Goal: Task Accomplishment & Management: Manage account settings

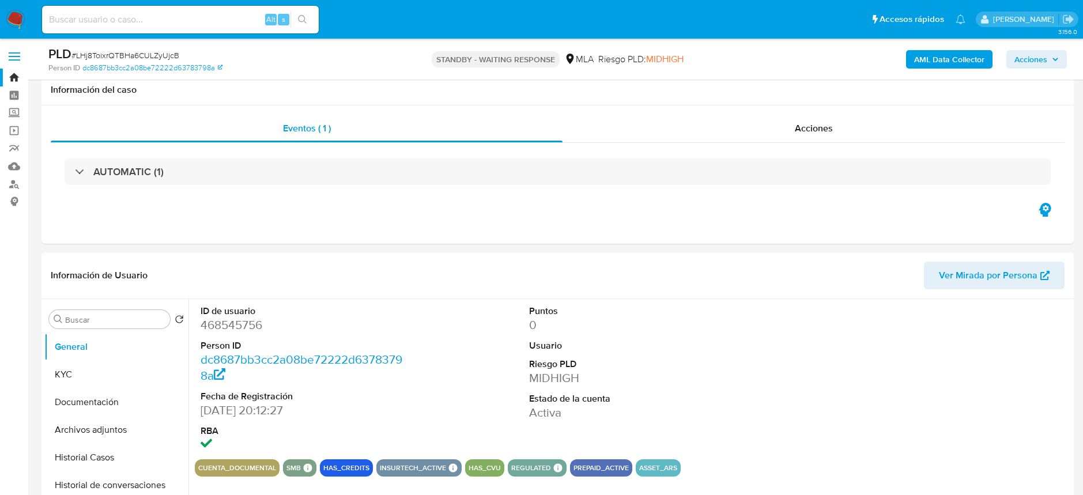
select select "10"
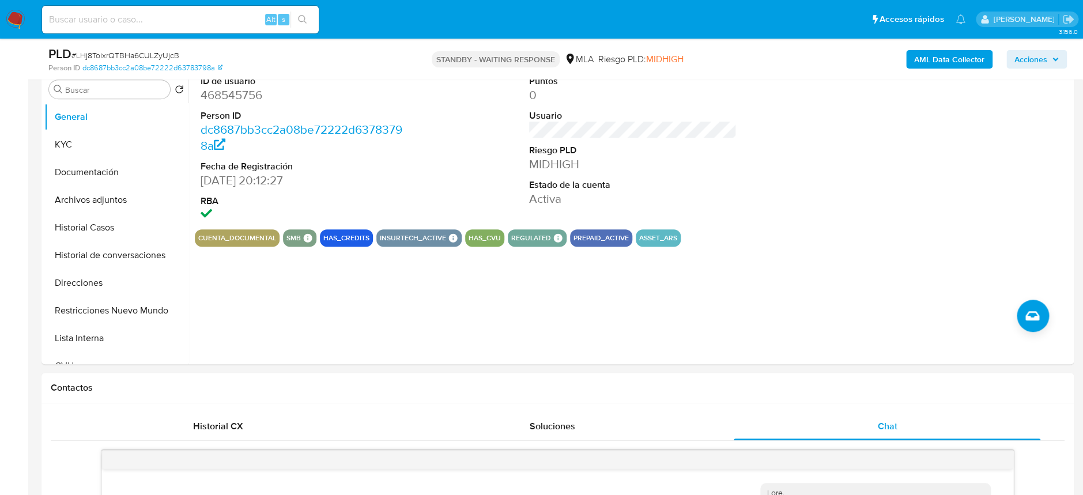
click at [196, 18] on input at bounding box center [180, 19] width 277 height 15
paste input "ULx7IT3nat3HB1jFSDOA9s6Y"
type input "ULx7IT3nat3HB1jFSDOA9s6Y"
click at [305, 20] on icon "search-icon" at bounding box center [302, 19] width 9 height 9
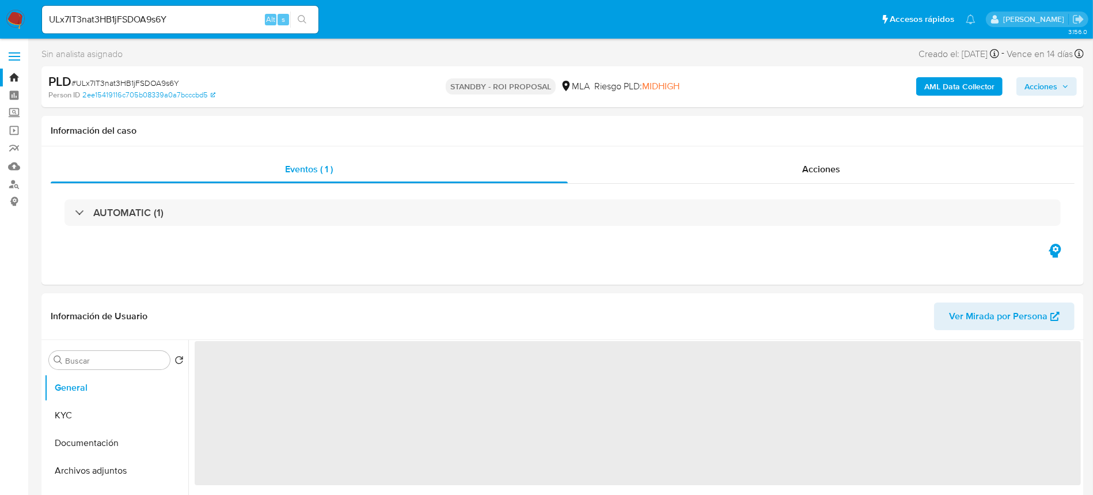
select select "10"
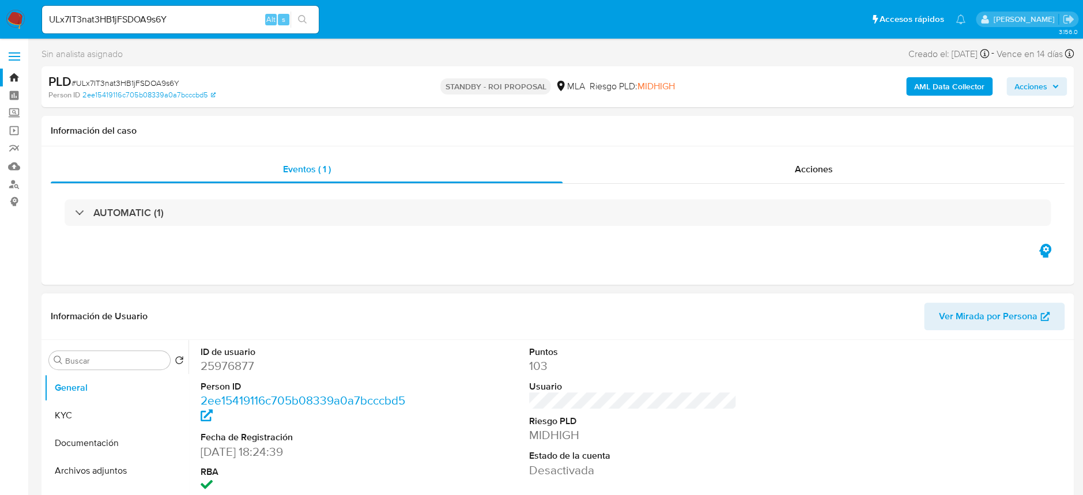
scroll to position [77, 0]
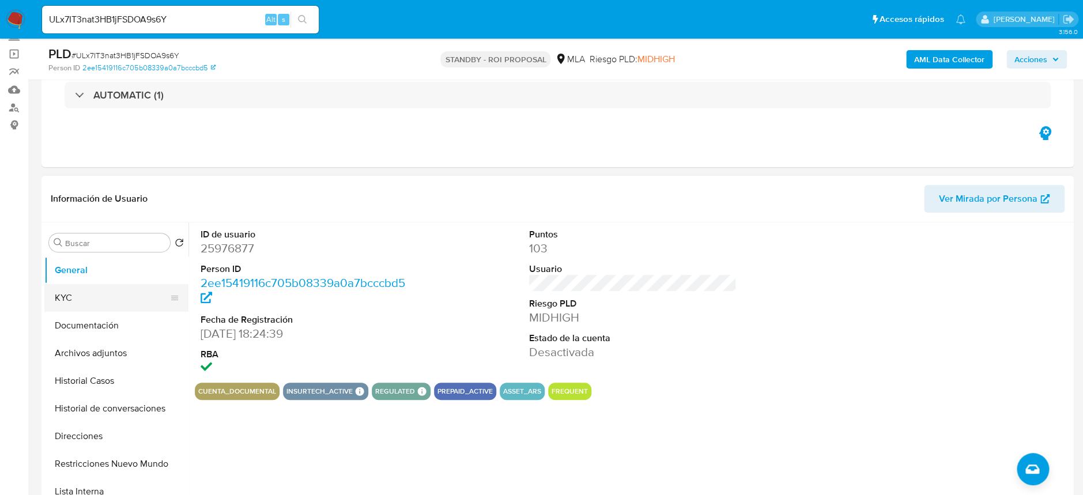
click at [83, 293] on button "KYC" at bounding box center [111, 298] width 135 height 28
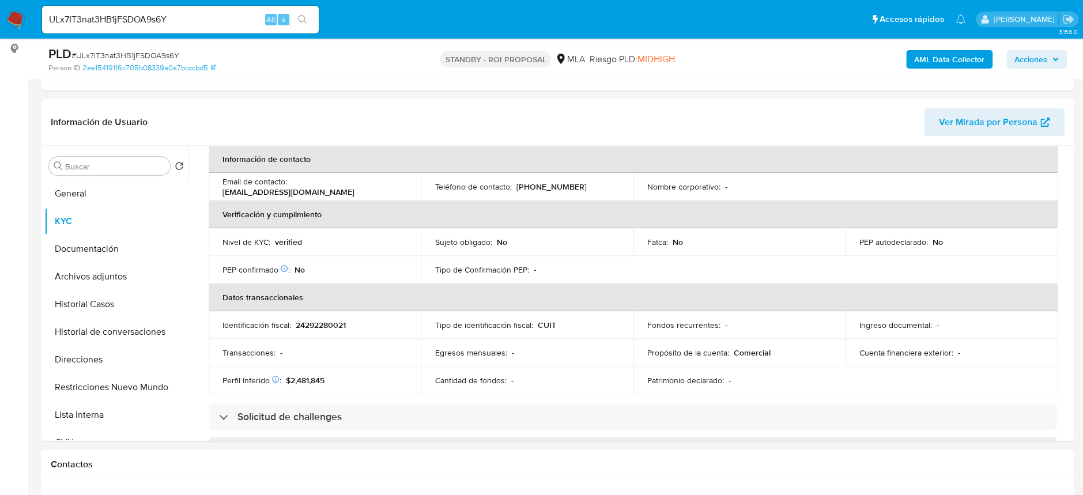
scroll to position [206, 0]
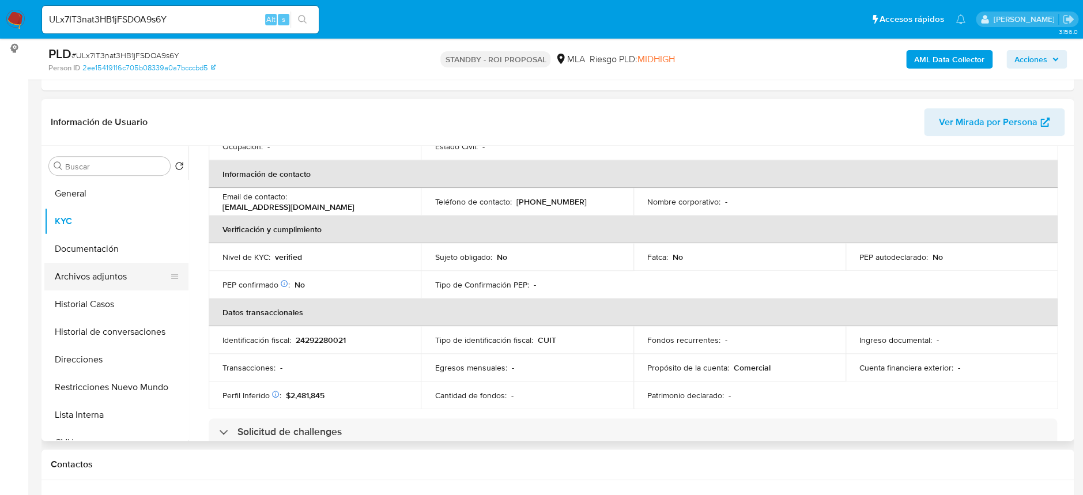
click at [117, 272] on button "Archivos adjuntos" at bounding box center [111, 277] width 135 height 28
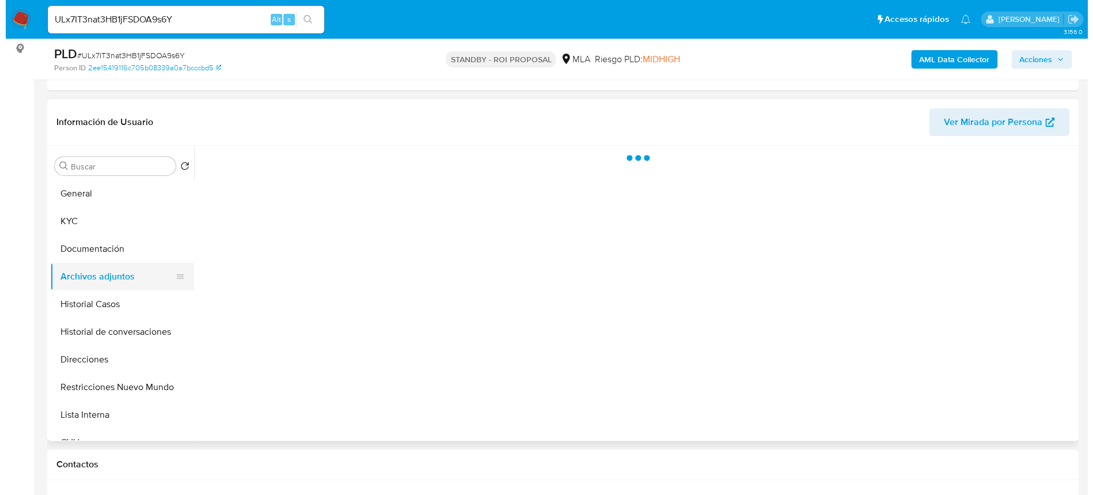
scroll to position [0, 0]
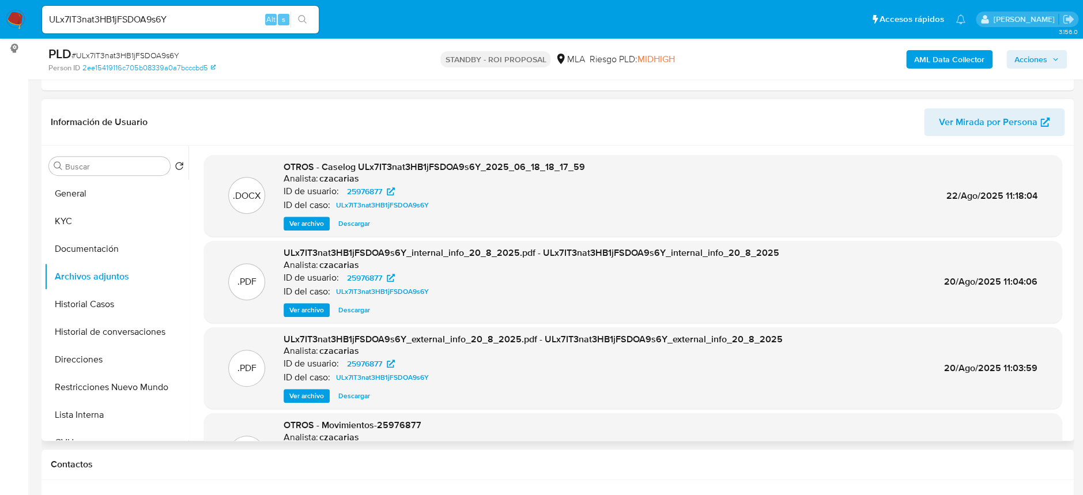
click at [292, 222] on span "Ver archivo" at bounding box center [306, 224] width 35 height 12
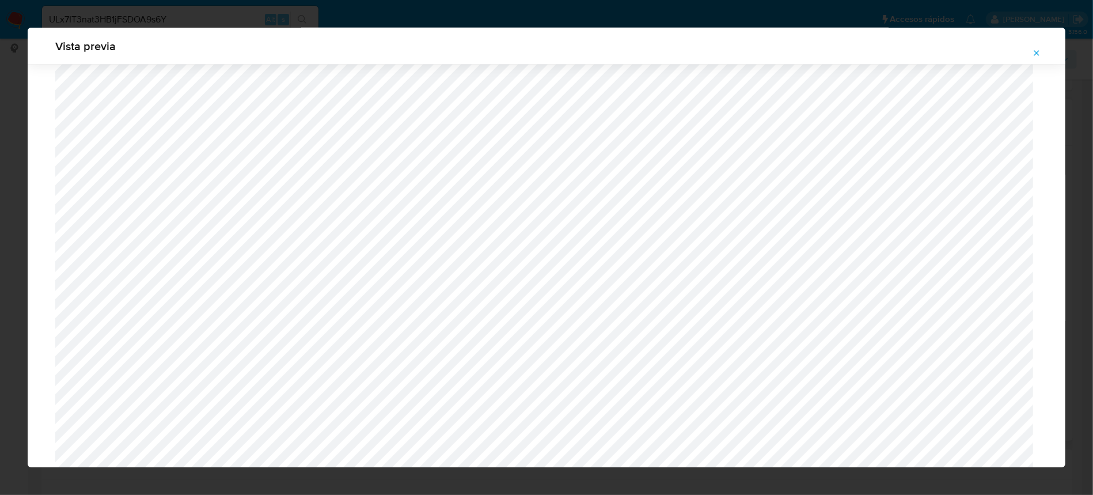
scroll to position [822, 0]
click at [1032, 55] on icon "Attachment preview" at bounding box center [1036, 52] width 9 height 9
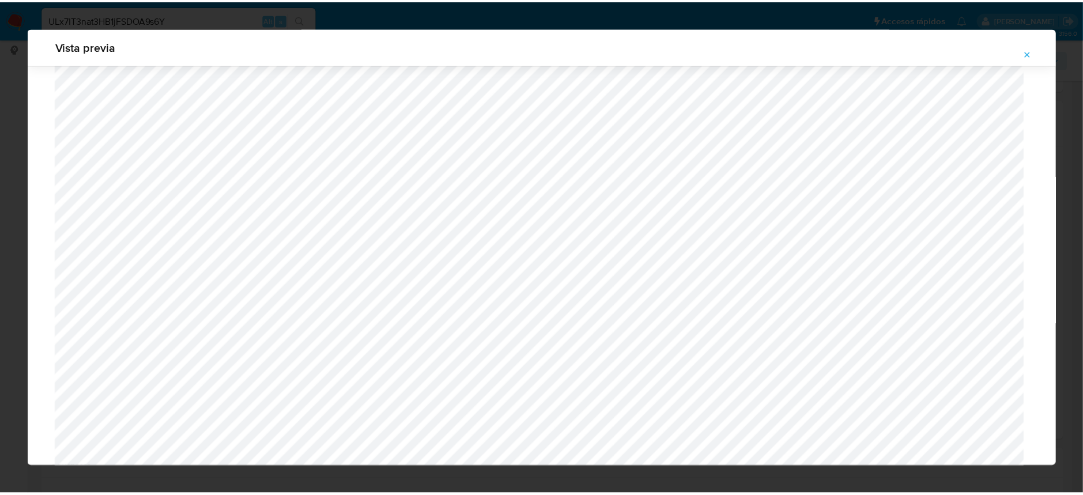
scroll to position [0, 0]
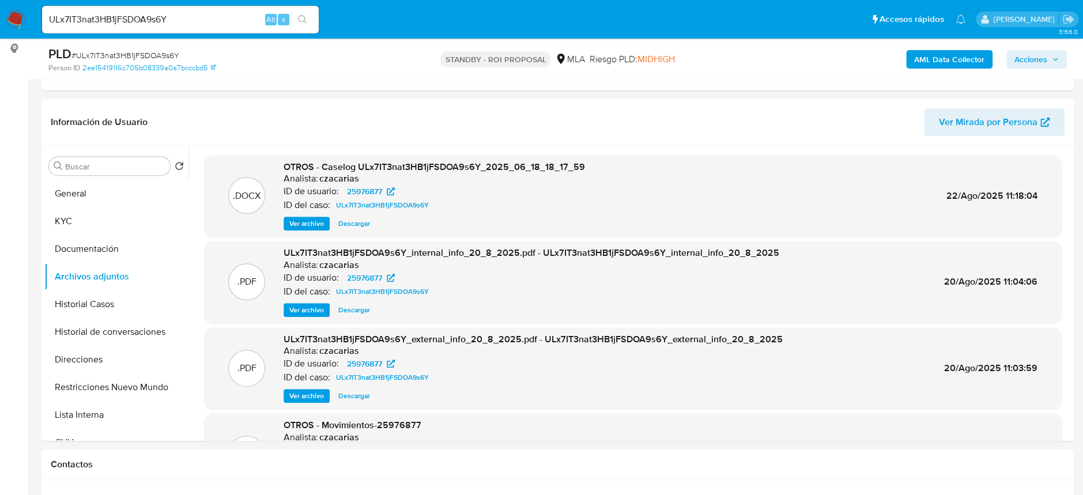
click at [15, 27] on img at bounding box center [16, 20] width 20 height 20
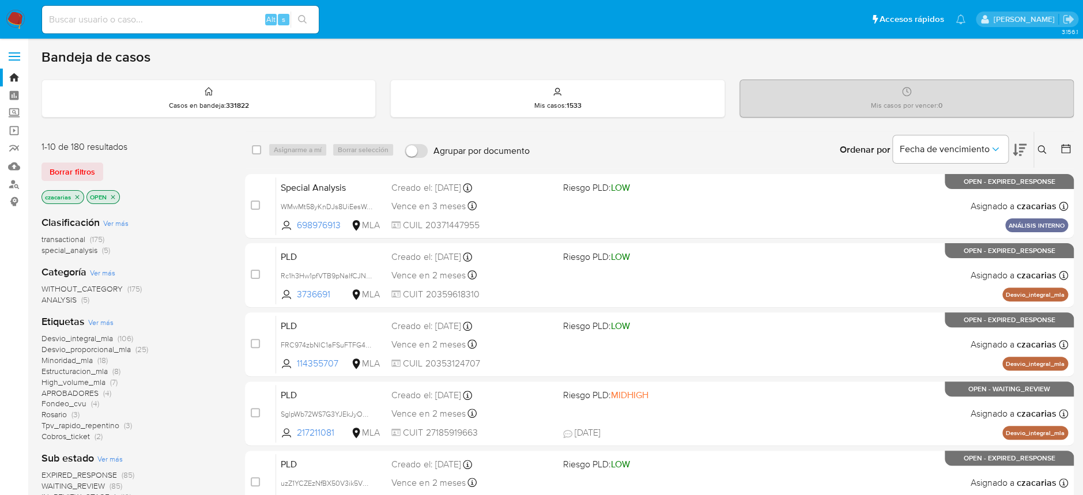
click at [1065, 148] on icon at bounding box center [1065, 149] width 12 height 12
click at [1068, 137] on div at bounding box center [1063, 150] width 21 height 36
click at [1065, 143] on icon at bounding box center [1065, 149] width 12 height 12
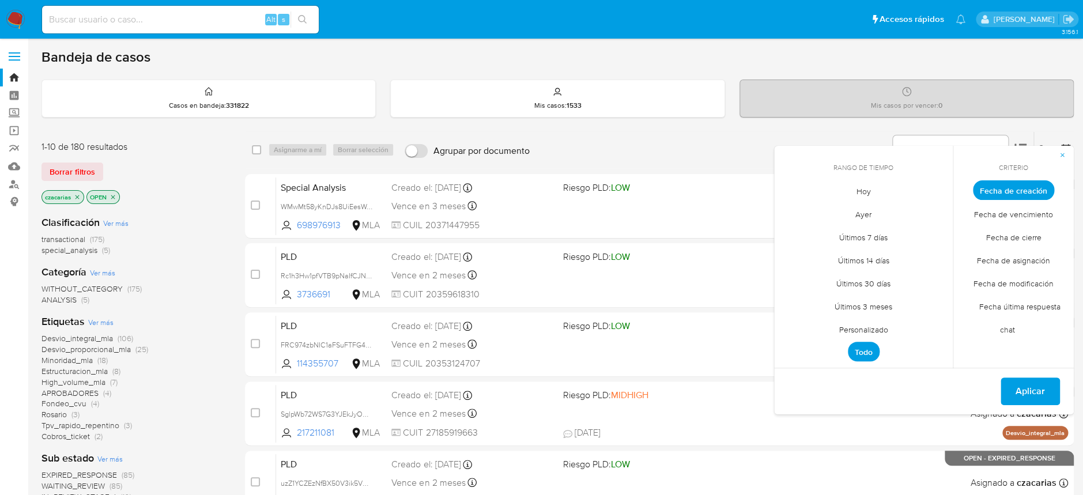
click at [858, 324] on span "Personalizado" at bounding box center [863, 329] width 73 height 24
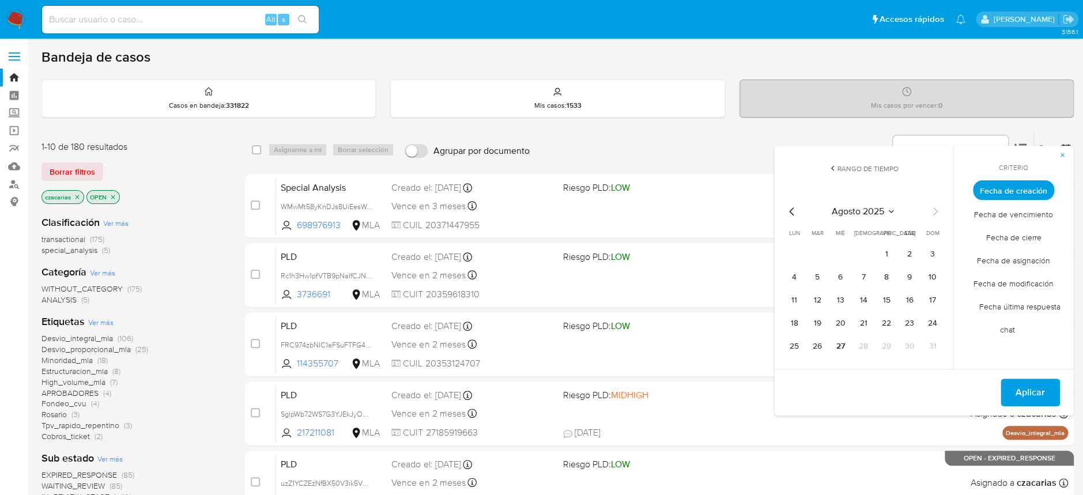
click at [793, 219] on div "agosto 2025 agosto 2025 lun lunes mar martes mié miércoles jue jueves vie viern…" at bounding box center [863, 280] width 157 height 151
click at [793, 215] on icon "Mes anterior" at bounding box center [792, 212] width 14 height 14
click at [936, 248] on button "1" at bounding box center [932, 254] width 18 height 18
click at [797, 365] on button "30" at bounding box center [794, 369] width 18 height 18
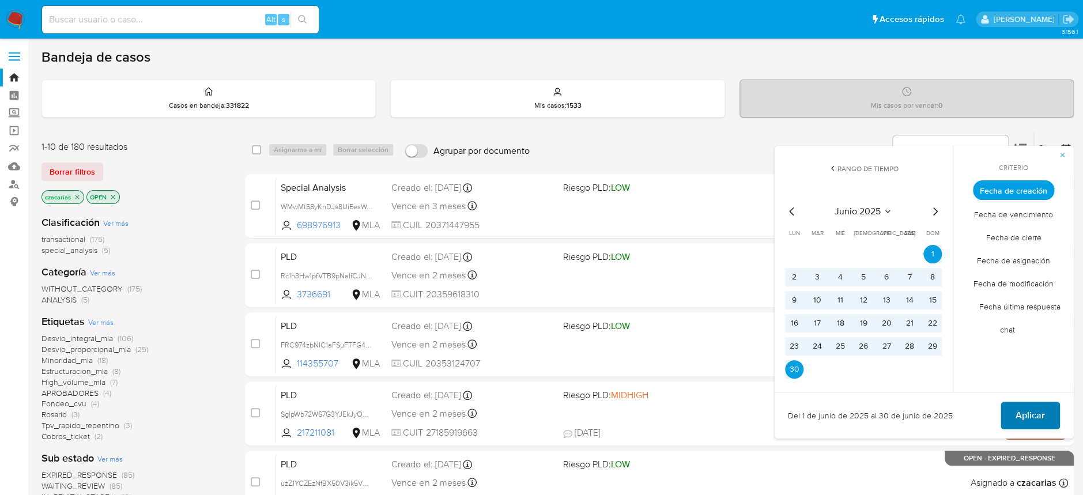
click at [1027, 419] on span "Aplicar" at bounding box center [1029, 415] width 29 height 25
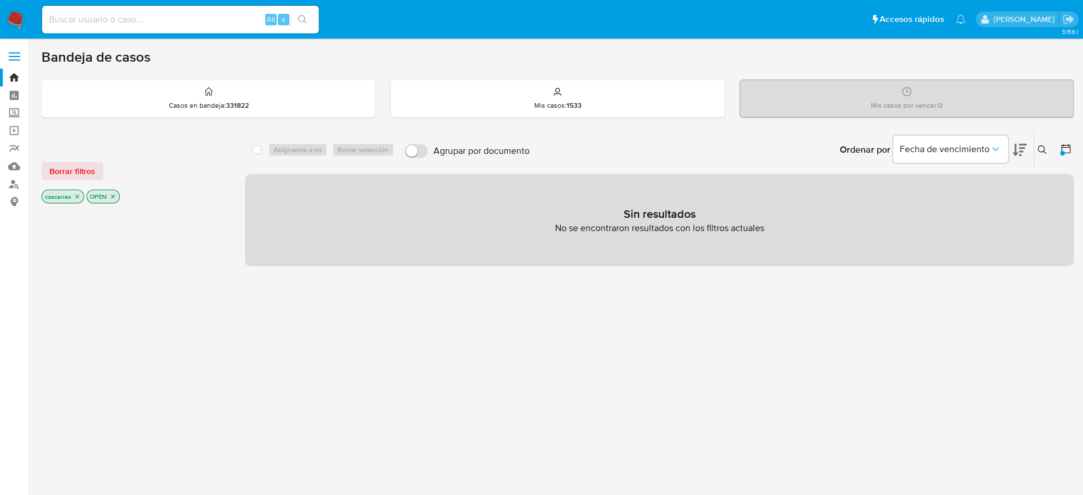
click at [76, 198] on icon "close-filter" at bounding box center [77, 197] width 4 height 4
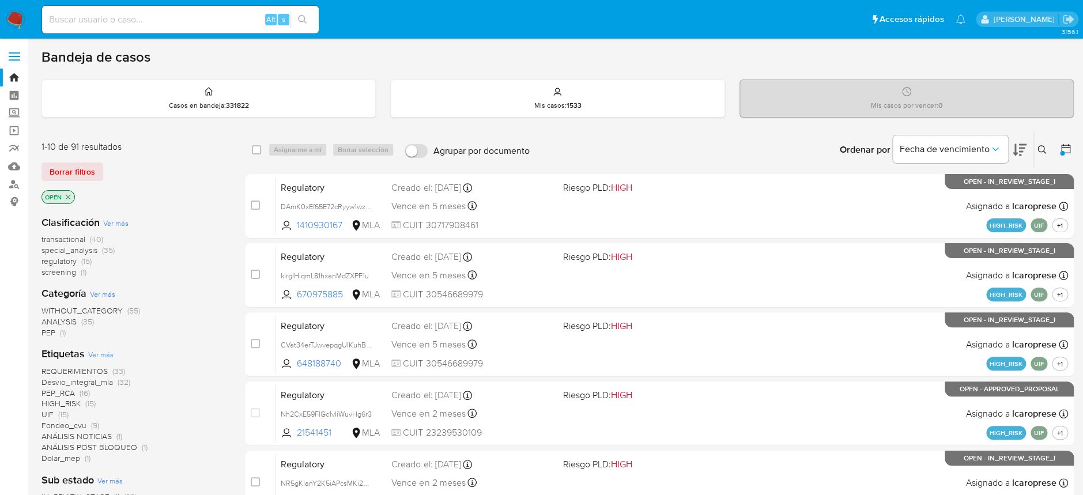
click at [83, 241] on span "transactional" at bounding box center [63, 239] width 44 height 12
click at [9, 21] on img at bounding box center [16, 20] width 20 height 20
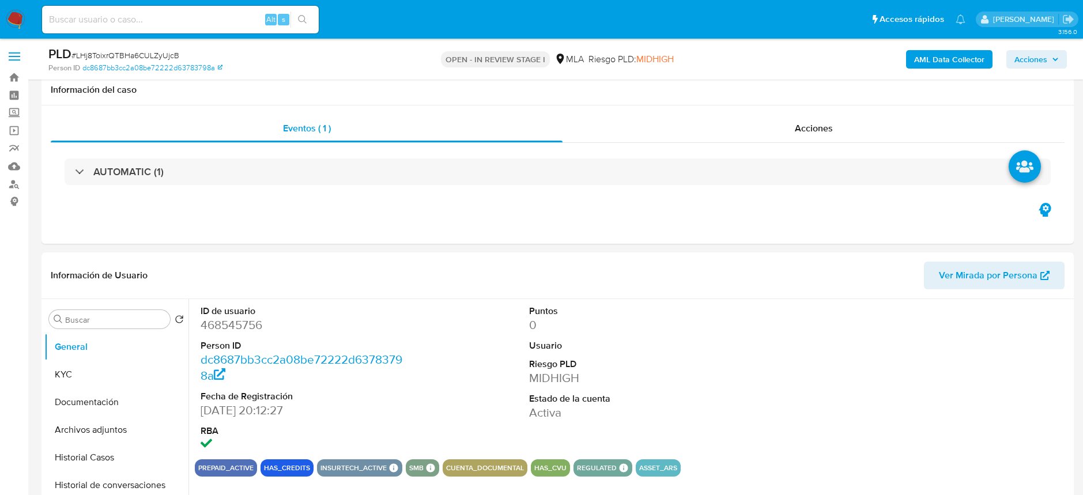
select select "10"
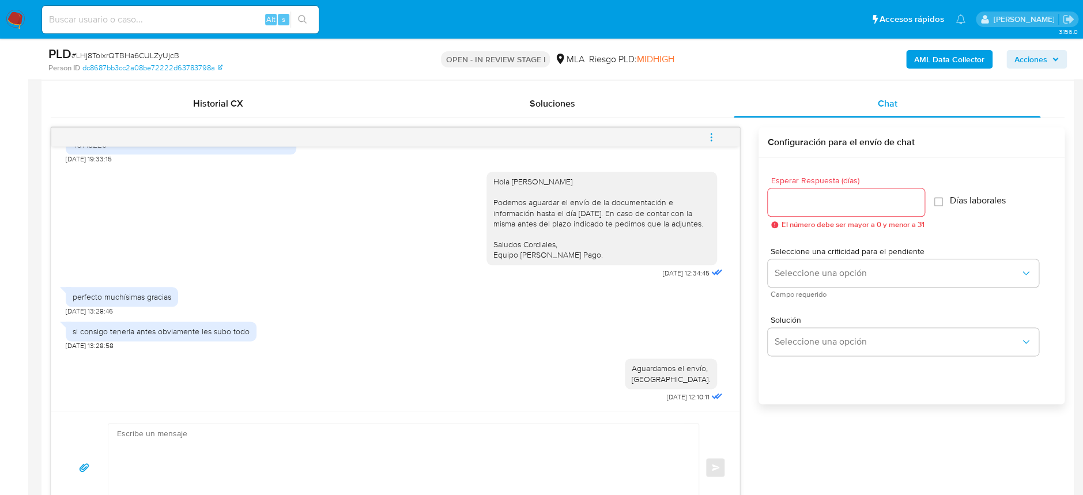
scroll to position [554, 0]
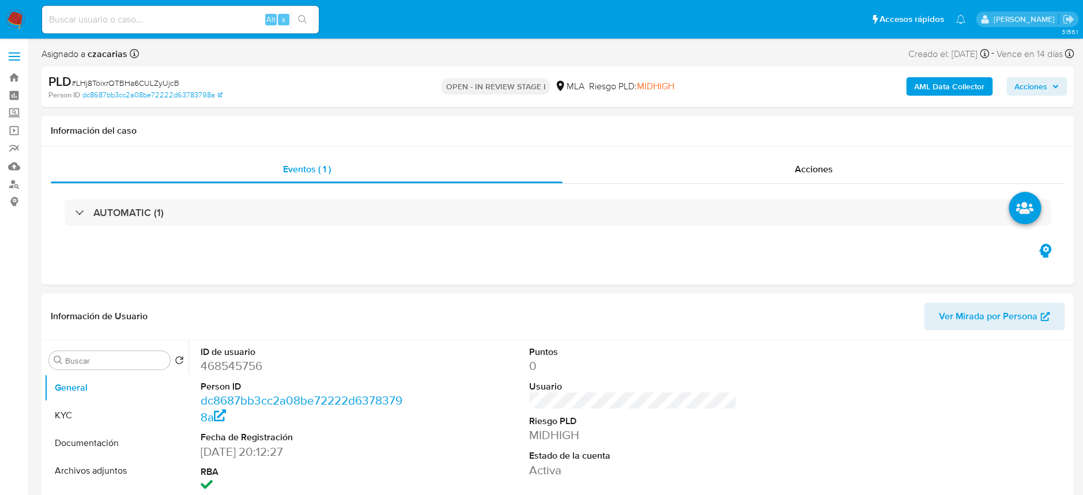
select select "10"
click at [232, 362] on dd "468545756" at bounding box center [303, 366] width 207 height 16
copy dd "468545756"
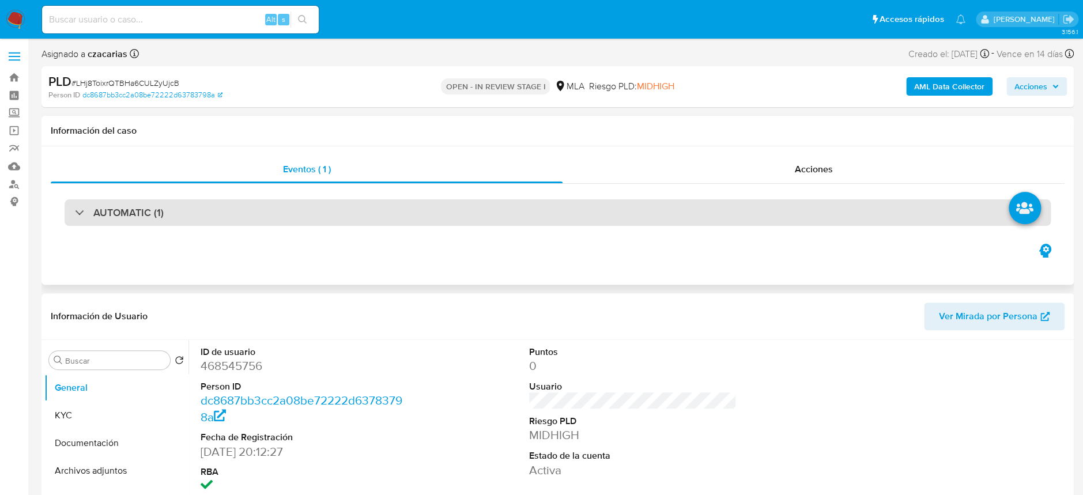
click at [229, 223] on div "AUTOMATIC (1)" at bounding box center [558, 212] width 986 height 27
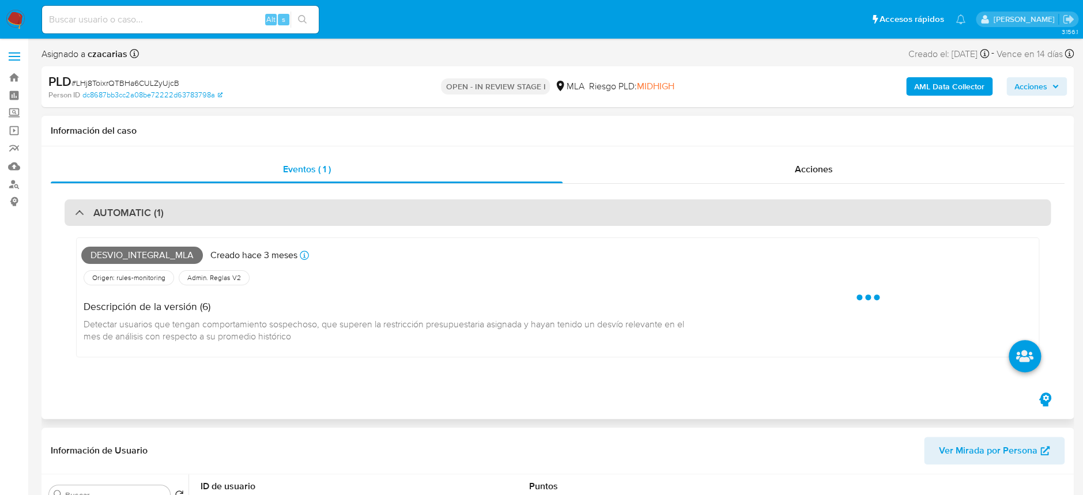
click at [232, 221] on div "AUTOMATIC (1)" at bounding box center [558, 212] width 986 height 27
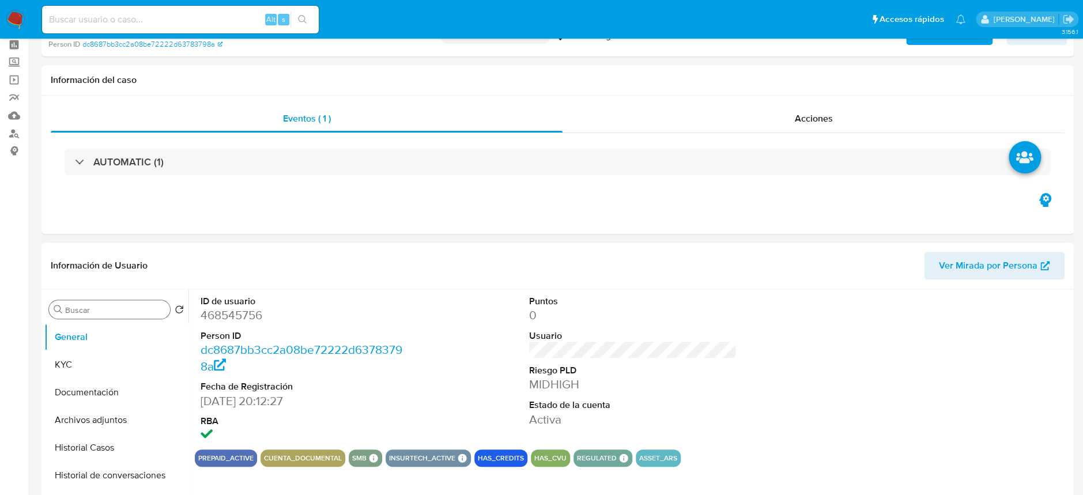
scroll to position [77, 0]
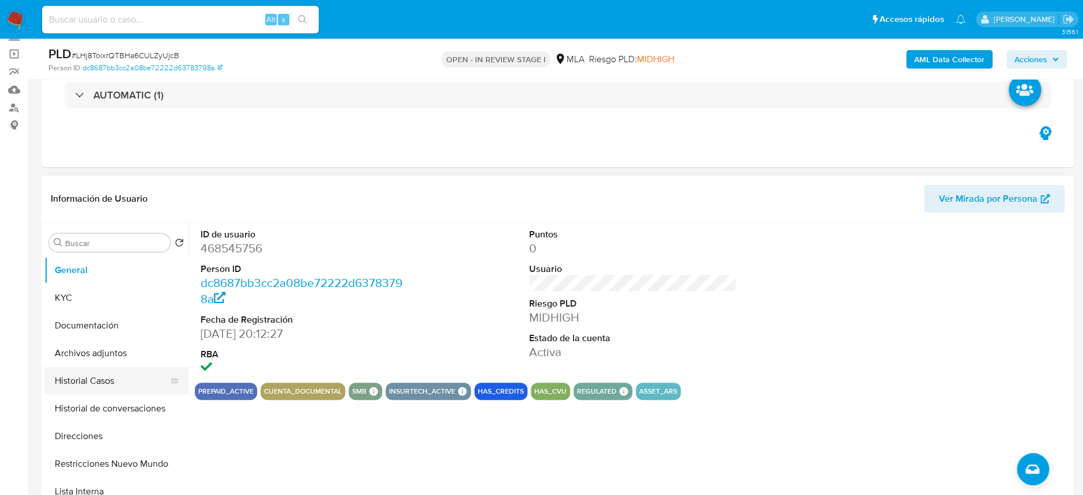
click at [104, 376] on button "Historial Casos" at bounding box center [111, 381] width 135 height 28
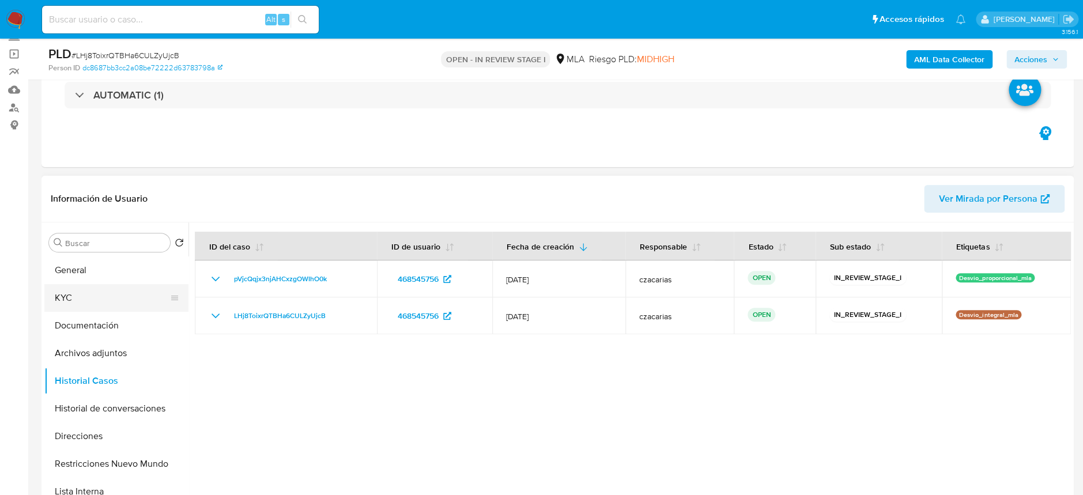
click at [70, 284] on button "KYC" at bounding box center [111, 298] width 135 height 28
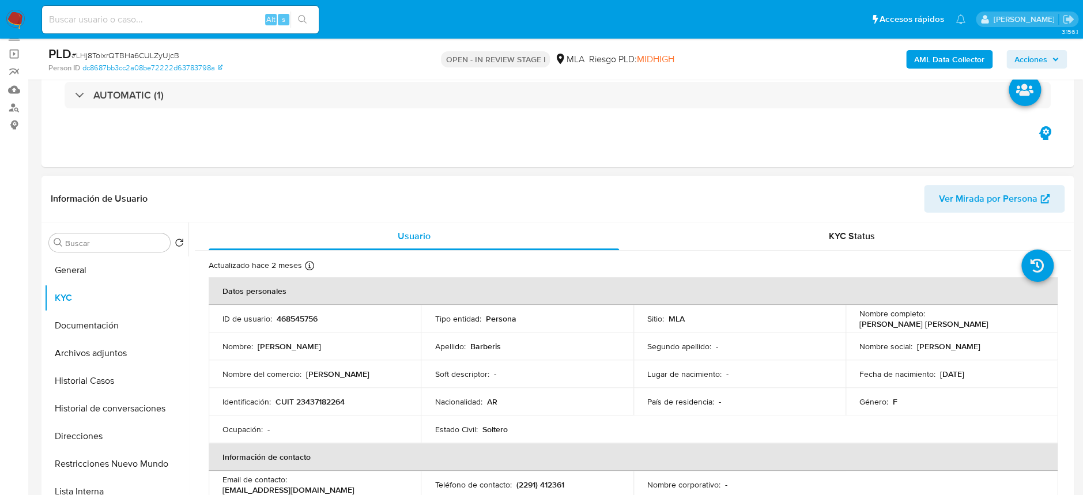
click at [318, 399] on p "CUIT 23437182264" at bounding box center [309, 401] width 69 height 10
copy p "23437182264"
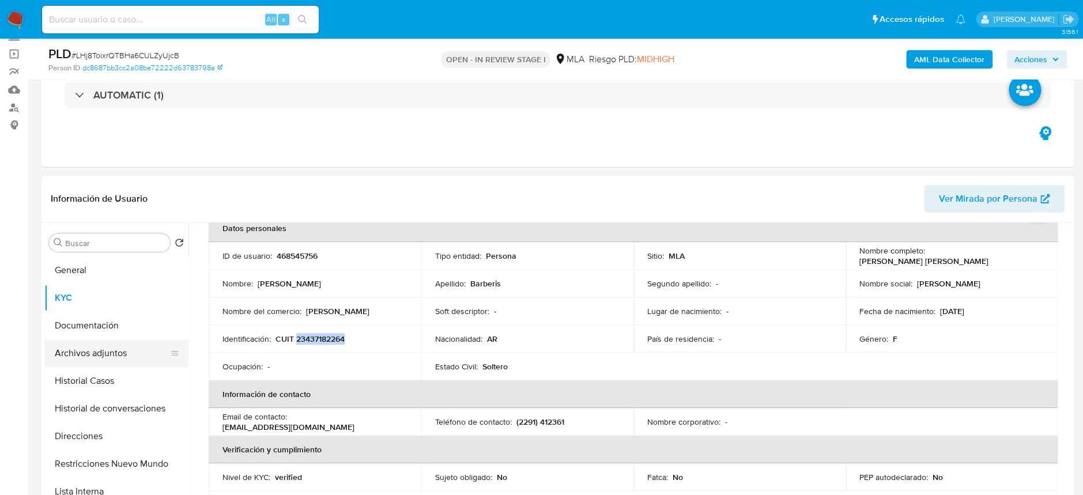
click at [123, 352] on button "Archivos adjuntos" at bounding box center [111, 353] width 135 height 28
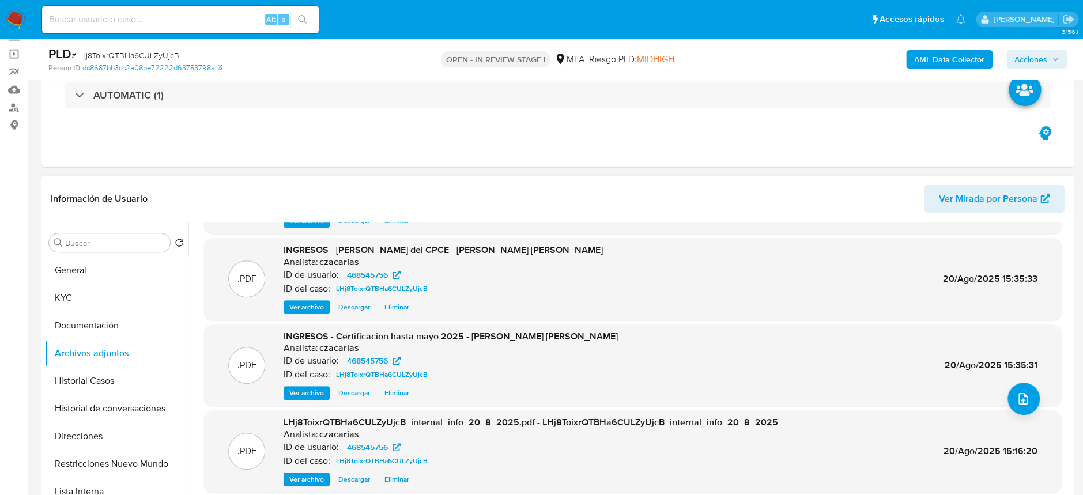
scroll to position [96, 0]
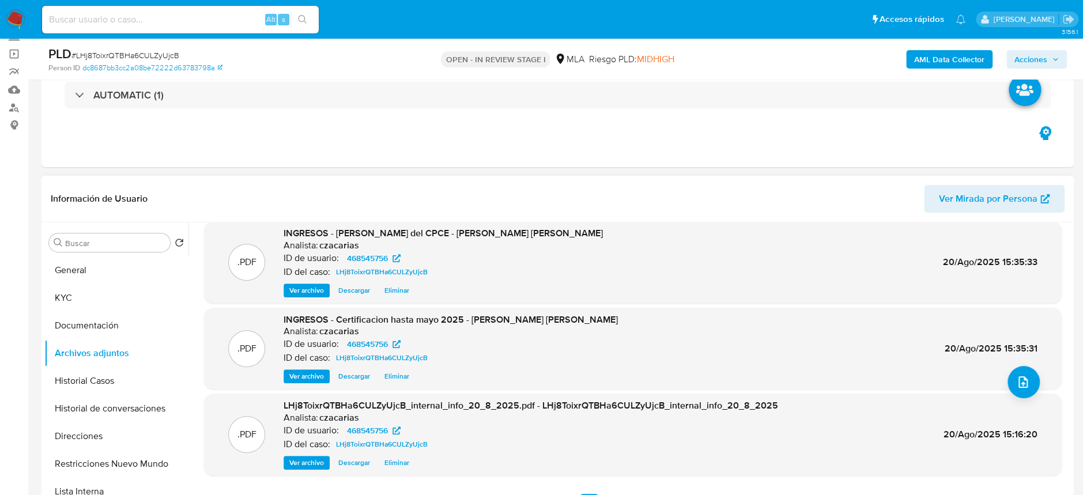
click at [309, 382] on span "Ver archivo" at bounding box center [306, 376] width 35 height 12
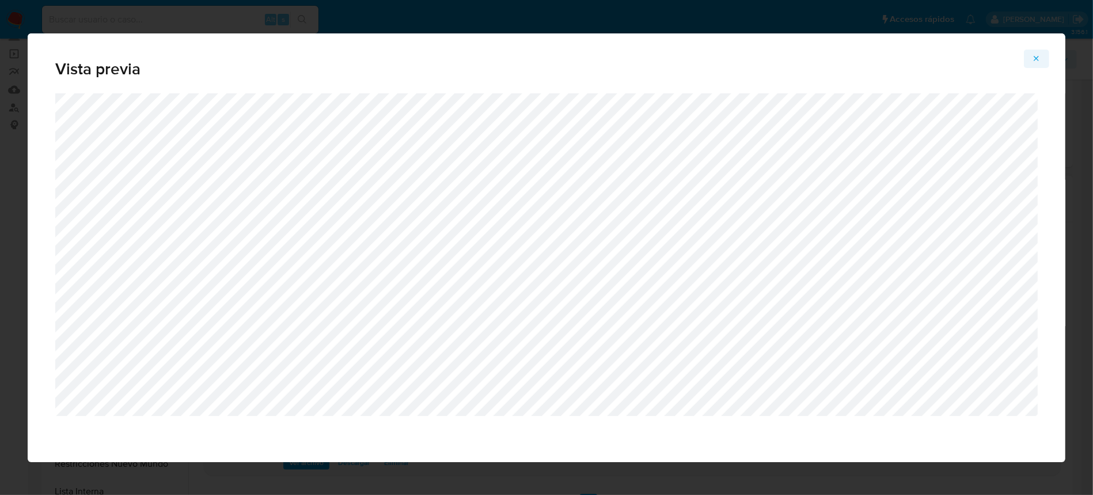
click at [1039, 58] on icon "Attachment preview" at bounding box center [1036, 58] width 9 height 9
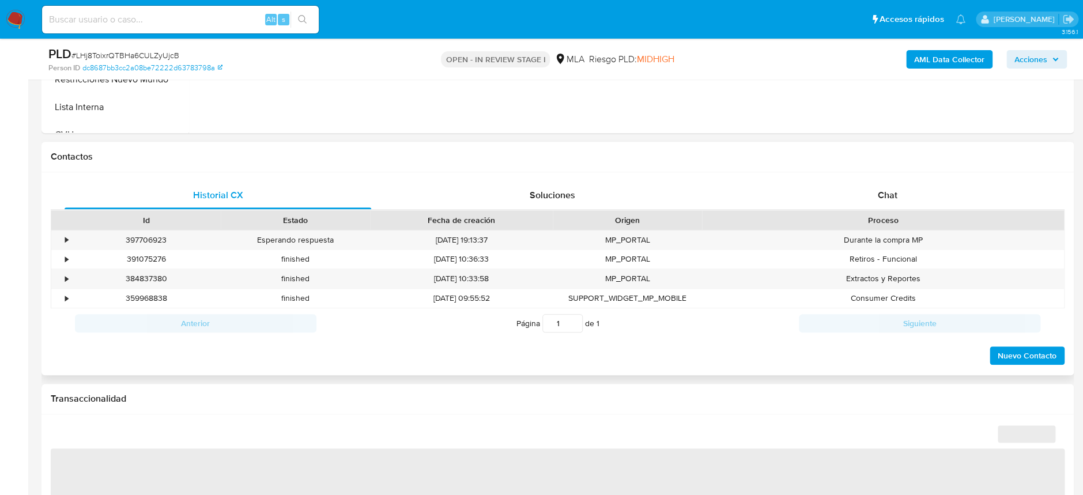
scroll to position [460, 0]
select select "10"
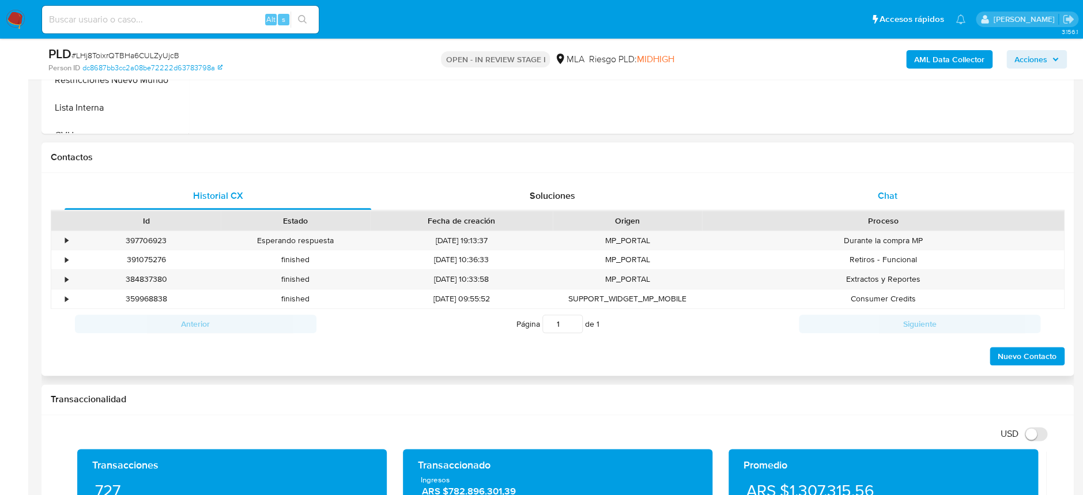
click at [879, 197] on span "Chat" at bounding box center [887, 195] width 20 height 13
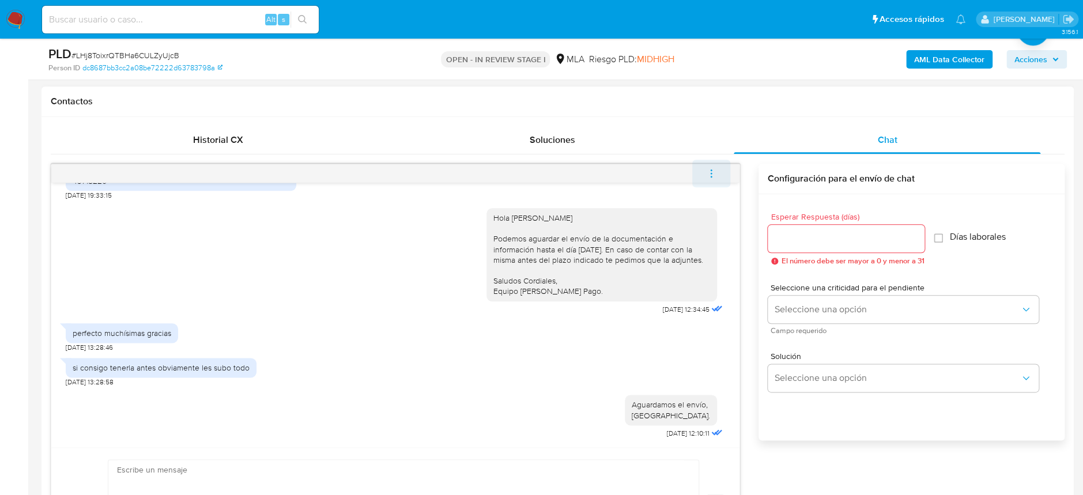
scroll to position [538, 0]
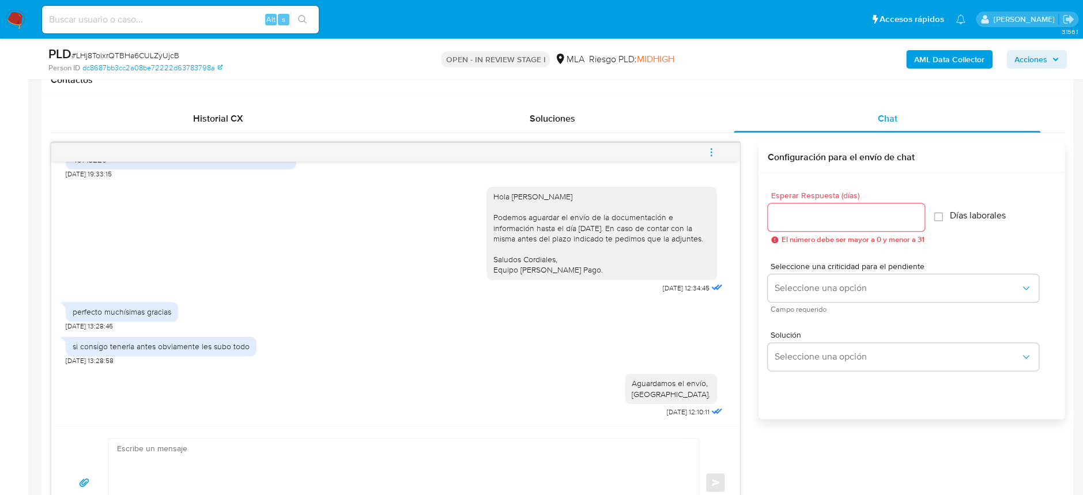
click at [710, 158] on span "menu-action" at bounding box center [711, 152] width 10 height 28
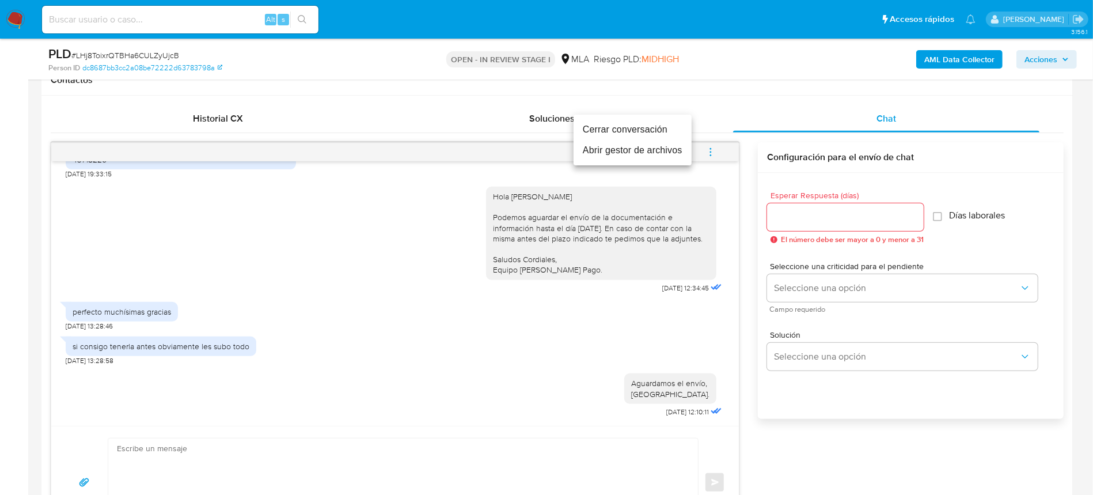
click at [644, 123] on li "Cerrar conversación" at bounding box center [633, 129] width 118 height 21
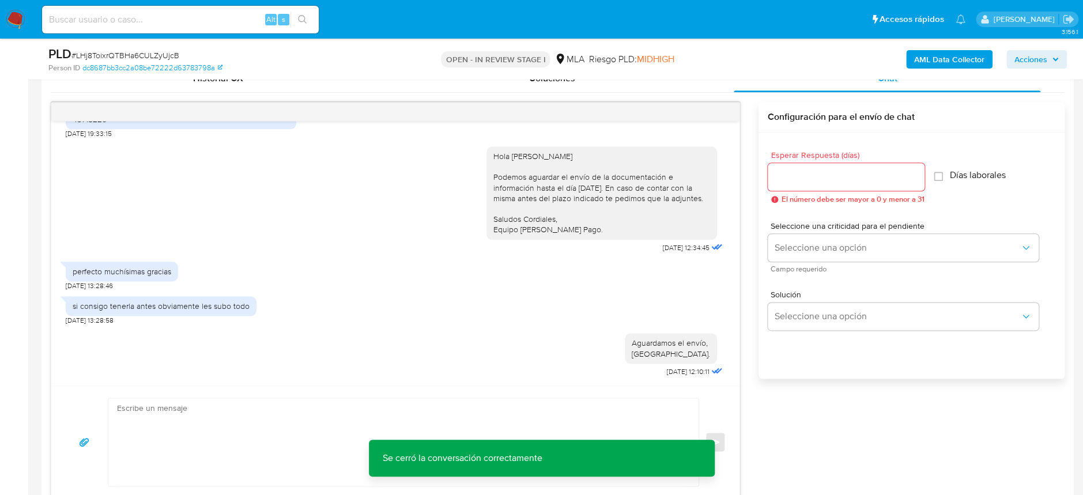
scroll to position [307, 0]
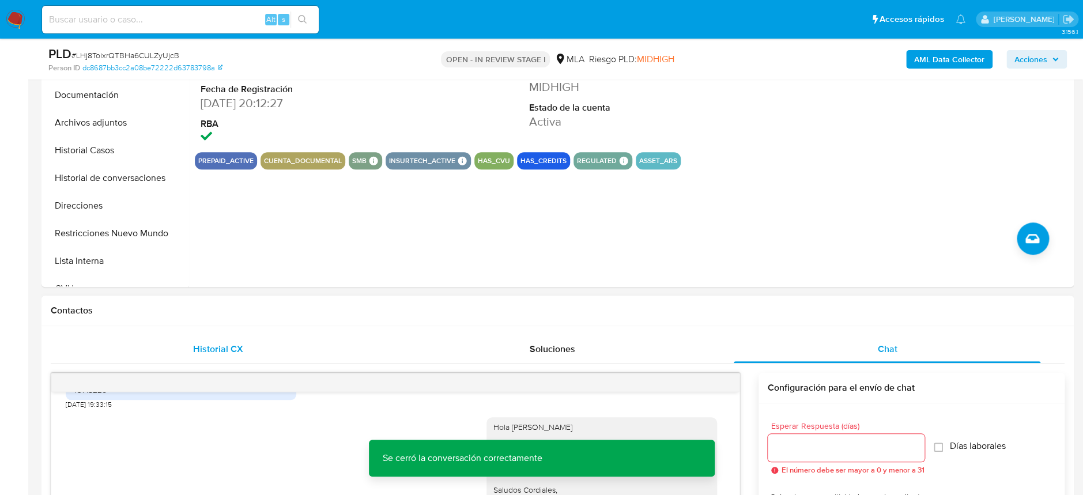
click at [217, 346] on span "Historial CX" at bounding box center [218, 348] width 50 height 13
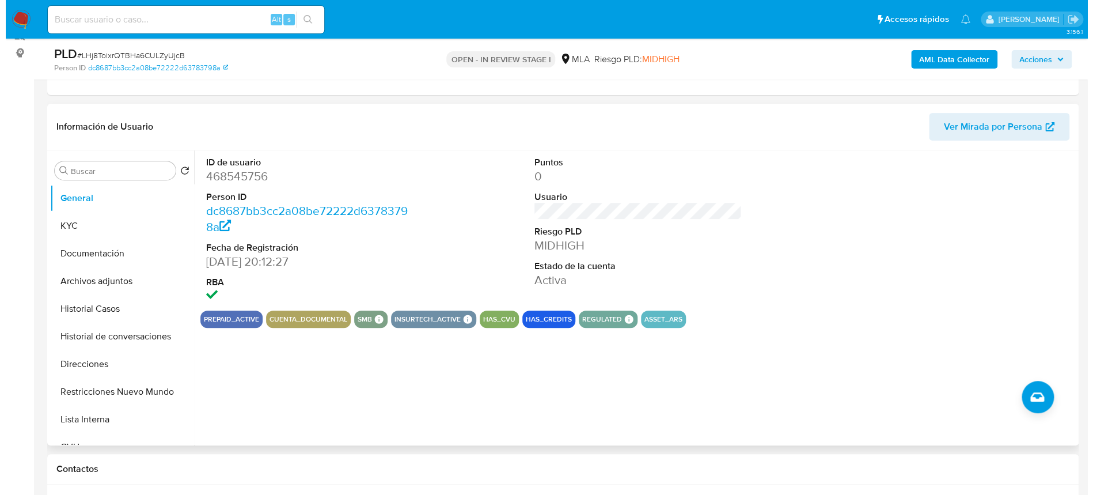
scroll to position [77, 0]
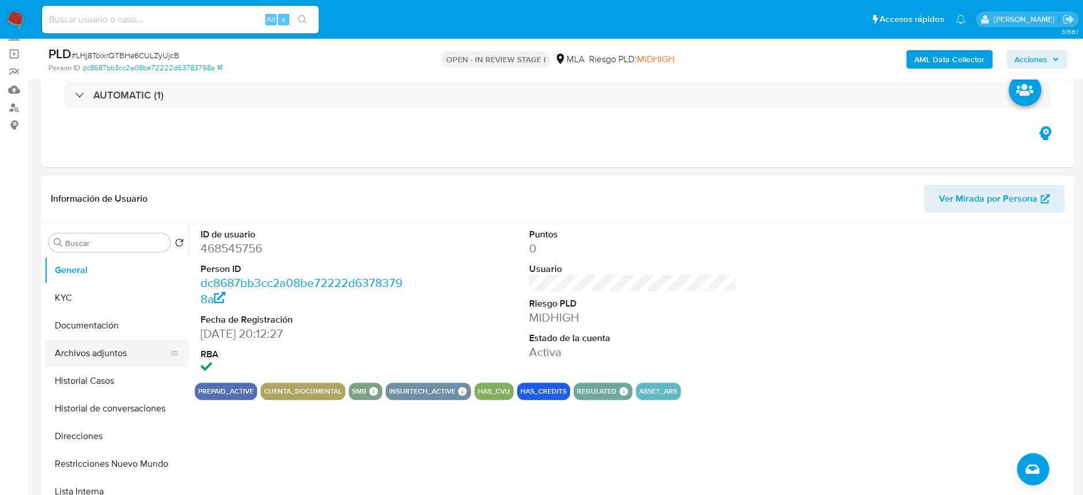
click at [58, 349] on button "Archivos adjuntos" at bounding box center [111, 353] width 135 height 28
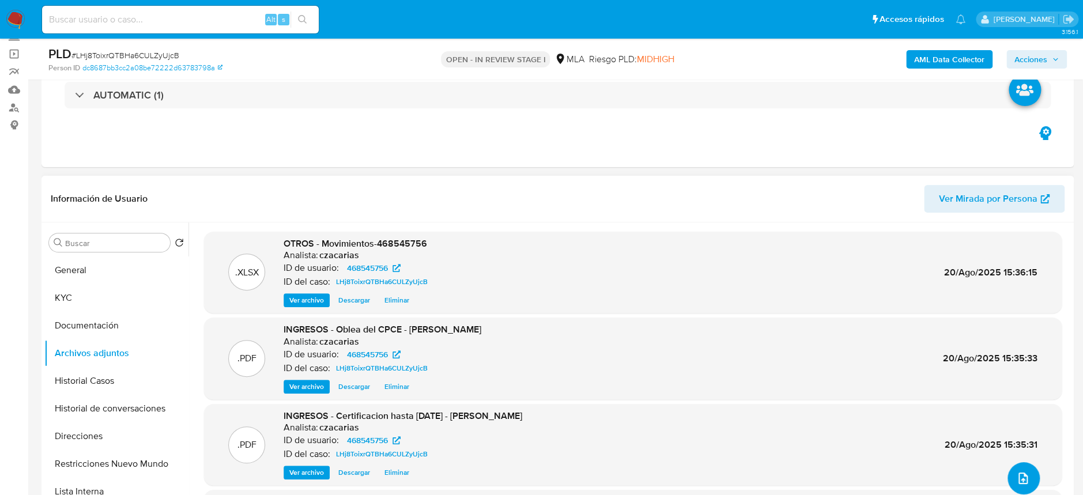
click at [1013, 487] on button "upload-file" at bounding box center [1023, 478] width 32 height 32
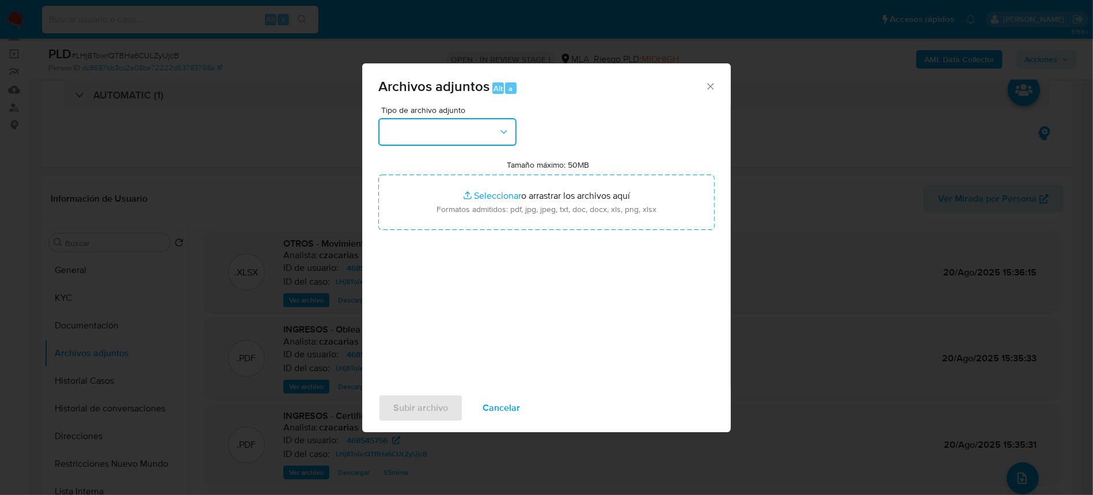
click at [491, 138] on button "button" at bounding box center [448, 132] width 138 height 28
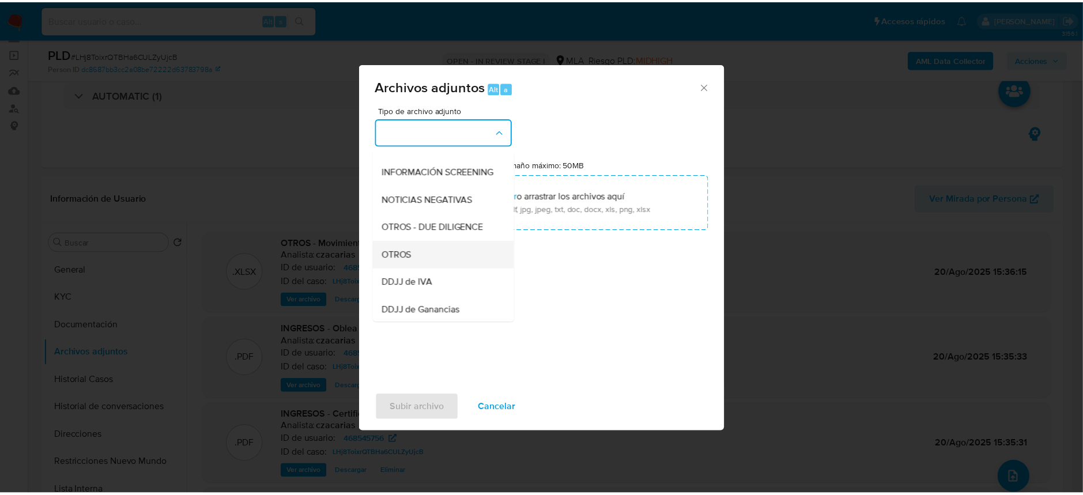
scroll to position [153, 0]
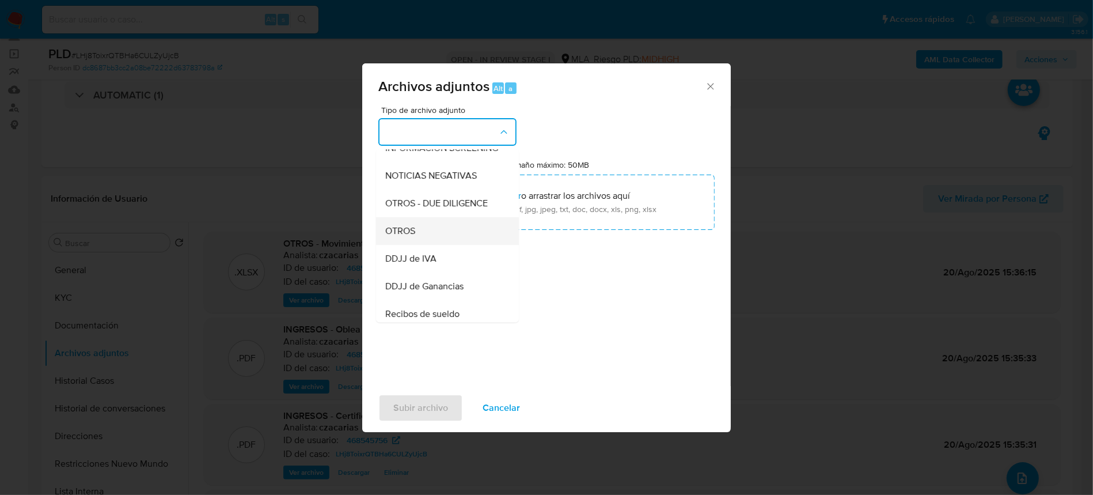
click at [434, 245] on div "OTROS" at bounding box center [444, 231] width 118 height 28
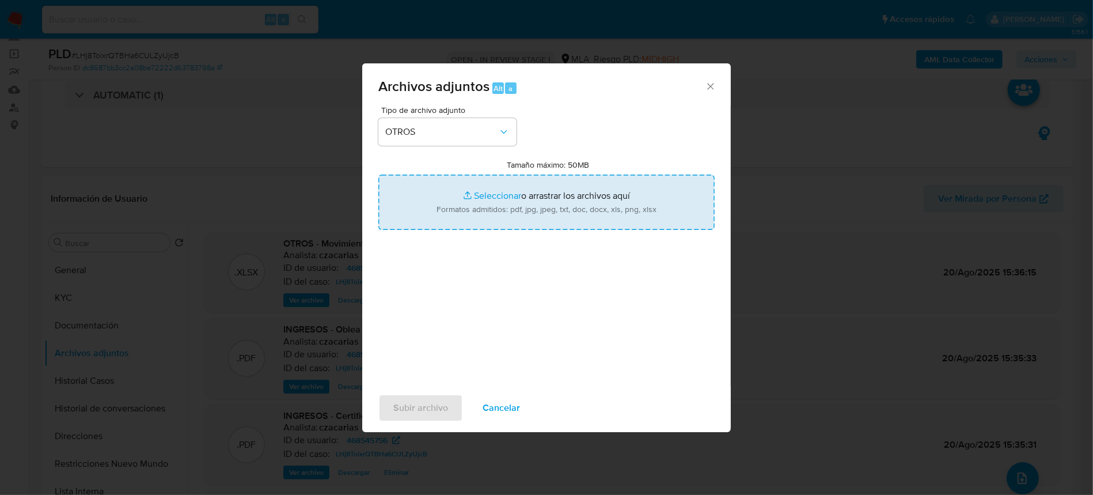
type input "C:\fakepath\Caselog pVjcQqjx3njAHCxzgOWIhO0k_2025_07_17_22_41_21.docx"
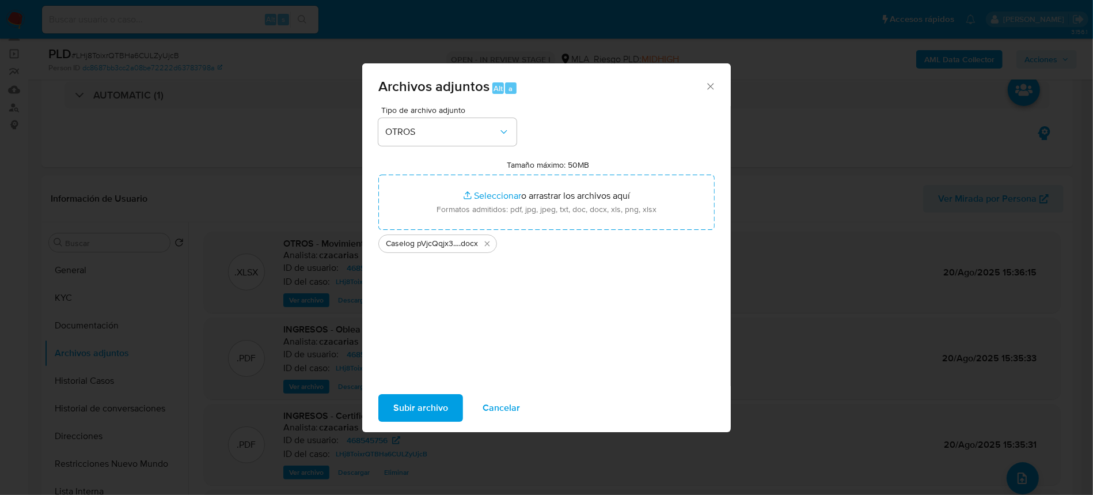
click at [399, 395] on span "Subir archivo" at bounding box center [420, 407] width 55 height 25
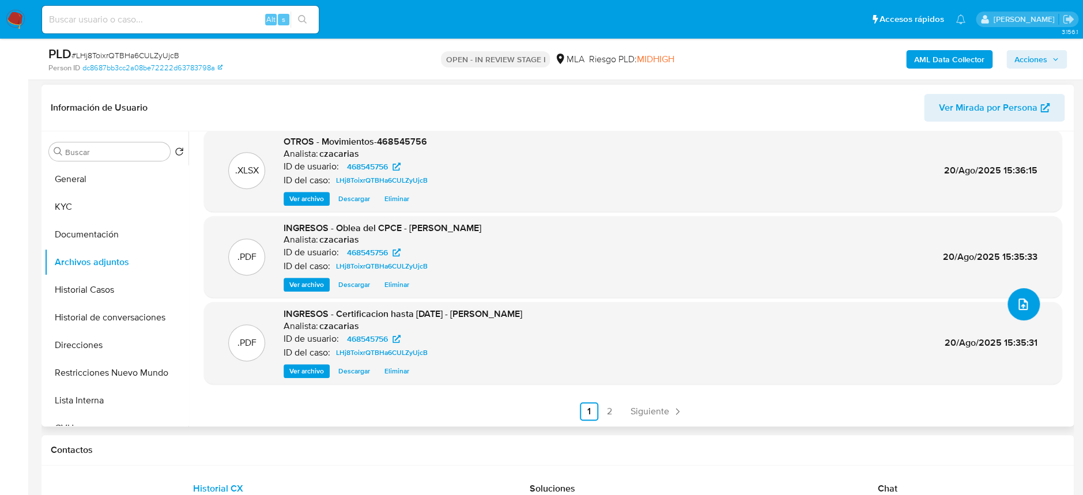
scroll to position [230, 0]
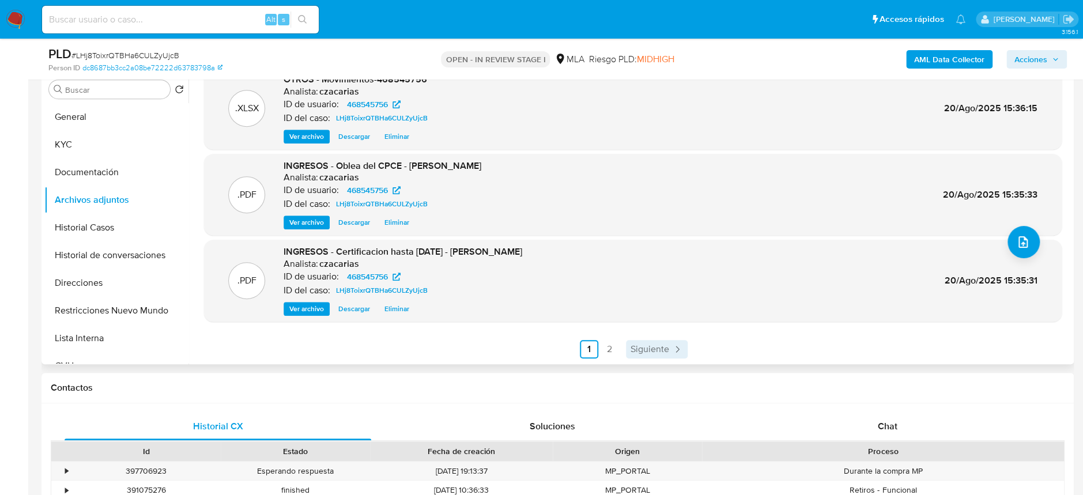
click at [658, 345] on span "Siguiente" at bounding box center [649, 349] width 39 height 9
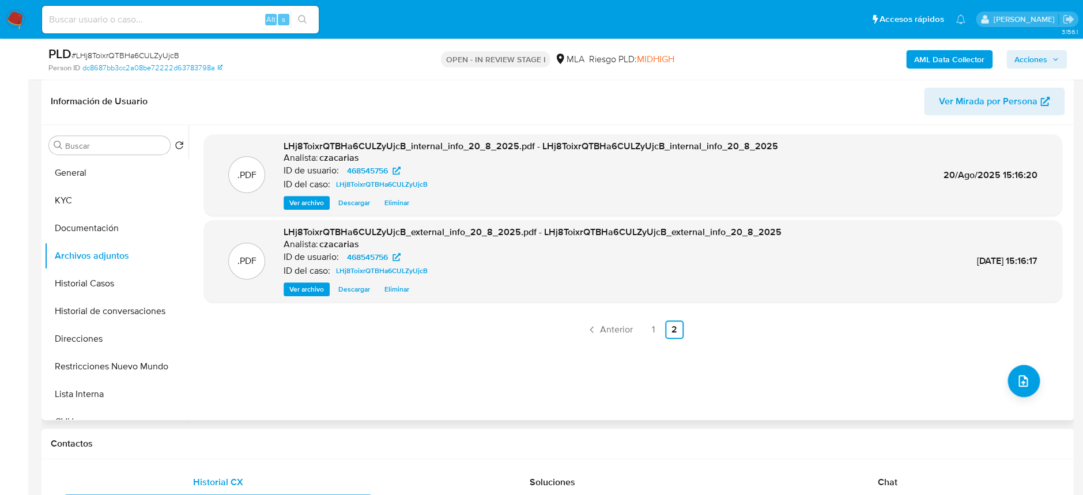
scroll to position [153, 0]
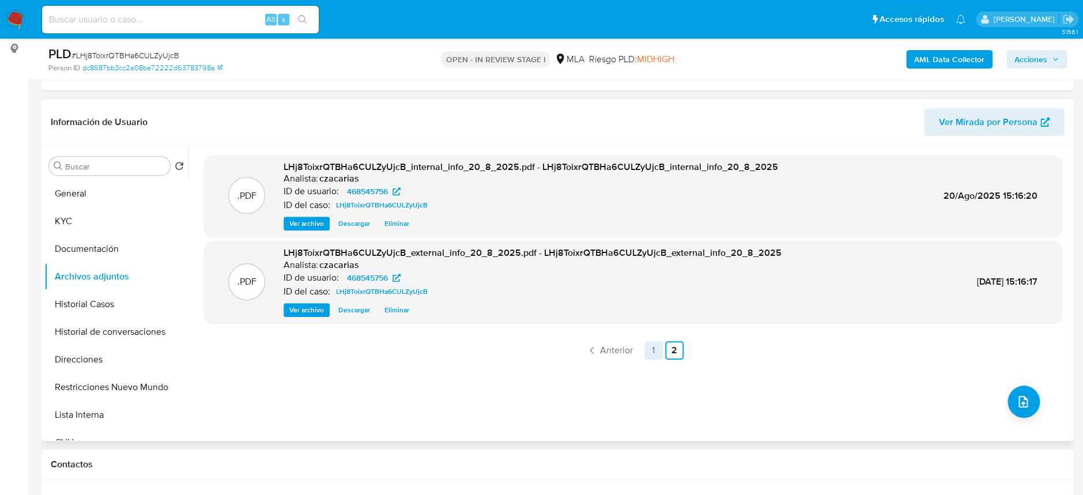
click at [650, 353] on link "1" at bounding box center [653, 350] width 18 height 18
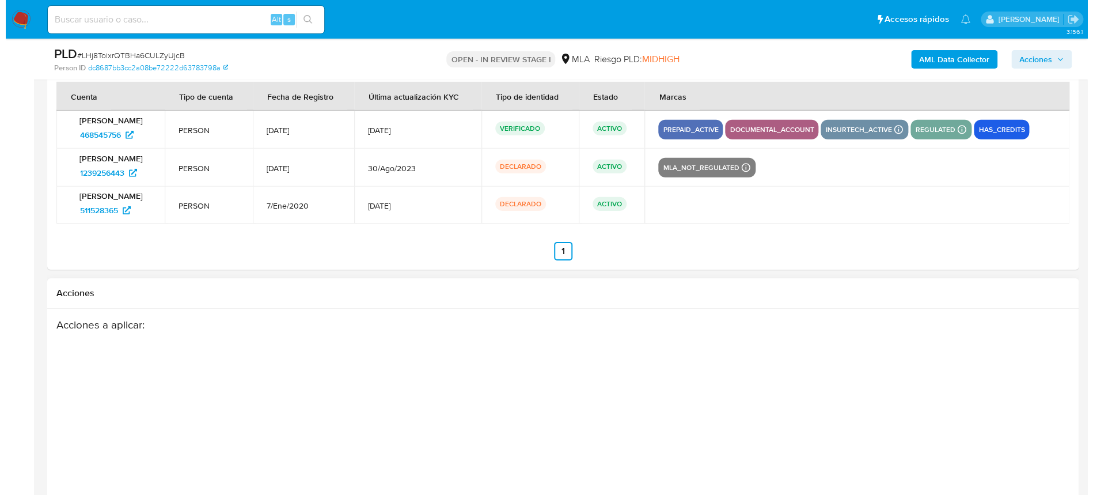
scroll to position [1849, 0]
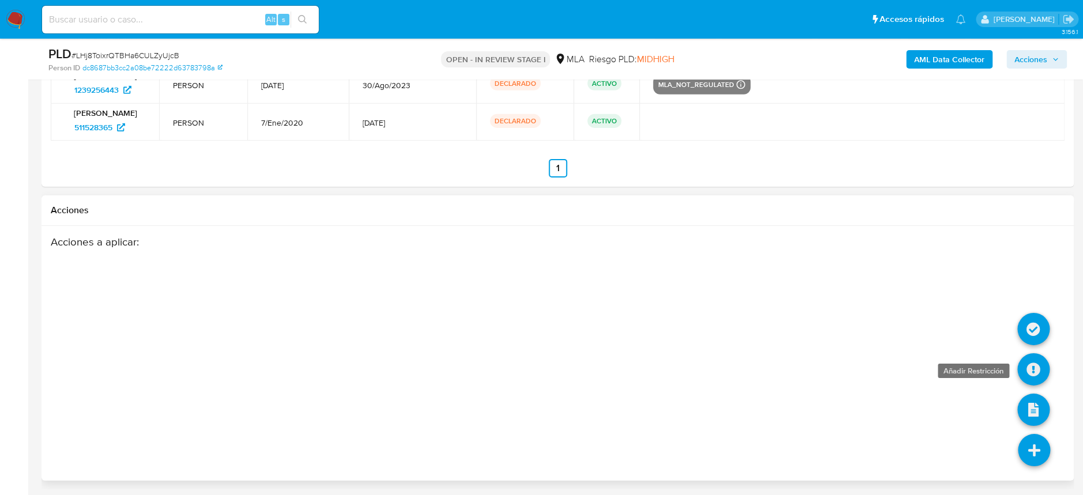
click at [1034, 367] on icon at bounding box center [1033, 369] width 32 height 32
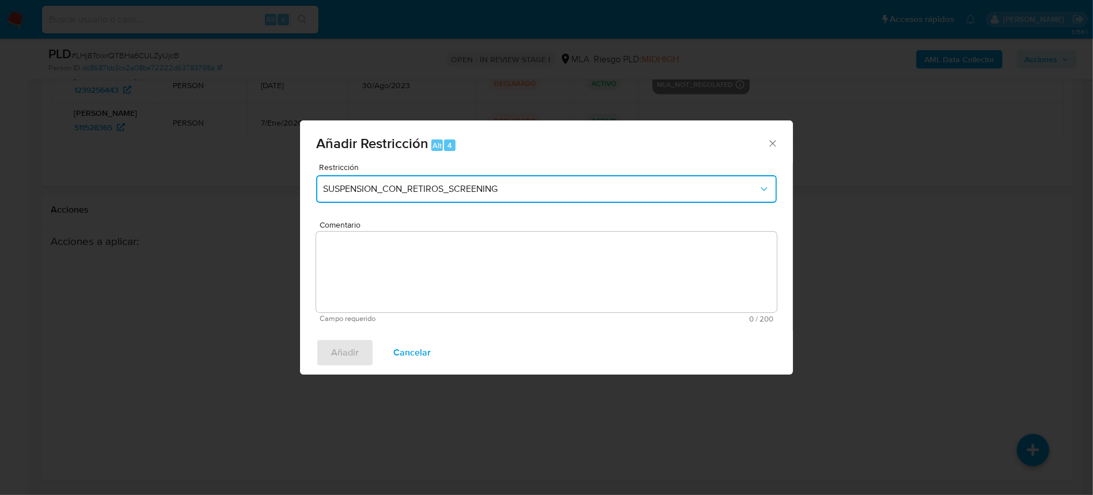
click at [403, 195] on button "SUSPENSION_CON_RETIROS_SCREENING" at bounding box center [546, 189] width 461 height 28
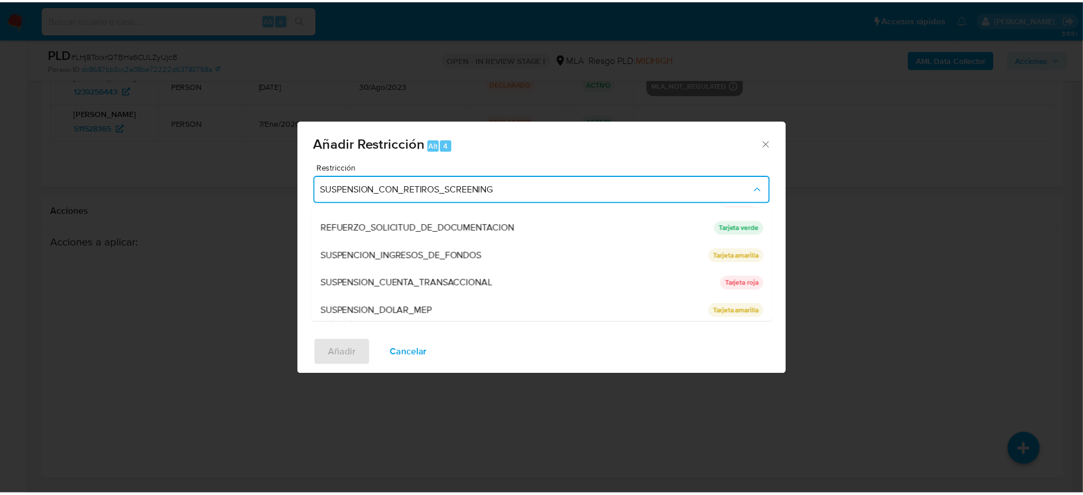
scroll to position [244, 0]
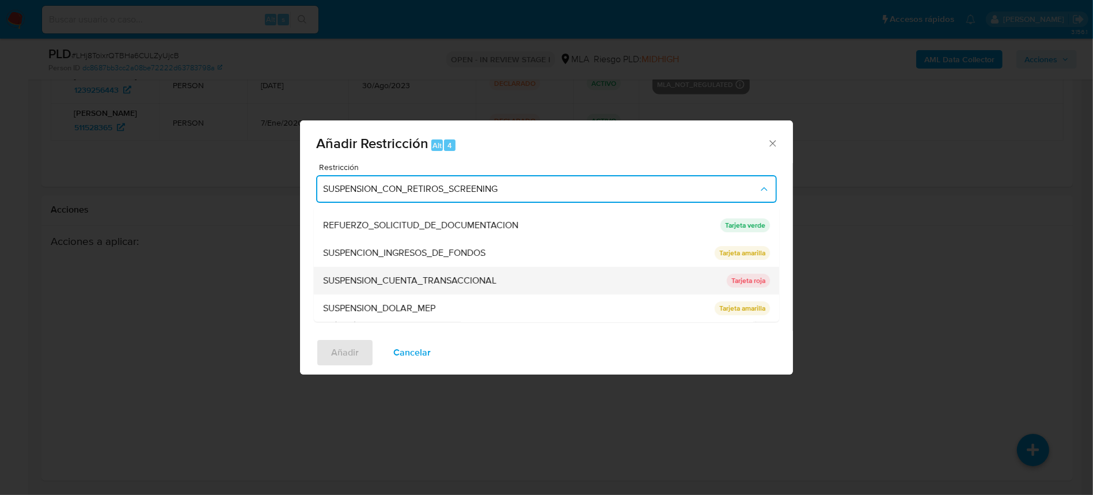
click at [502, 274] on div "SUSPENSION_CUENTA_TRANSACCIONAL" at bounding box center [521, 281] width 397 height 28
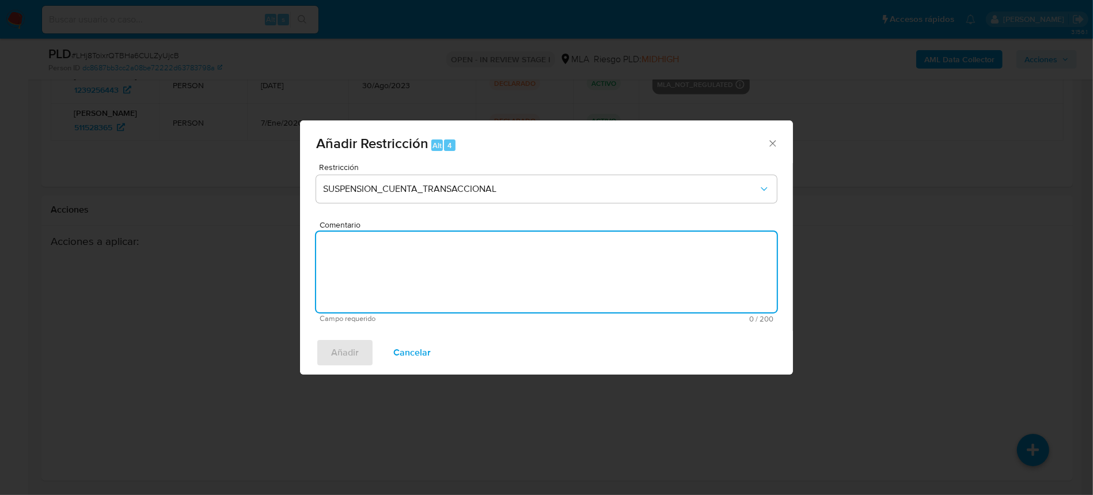
click at [502, 274] on textarea "Comentario" at bounding box center [546, 272] width 461 height 81
type textarea "/"
type textarea "AML"
click at [347, 345] on span "Añadir" at bounding box center [345, 352] width 28 height 25
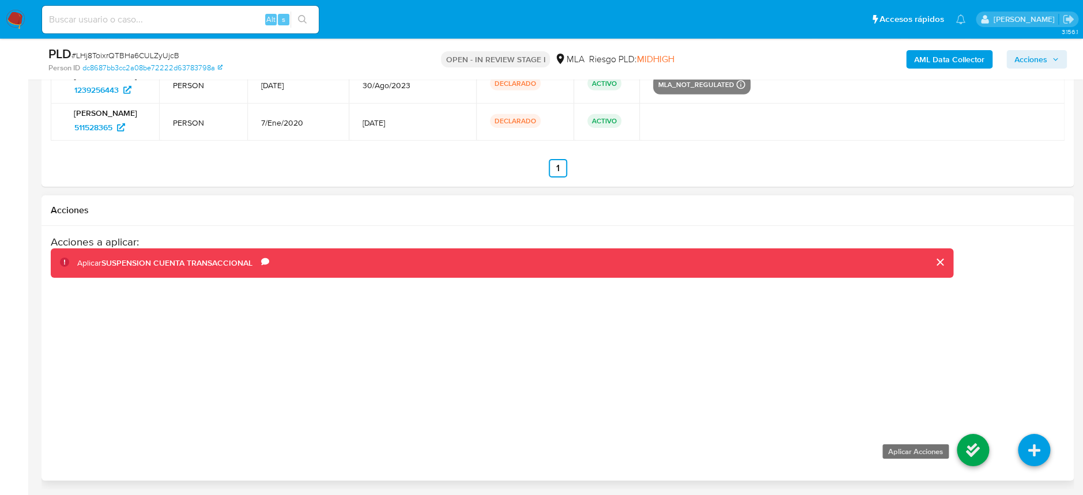
click at [967, 445] on icon at bounding box center [972, 450] width 32 height 32
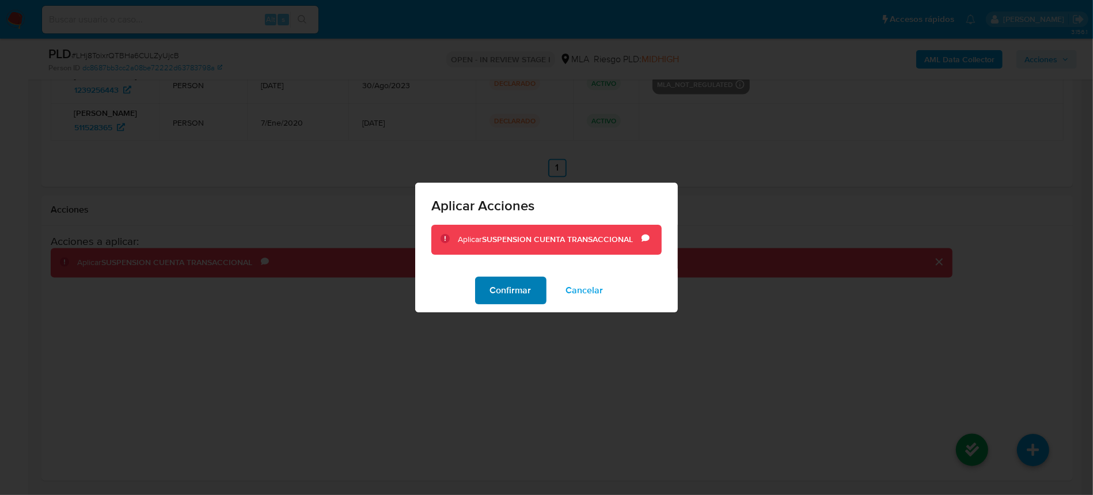
click at [504, 294] on span "Confirmar" at bounding box center [510, 290] width 41 height 25
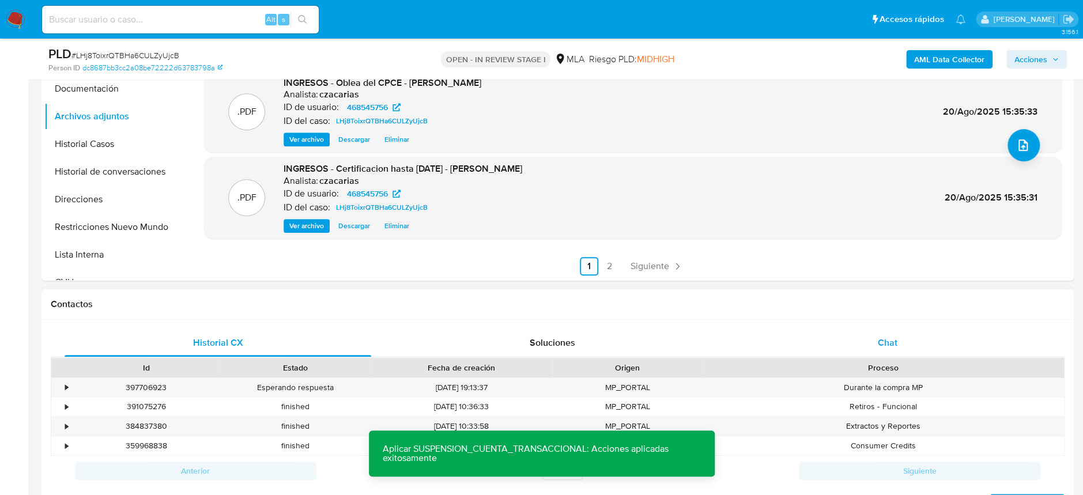
click at [945, 352] on div "Chat" at bounding box center [886, 343] width 306 height 28
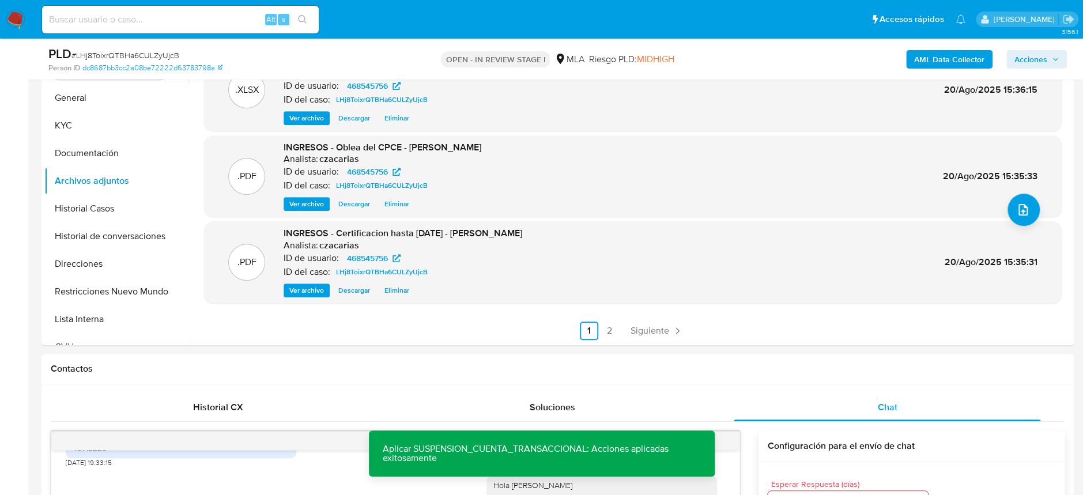
scroll to position [236, 0]
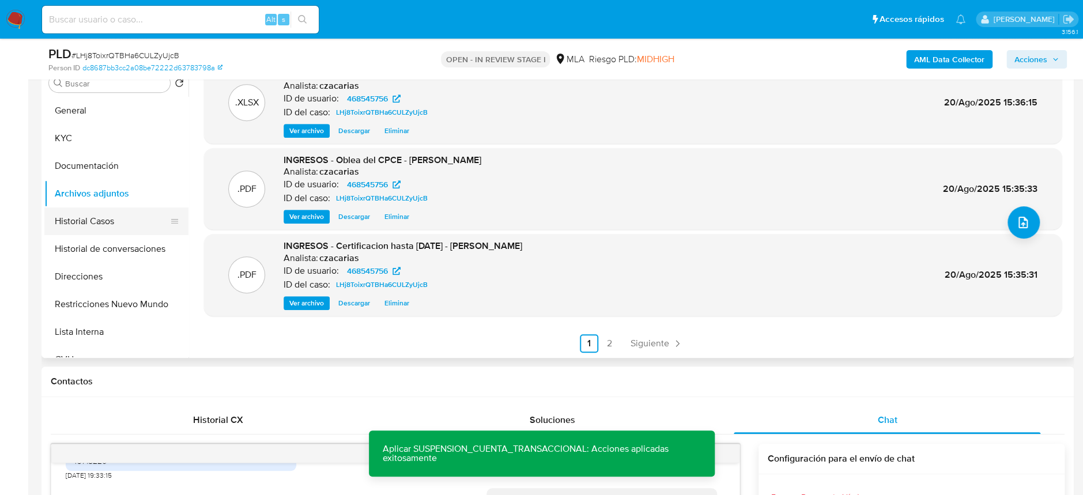
click at [114, 221] on button "Historial Casos" at bounding box center [111, 221] width 135 height 28
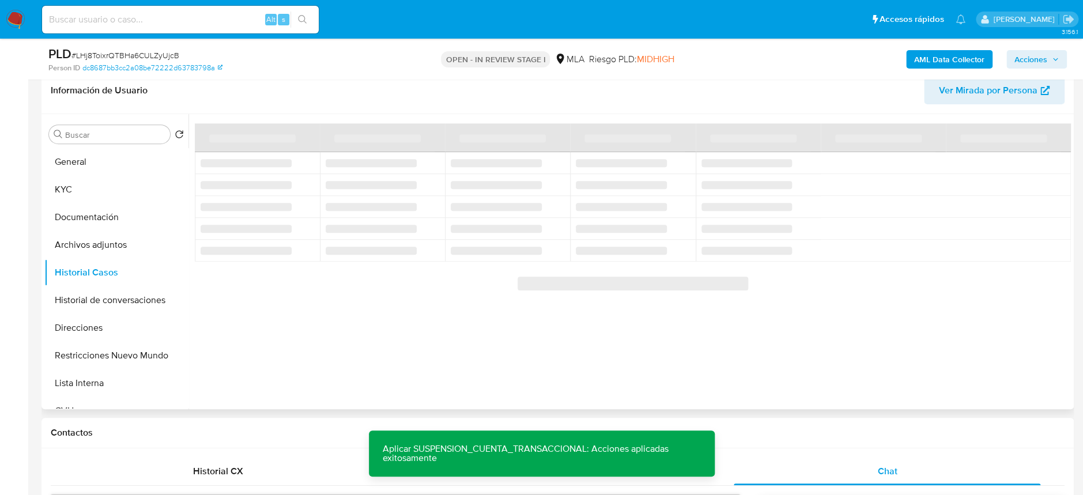
scroll to position [160, 0]
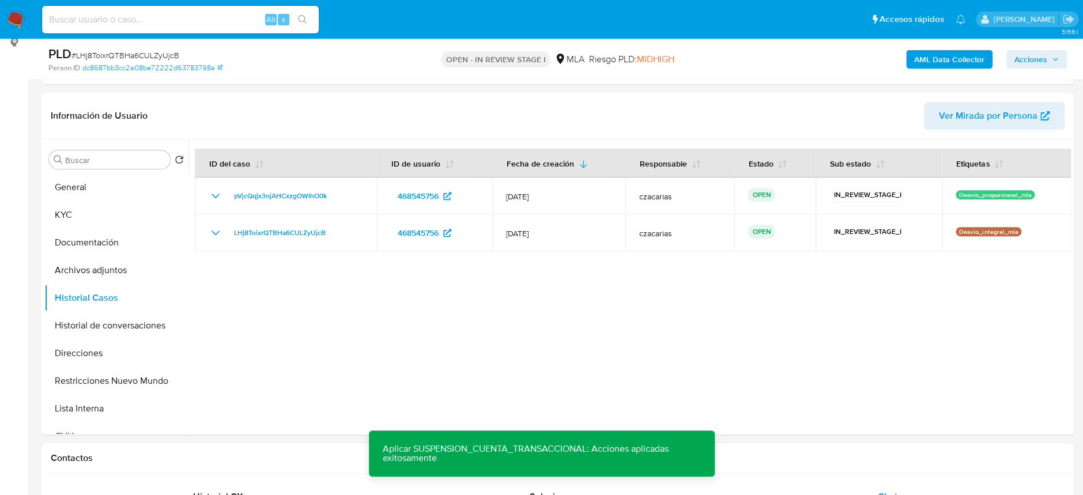
click at [1031, 57] on span "Acciones" at bounding box center [1030, 59] width 33 height 18
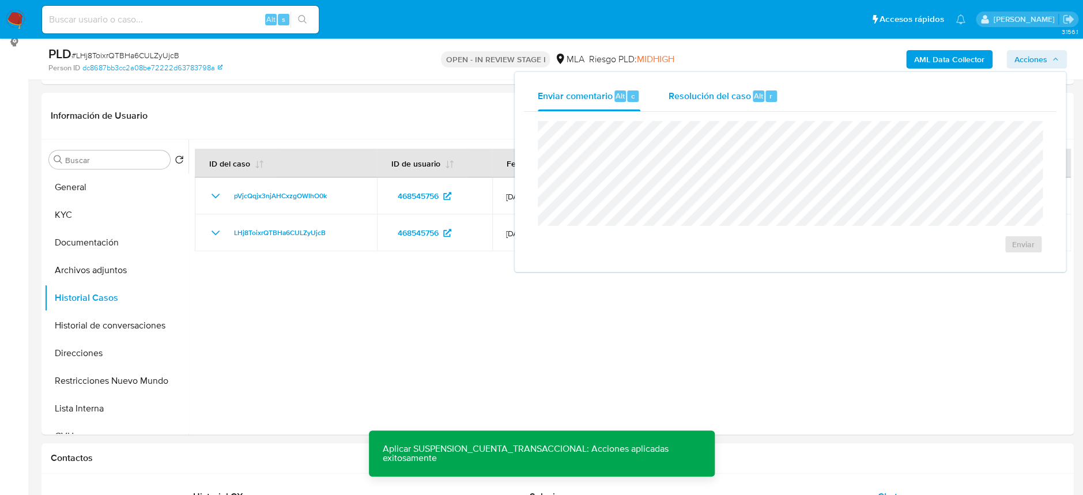
click at [760, 107] on div "Resolución del caso Alt r" at bounding box center [723, 96] width 110 height 30
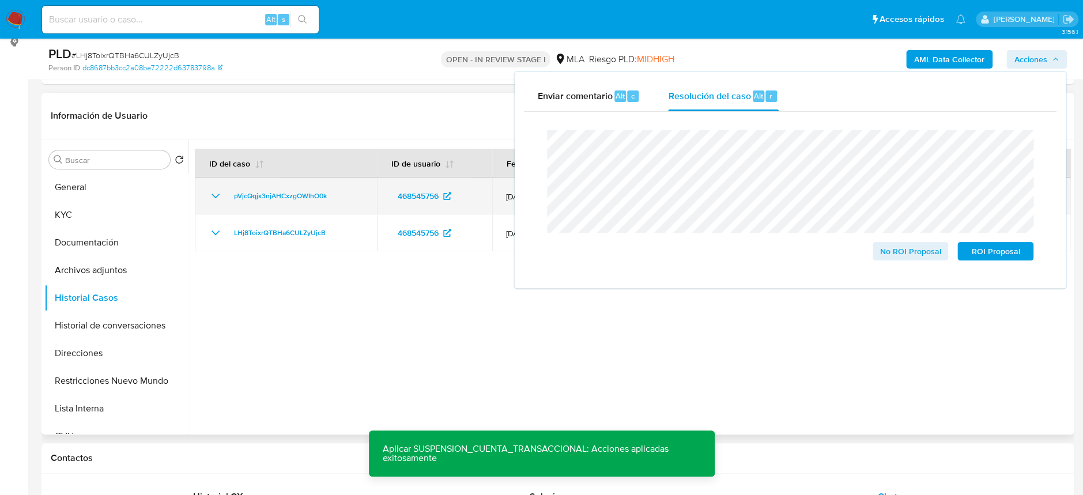
drag, startPoint x: 350, startPoint y: 195, endPoint x: 226, endPoint y: 202, distance: 124.0
click at [226, 202] on div "pVjcQqjx3njAHCxzgOWIhO0k" at bounding box center [286, 196] width 154 height 14
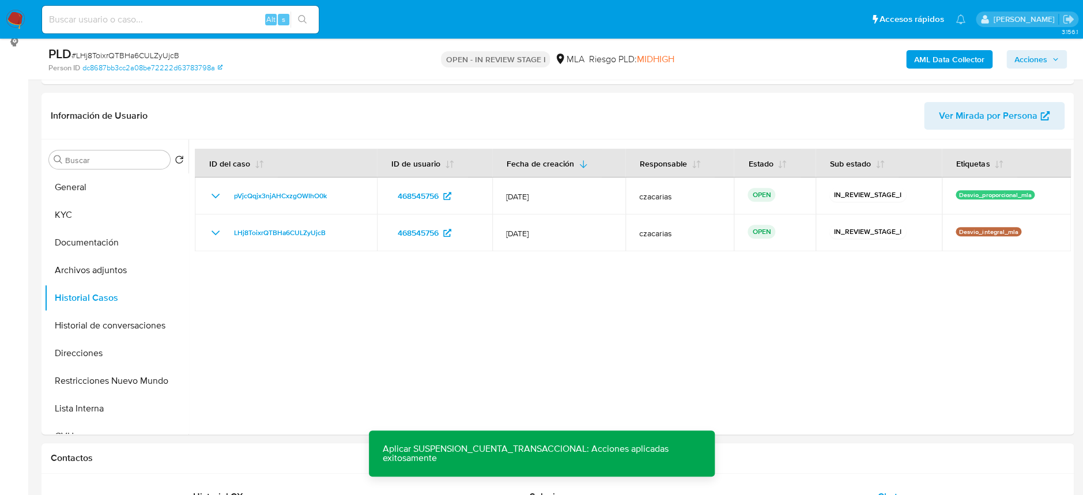
click at [1036, 69] on div "AML Data Collector Acciones" at bounding box center [898, 59] width 336 height 27
click at [1022, 66] on span "Acciones" at bounding box center [1030, 59] width 33 height 18
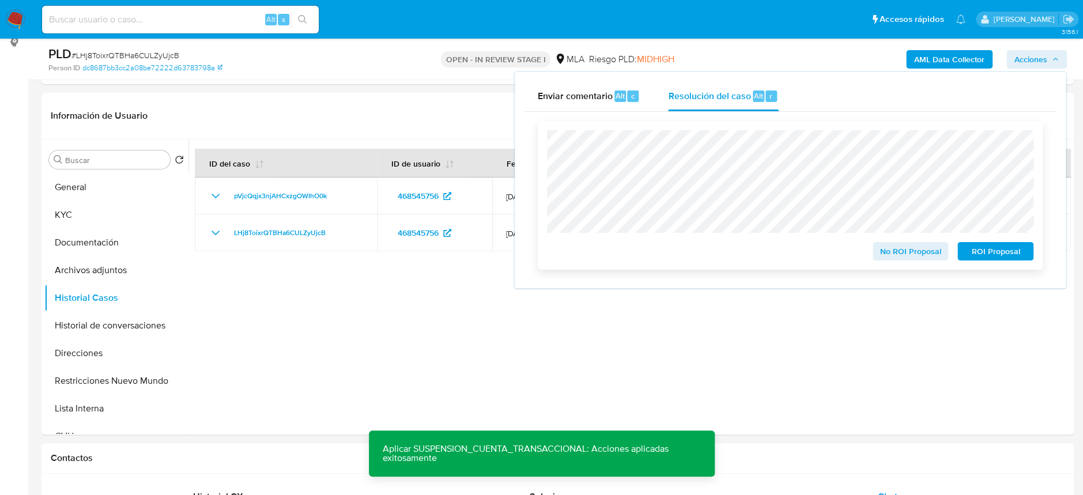
click at [990, 259] on span "ROI Proposal" at bounding box center [995, 251] width 60 height 16
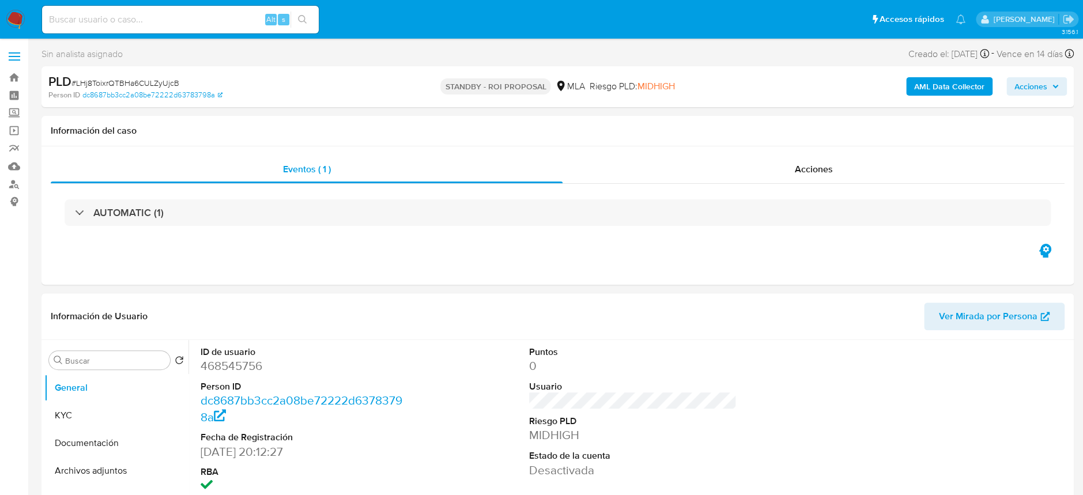
select select "10"
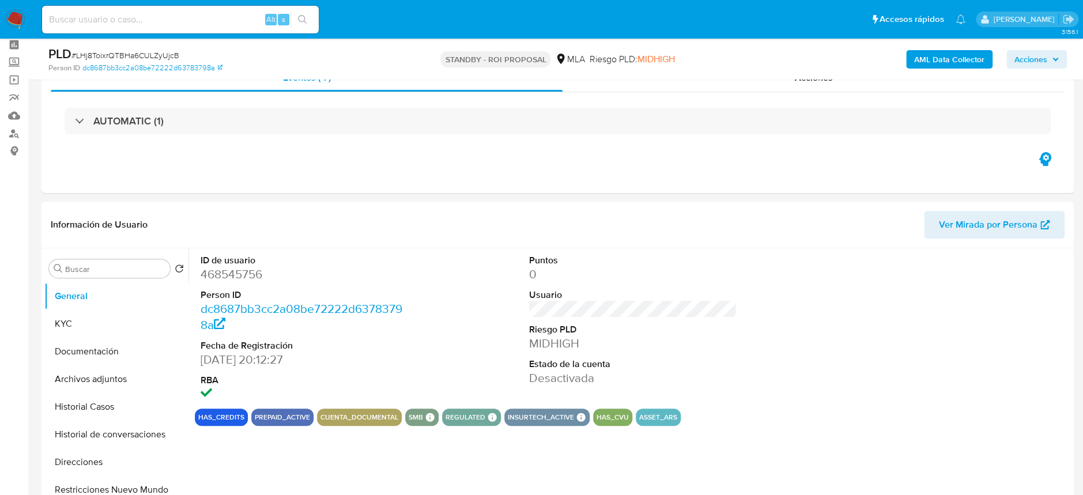
scroll to position [77, 0]
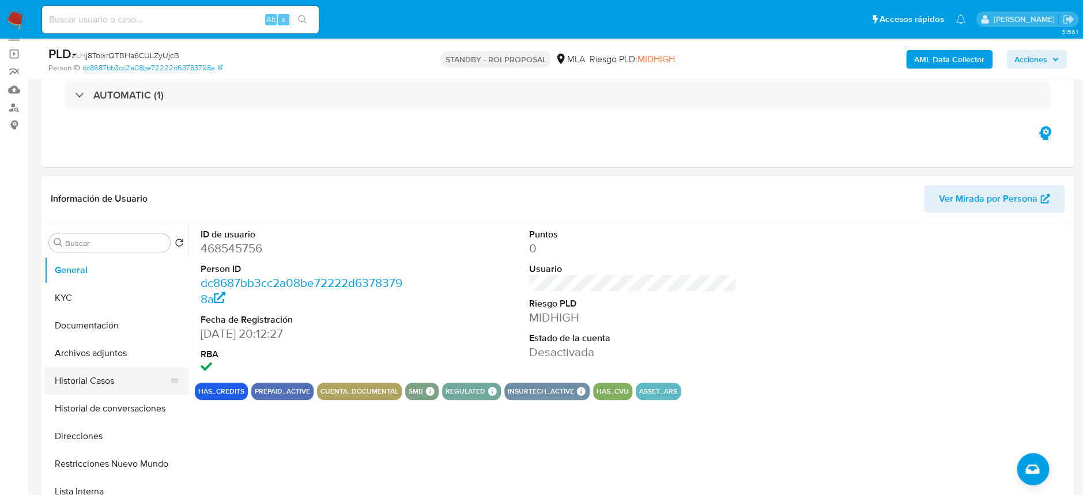
click at [74, 377] on button "Historial Casos" at bounding box center [111, 381] width 135 height 28
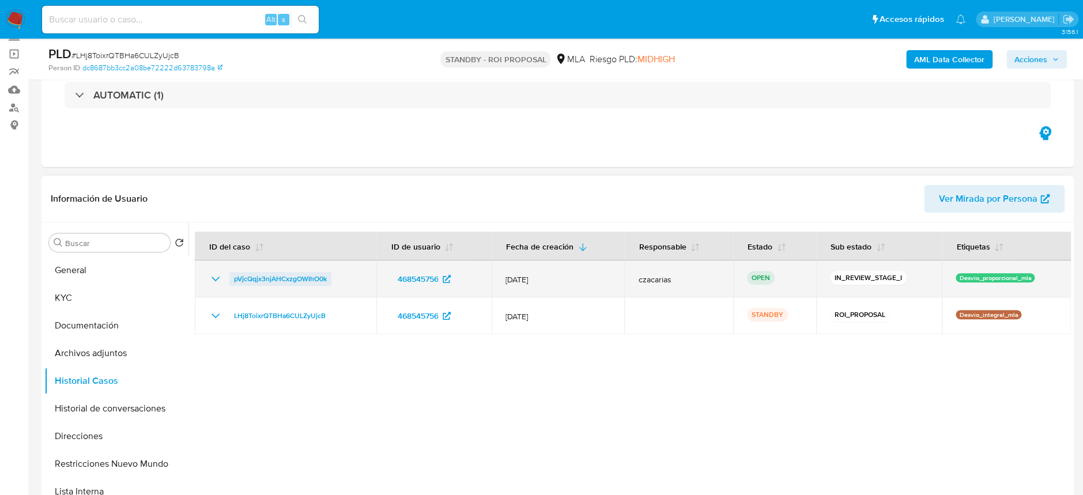
click at [303, 280] on span "pVjcQqjx3njAHCxzgOWIhO0k" at bounding box center [280, 279] width 93 height 14
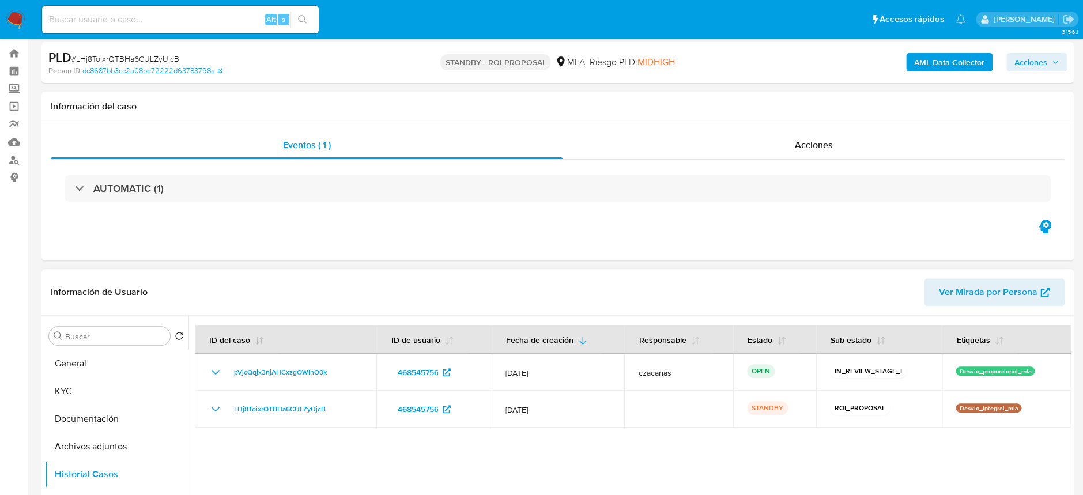
scroll to position [0, 0]
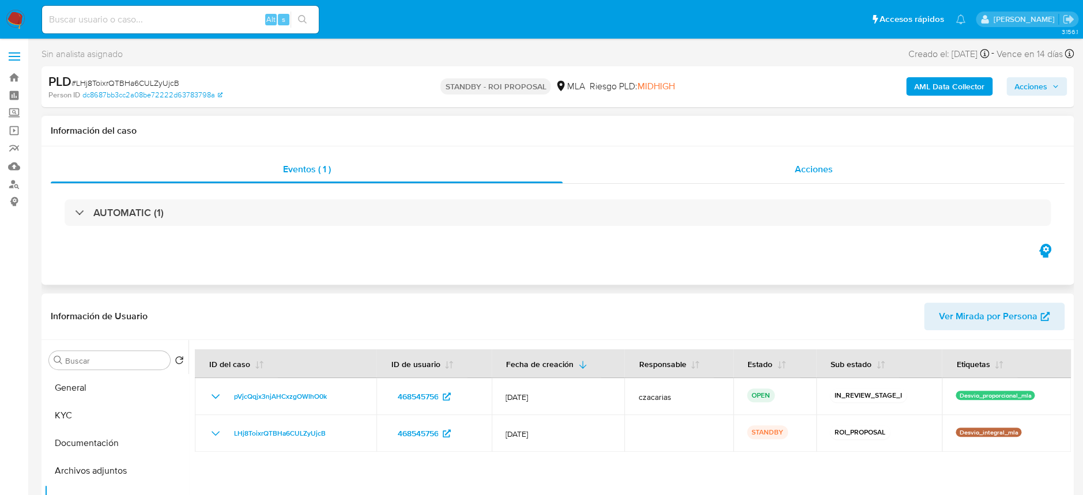
click at [872, 171] on div "Acciones" at bounding box center [813, 170] width 502 height 28
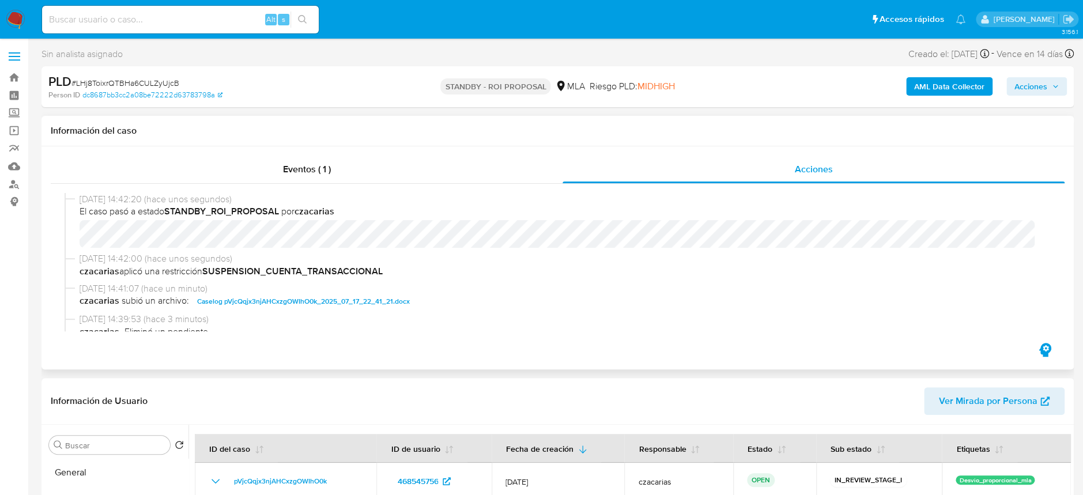
click at [69, 243] on div "[DATE] 14:42:20 (hace unos segundos) El caso pasó a estado STANDBY_ROI_PROPOSAL…" at bounding box center [558, 222] width 986 height 59
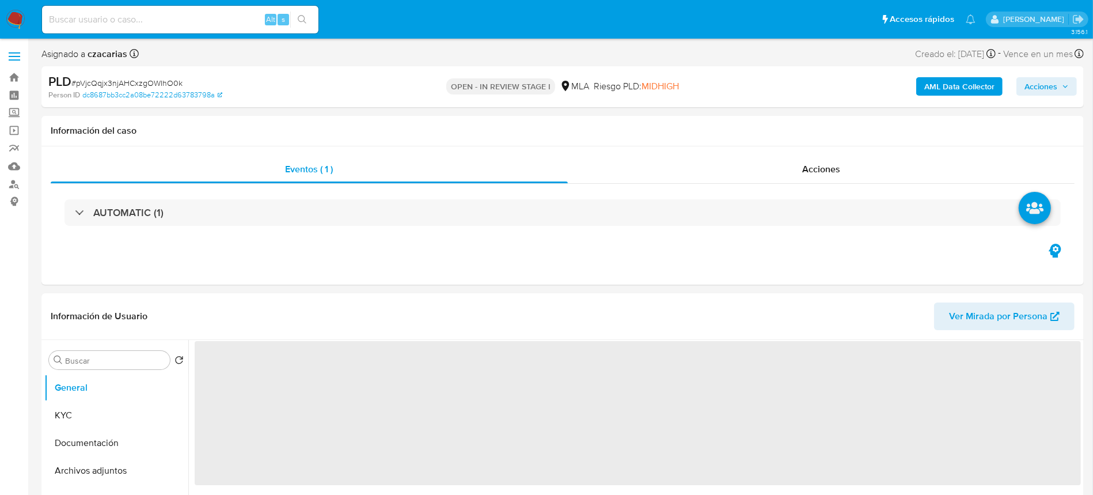
select select "10"
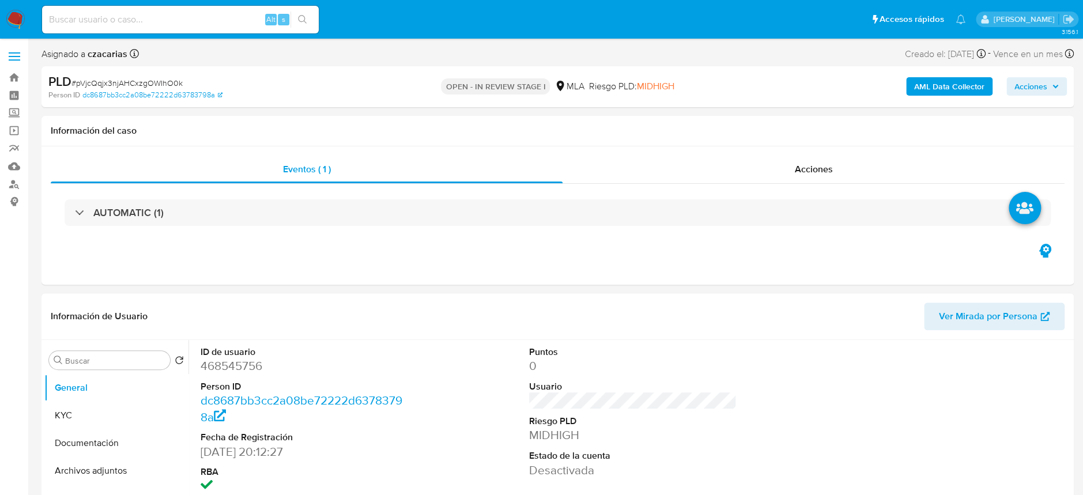
click at [1035, 93] on span "Acciones" at bounding box center [1030, 86] width 33 height 18
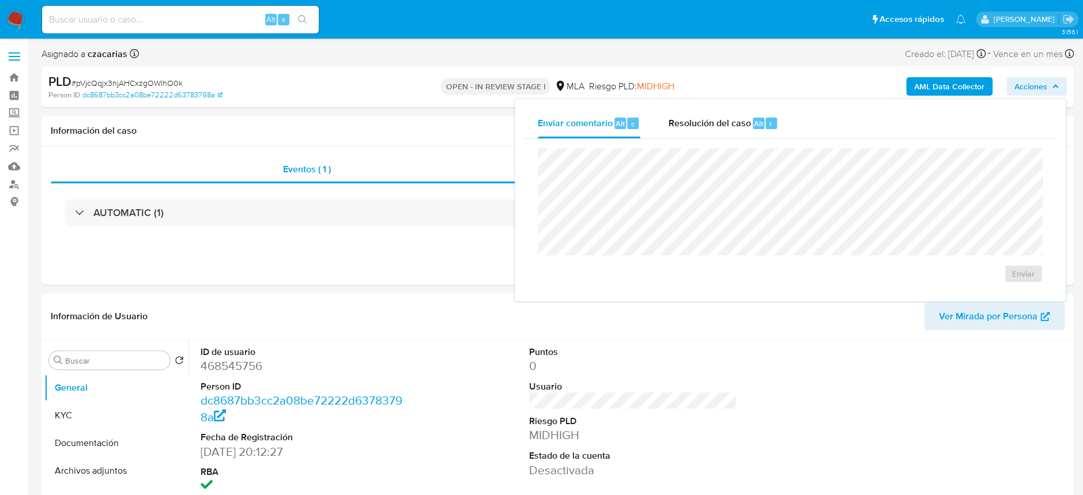
click at [661, 105] on div "Enviar comentario Alt c Resolución del caso Alt r Enviar" at bounding box center [789, 200] width 551 height 202
click at [678, 120] on span "Resolución del caso" at bounding box center [709, 122] width 82 height 13
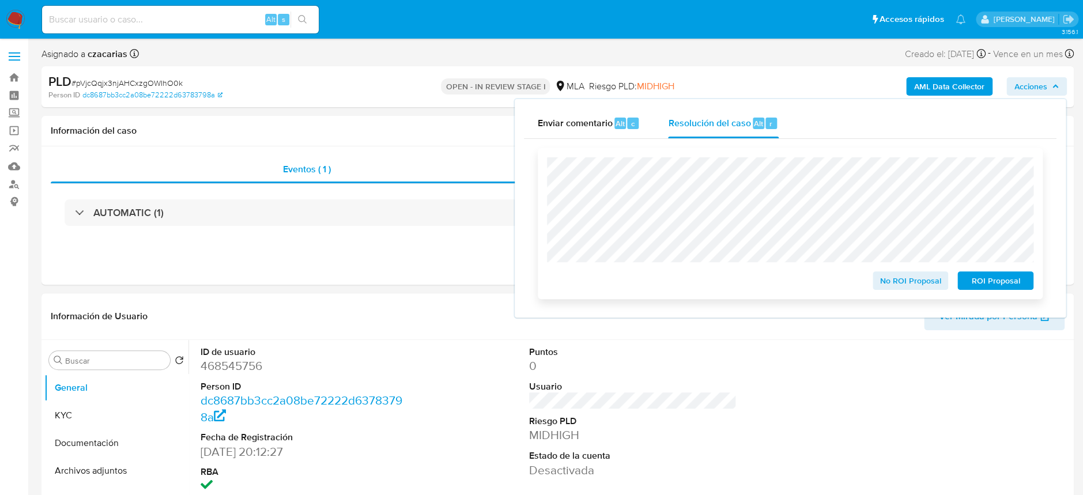
click at [993, 277] on span "ROI Proposal" at bounding box center [995, 281] width 60 height 16
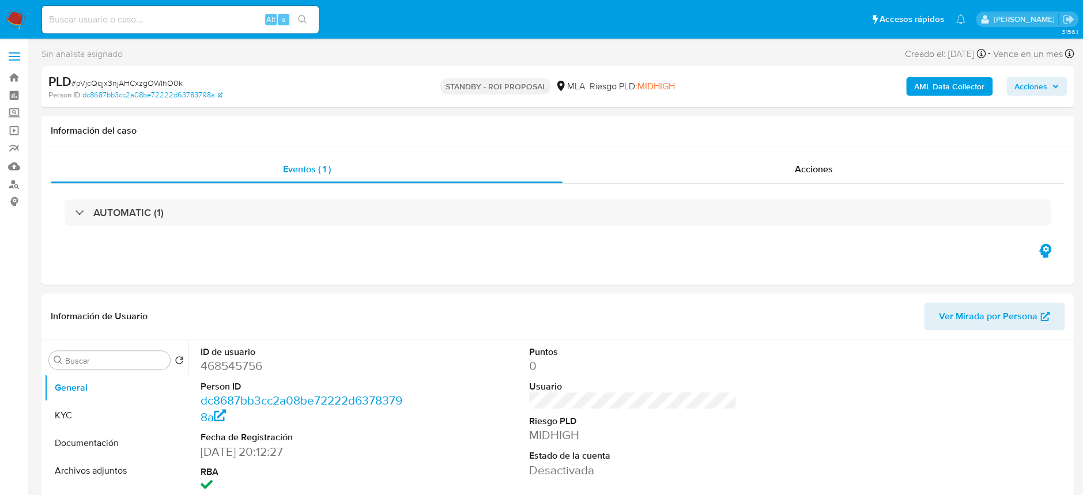
select select "10"
click at [145, 75] on div "PLD # pVjcQqjx3njAHCxzgOWIhO0k" at bounding box center [215, 81] width 335 height 17
click at [145, 77] on span "# pVjcQqjx3njAHCxzgOWIhO0k" at bounding box center [126, 83] width 111 height 12
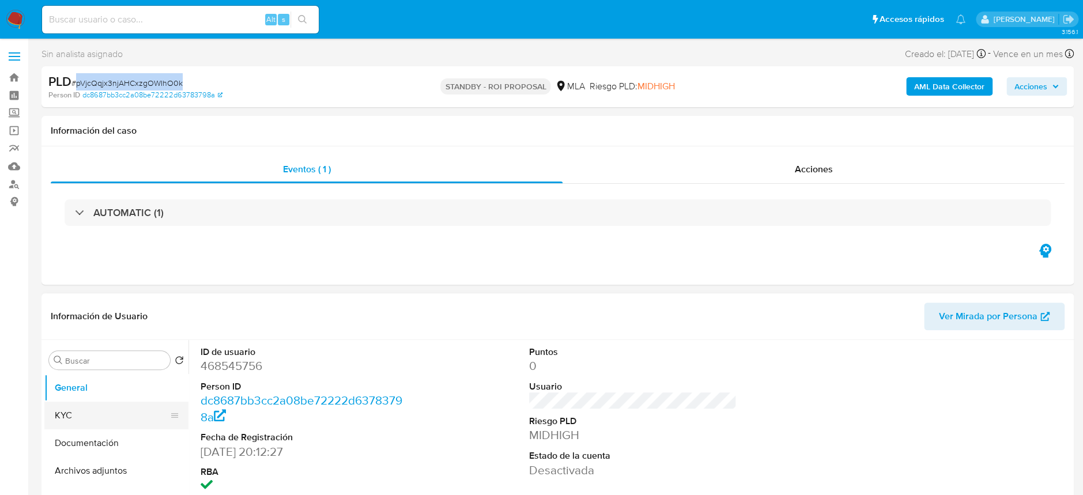
click at [75, 418] on button "KYC" at bounding box center [111, 416] width 135 height 28
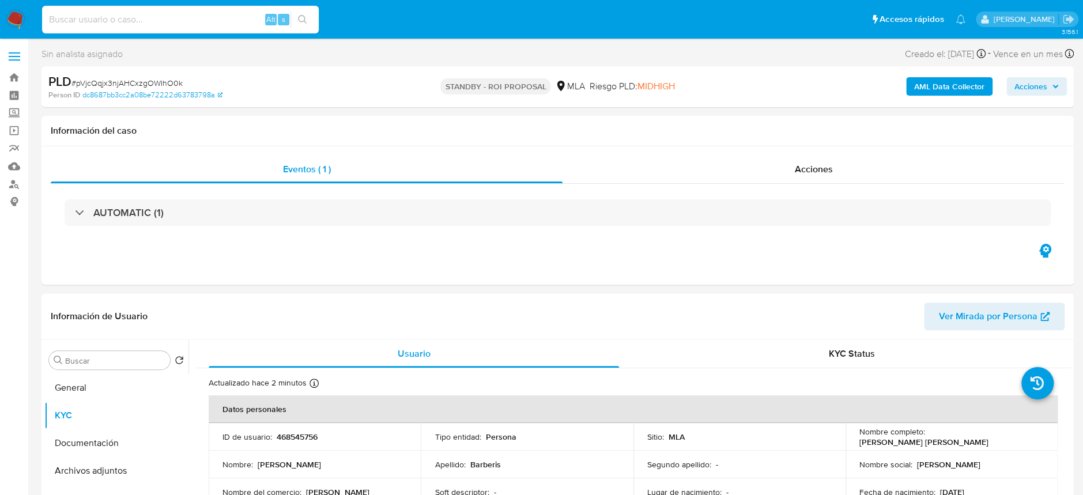
click at [211, 18] on input at bounding box center [180, 19] width 277 height 15
paste input "01QmNfizbcM1NhrQMzL00l8N"
type input "01QmNfizbcM1NhrQMzL00l8N"
click at [294, 24] on button "search-icon" at bounding box center [302, 20] width 24 height 16
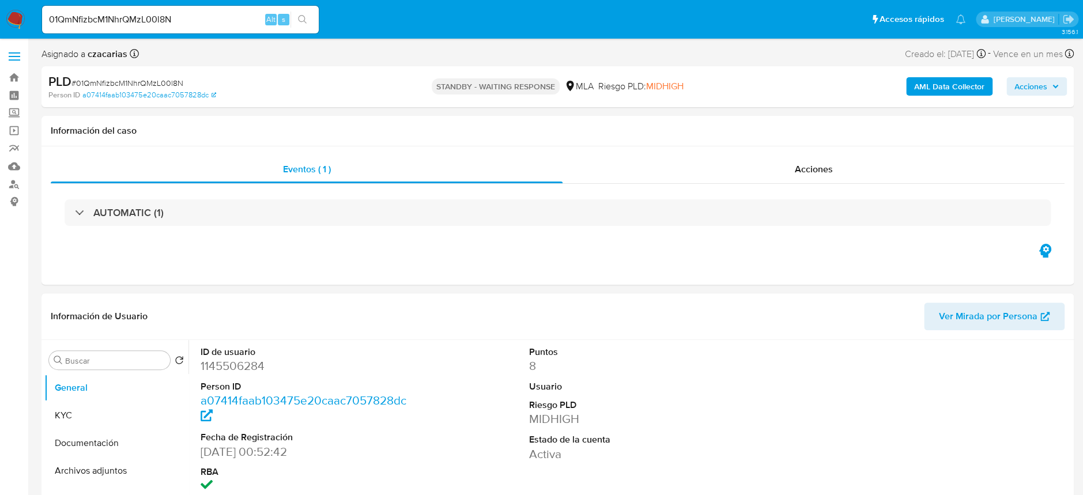
select select "10"
click at [211, 22] on input "01QmNfizbcM1NhrQMzL00l8N" at bounding box center [180, 19] width 277 height 15
click at [211, 21] on input "01QmNfizbcM1NhrQMzL00l8N" at bounding box center [180, 19] width 277 height 15
paste input "1DG1qiIsuT0LfWMUnNy036kD"
type input "1DG1qiIsuT0LfWMUnNy036kD"
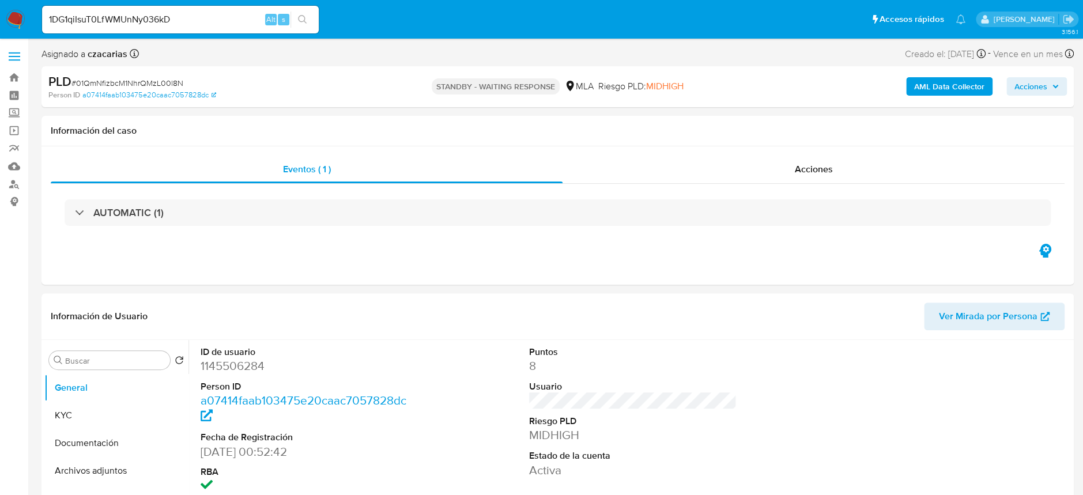
click at [301, 13] on button "search-icon" at bounding box center [302, 20] width 24 height 16
select select "10"
click at [240, 364] on dd "618291967" at bounding box center [303, 366] width 207 height 16
copy dd "618291967"
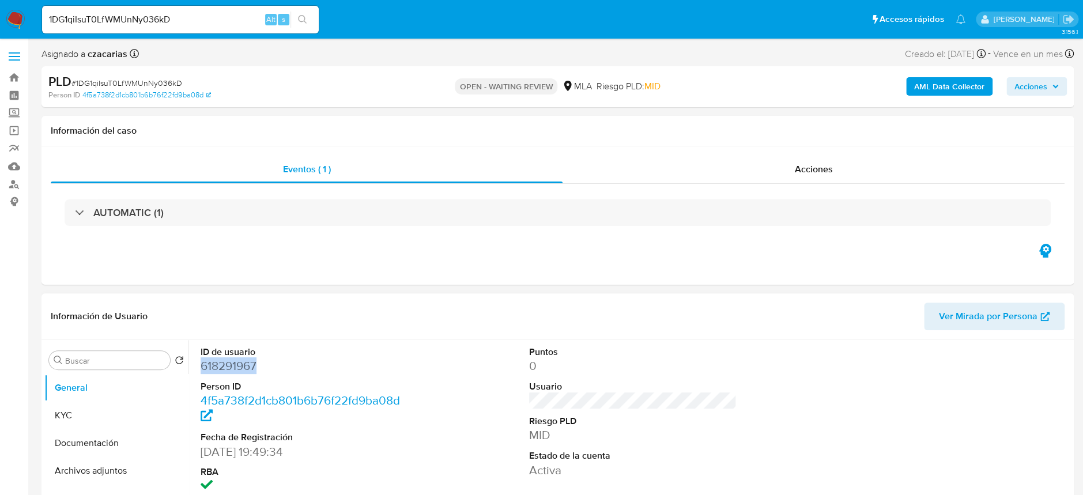
click at [230, 363] on dd "618291967" at bounding box center [303, 366] width 207 height 16
copy dd "618291967"
click at [248, 362] on dd "618291967" at bounding box center [303, 366] width 207 height 16
click at [248, 361] on dd "618291967" at bounding box center [303, 366] width 207 height 16
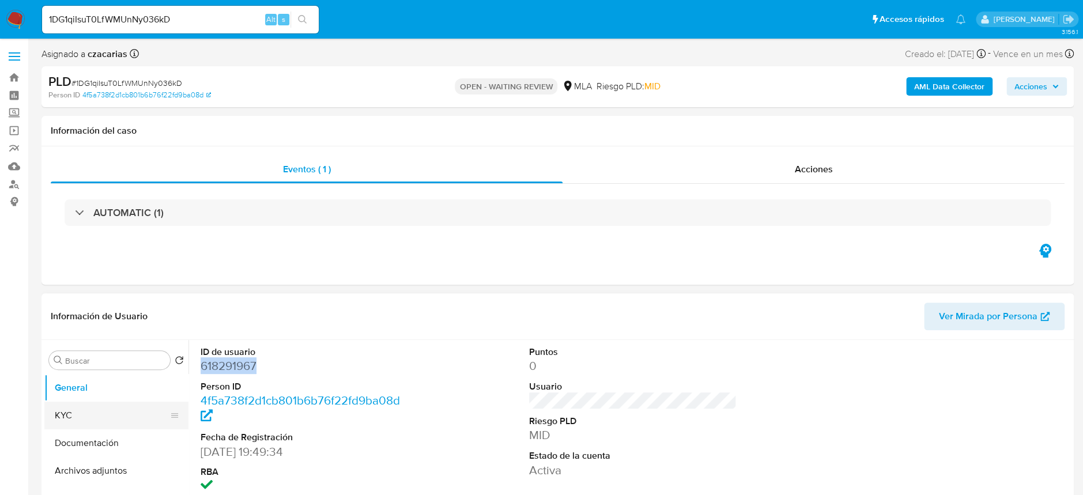
click at [81, 412] on button "KYC" at bounding box center [111, 416] width 135 height 28
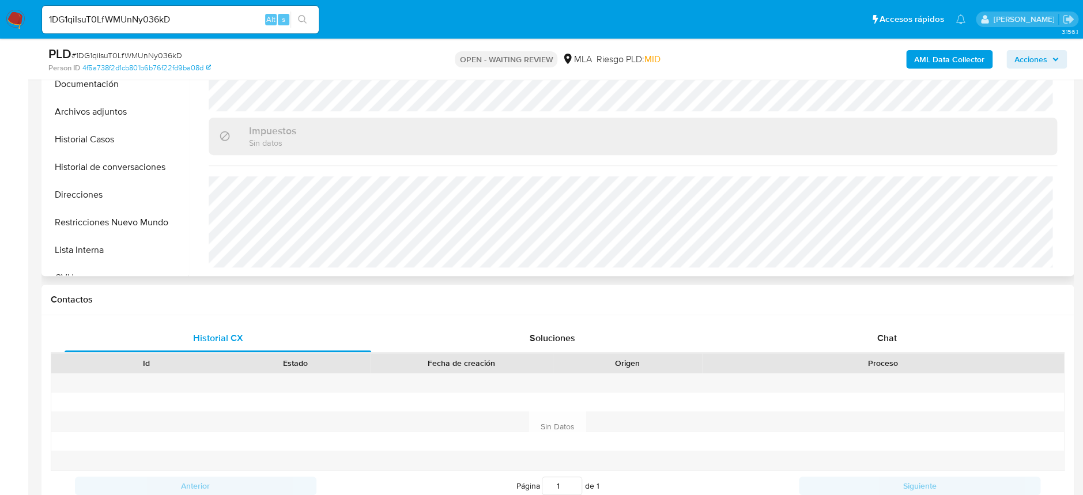
scroll to position [460, 0]
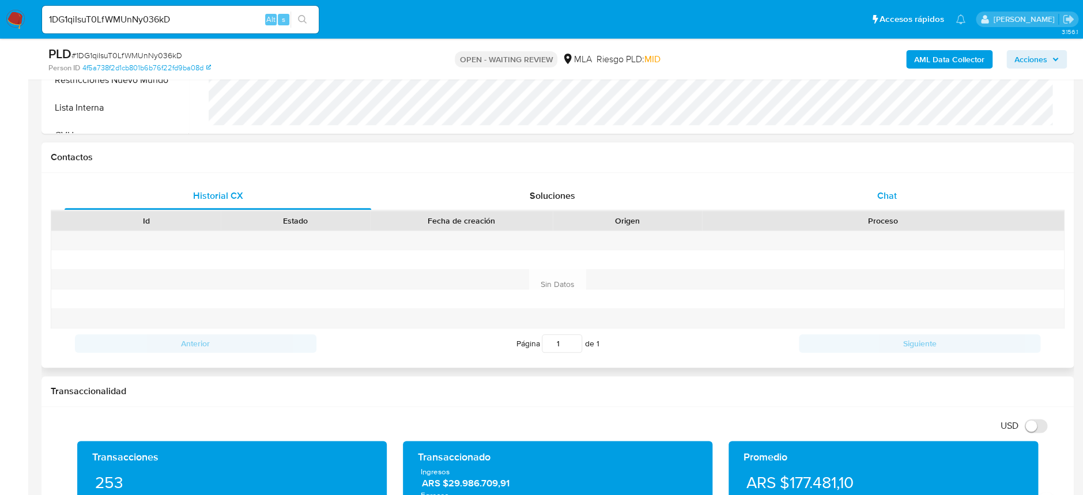
click at [902, 199] on div "Chat" at bounding box center [886, 196] width 306 height 28
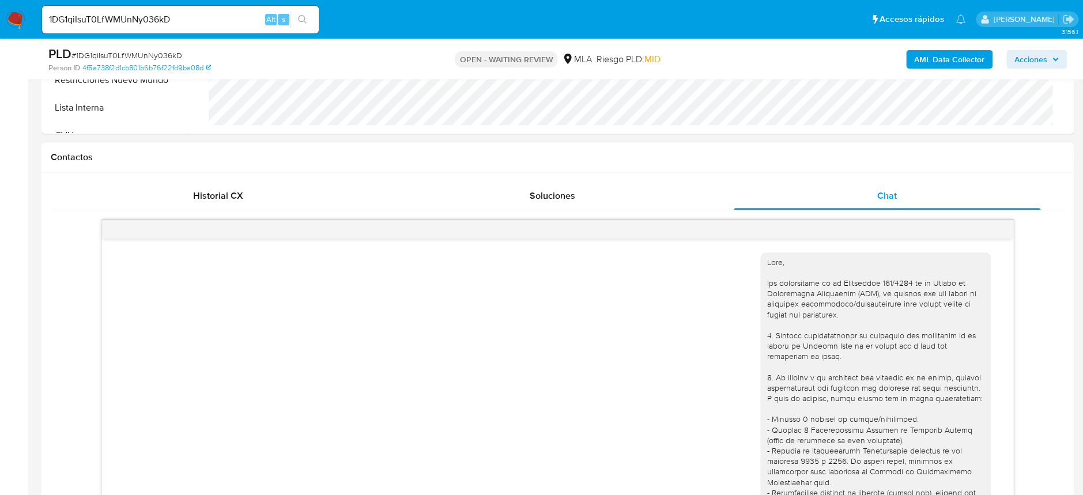
scroll to position [625, 0]
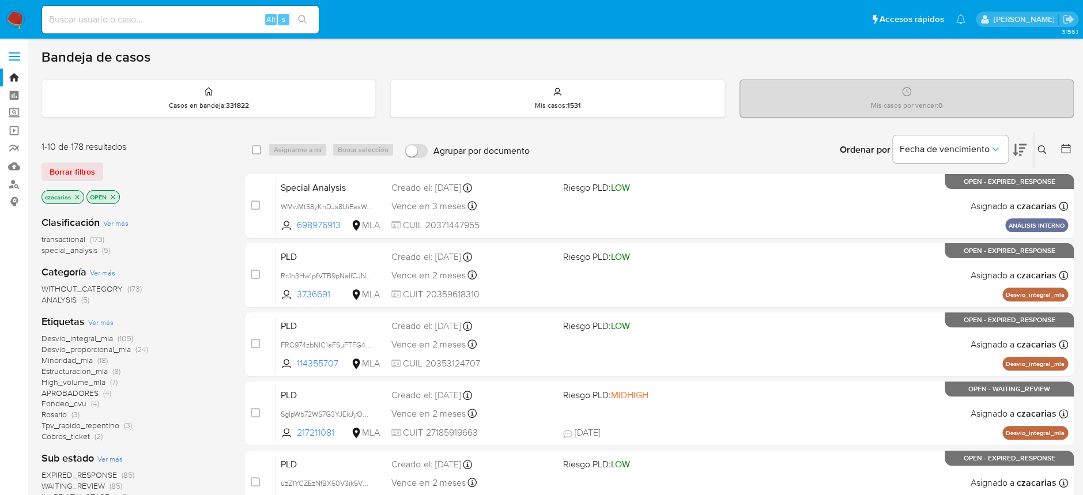
click at [1061, 152] on icon at bounding box center [1065, 149] width 12 height 12
click at [1071, 151] on button at bounding box center [1066, 150] width 14 height 14
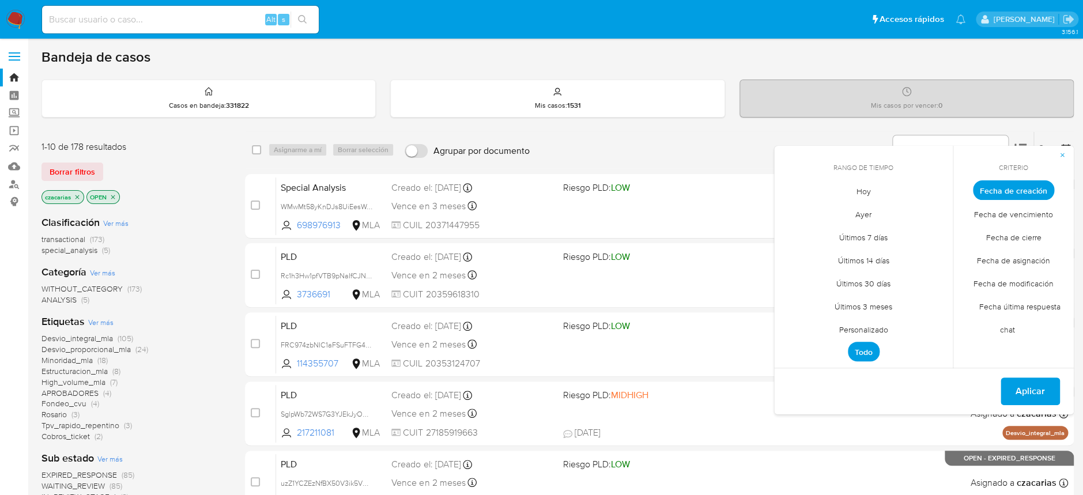
click at [861, 326] on span "Personalizado" at bounding box center [863, 329] width 73 height 24
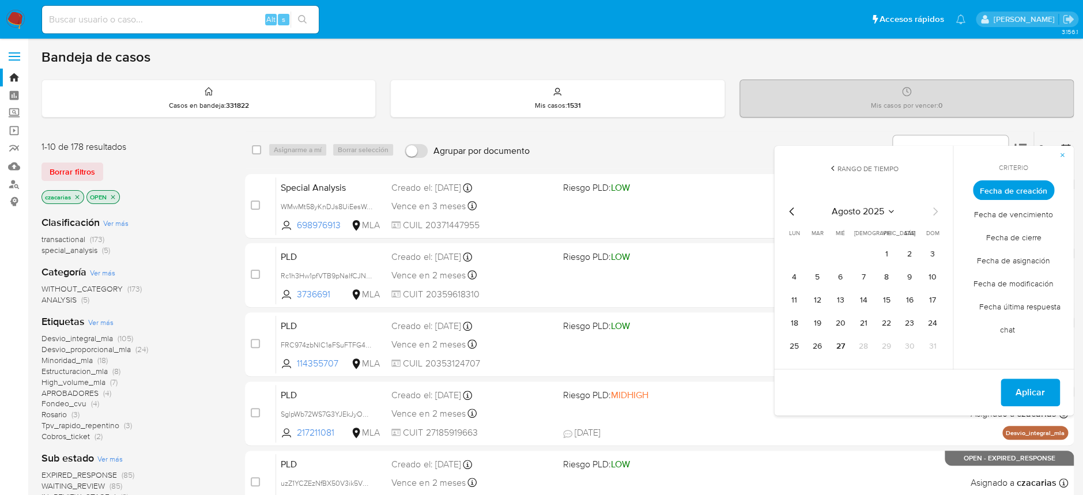
click at [788, 214] on icon "Mes anterior" at bounding box center [792, 212] width 14 height 14
click at [933, 254] on button "1" at bounding box center [932, 254] width 18 height 18
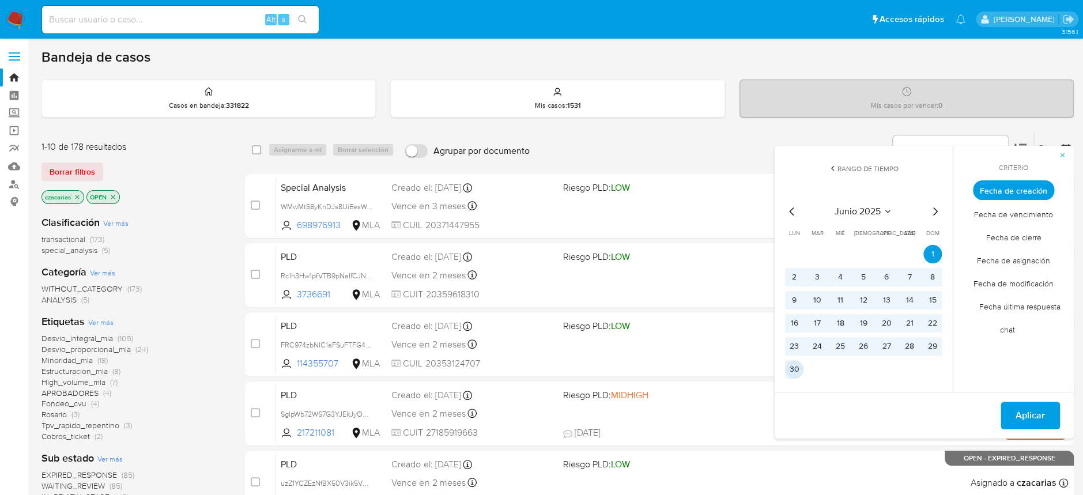
click at [794, 374] on button "30" at bounding box center [794, 369] width 18 height 18
click at [1035, 418] on span "Aplicar" at bounding box center [1029, 415] width 29 height 25
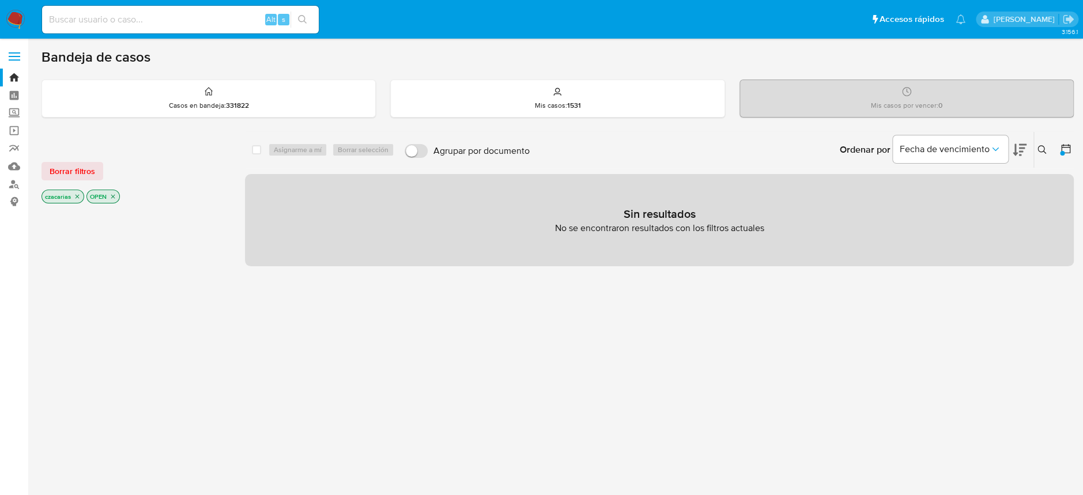
click at [75, 198] on icon "close-filter" at bounding box center [77, 196] width 7 height 7
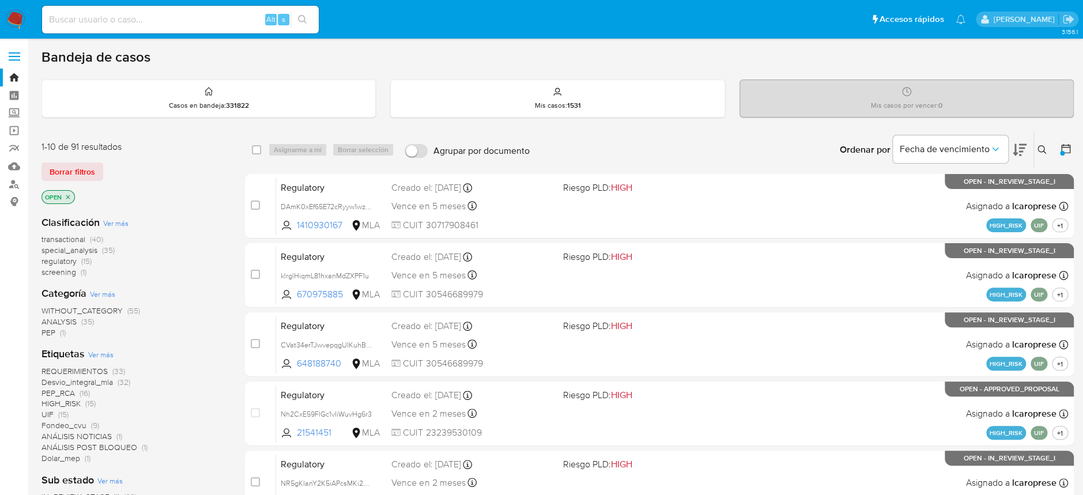
click at [80, 239] on span "transactional" at bounding box center [63, 239] width 44 height 12
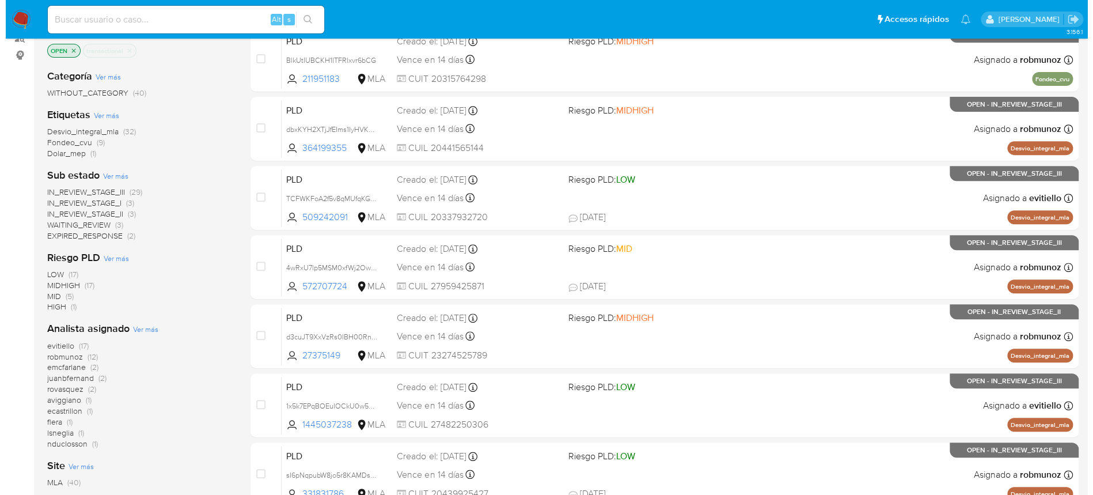
scroll to position [153, 0]
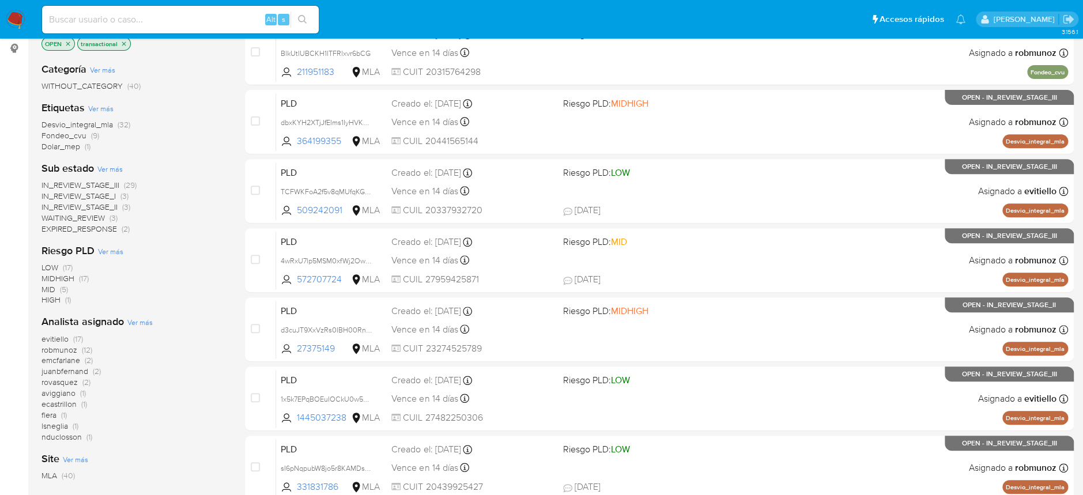
click at [138, 317] on span "Ver más" at bounding box center [139, 322] width 25 height 10
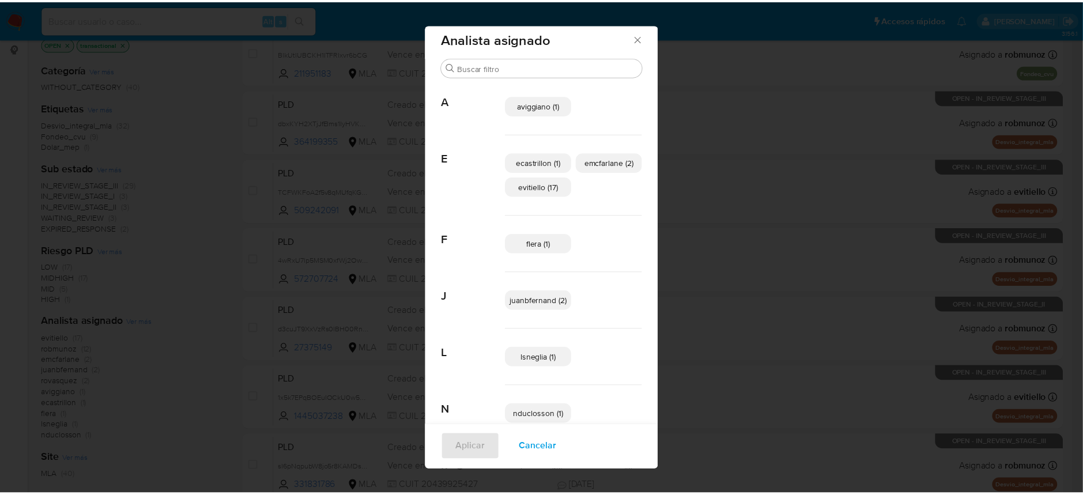
scroll to position [0, 0]
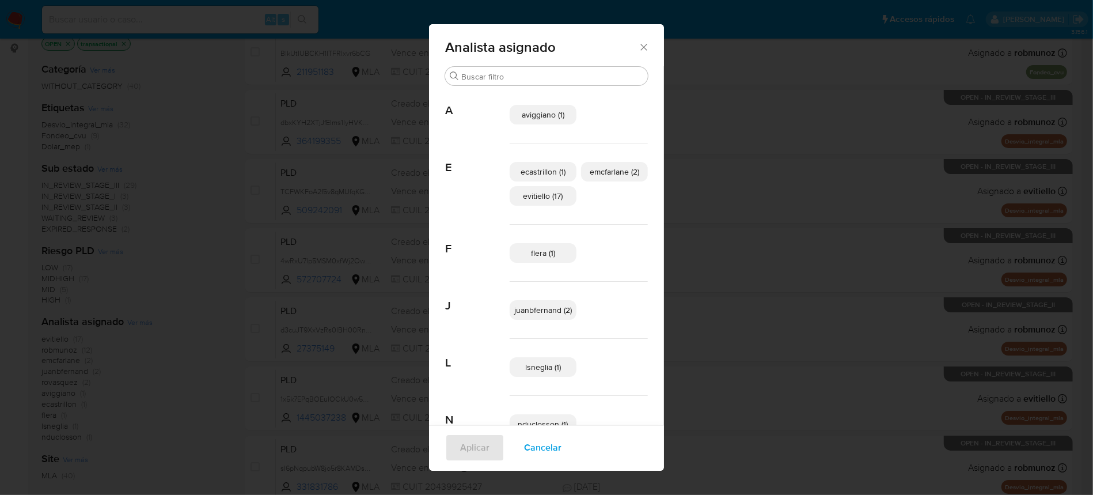
click at [644, 50] on icon "Cerrar" at bounding box center [644, 47] width 12 height 12
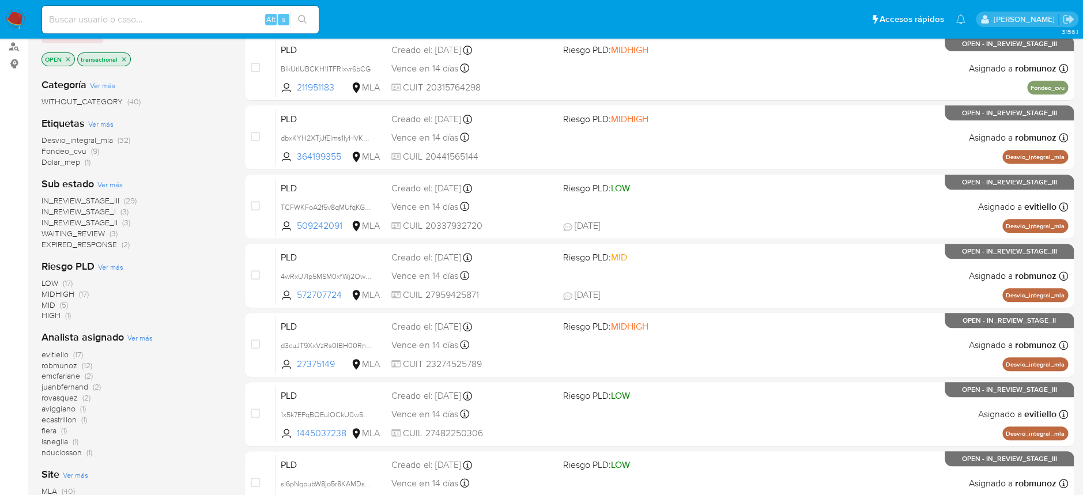
scroll to position [153, 0]
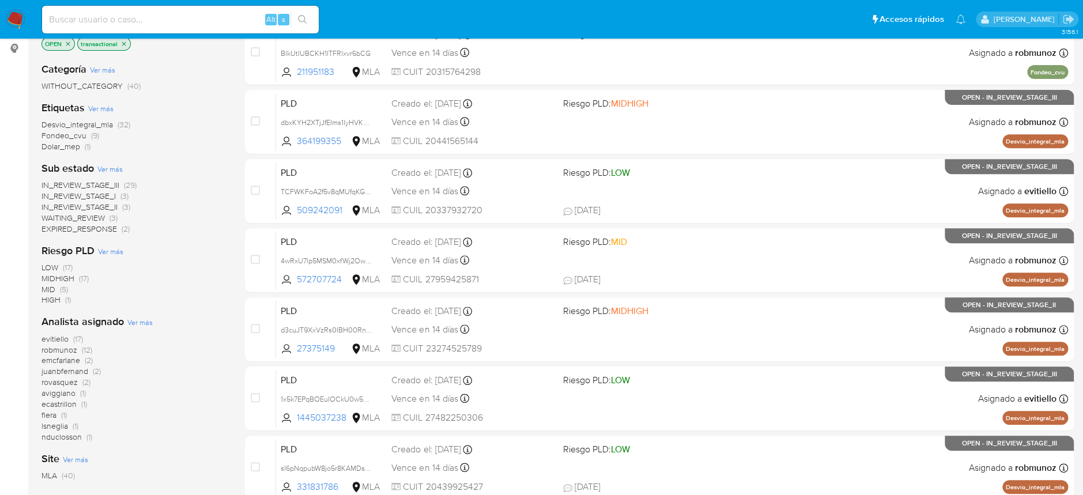
click at [60, 349] on span "robmunoz" at bounding box center [59, 350] width 36 height 12
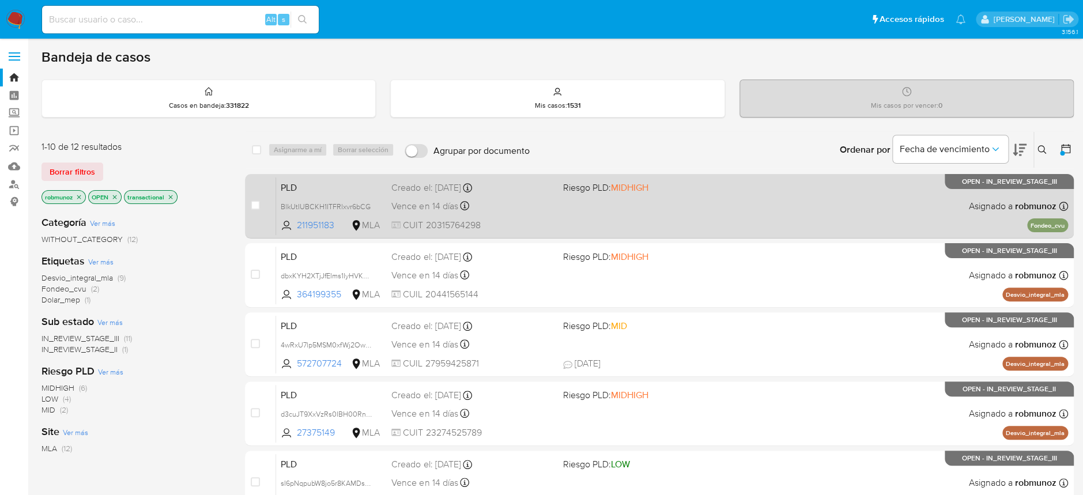
click at [726, 211] on div "PLD BlkUtIUBCKH1ITFRlxvr6bCG 211951183 MLA Riesgo PLD: MIDHIGH Creado el: 12/06…" at bounding box center [672, 206] width 792 height 58
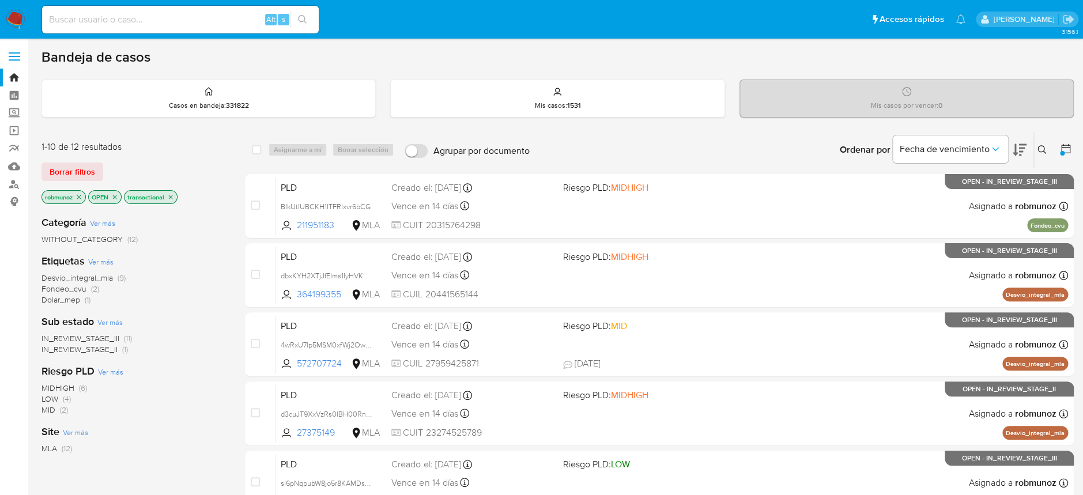
click at [12, 24] on img at bounding box center [16, 20] width 20 height 20
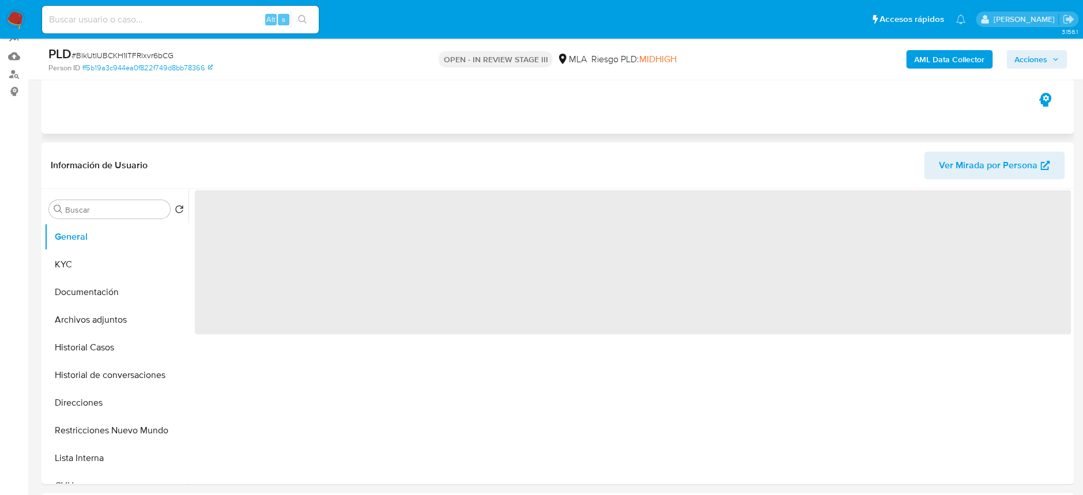
scroll to position [230, 0]
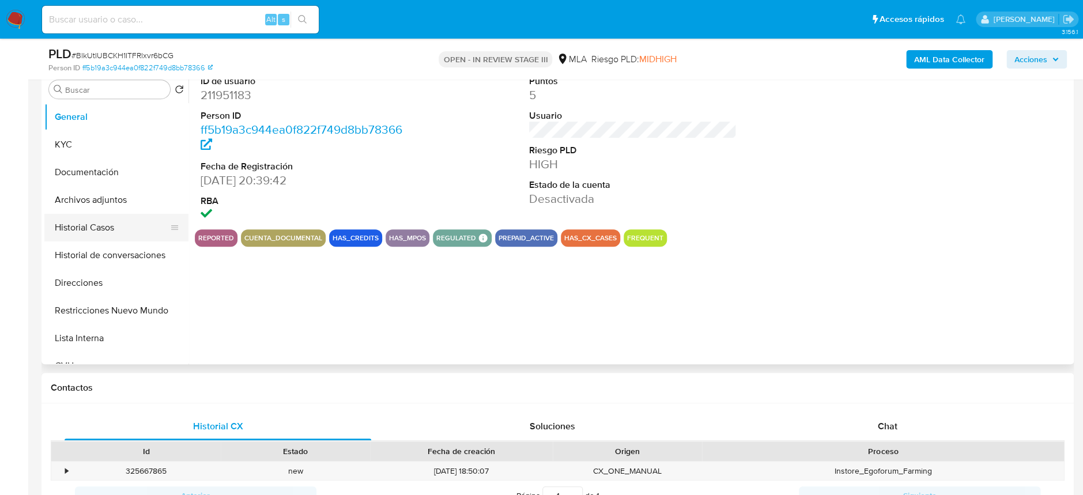
select select "10"
click at [80, 218] on button "Historial Casos" at bounding box center [111, 228] width 135 height 28
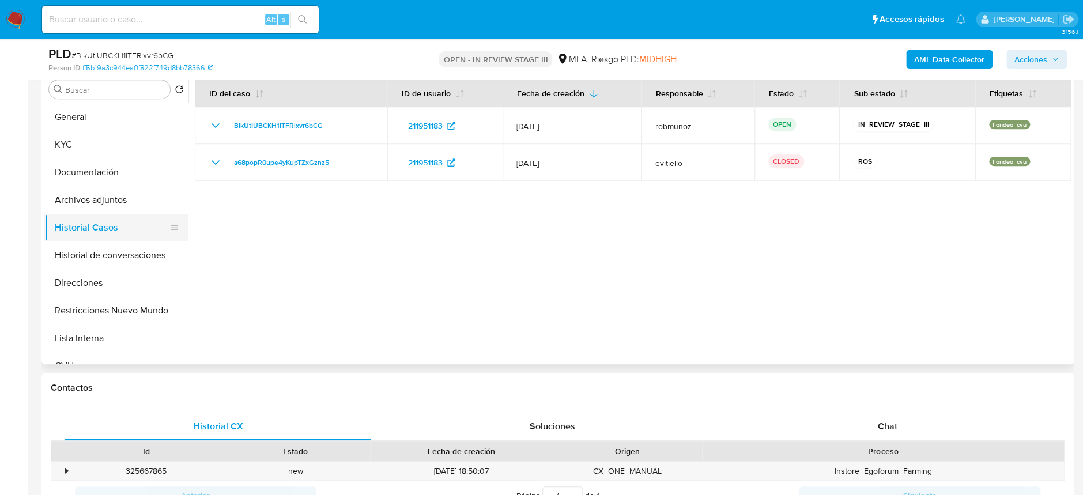
click at [125, 223] on button "Historial Casos" at bounding box center [111, 228] width 135 height 28
click at [120, 192] on button "Archivos adjuntos" at bounding box center [111, 200] width 135 height 28
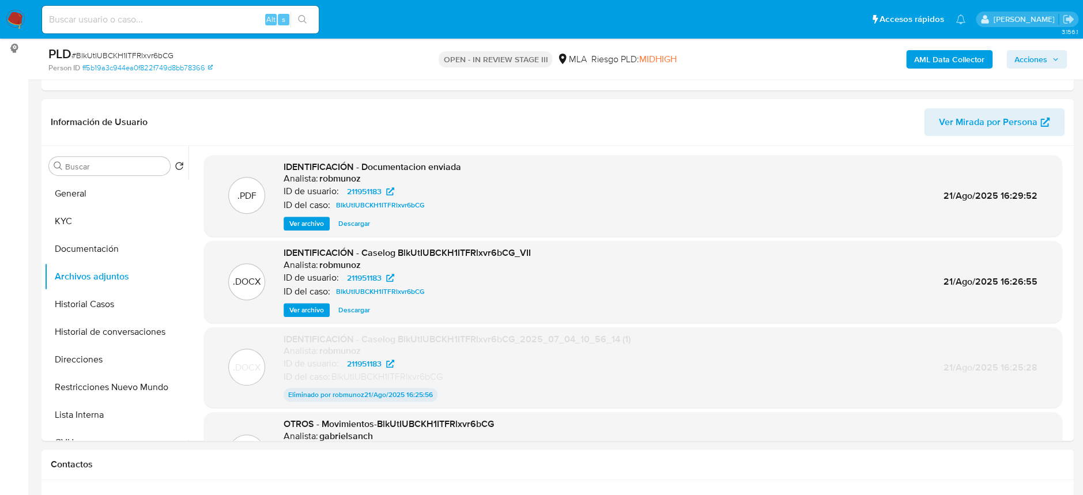
scroll to position [77, 0]
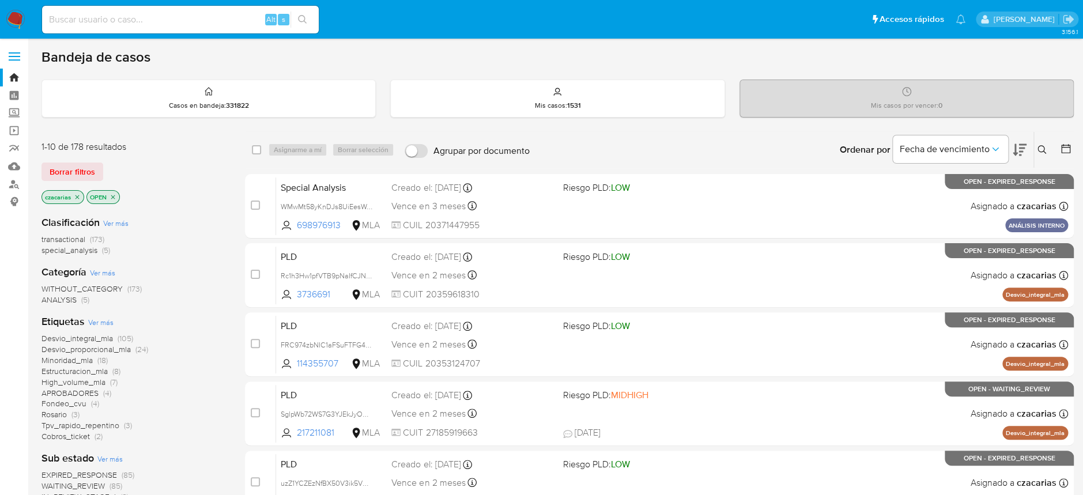
click at [1035, 150] on button at bounding box center [1043, 150] width 19 height 14
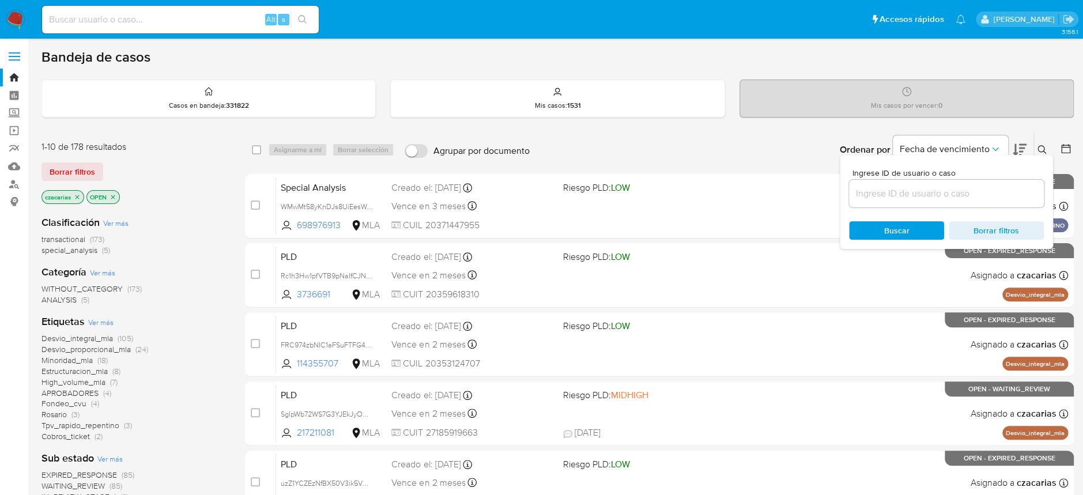
click at [946, 203] on div at bounding box center [946, 194] width 195 height 28
click at [951, 198] on input at bounding box center [946, 193] width 195 height 15
paste input "1DG1qiIsuT0LfWMUnNy036kD"
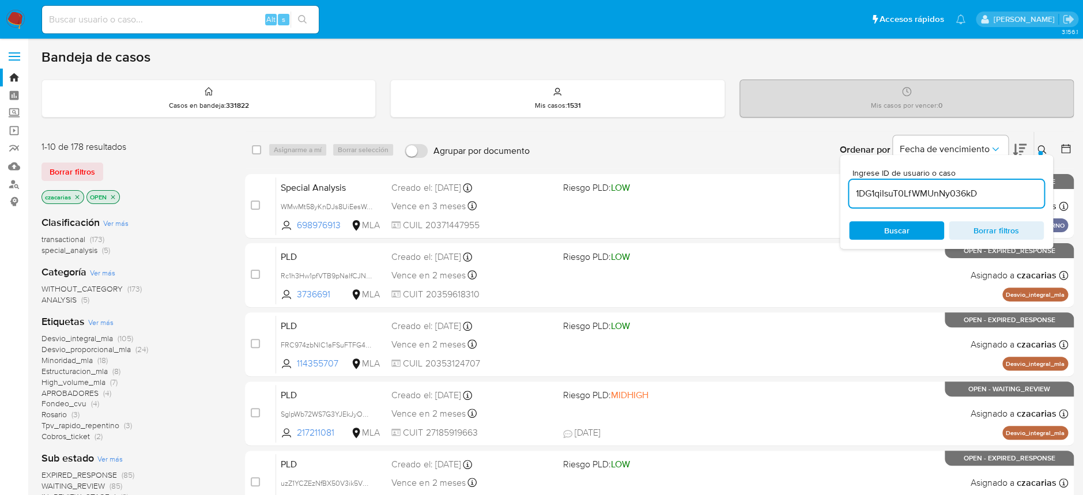
type input "1DG1qiIsuT0LfWMUnNy036kD"
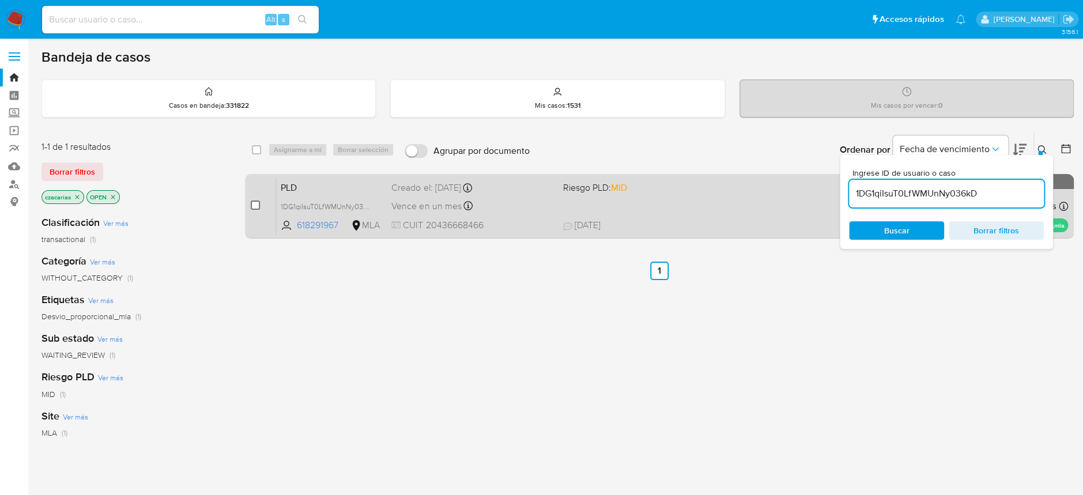
click at [256, 205] on input "checkbox" at bounding box center [255, 204] width 9 height 9
checkbox input "true"
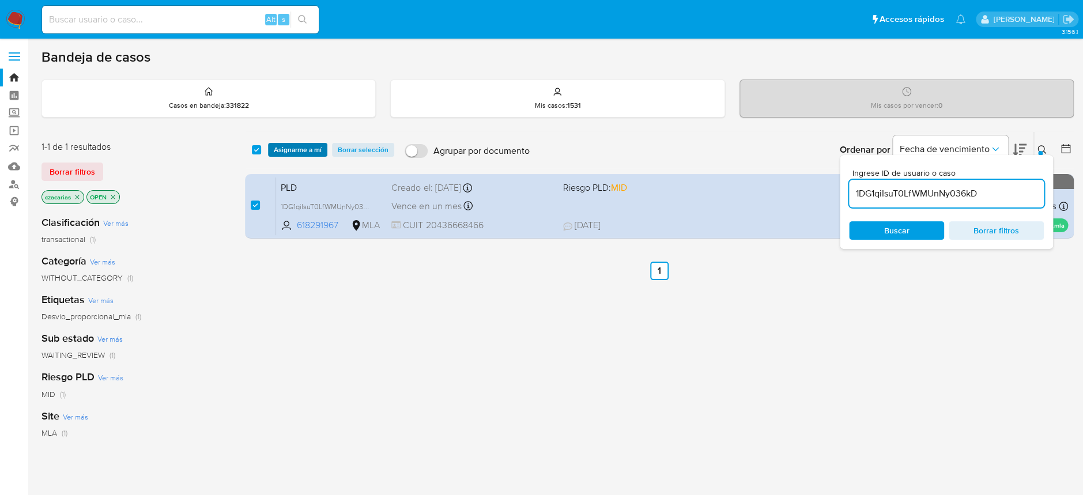
click at [291, 146] on span "Asignarme a mí" at bounding box center [298, 150] width 48 height 12
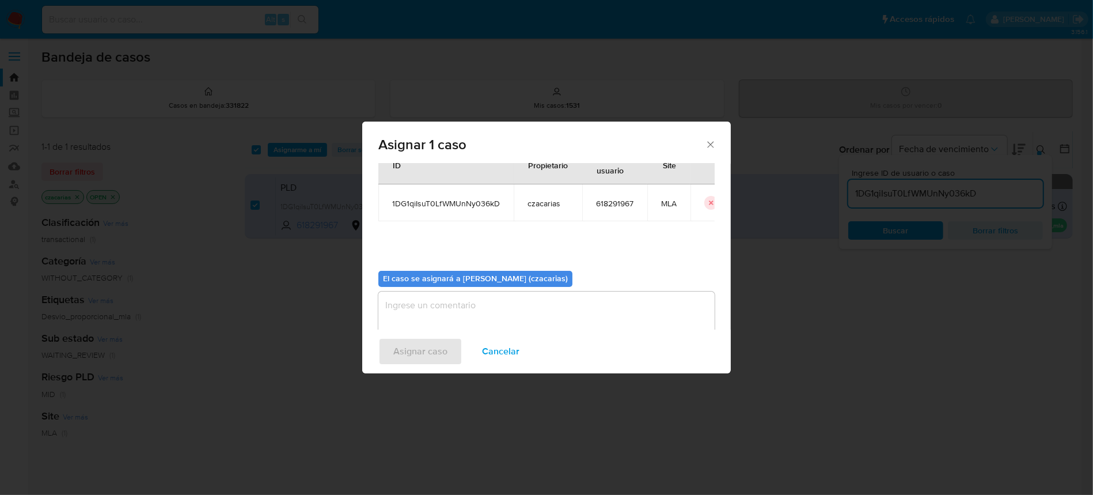
scroll to position [59, 0]
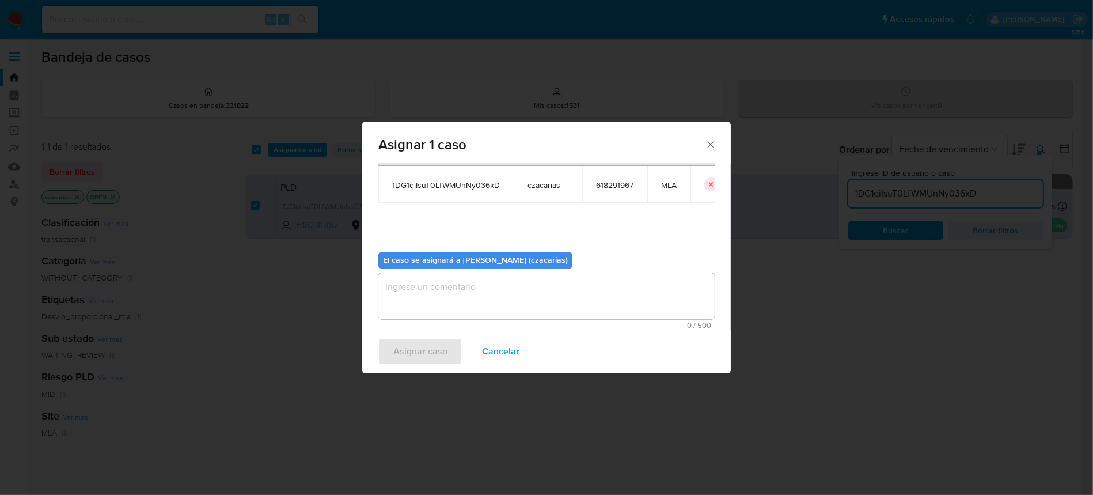
click at [476, 299] on textarea "assign-modal" at bounding box center [547, 296] width 336 height 46
click at [420, 344] on span "Asignar caso" at bounding box center [420, 351] width 54 height 25
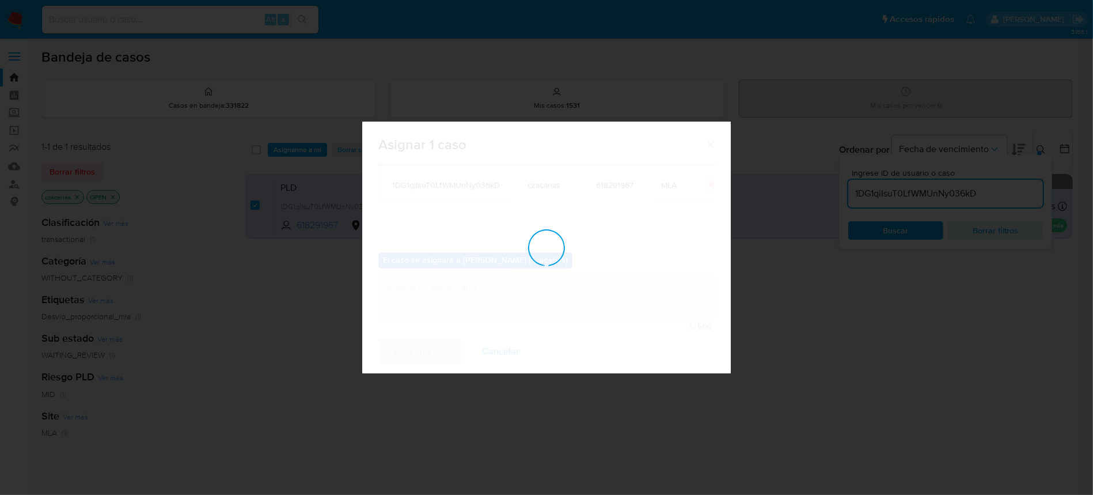
checkbox input "false"
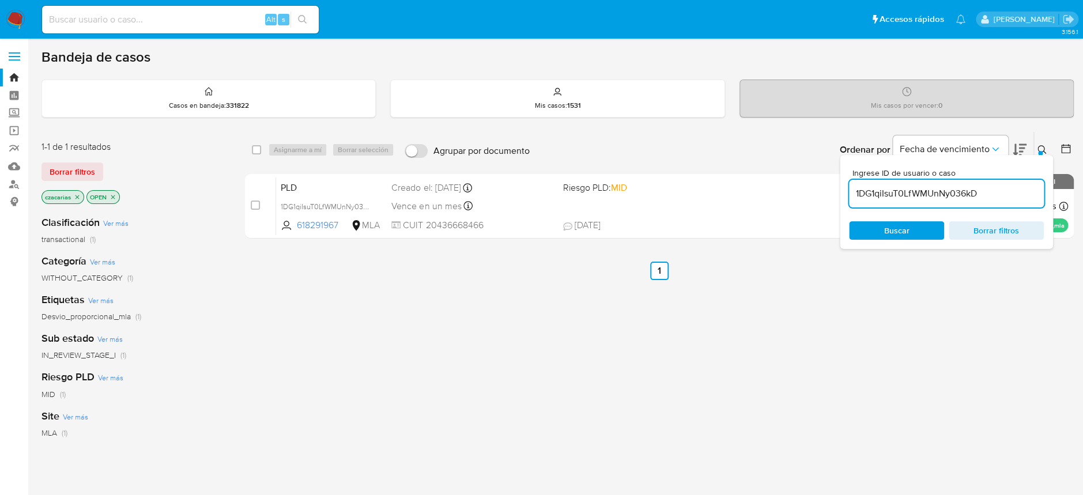
click at [893, 192] on input "1DG1qiIsuT0LfWMUnNy036kD" at bounding box center [946, 193] width 195 height 15
paste input "eVLynTV6J5dwOewZzMfqvdAO"
type input "eVLynTV6J5dwOewZzMfqvdAO"
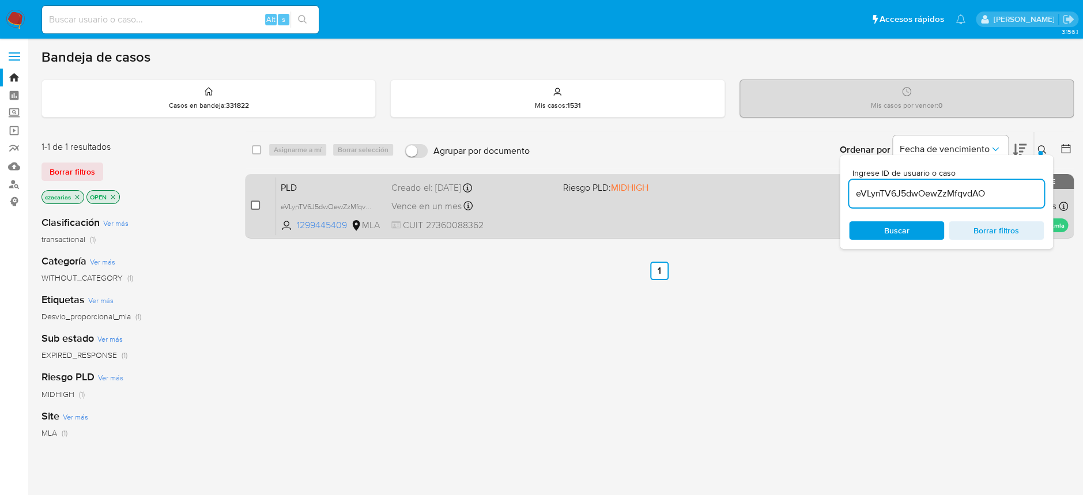
click at [259, 202] on input "checkbox" at bounding box center [255, 204] width 9 height 9
checkbox input "true"
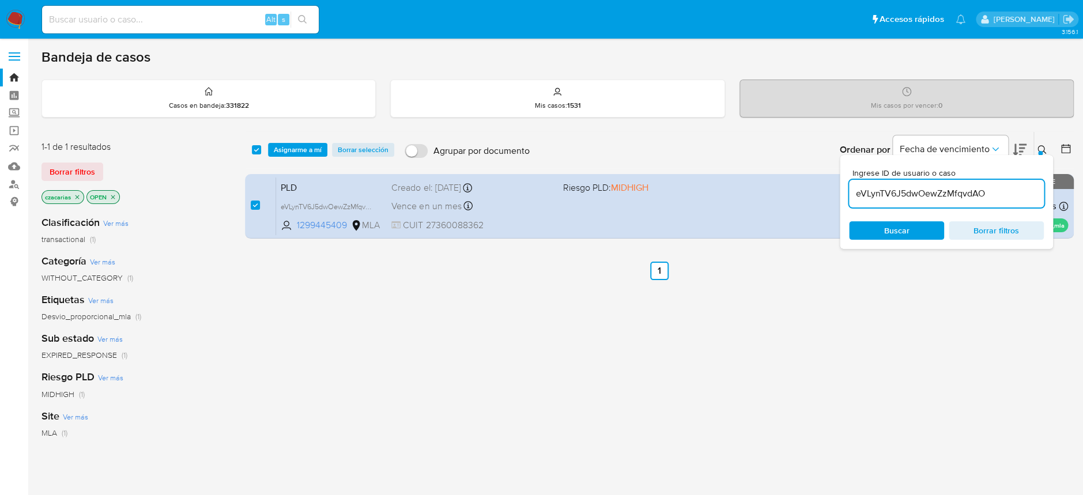
click at [299, 141] on div "select-all-cases-checkbox Asignarme a mí Borrar selección Agrupar por documento…" at bounding box center [659, 150] width 828 height 36
click at [300, 149] on span "Asignarme a mí" at bounding box center [298, 150] width 48 height 12
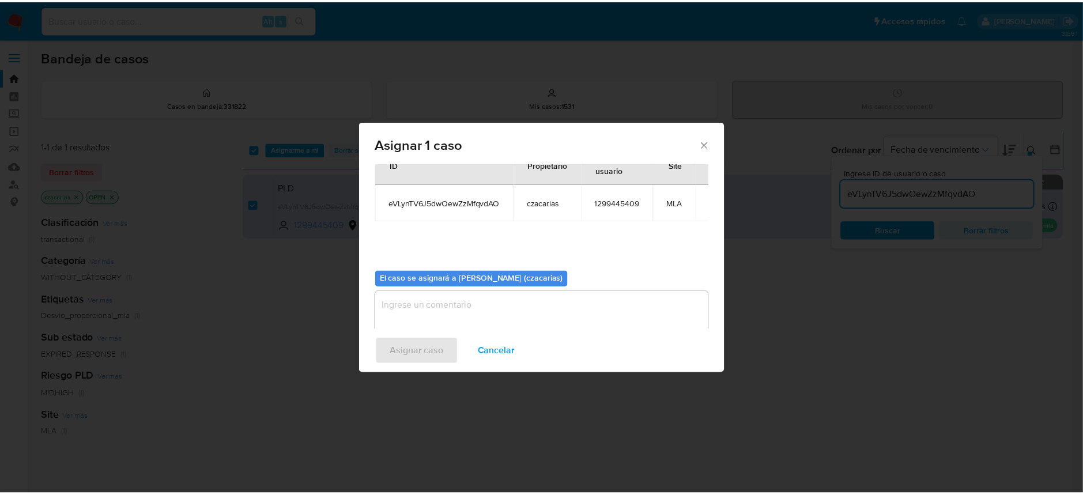
scroll to position [59, 0]
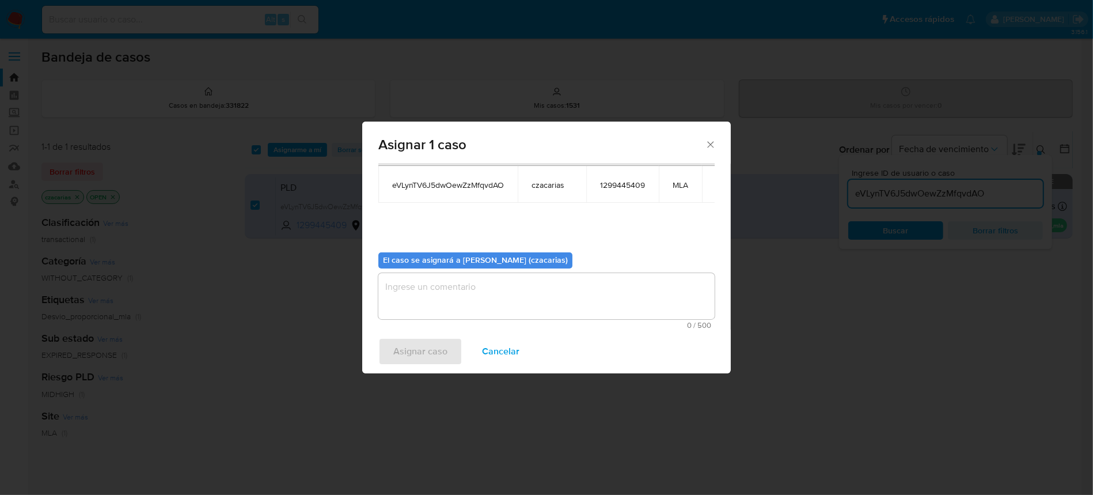
click at [464, 323] on span "0 / 500" at bounding box center [547, 324] width 330 height 7
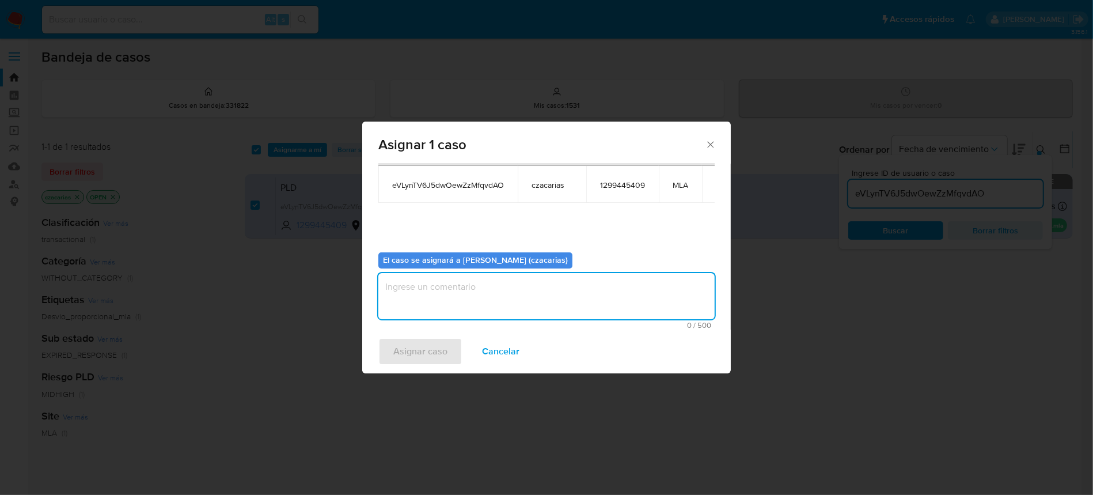
click at [460, 301] on textarea "assign-modal" at bounding box center [547, 296] width 336 height 46
click at [427, 350] on span "Asignar caso" at bounding box center [420, 351] width 54 height 25
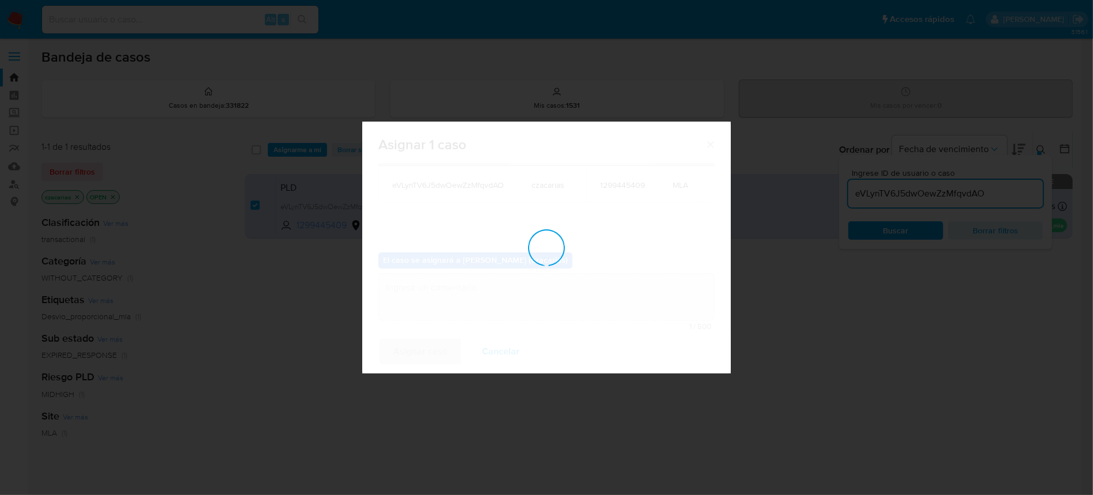
checkbox input "false"
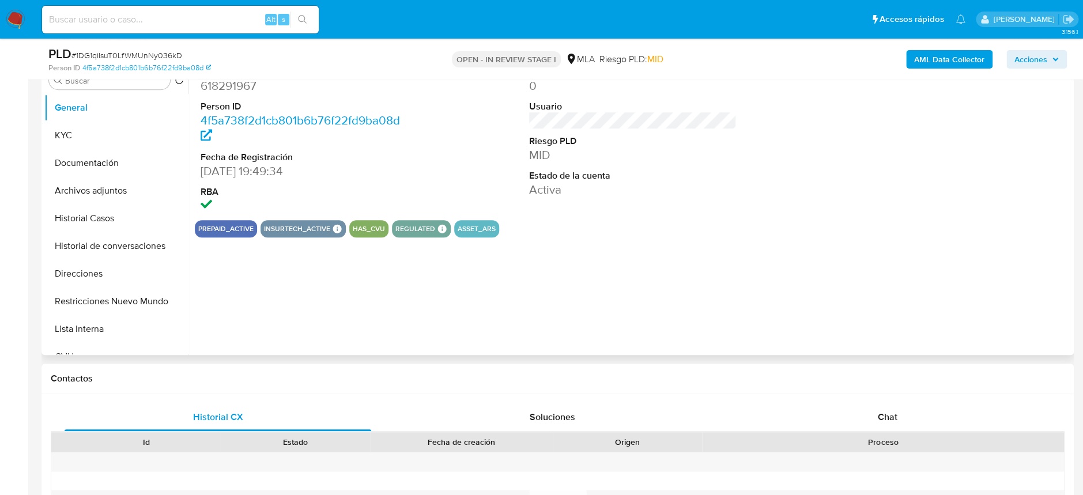
scroll to position [384, 0]
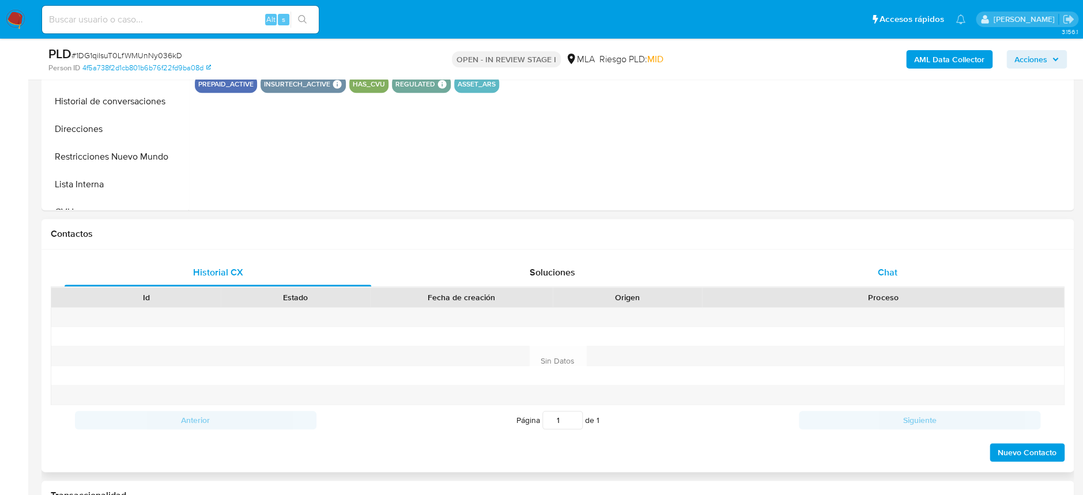
select select "10"
click at [872, 271] on div "Chat" at bounding box center [886, 273] width 306 height 28
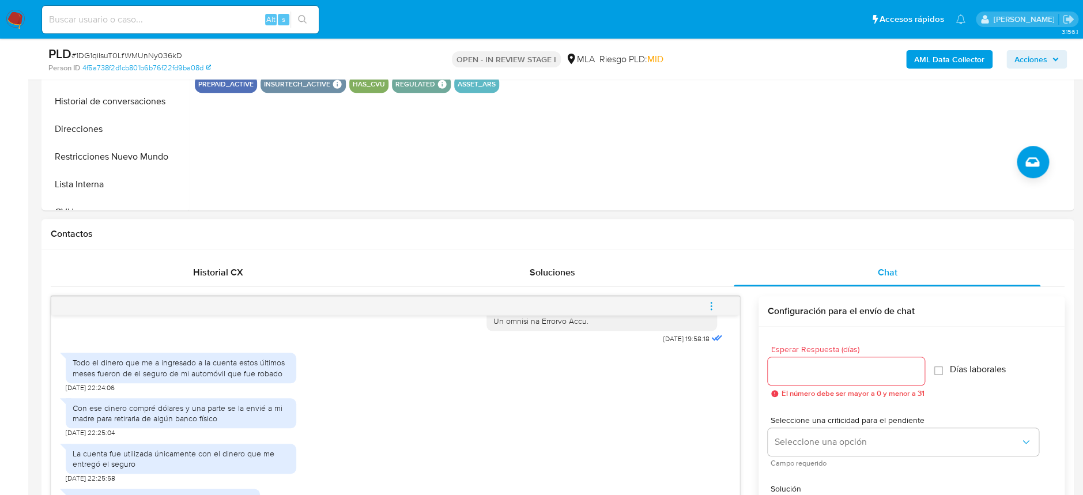
scroll to position [460, 0]
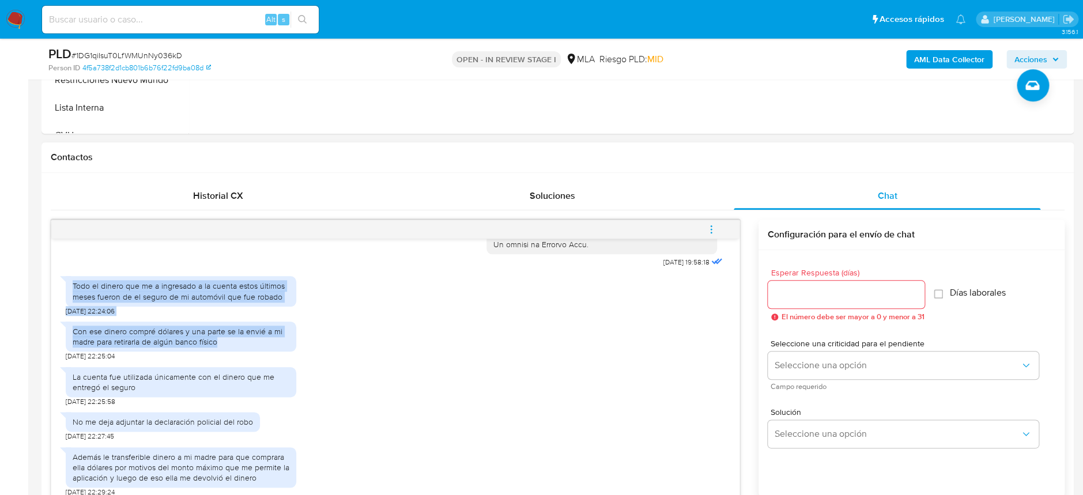
drag, startPoint x: 232, startPoint y: 339, endPoint x: 71, endPoint y: 289, distance: 168.2
click at [71, 289] on div "[DATE] 19:58:18 Todo el dinero que me a ingresado a la cuenta estos últimos mes…" at bounding box center [395, 371] width 688 height 264
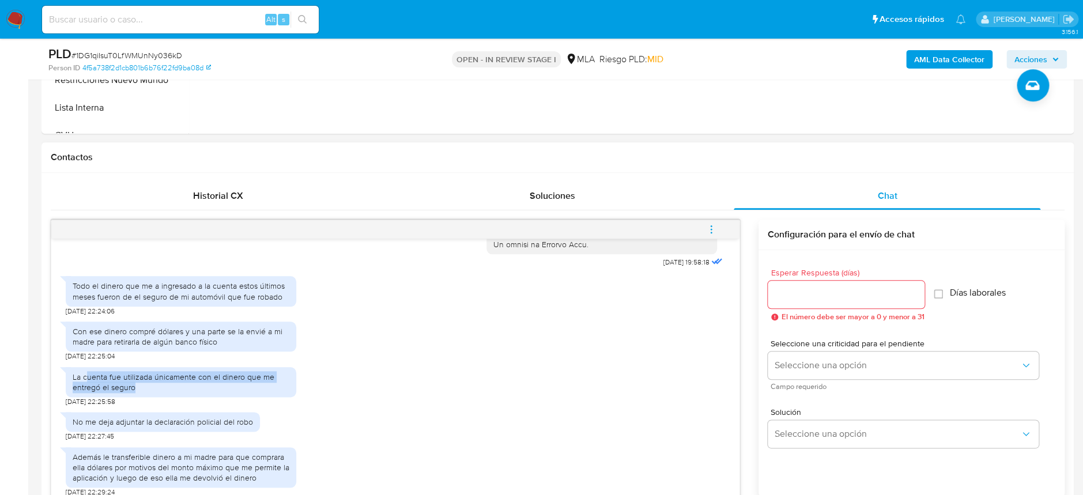
drag, startPoint x: 86, startPoint y: 378, endPoint x: 162, endPoint y: 386, distance: 76.5
click at [162, 386] on div "La cuenta fue utilizada únicamente con el dinero que me entregó el seguro" at bounding box center [181, 382] width 217 height 21
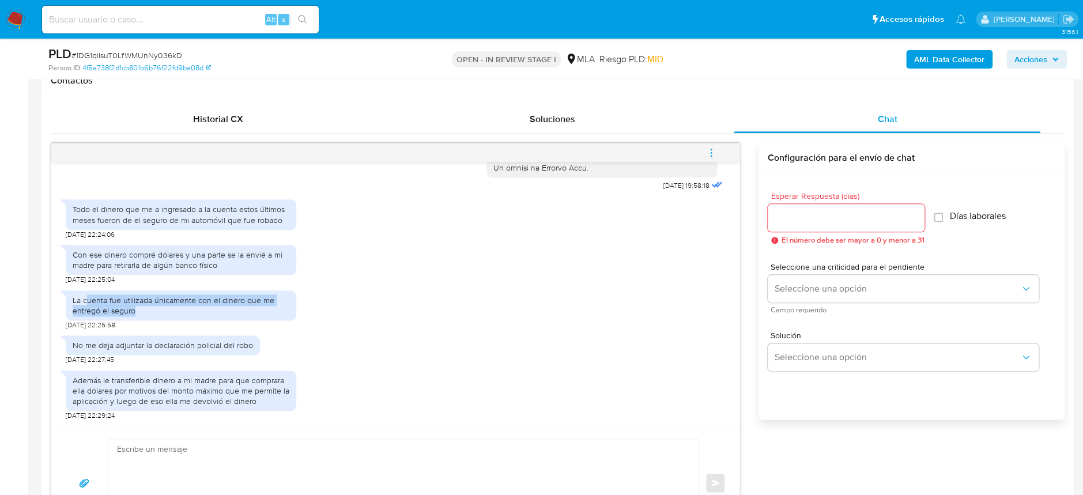
scroll to position [538, 0]
drag, startPoint x: 88, startPoint y: 349, endPoint x: 252, endPoint y: 339, distance: 164.5
click at [252, 339] on div "No me deja adjuntar la declaración policial del robo" at bounding box center [163, 345] width 194 height 20
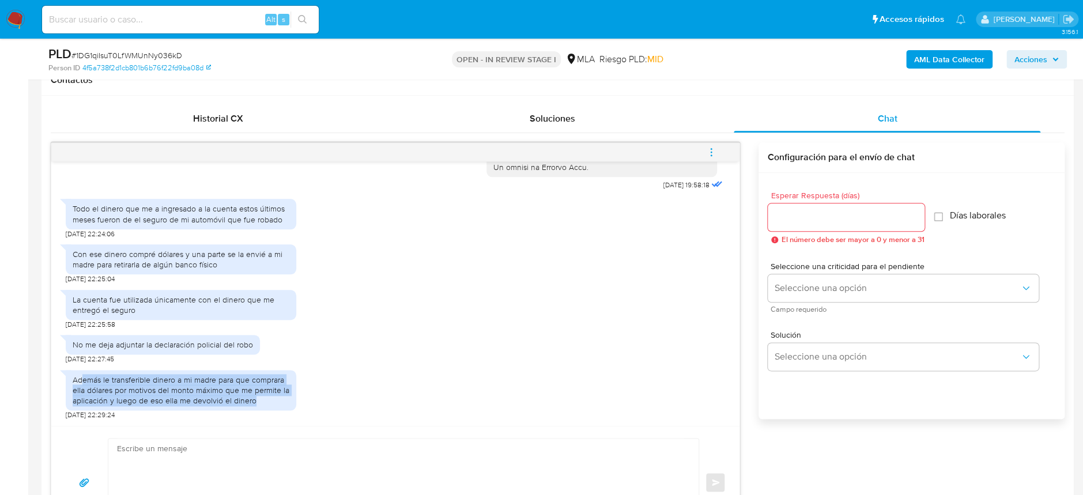
drag, startPoint x: 84, startPoint y: 375, endPoint x: 268, endPoint y: 397, distance: 185.7
click at [268, 397] on div "Además le transferible dinero a mi madre para que comprara ella dólares por mot…" at bounding box center [181, 390] width 217 height 32
drag, startPoint x: 252, startPoint y: 398, endPoint x: 71, endPoint y: 376, distance: 182.7
click at [71, 376] on div "Además le transferible dinero a mi madre para que comprara ella dólares por mot…" at bounding box center [181, 390] width 230 height 41
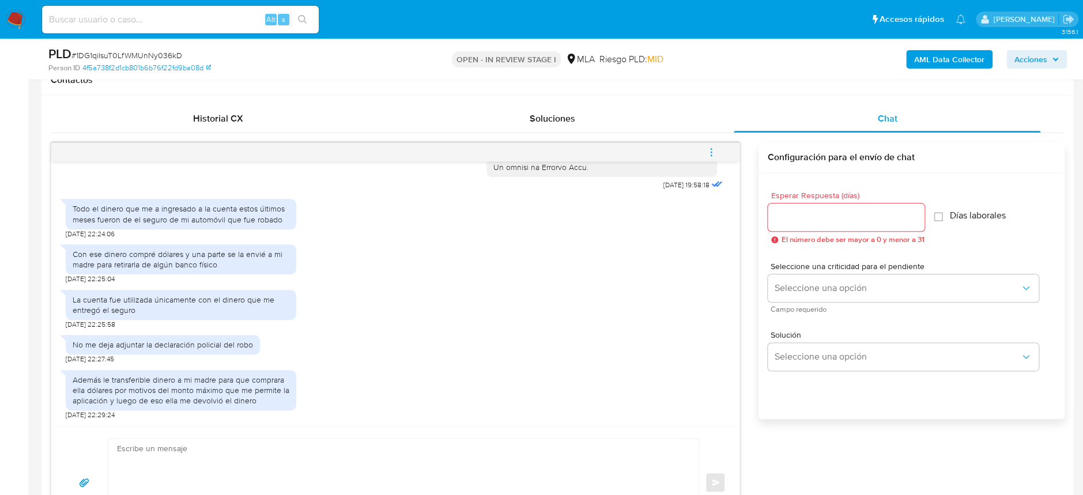
click at [379, 338] on div "No me deja adjuntar la declaración policial del robo 19/07/2025 22:27:45" at bounding box center [395, 346] width 659 height 35
click at [948, 62] on b "AML Data Collector" at bounding box center [949, 59] width 70 height 18
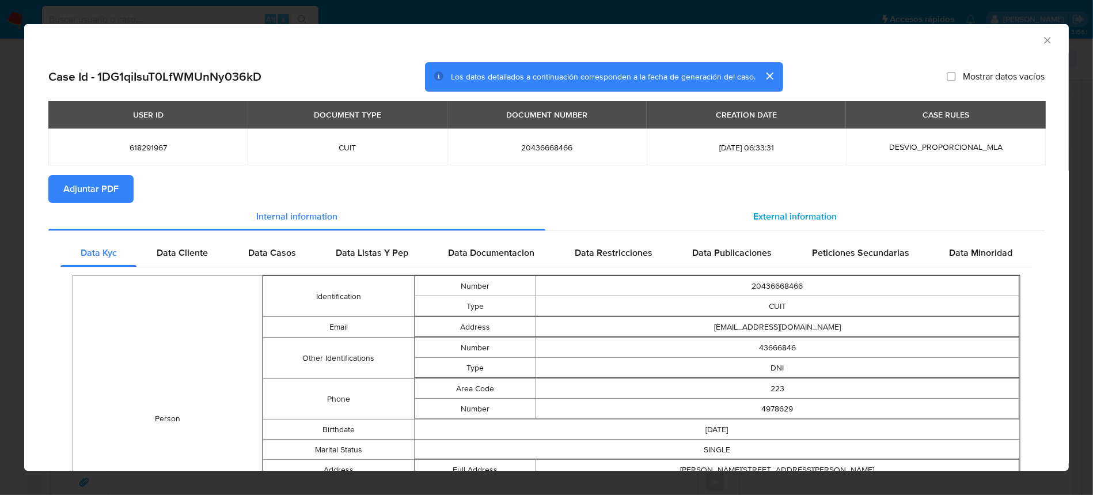
click at [760, 228] on div "External information" at bounding box center [795, 217] width 499 height 28
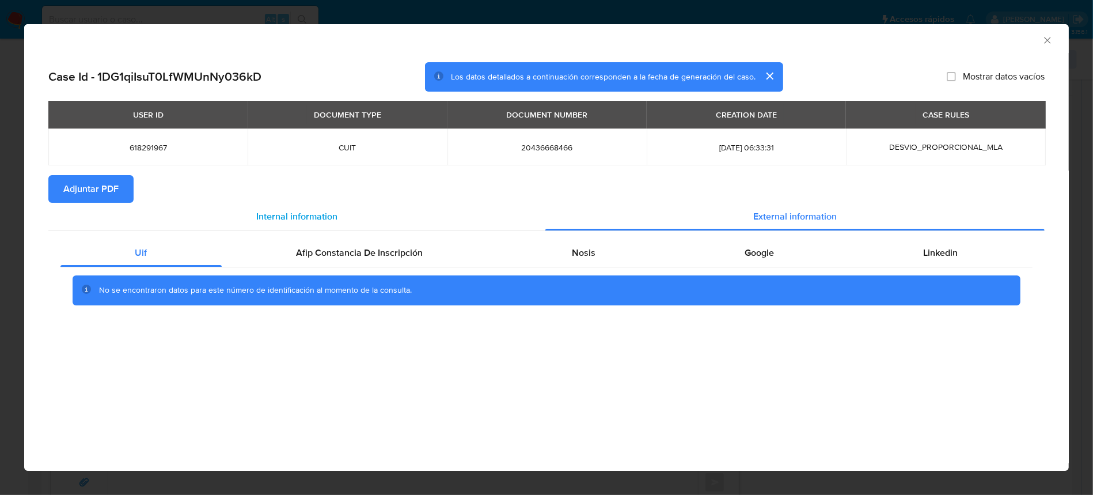
drag, startPoint x: 411, startPoint y: 247, endPoint x: 456, endPoint y: 214, distance: 55.2
click at [411, 247] on span "Afip Constancia De Inscripción" at bounding box center [360, 252] width 127 height 13
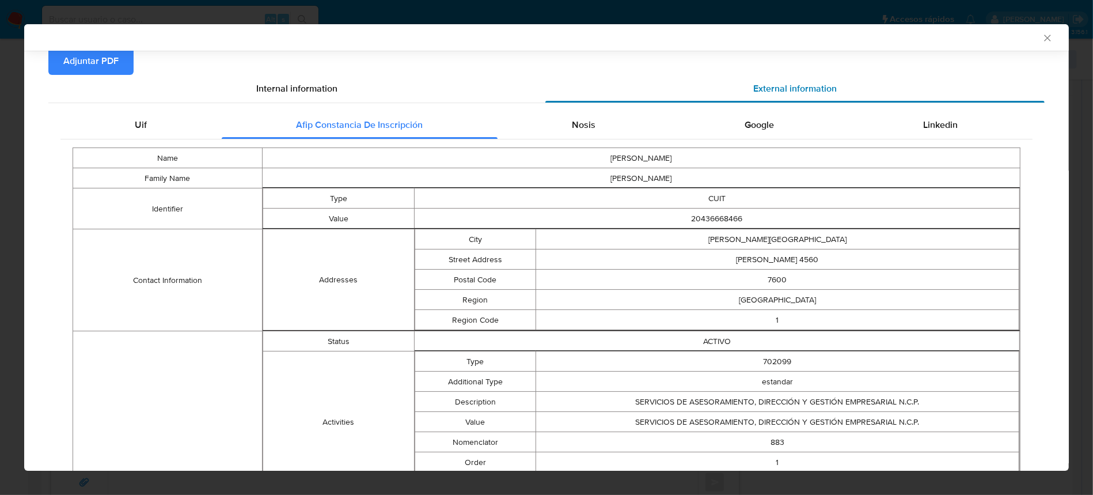
scroll to position [65, 0]
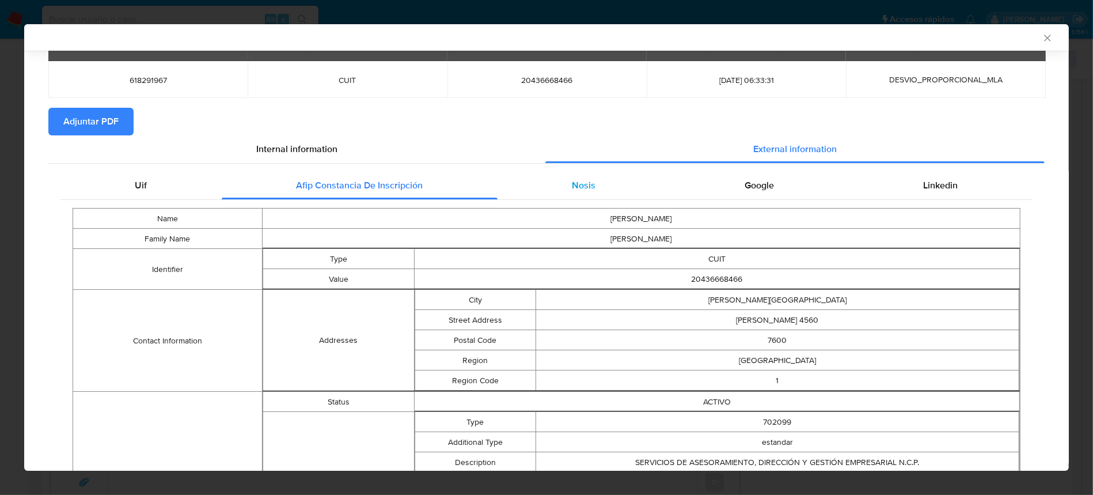
click at [558, 174] on div "Nosis" at bounding box center [584, 186] width 173 height 28
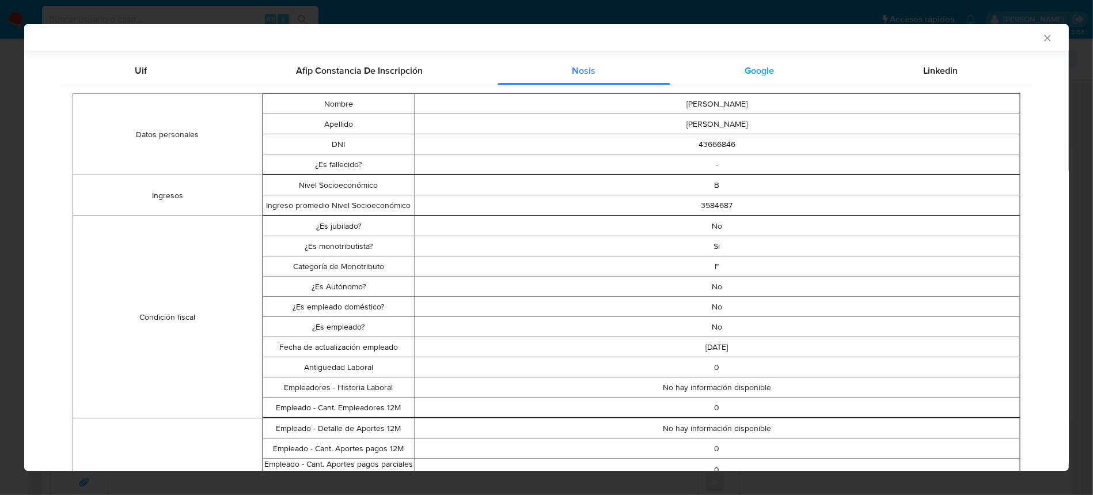
scroll to position [219, 0]
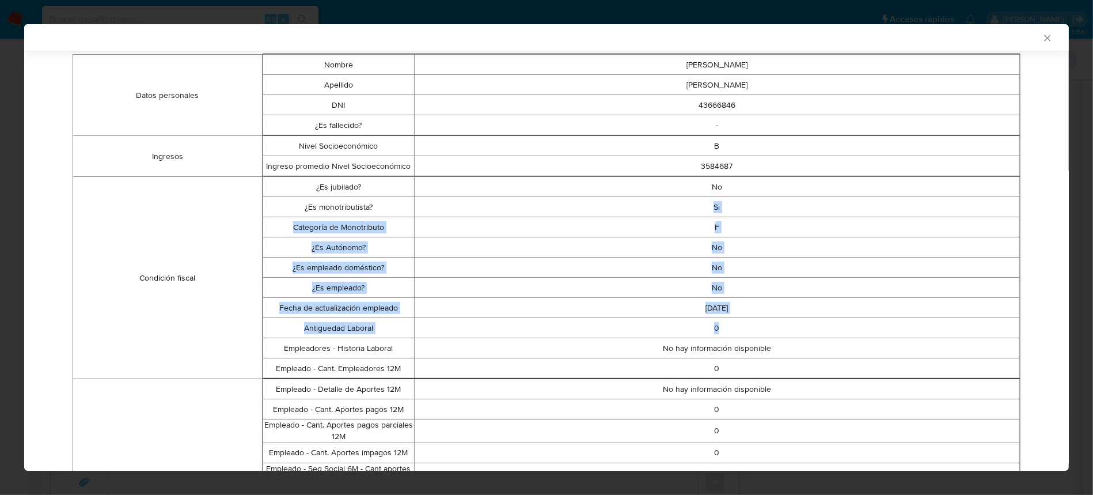
drag, startPoint x: 703, startPoint y: 202, endPoint x: 739, endPoint y: 335, distance: 137.6
click at [739, 335] on tbody "¿Es jubilado? No ¿Es monotributista? Si Categoría de Monotributo F ¿Es Autónomo…" at bounding box center [641, 278] width 757 height 202
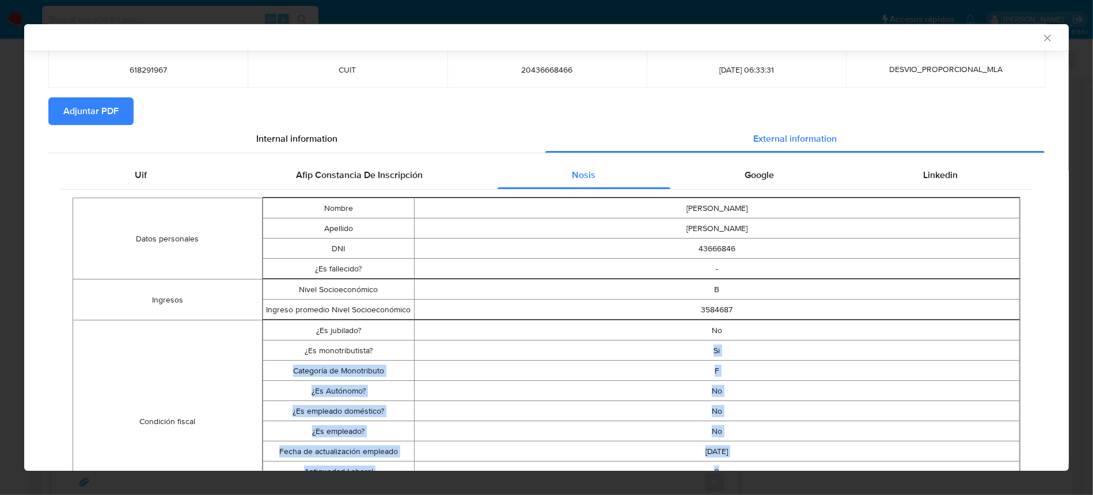
scroll to position [65, 0]
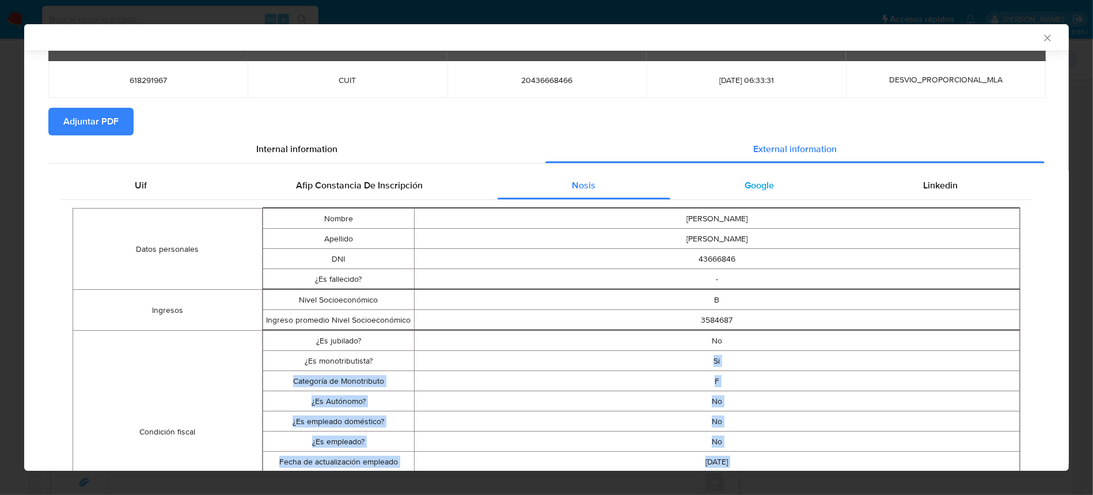
click at [778, 185] on div "Google" at bounding box center [760, 186] width 179 height 28
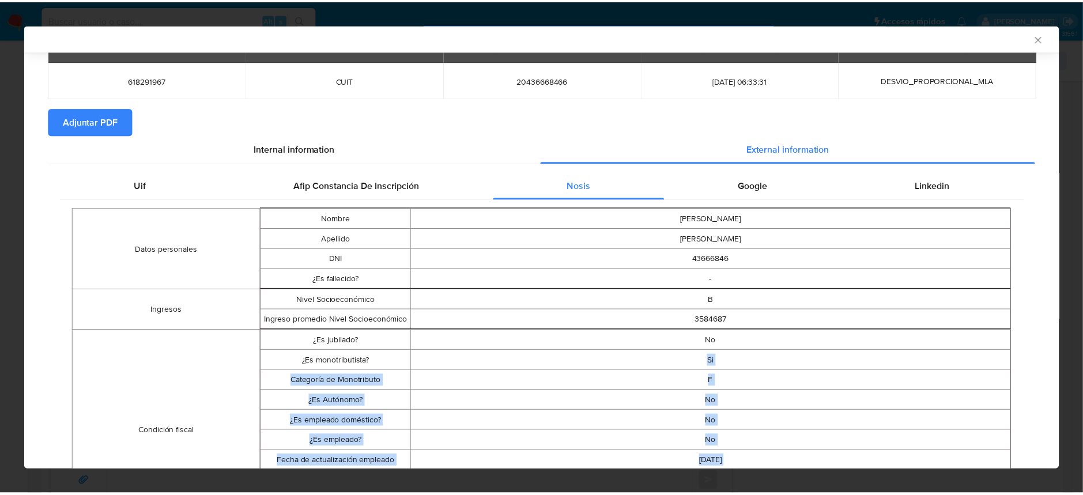
scroll to position [0, 0]
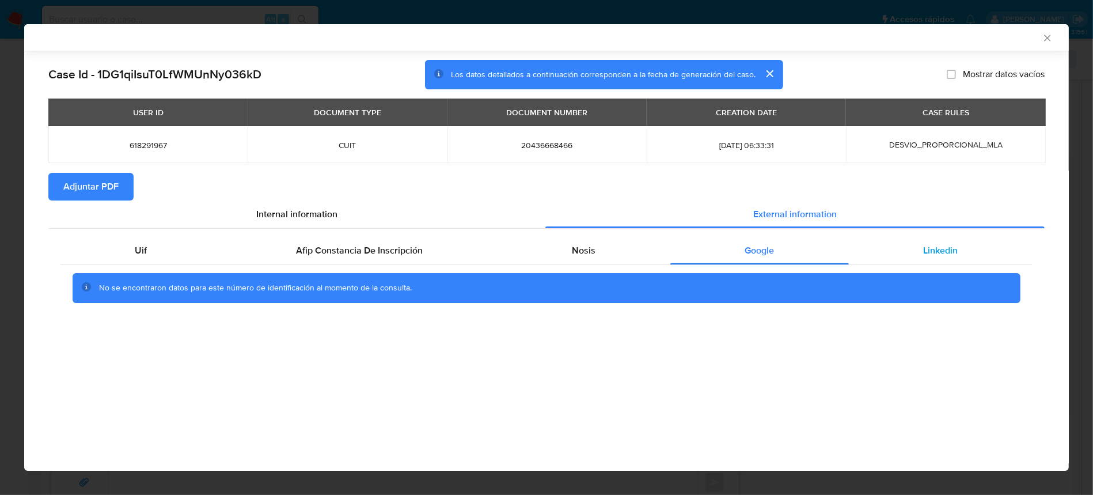
click at [934, 240] on div "Linkedin" at bounding box center [941, 251] width 184 height 28
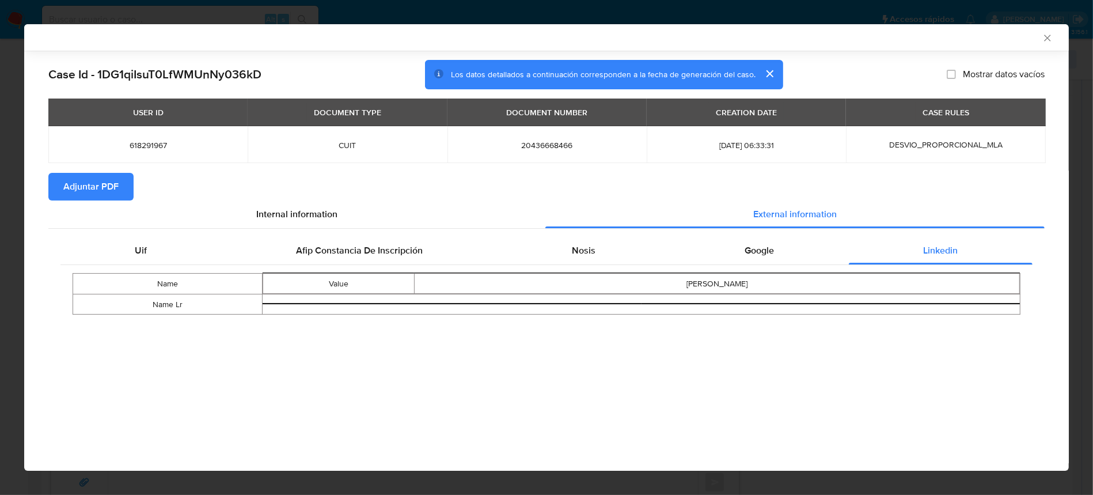
click at [76, 187] on span "Adjuntar PDF" at bounding box center [90, 186] width 55 height 25
click at [1046, 36] on icon "Cerrar ventana" at bounding box center [1047, 38] width 6 height 6
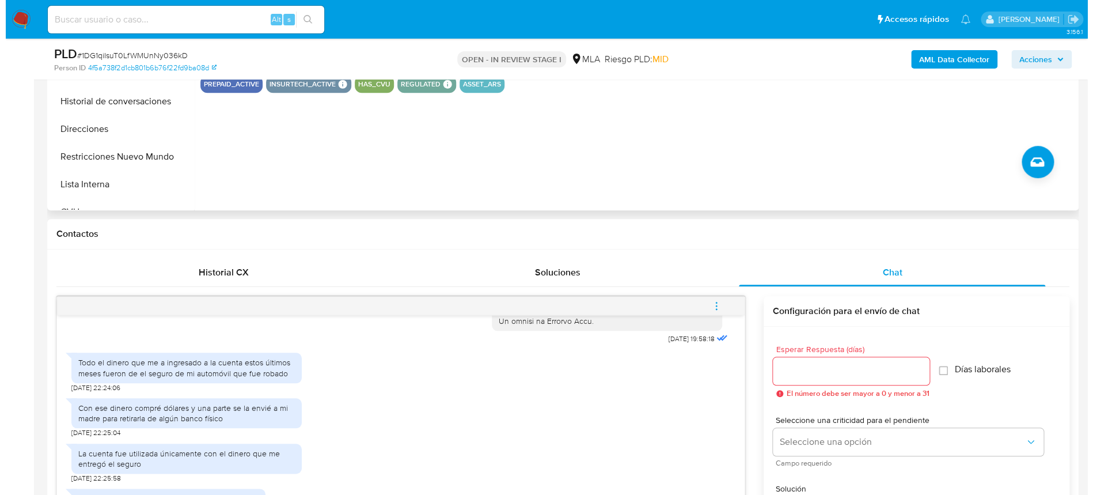
scroll to position [230, 0]
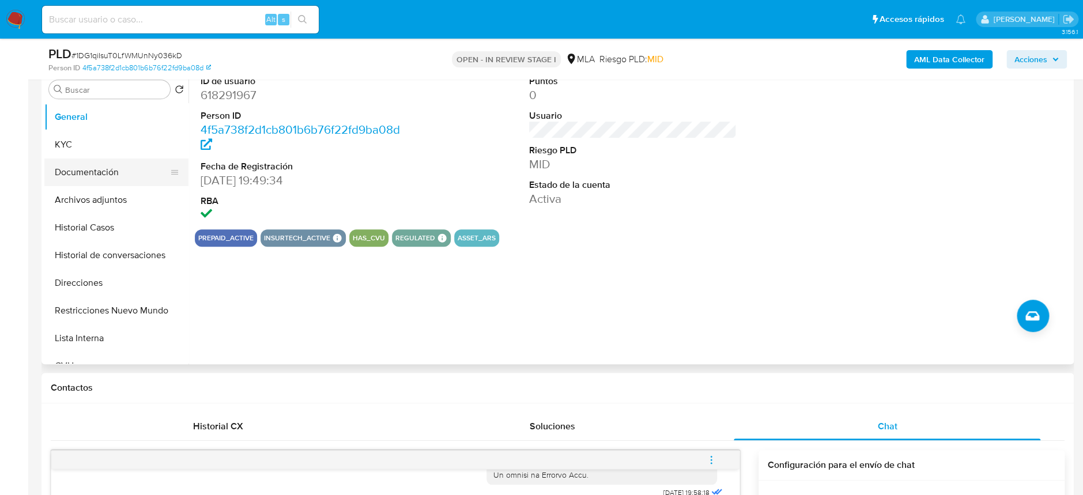
click at [86, 182] on button "Documentación" at bounding box center [111, 172] width 135 height 28
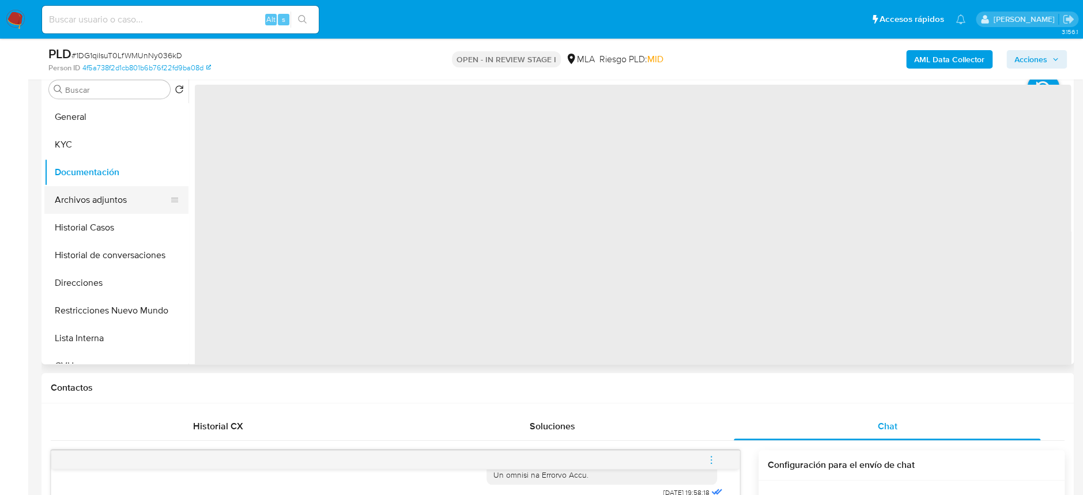
click at [91, 190] on button "Archivos adjuntos" at bounding box center [111, 200] width 135 height 28
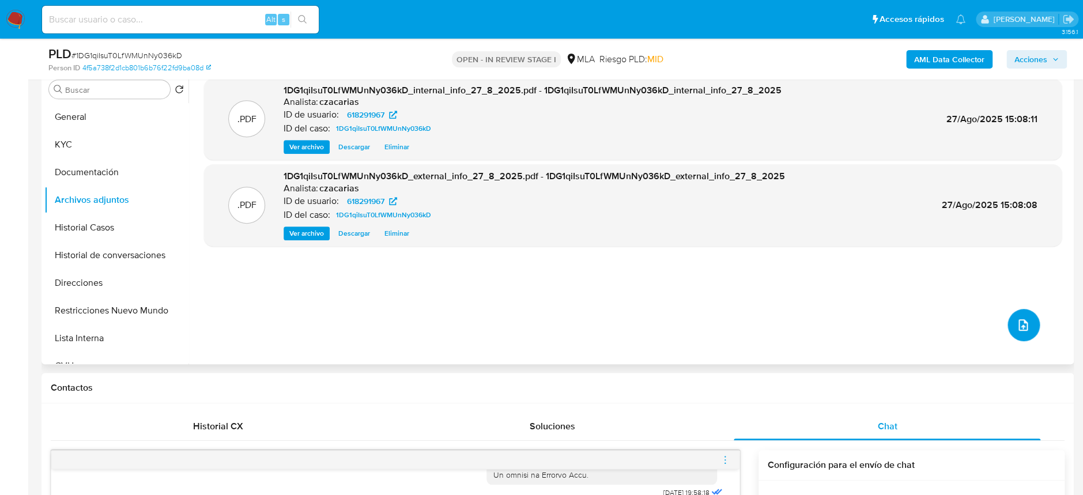
click at [1008, 323] on button "upload-file" at bounding box center [1023, 325] width 32 height 32
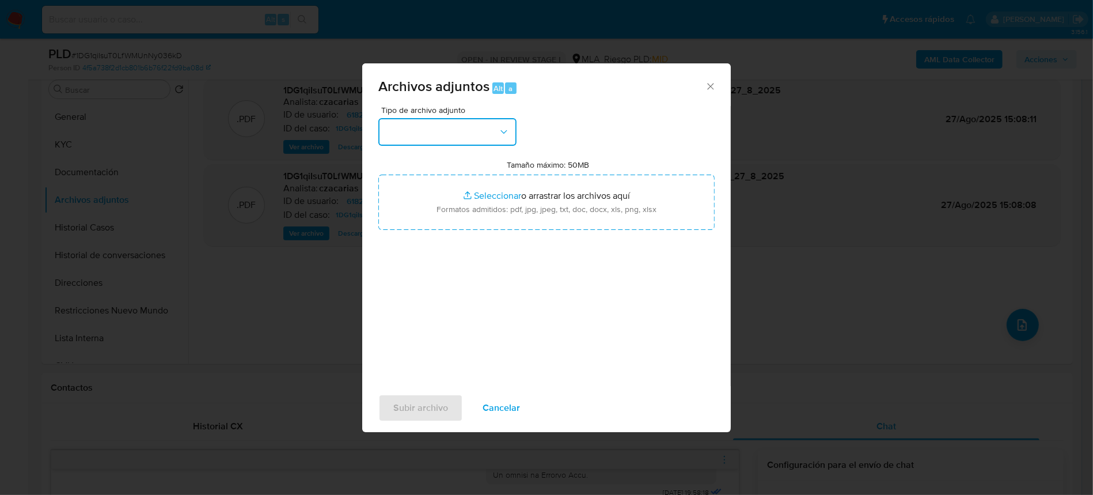
click at [451, 137] on button "button" at bounding box center [448, 132] width 138 height 28
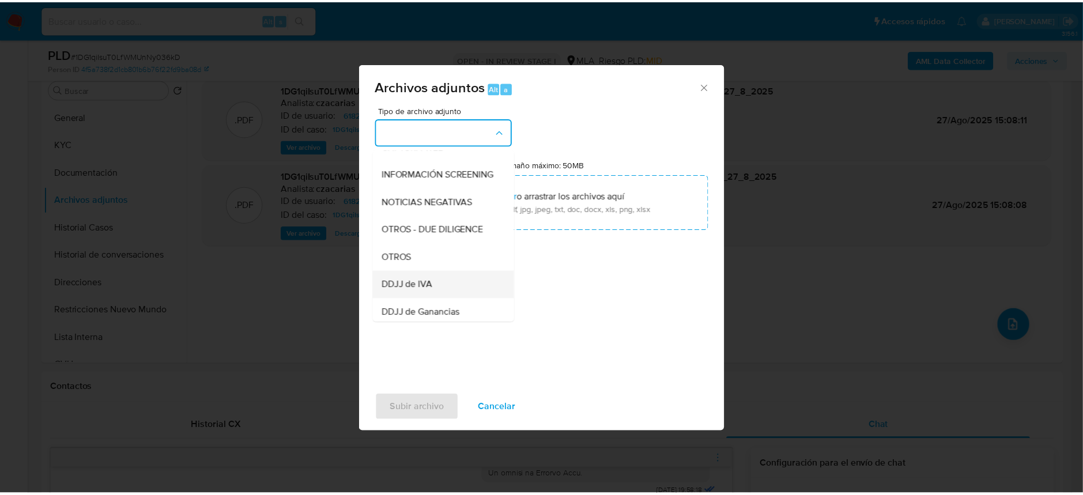
scroll to position [153, 0]
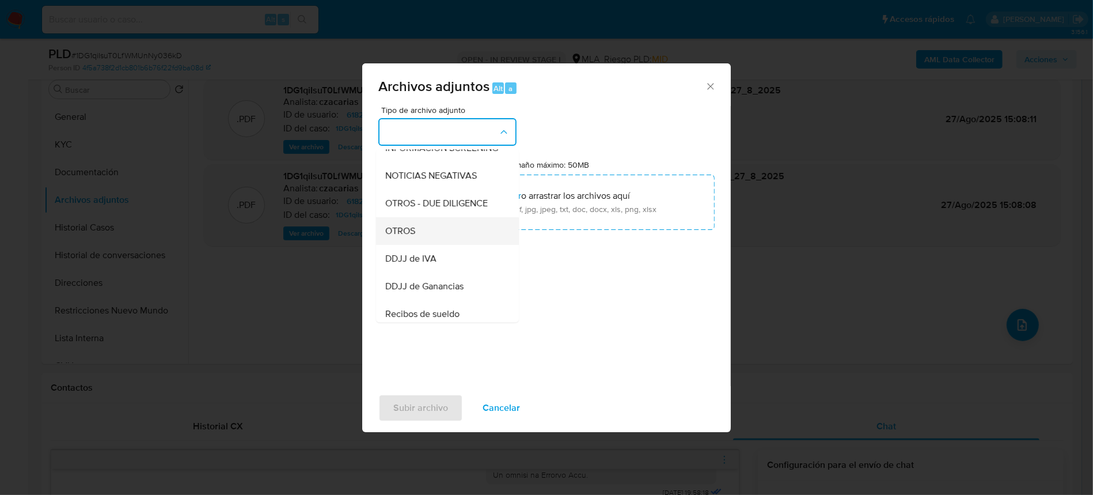
click at [418, 245] on div "OTROS" at bounding box center [444, 231] width 118 height 28
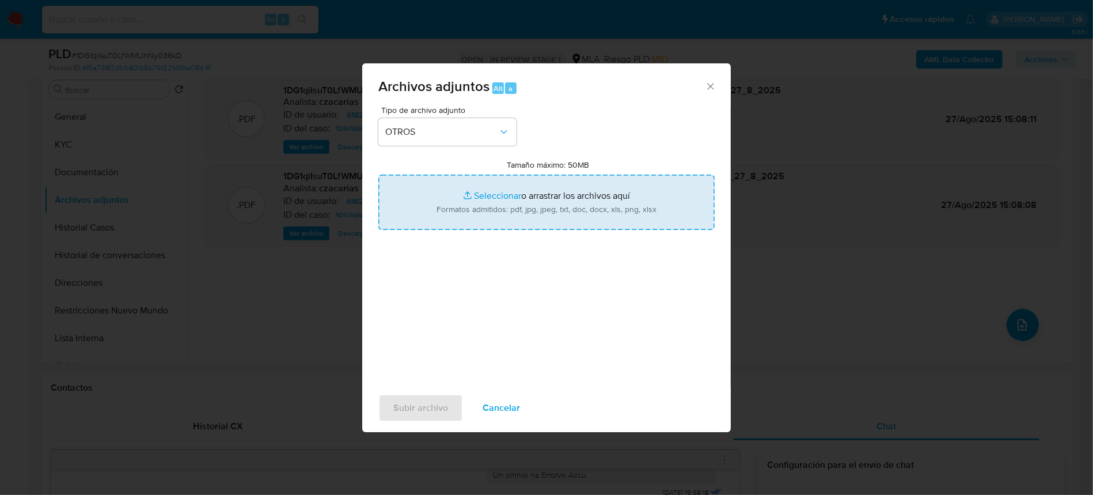
type input "C:\fakepath\Movimientos-618291967.xlsx"
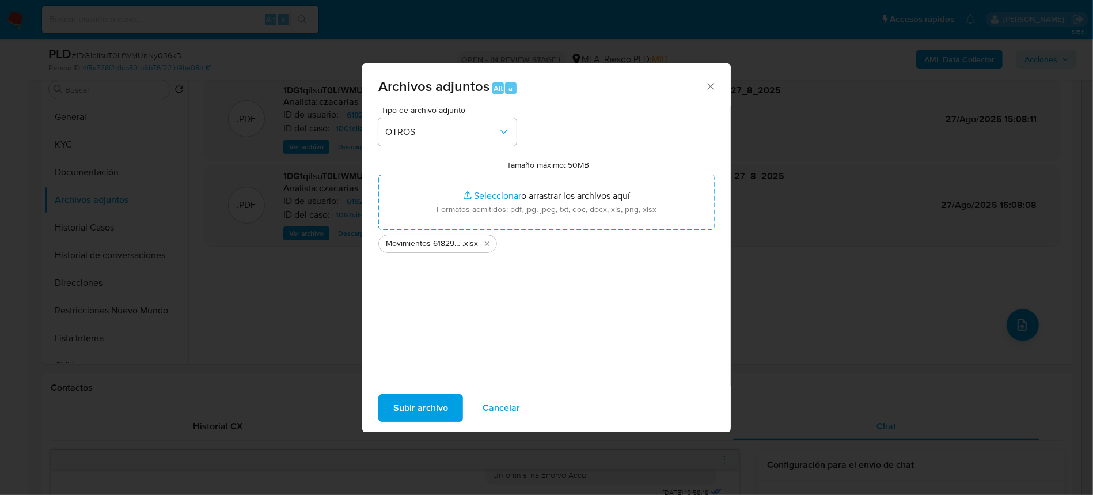
drag, startPoint x: 552, startPoint y: 195, endPoint x: 423, endPoint y: 418, distance: 257.6
click at [423, 418] on span "Subir archivo" at bounding box center [420, 407] width 55 height 25
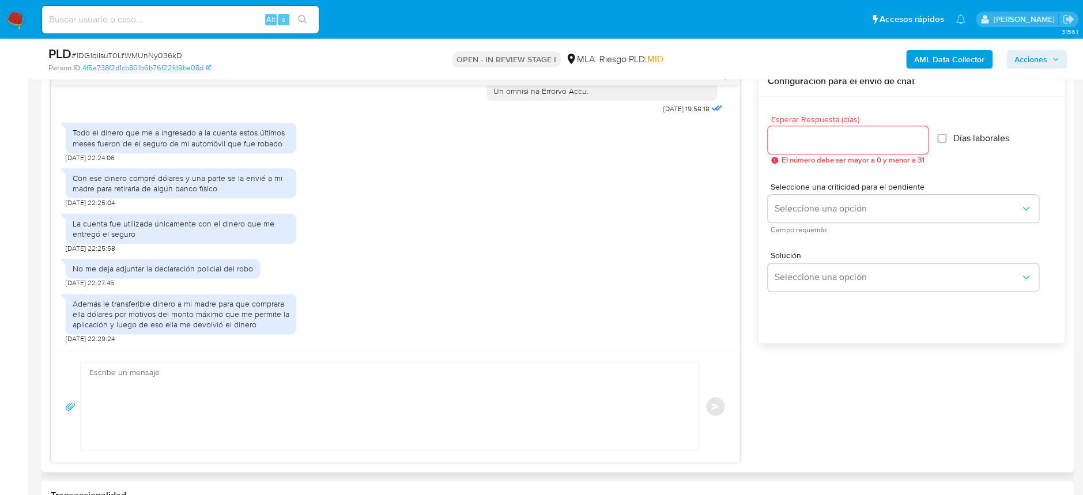
scroll to position [614, 0]
click at [293, 389] on textarea at bounding box center [386, 406] width 595 height 88
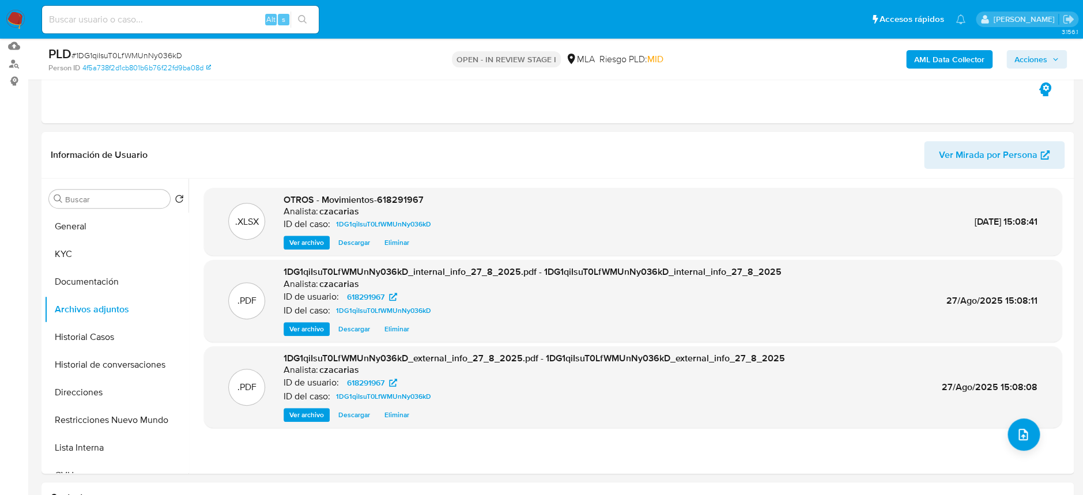
scroll to position [0, 0]
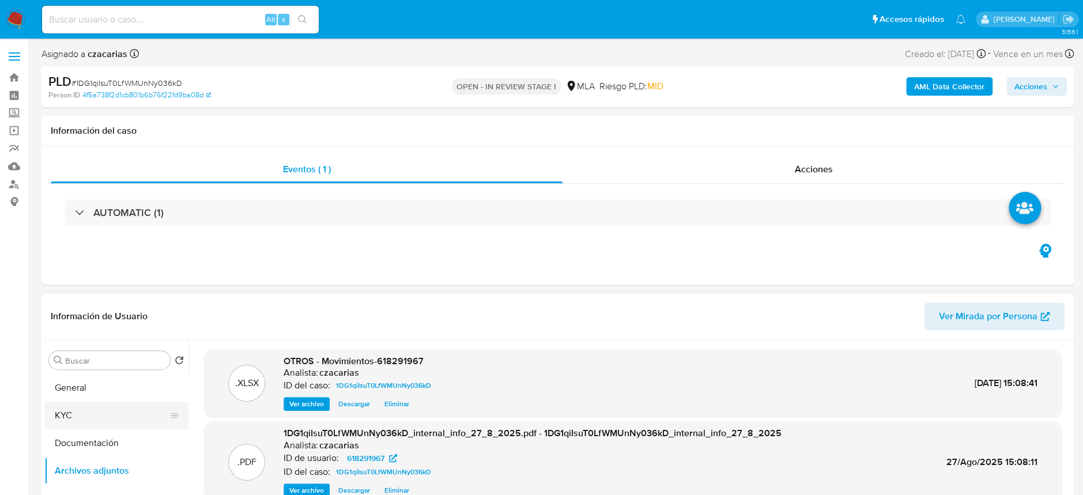
click at [93, 418] on button "KYC" at bounding box center [111, 416] width 135 height 28
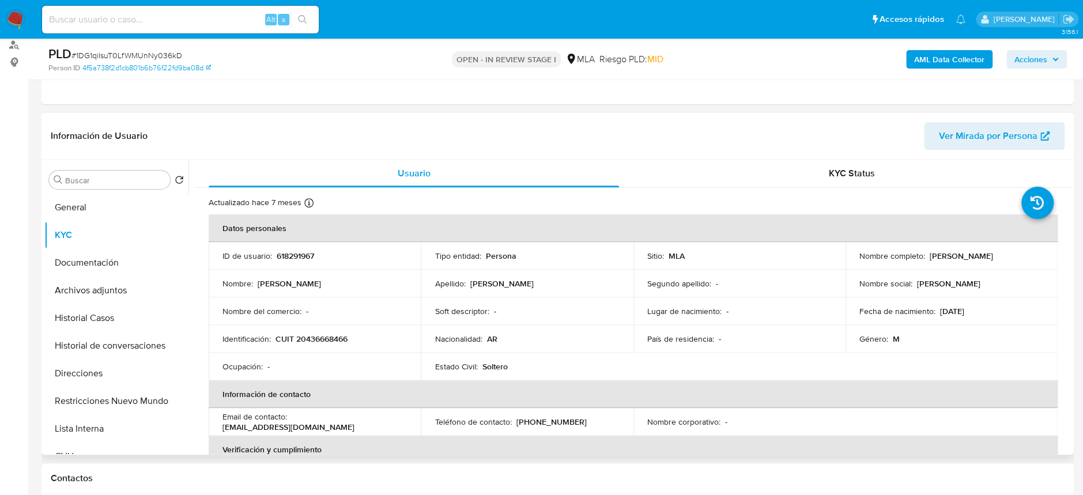
scroll to position [153, 0]
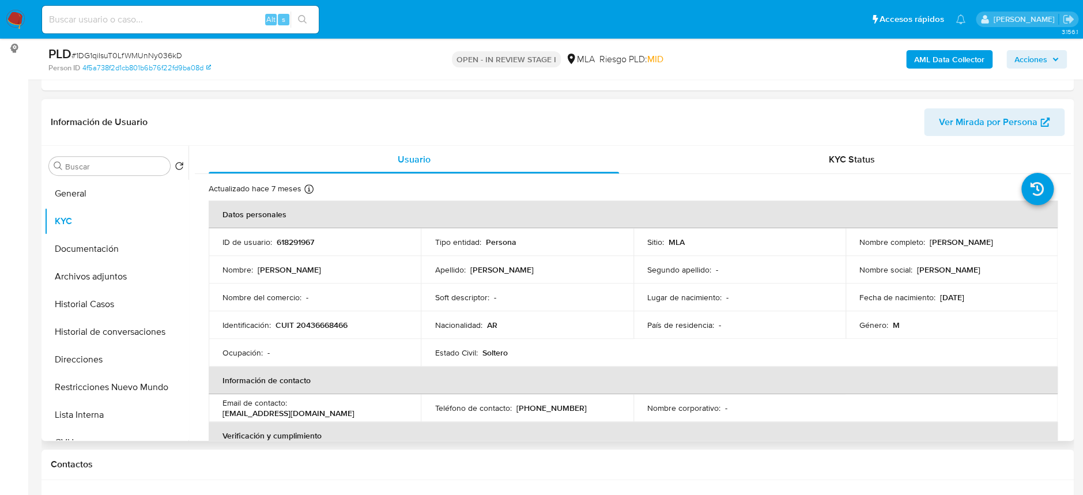
drag, startPoint x: 928, startPoint y: 241, endPoint x: 1021, endPoint y: 236, distance: 93.5
click at [1021, 236] on td "Nombre completo : Erik Christian Wöhler" at bounding box center [951, 242] width 212 height 28
drag, startPoint x: 925, startPoint y: 243, endPoint x: 1011, endPoint y: 240, distance: 86.4
click at [1011, 240] on div "Nombre completo : Erik Christian Wöhler" at bounding box center [951, 242] width 184 height 10
copy p "Erik Christian Wöhler"
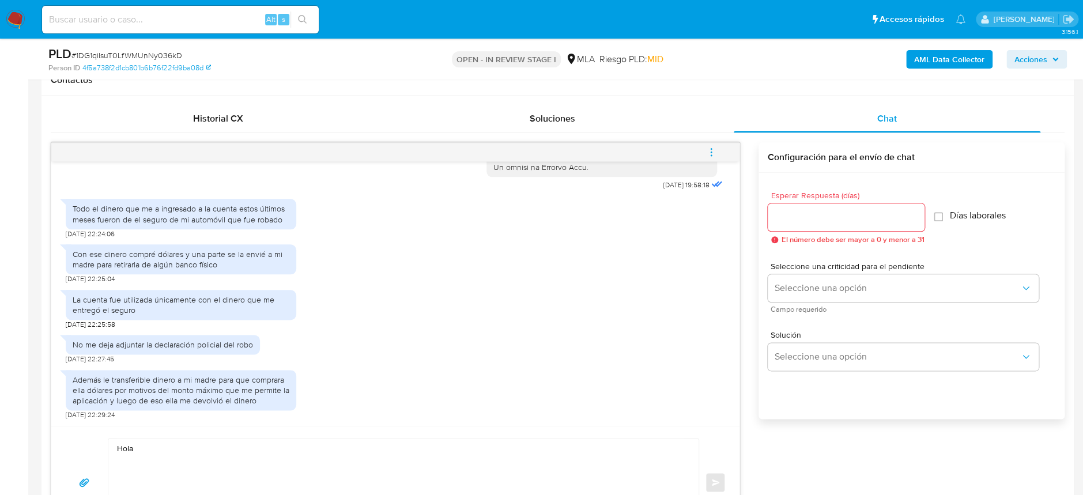
scroll to position [691, 0]
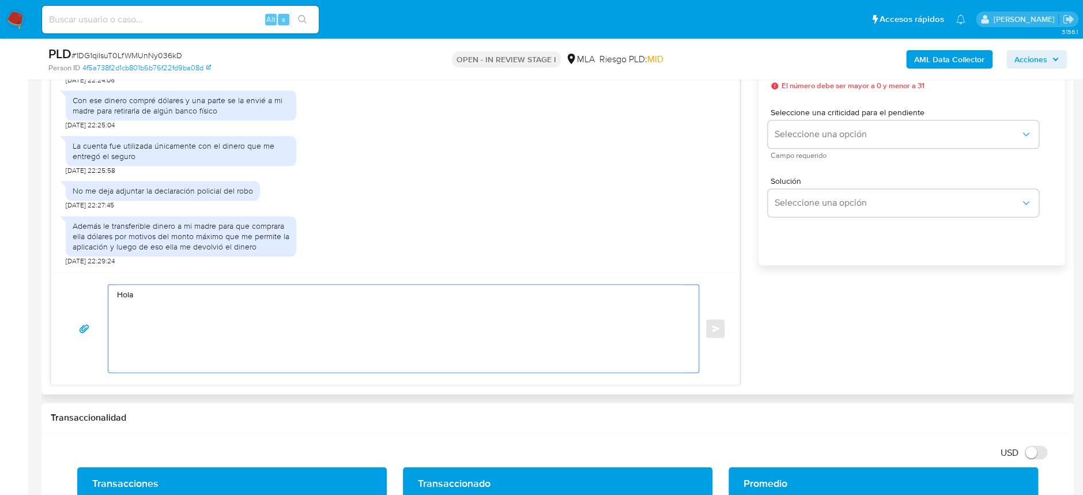
click at [217, 307] on textarea "Hola" at bounding box center [400, 329] width 567 height 88
paste textarea "Erik Christian Wöhler"
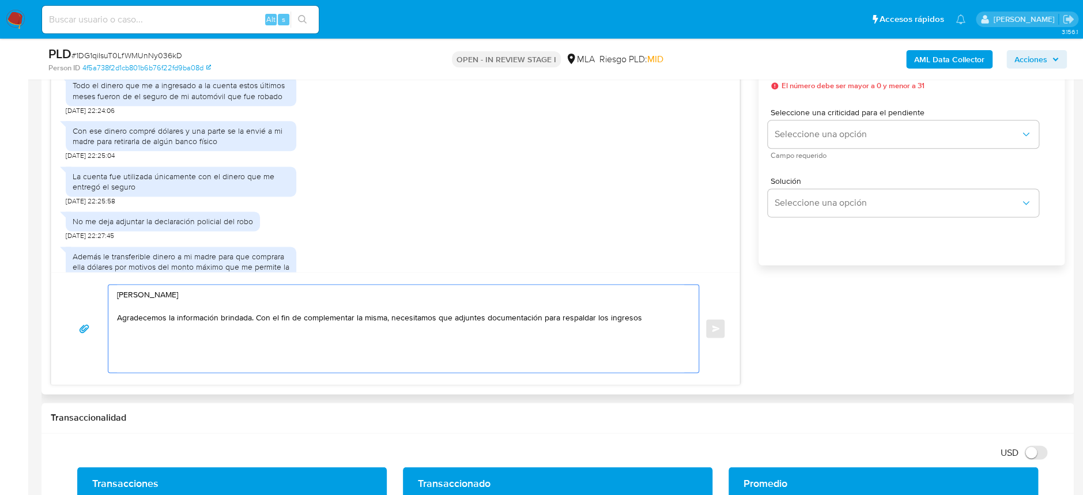
scroll to position [570, 0]
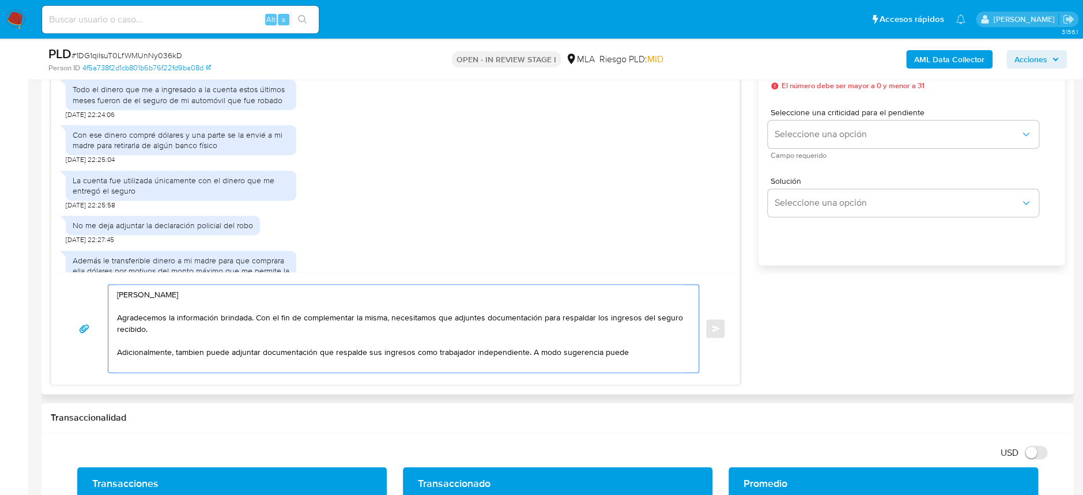
click at [648, 327] on textarea "Hola Erik Christian Wöhler Agradecemos la información brindada. Con el fin de c…" at bounding box center [400, 329] width 567 height 88
click at [635, 353] on textarea "Hola Erik Christian Wöhler Agradecemos la información brindada. Con el fin de c…" at bounding box center [400, 329] width 567 height 88
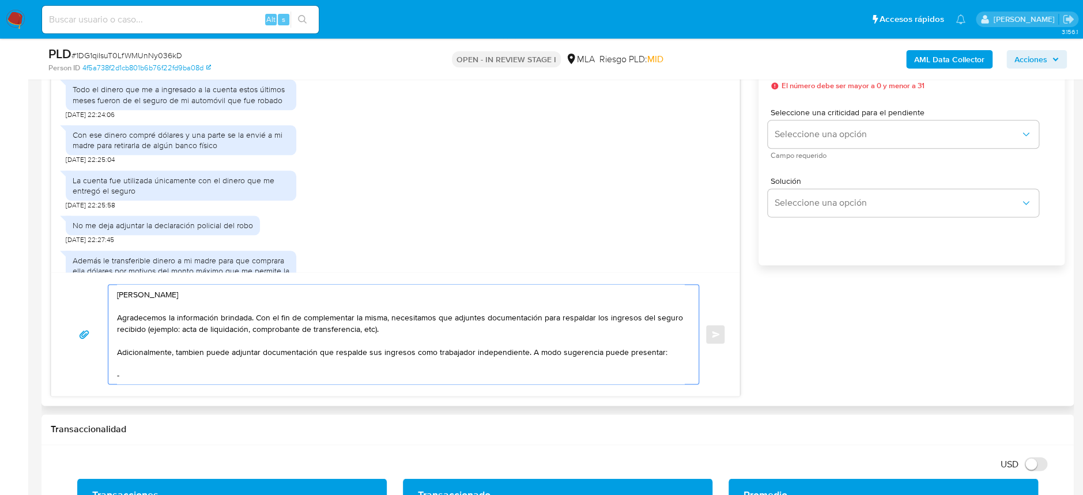
paste textarea "- Resumen de Comprobantes Electrónicos emitidos de los períodos 2024 y 2025 Si …"
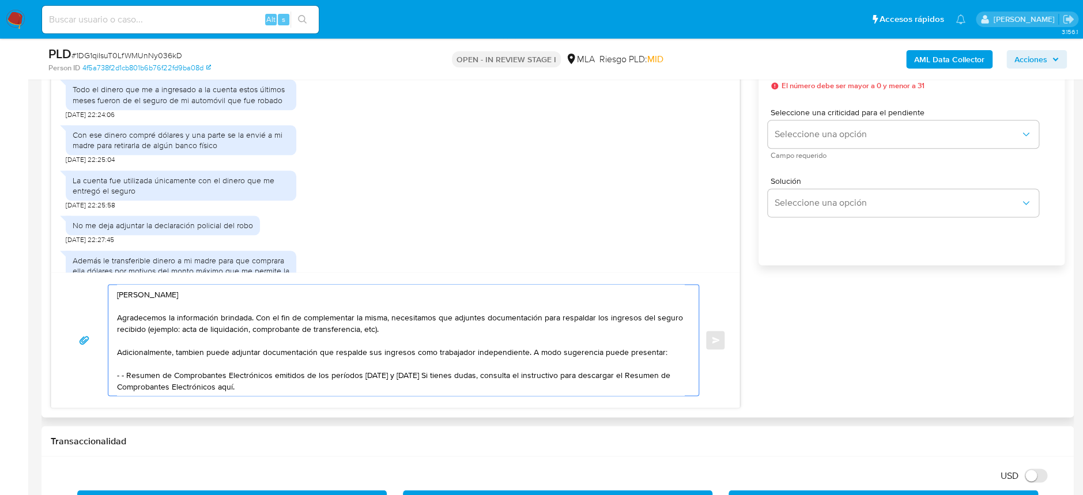
click at [123, 369] on textarea "Hola Erik Christian Wöhler Agradecemos la información brindada. Con el fin de c…" at bounding box center [400, 340] width 567 height 111
drag, startPoint x: 303, startPoint y: 374, endPoint x: 322, endPoint y: 374, distance: 19.0
click at [322, 374] on textarea "Hola Erik Christian Wöhler Agradecemos la información brindada. Con el fin de c…" at bounding box center [400, 340] width 567 height 111
click at [366, 381] on textarea "Hola Erik Christian Wöhler Agradecemos la información brindada. Con el fin de c…" at bounding box center [400, 340] width 567 height 111
paste textarea "https://www.mercadopago.com.ar/ayuda/30181"
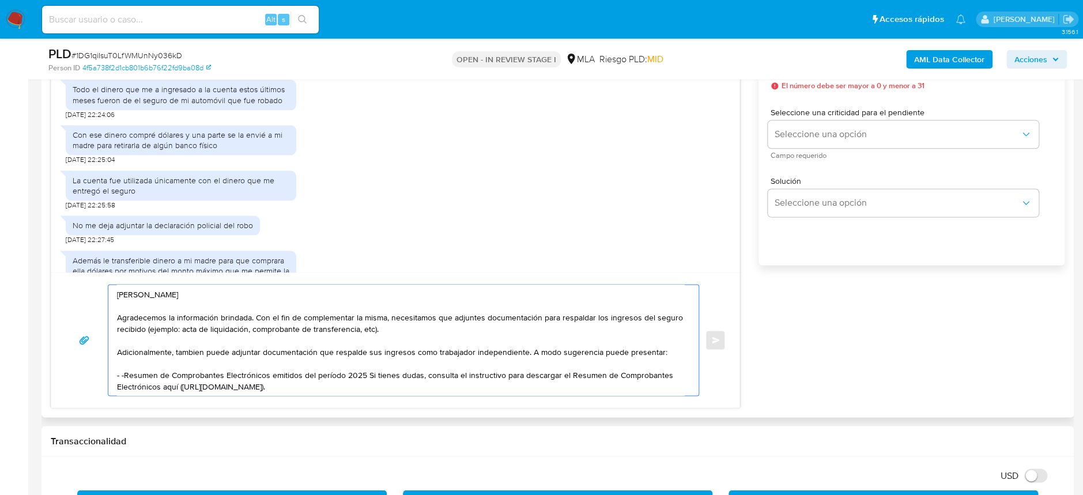
click at [254, 317] on textarea "Hola Erik Christian Wöhler Agradecemos la información brindada. Con el fin de c…" at bounding box center [400, 340] width 567 height 111
drag, startPoint x: 483, startPoint y: 320, endPoint x: 499, endPoint y: 325, distance: 17.5
click at [499, 325] on textarea "Hola Erik Christian Wöhler Agradecemos la información brindada. Con el fin de c…" at bounding box center [400, 340] width 567 height 111
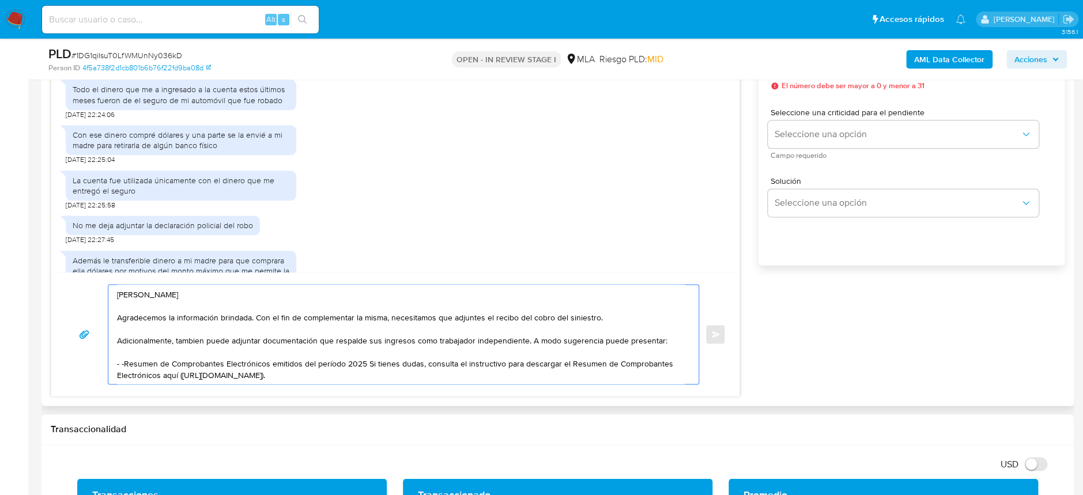
drag, startPoint x: 256, startPoint y: 313, endPoint x: 608, endPoint y: 316, distance: 352.0
click at [608, 316] on textarea "Hola Erik Christian Wöhler Agradecemos la información brindada. Con el fin de c…" at bounding box center [400, 334] width 567 height 99
click at [124, 361] on textarea "Hola Erik Christian Wöhler Agradecemos la información brindada. Con el fin de c…" at bounding box center [400, 334] width 567 height 99
click at [408, 372] on textarea "Hola Erik Christian Wöhler Agradecemos la información brindada. Con el fin de c…" at bounding box center [400, 334] width 567 height 99
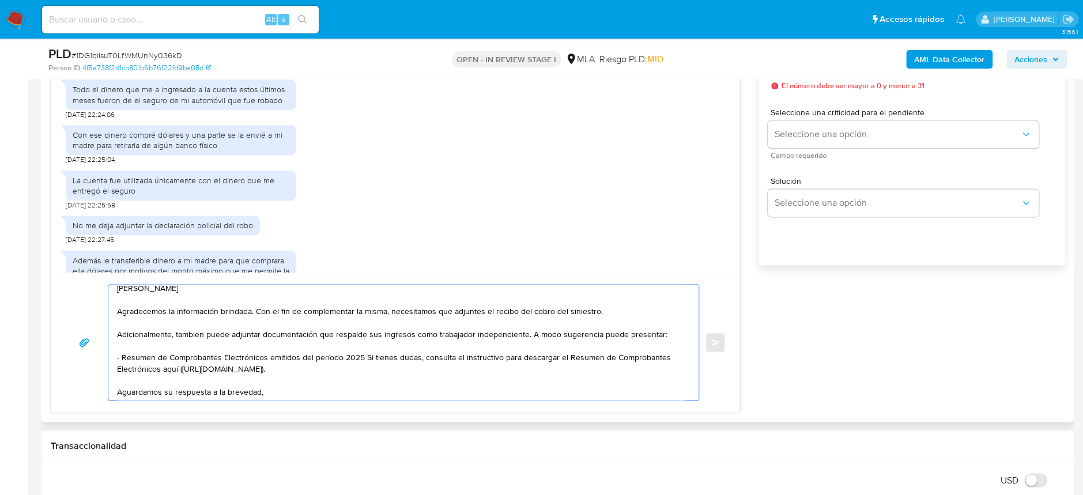
scroll to position [0, 0]
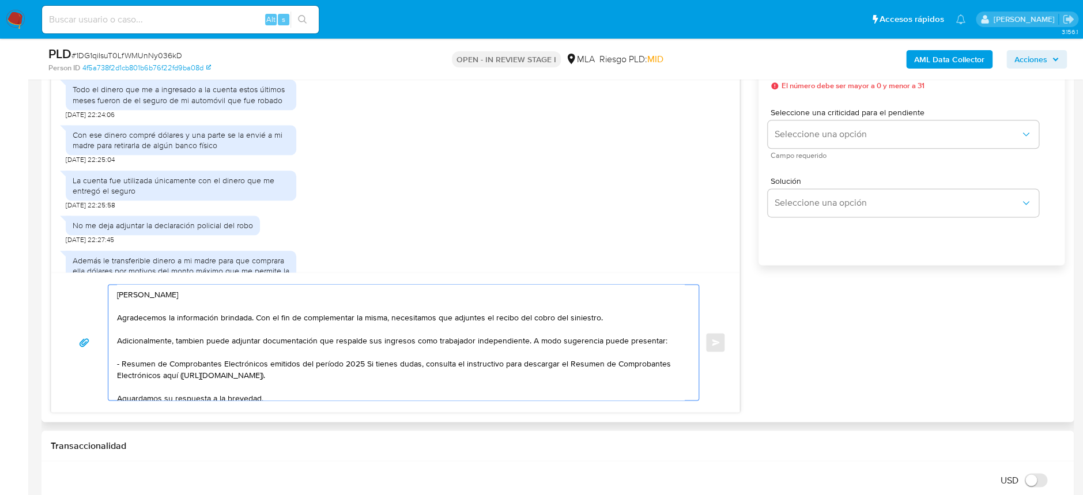
click at [362, 359] on textarea "Hola Erik Christian Wöhler Agradecemos la información brindada. Con el fin de c…" at bounding box center [400, 342] width 567 height 115
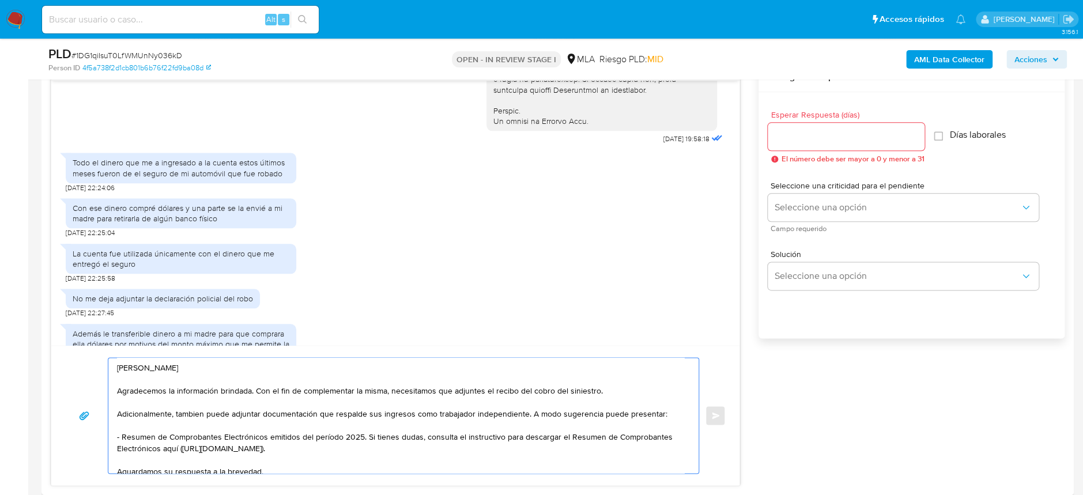
scroll to position [538, 0]
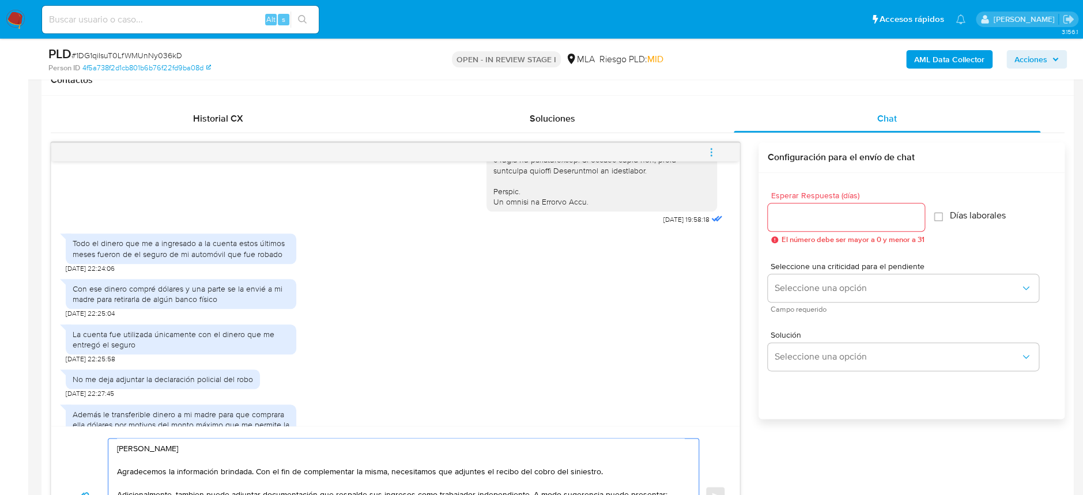
type textarea "Hola Erik Christian Wöhler Agradecemos la información brindada. Con el fin de c…"
click at [837, 229] on div at bounding box center [845, 217] width 157 height 28
click at [835, 213] on input "Esperar Respuesta (días)" at bounding box center [845, 217] width 157 height 15
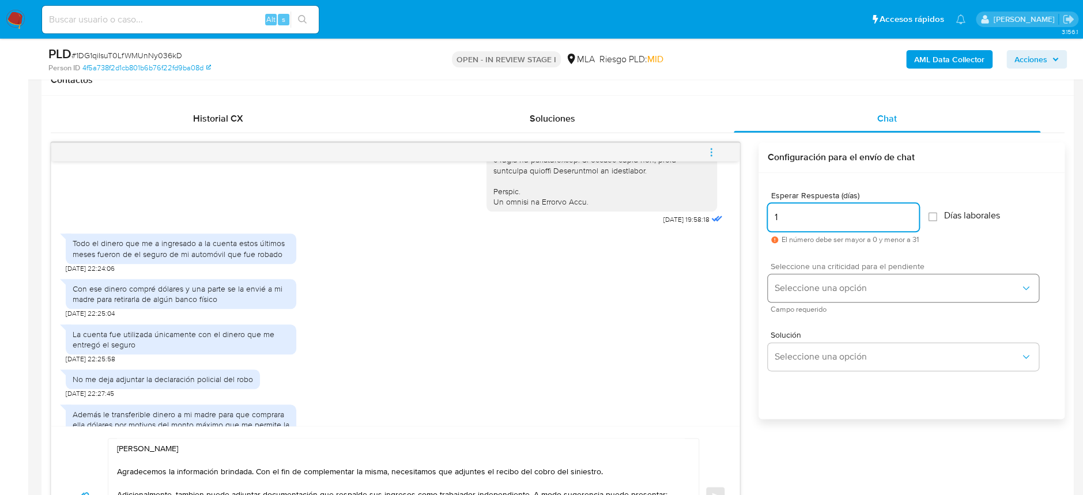
type input "1"
click at [862, 288] on span "Seleccione una opción" at bounding box center [896, 288] width 245 height 12
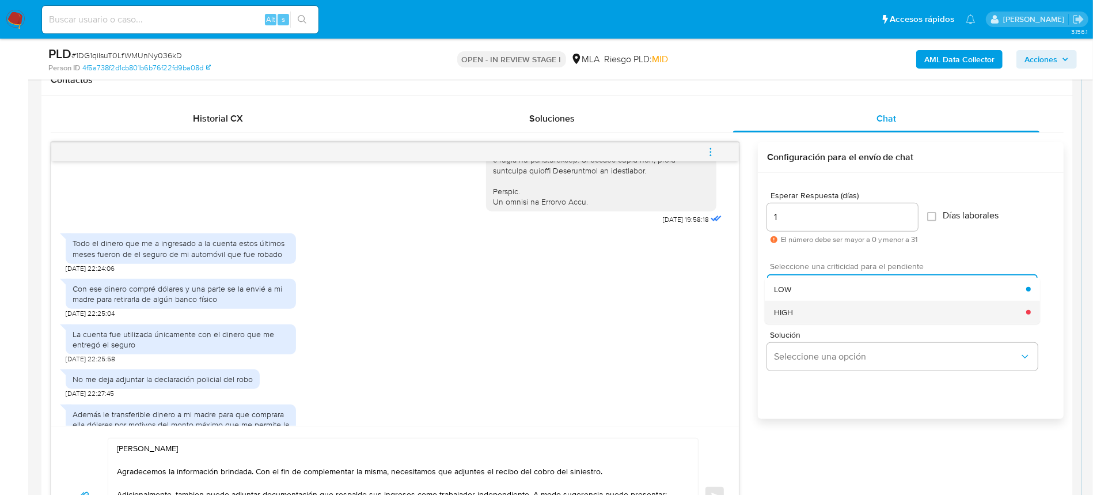
click at [850, 319] on div "HIGH" at bounding box center [900, 312] width 252 height 23
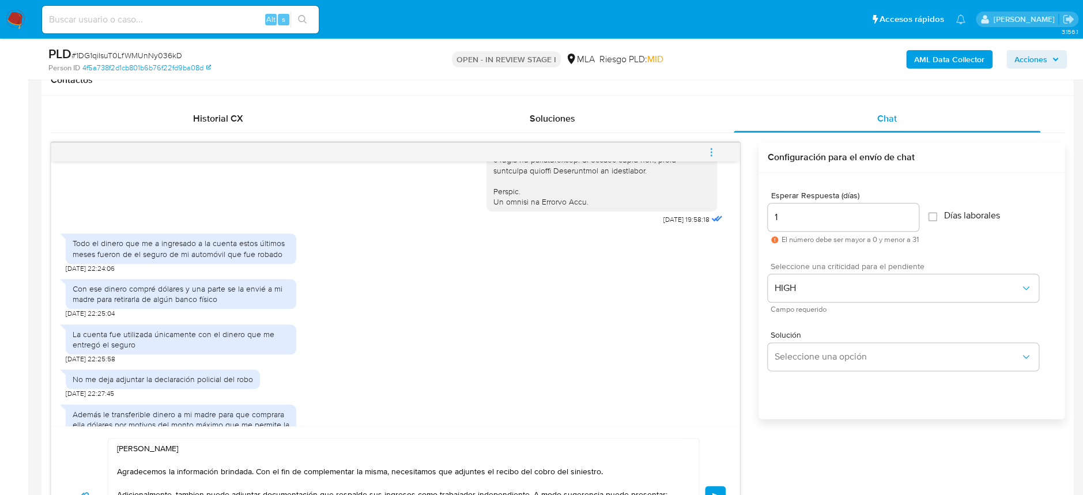
click at [722, 491] on button "Enviar" at bounding box center [715, 496] width 21 height 21
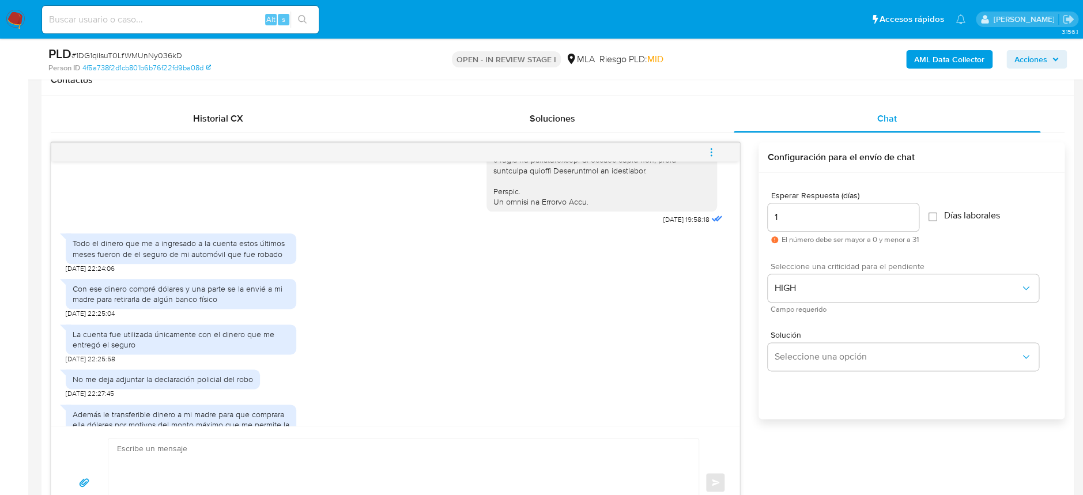
scroll to position [847, 0]
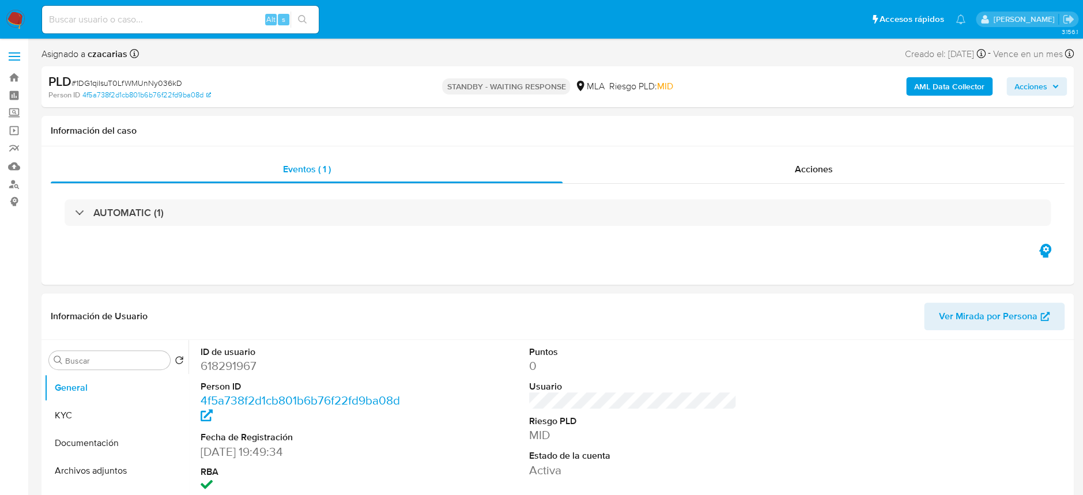
select select "10"
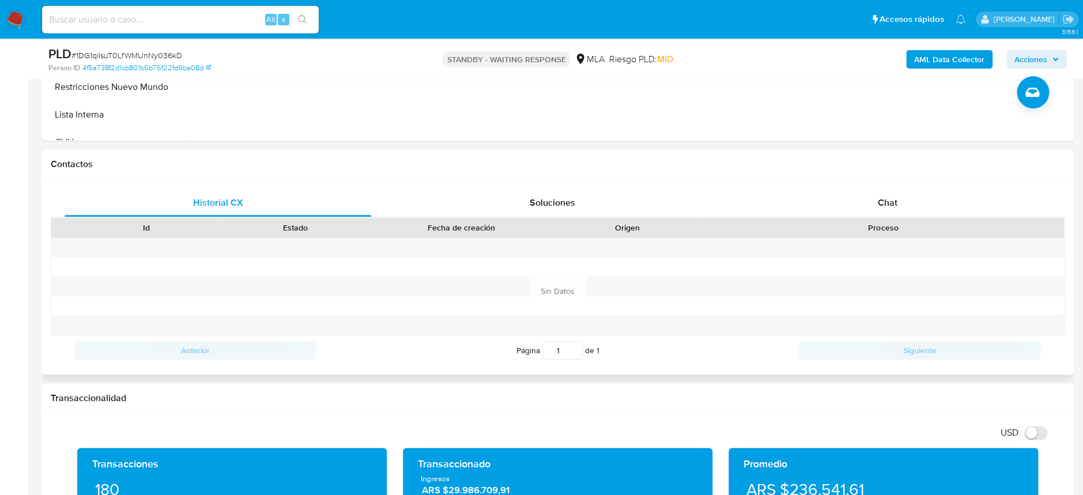
scroll to position [460, 0]
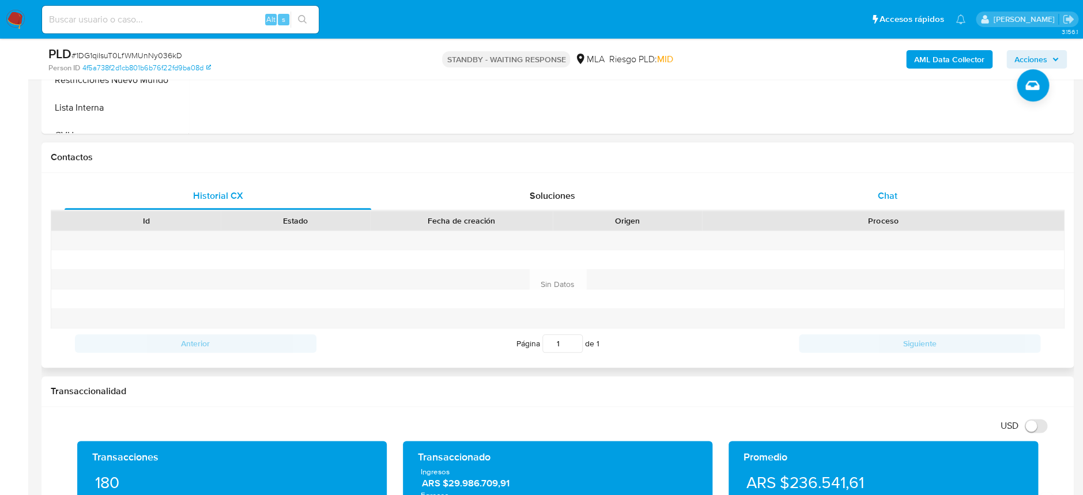
click at [869, 187] on div "Chat" at bounding box center [886, 196] width 306 height 28
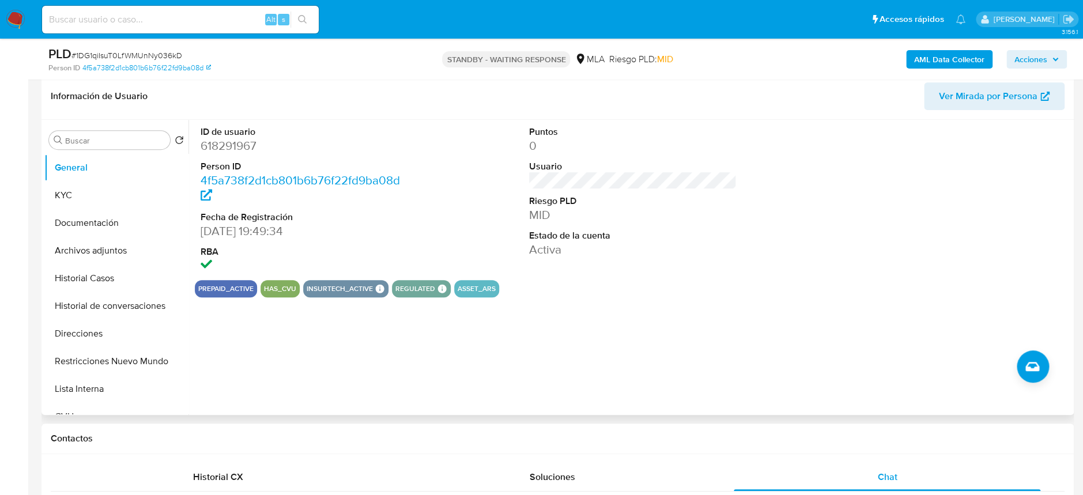
scroll to position [153, 0]
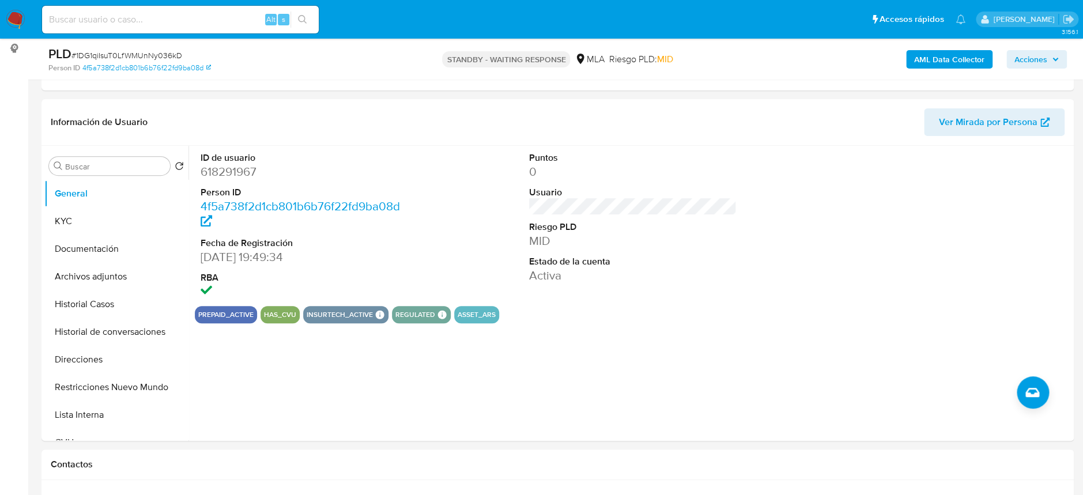
click at [209, 28] on div "Alt s" at bounding box center [180, 20] width 277 height 28
click at [214, 22] on input at bounding box center [180, 19] width 277 height 15
paste input "eVLynTV6J5dwOewZzMfqvdAO"
type input "eVLynTV6J5dwOewZzMfqvdAO"
click at [300, 19] on icon "search-icon" at bounding box center [302, 19] width 9 height 9
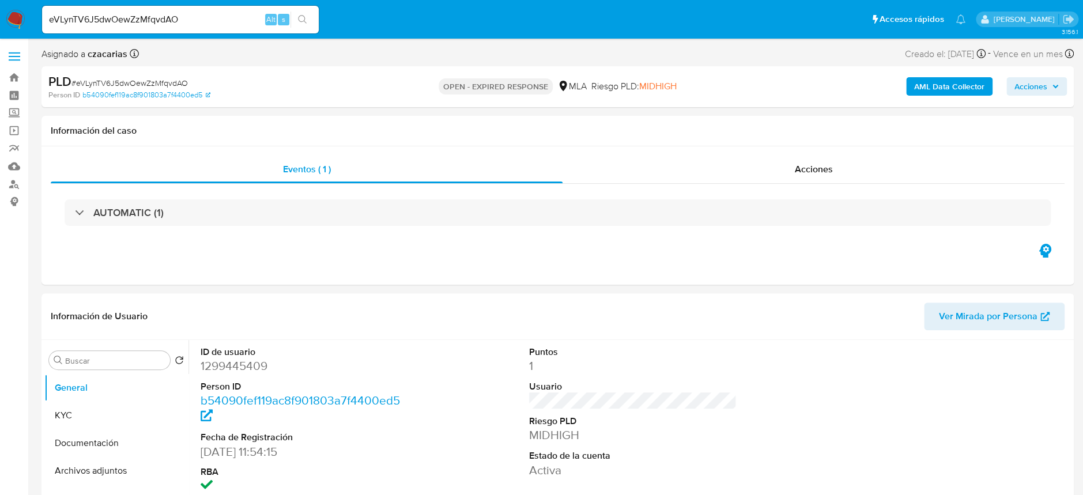
select select "10"
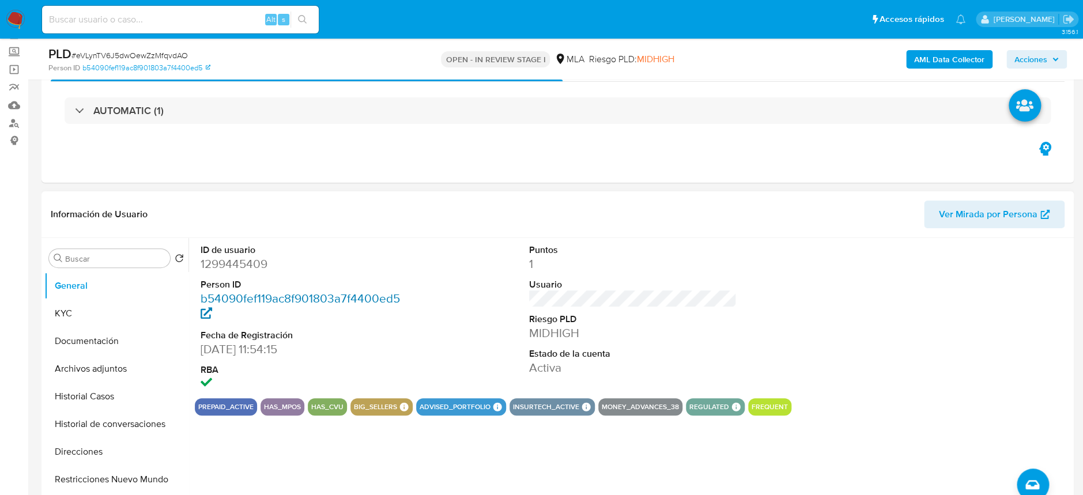
scroll to position [153, 0]
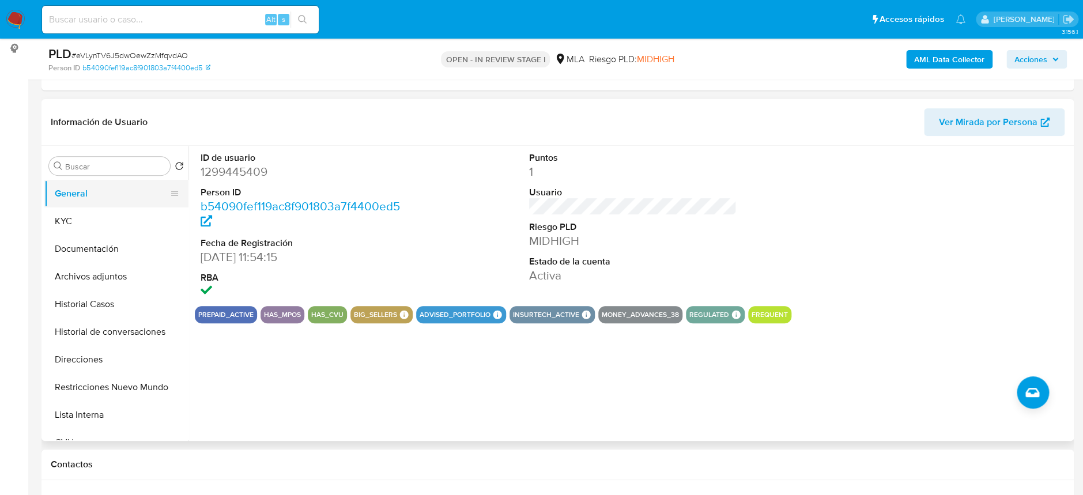
click at [105, 194] on button "General" at bounding box center [111, 194] width 135 height 28
click at [99, 206] on button "General" at bounding box center [111, 194] width 135 height 28
click at [78, 238] on button "Documentación" at bounding box center [111, 249] width 135 height 28
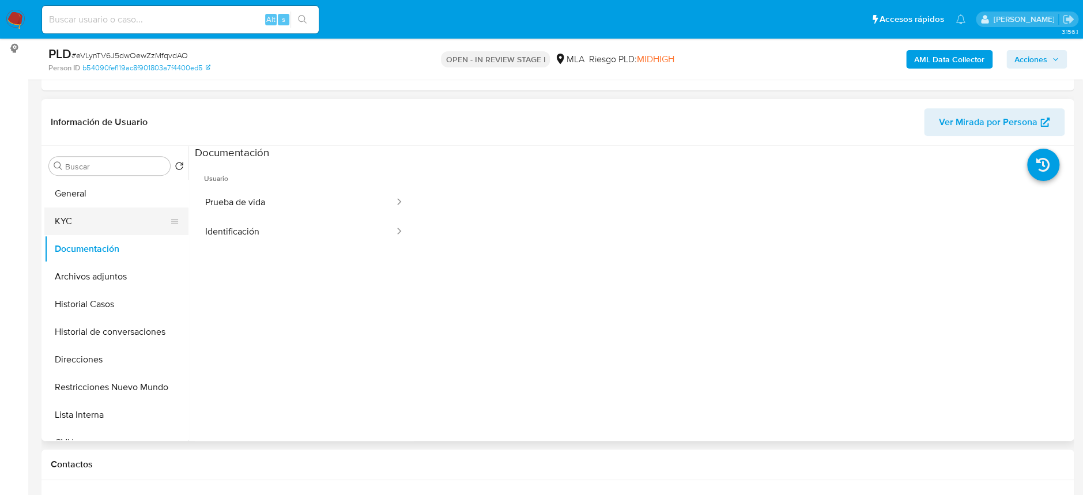
click at [82, 222] on button "KYC" at bounding box center [111, 221] width 135 height 28
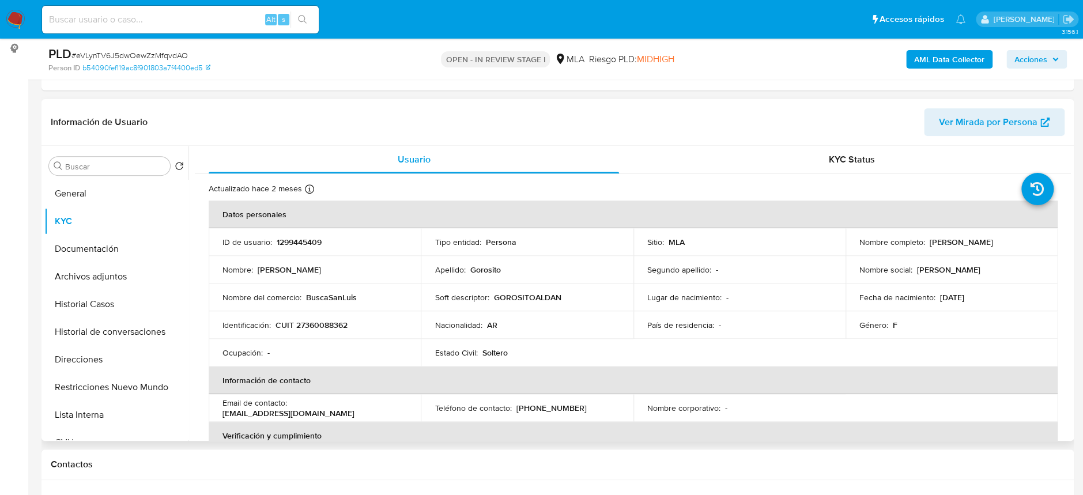
click at [333, 325] on p "CUIT 27360088362" at bounding box center [311, 325] width 72 height 10
copy p "27360088362"
click at [70, 302] on button "Historial Casos" at bounding box center [111, 304] width 135 height 28
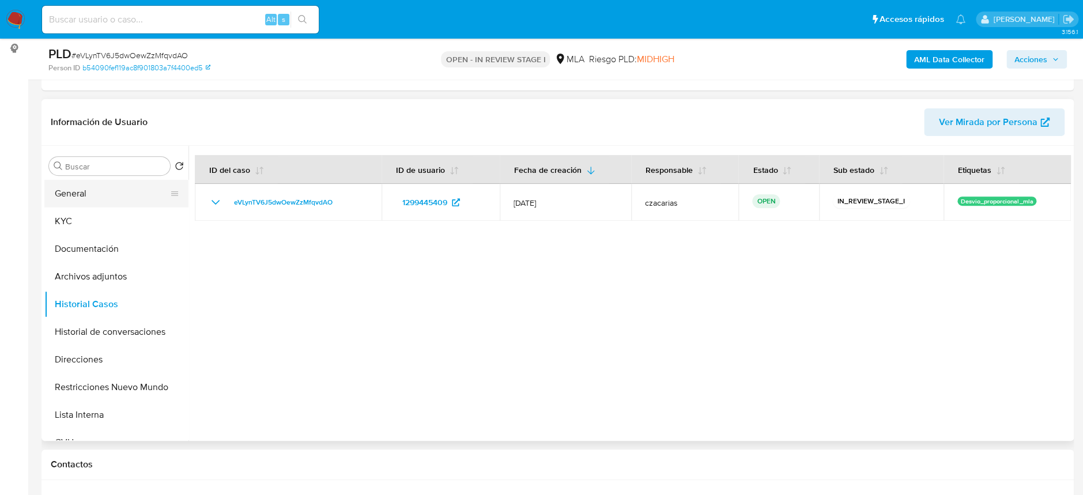
click at [56, 195] on button "General" at bounding box center [111, 194] width 135 height 28
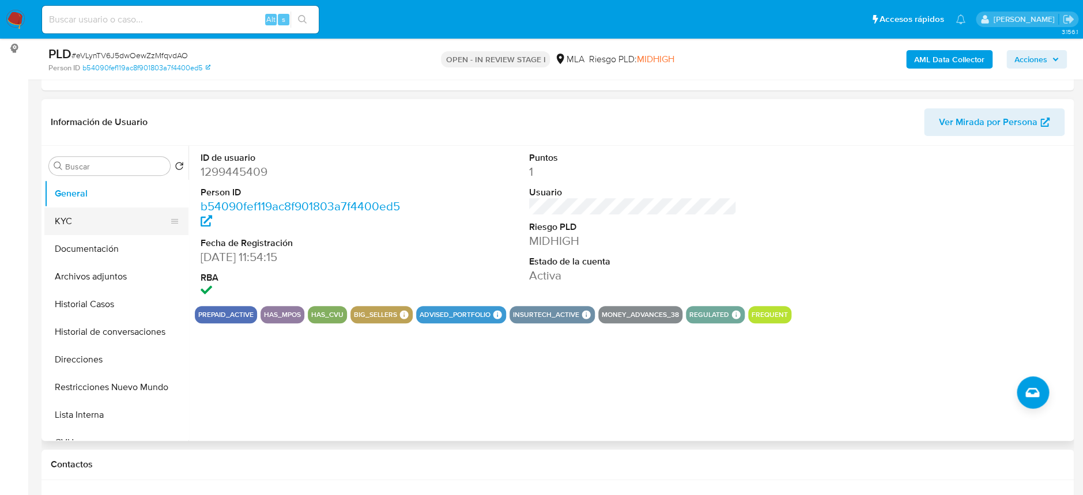
click at [58, 226] on button "KYC" at bounding box center [111, 221] width 135 height 28
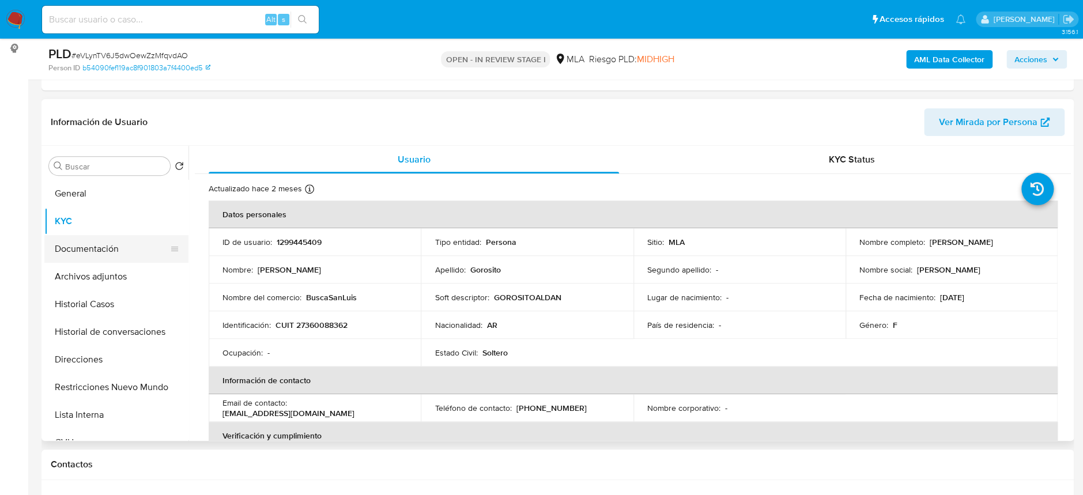
click at [101, 252] on button "Documentación" at bounding box center [111, 249] width 135 height 28
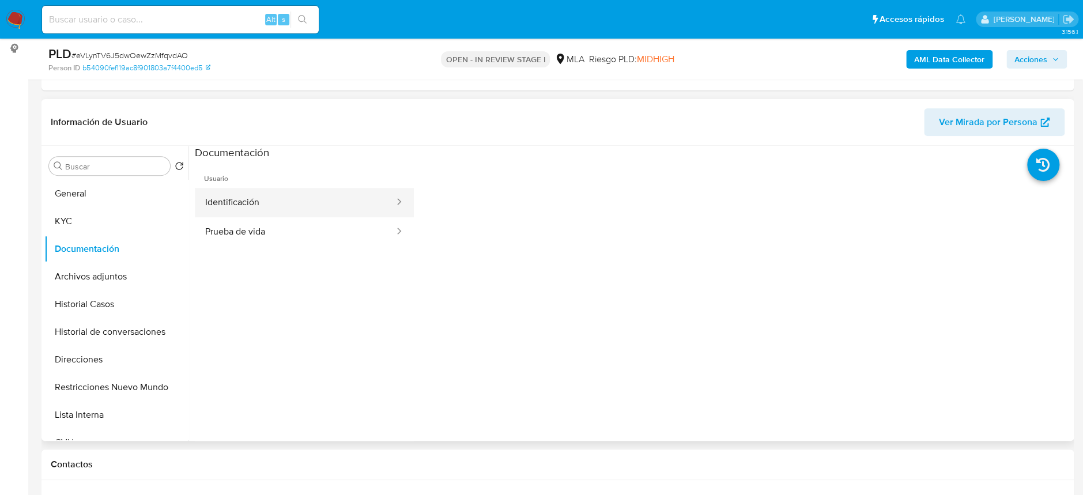
click at [356, 200] on button "Identificación" at bounding box center [295, 202] width 200 height 29
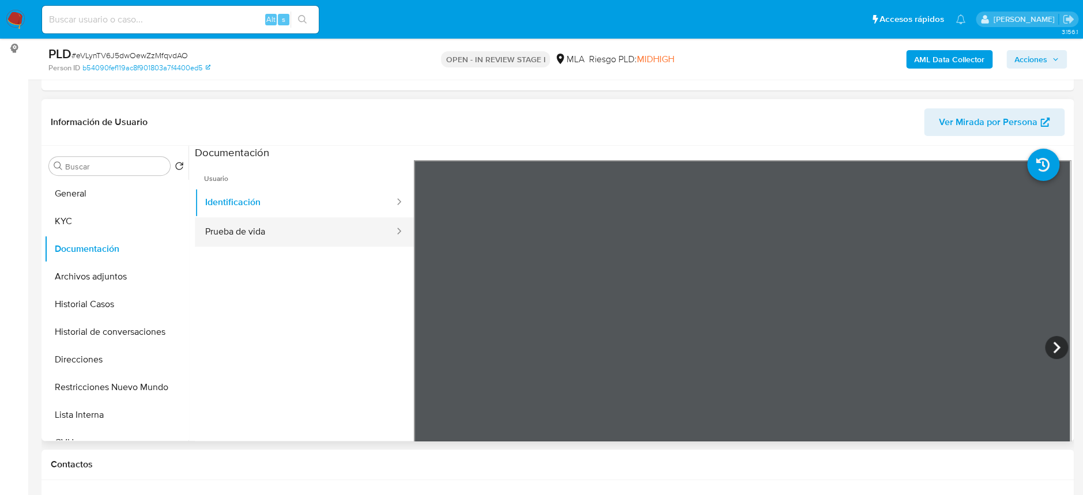
click at [309, 232] on button "Prueba de vida" at bounding box center [295, 231] width 200 height 29
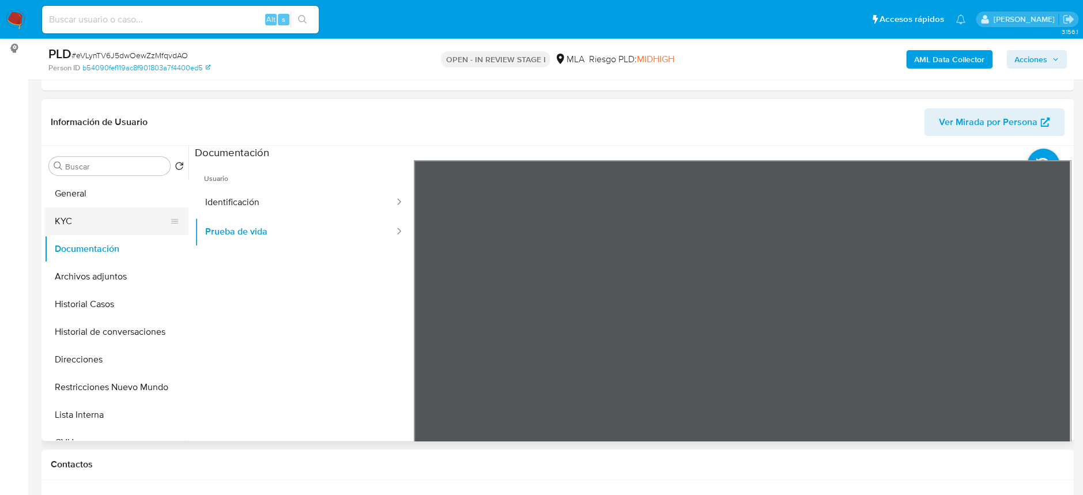
click at [44, 210] on button "KYC" at bounding box center [111, 221] width 135 height 28
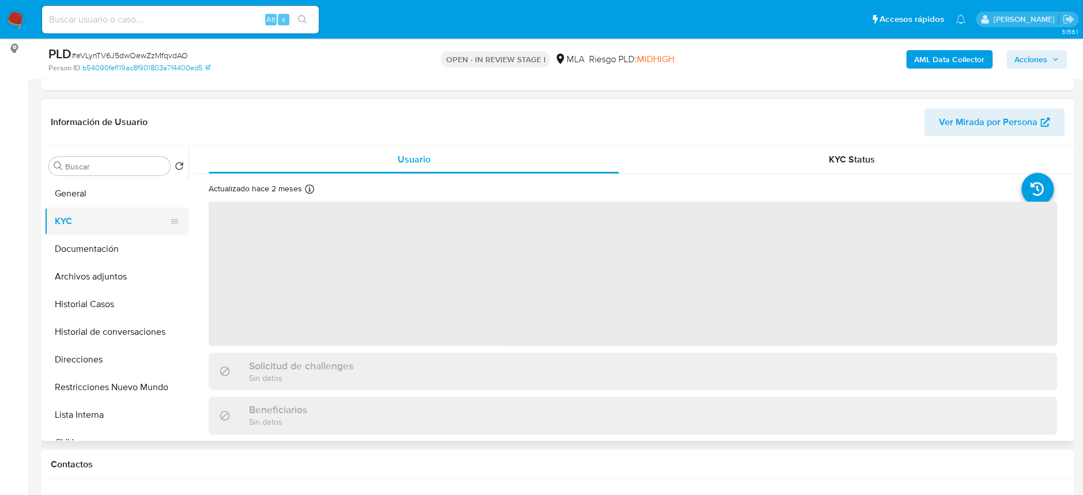
click at [56, 215] on button "KYC" at bounding box center [111, 221] width 135 height 28
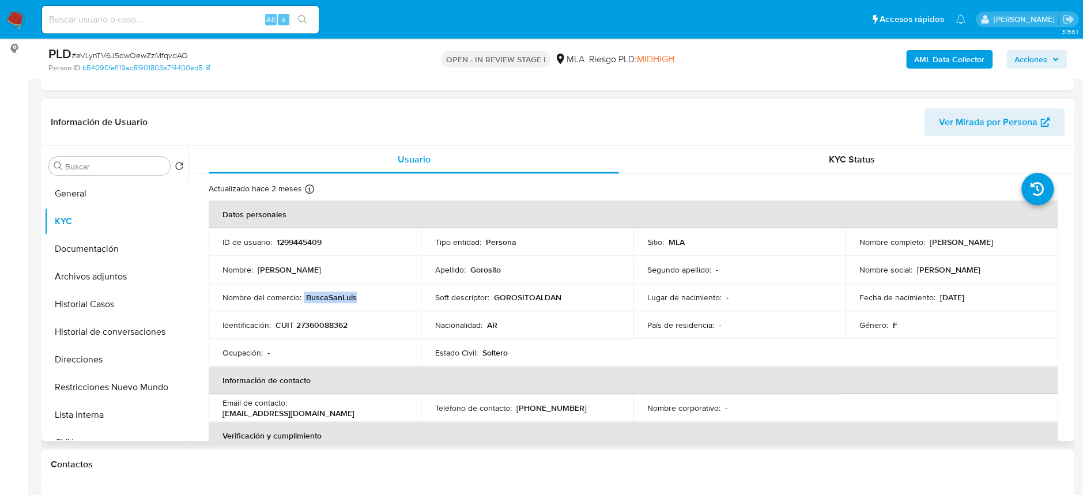
drag, startPoint x: 304, startPoint y: 294, endPoint x: 356, endPoint y: 296, distance: 52.5
click at [356, 296] on div "Nombre del comercio : BuscaSanLuis" at bounding box center [314, 297] width 184 height 10
copy div "BuscaSanLuis"
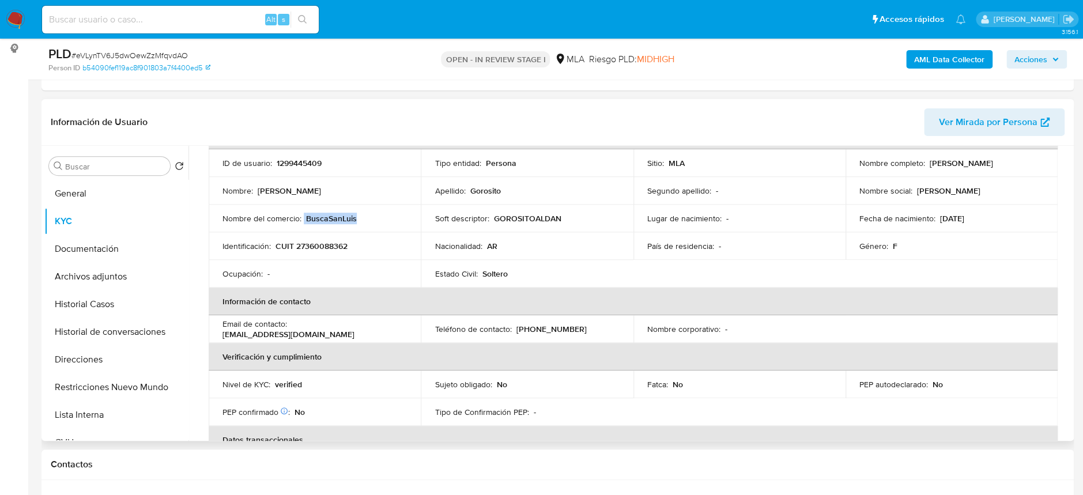
scroll to position [0, 0]
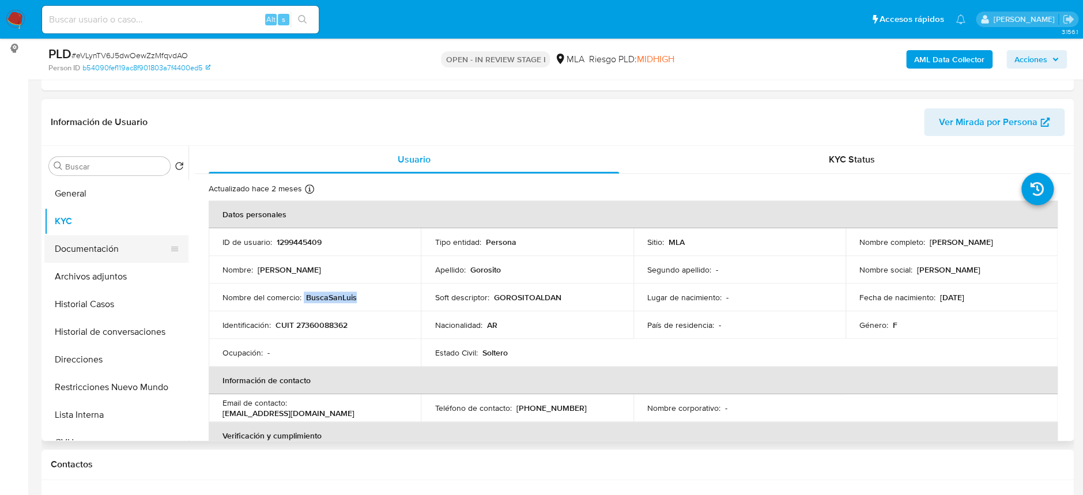
click at [114, 245] on button "Documentación" at bounding box center [111, 249] width 135 height 28
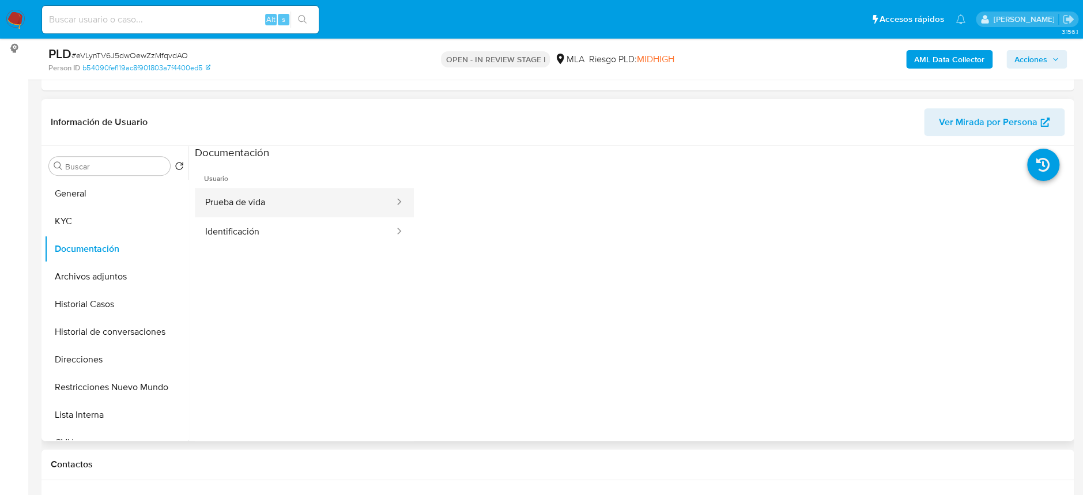
click at [343, 196] on button "Prueba de vida" at bounding box center [295, 202] width 200 height 29
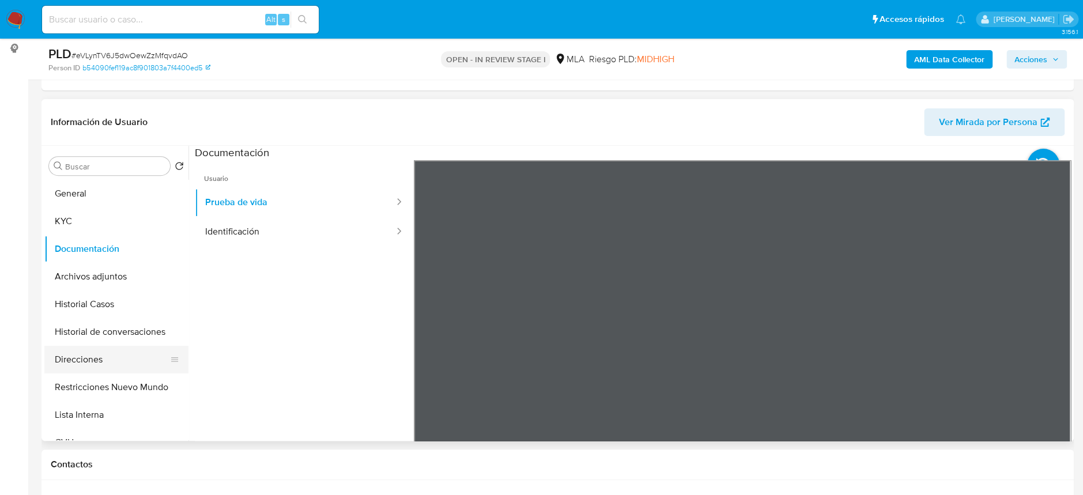
click at [92, 352] on button "Direcciones" at bounding box center [111, 360] width 135 height 28
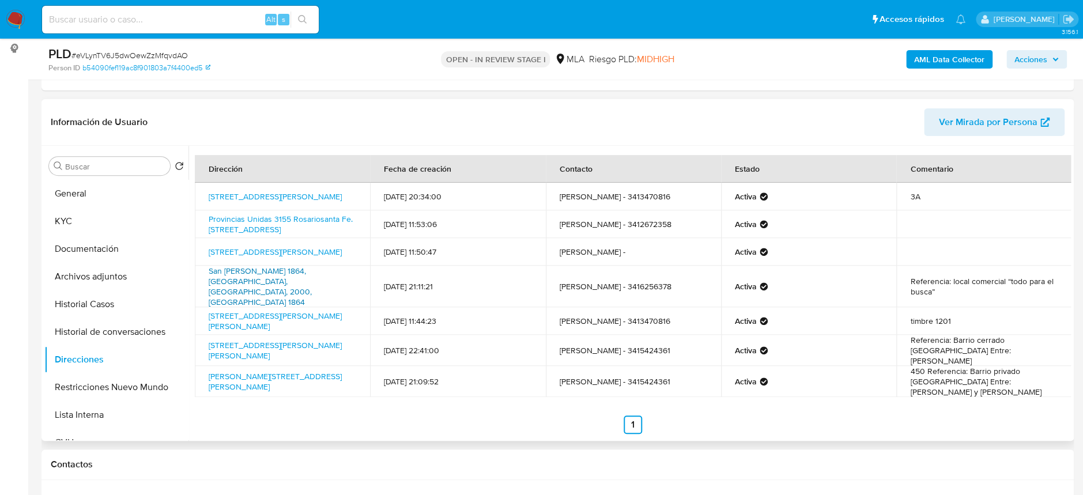
click at [281, 278] on link "San [PERSON_NAME] 1864, [GEOGRAPHIC_DATA], [GEOGRAPHIC_DATA], 2000, [GEOGRAPHIC…" at bounding box center [260, 286] width 103 height 43
click at [109, 181] on button "General" at bounding box center [111, 194] width 135 height 28
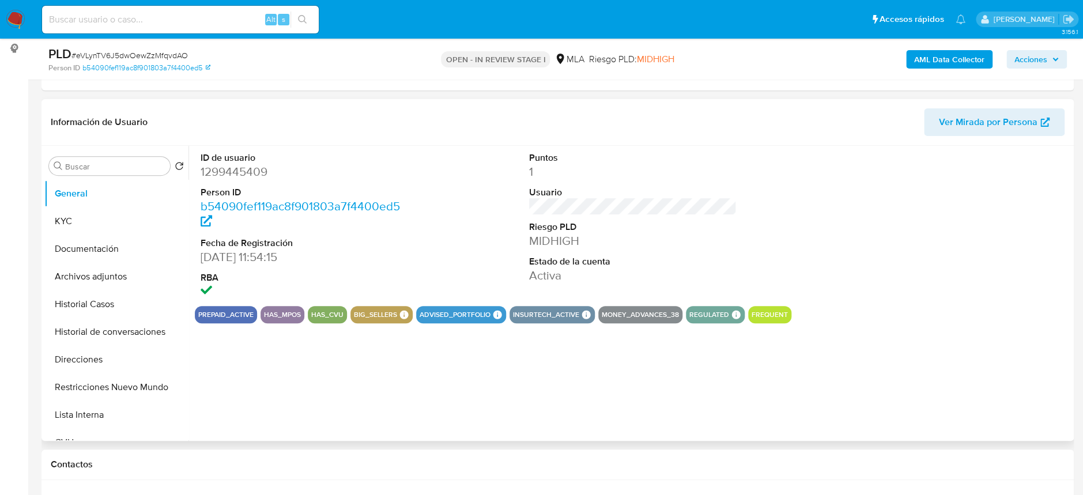
click at [234, 187] on dt "Person ID" at bounding box center [303, 192] width 207 height 13
click at [244, 172] on dd "1299445409" at bounding box center [303, 172] width 207 height 16
copy dd "1299445409"
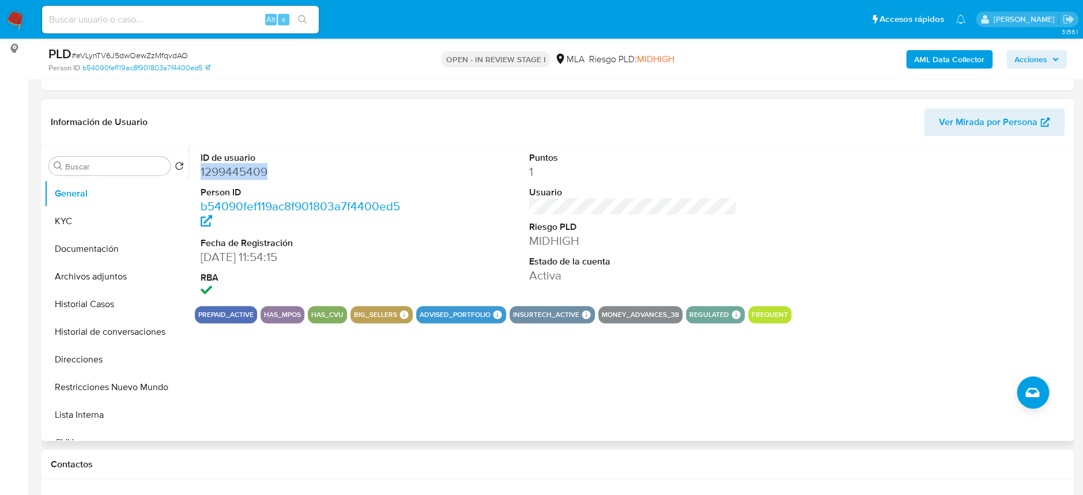
click at [239, 168] on dd "1299445409" at bounding box center [303, 172] width 207 height 16
copy dd "1299445409"
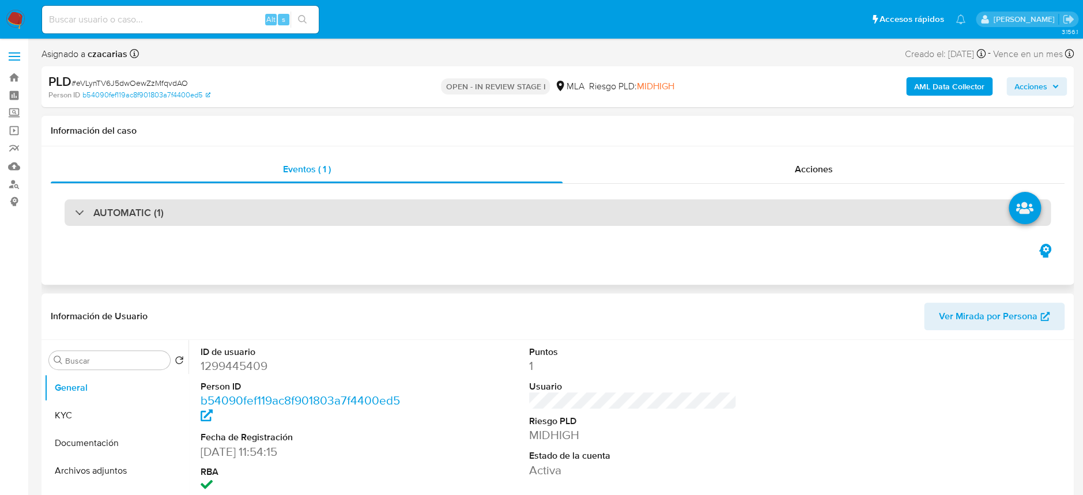
click at [203, 215] on div "AUTOMATIC (1)" at bounding box center [558, 212] width 986 height 27
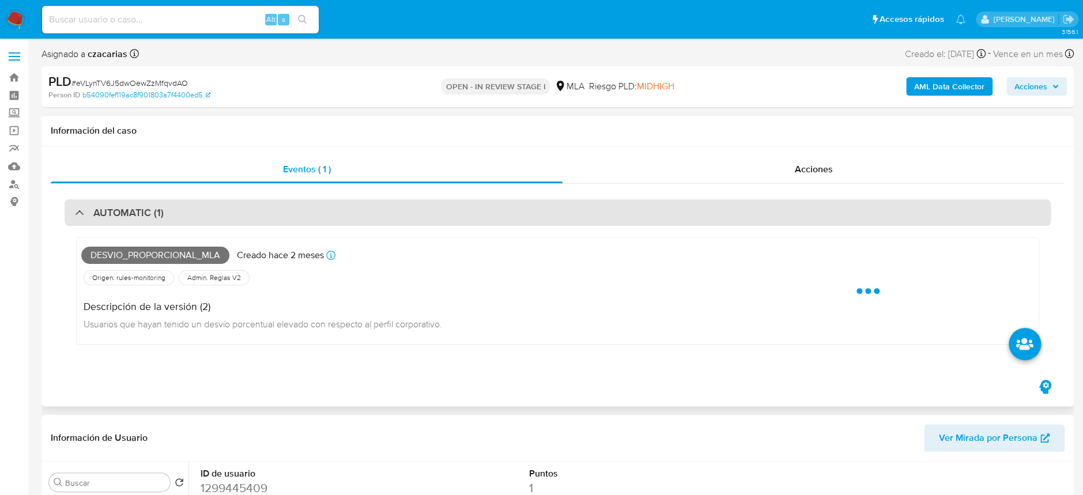
click at [203, 215] on div "AUTOMATIC (1)" at bounding box center [558, 212] width 986 height 27
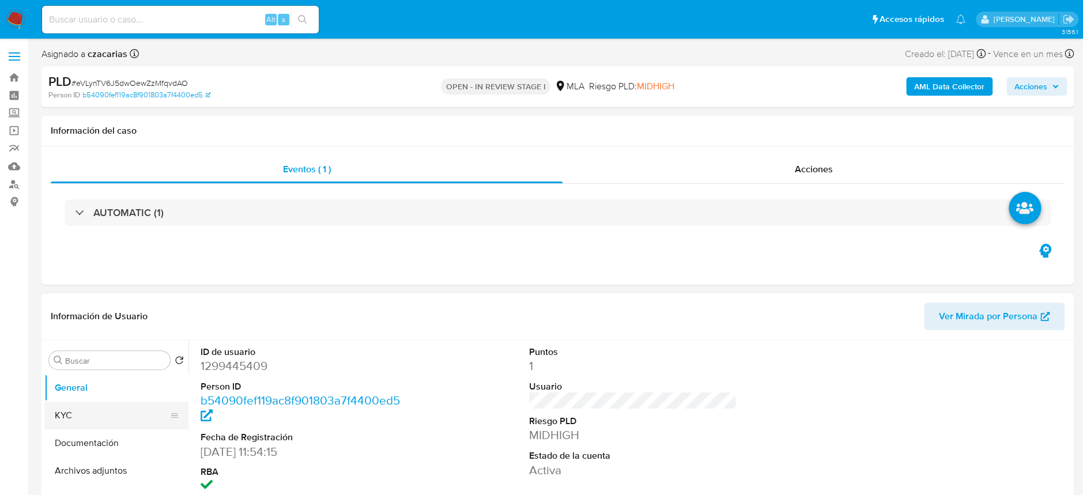
click at [85, 417] on button "KYC" at bounding box center [111, 416] width 135 height 28
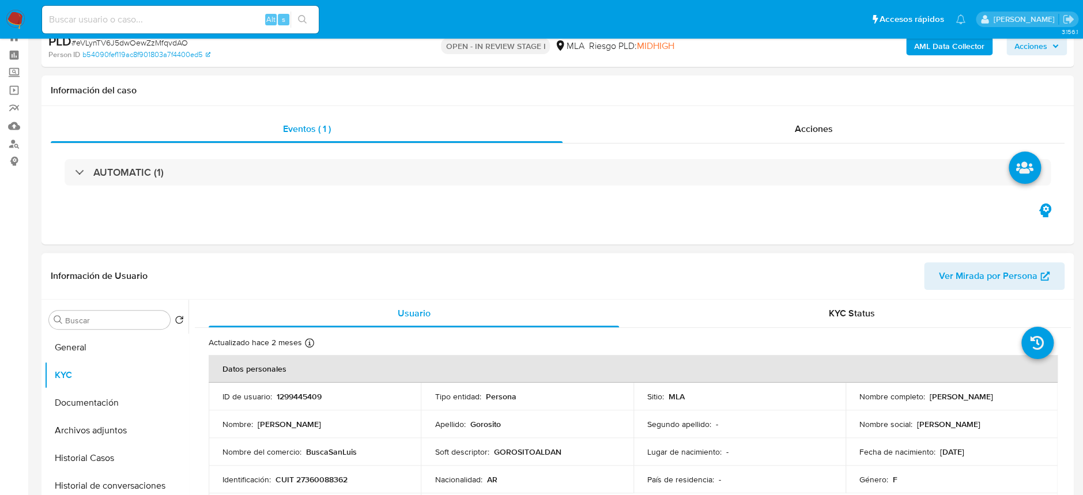
scroll to position [77, 0]
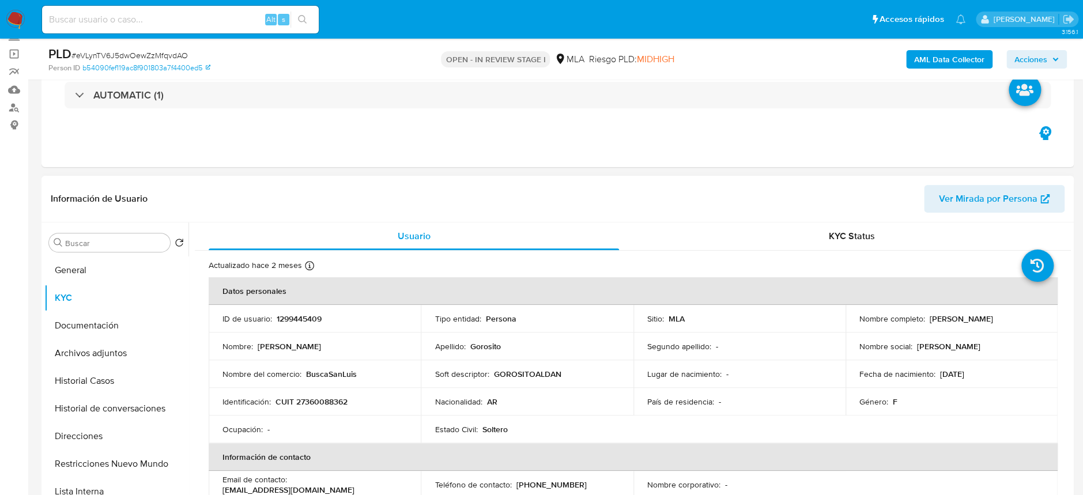
click at [324, 375] on p "BuscaSanLuis" at bounding box center [331, 374] width 51 height 10
copy p "BuscaSanLuis"
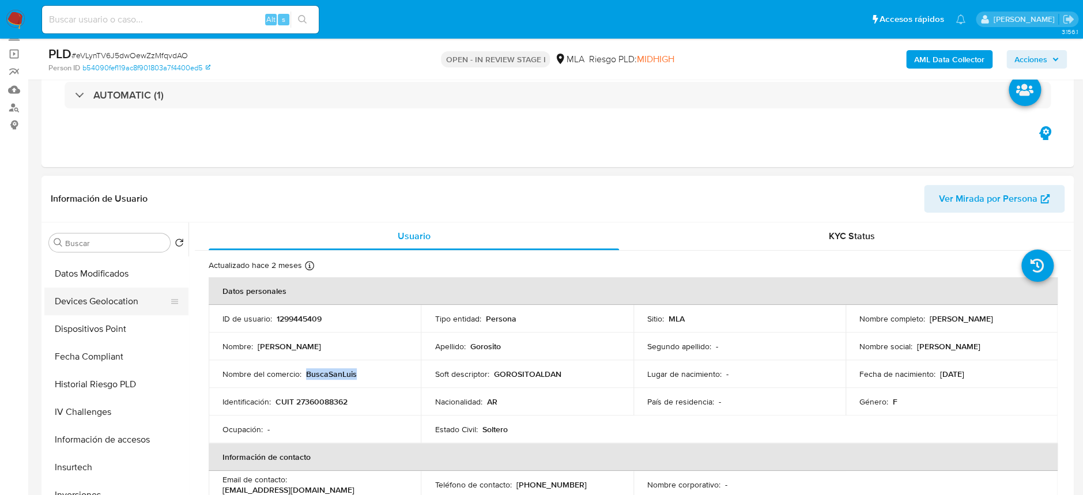
scroll to position [460, 0]
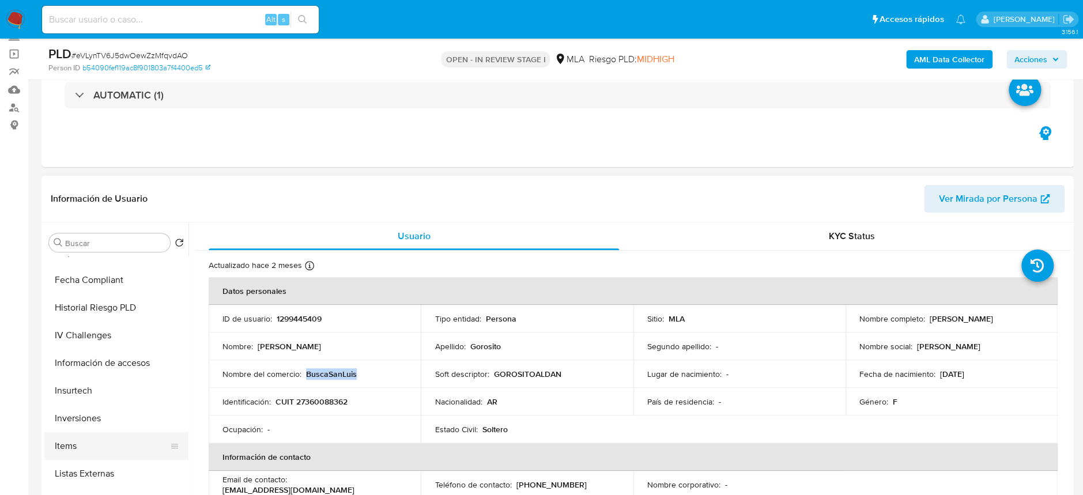
click at [79, 443] on button "Items" at bounding box center [111, 446] width 135 height 28
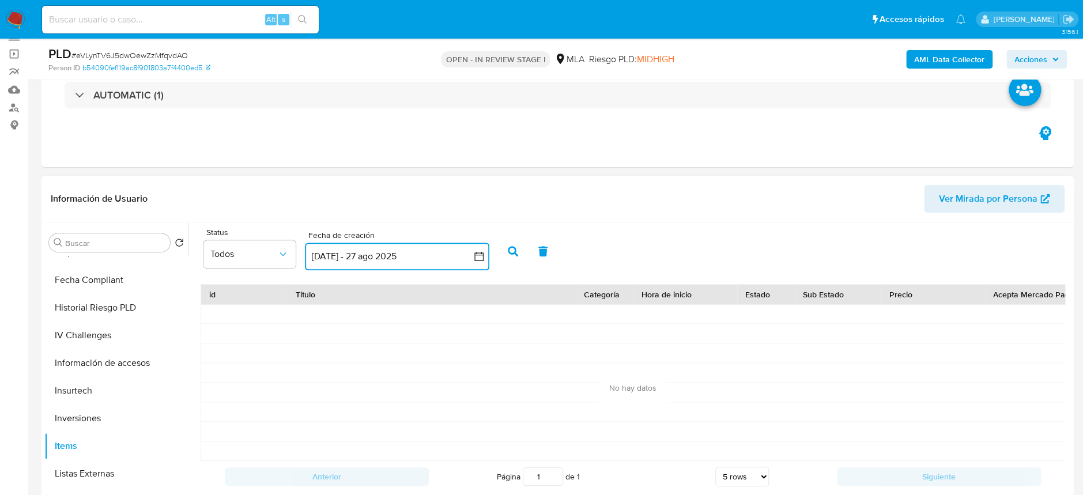
click at [443, 260] on button "28 jul 2025 - 27 ago 2025" at bounding box center [397, 257] width 184 height 28
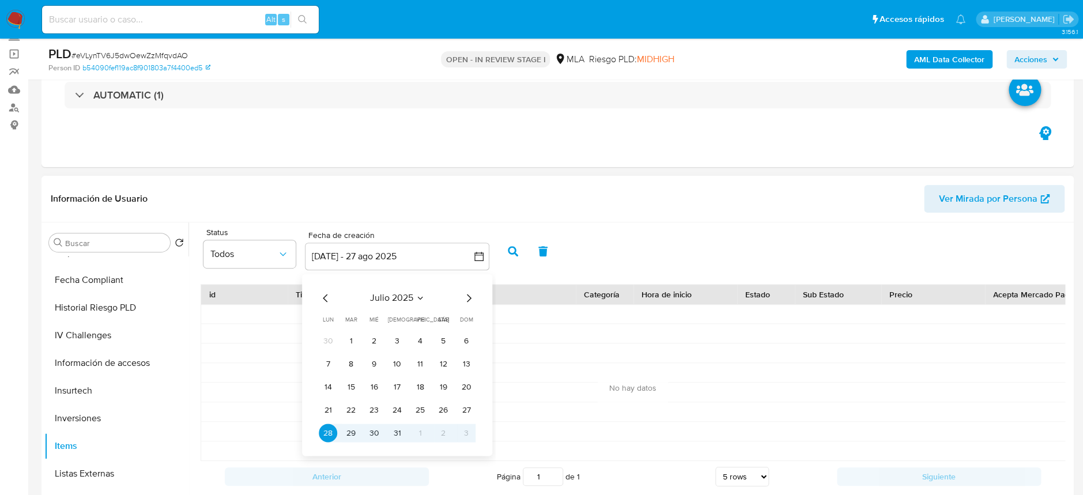
click at [394, 297] on span "julio 2025" at bounding box center [391, 298] width 43 height 12
click at [399, 372] on span "may" at bounding box center [396, 372] width 14 height 12
click at [395, 339] on button "1" at bounding box center [397, 340] width 18 height 18
click at [467, 298] on icon "Mes siguiente" at bounding box center [468, 298] width 14 height 14
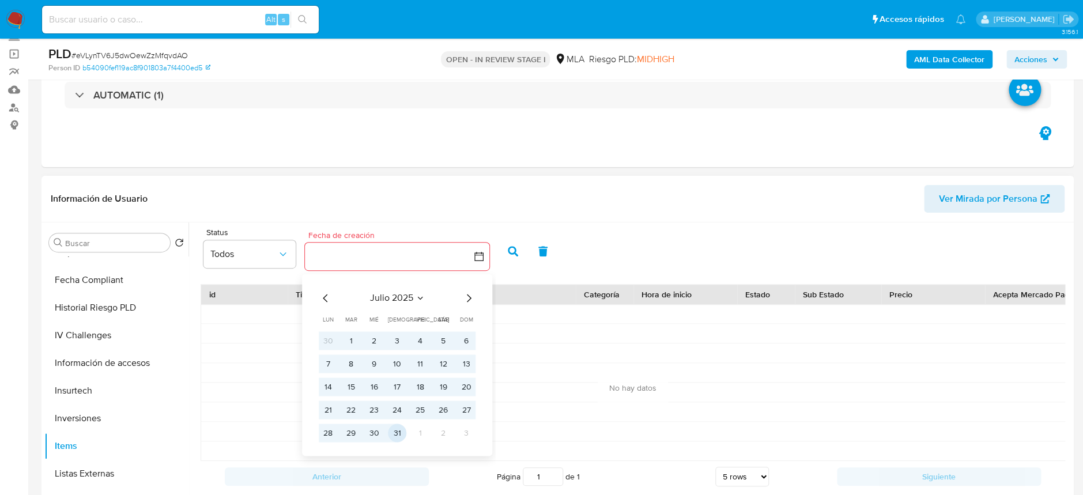
click at [395, 436] on button "31" at bounding box center [397, 432] width 18 height 18
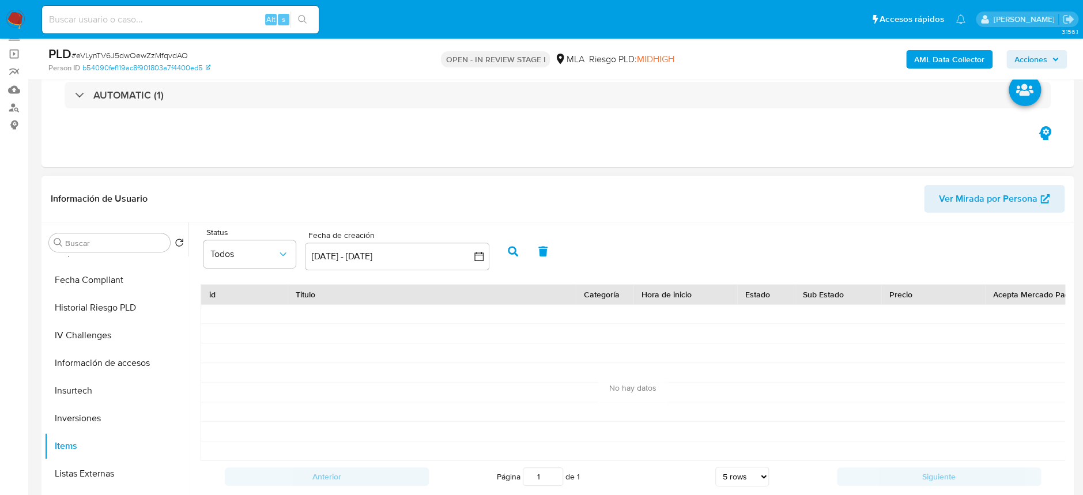
click at [515, 255] on icon "button" at bounding box center [513, 251] width 10 height 10
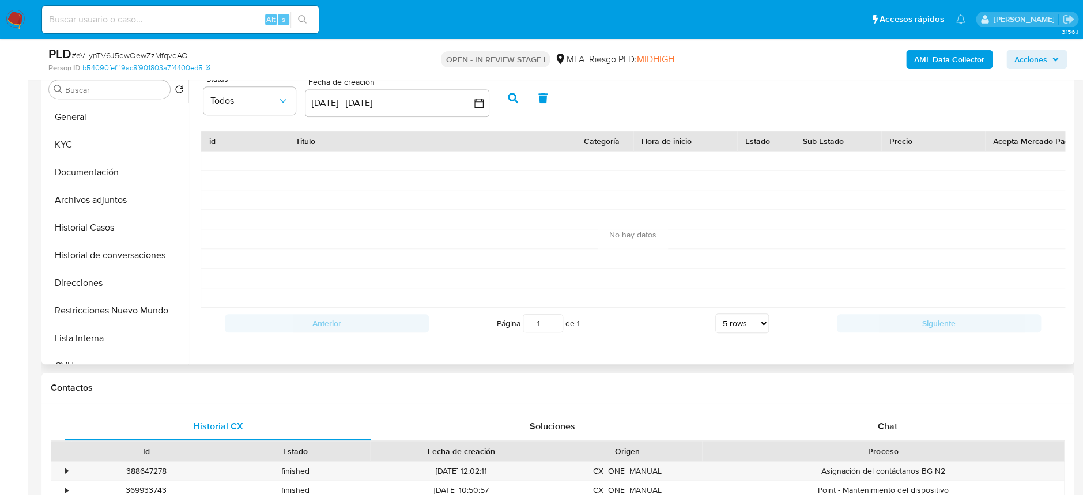
scroll to position [0, 0]
click at [97, 289] on button "Direcciones" at bounding box center [111, 283] width 135 height 28
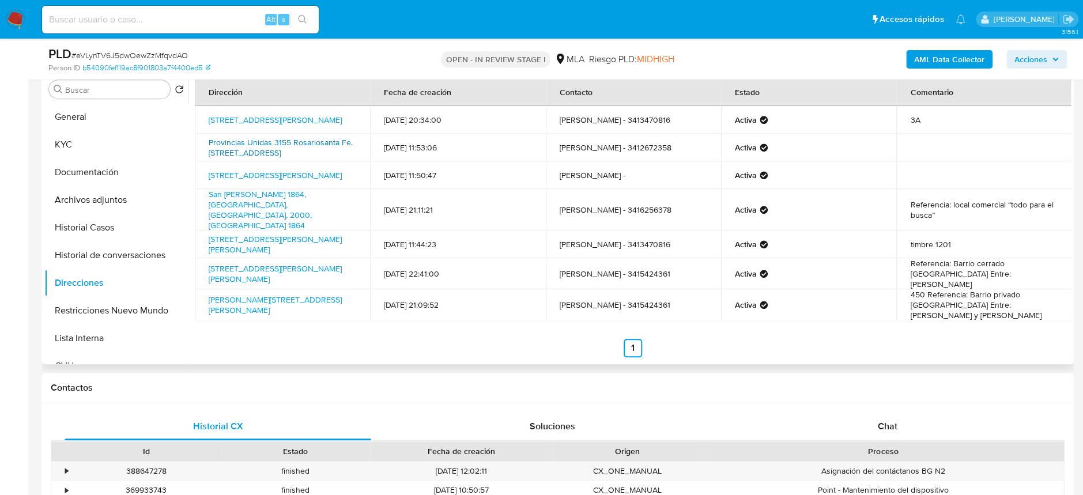
click at [270, 149] on link "Provincias Unidas 3155 Rosariosanta Fe. [STREET_ADDRESS]" at bounding box center [281, 148] width 144 height 22
click at [104, 187] on button "Archivos adjuntos" at bounding box center [111, 200] width 135 height 28
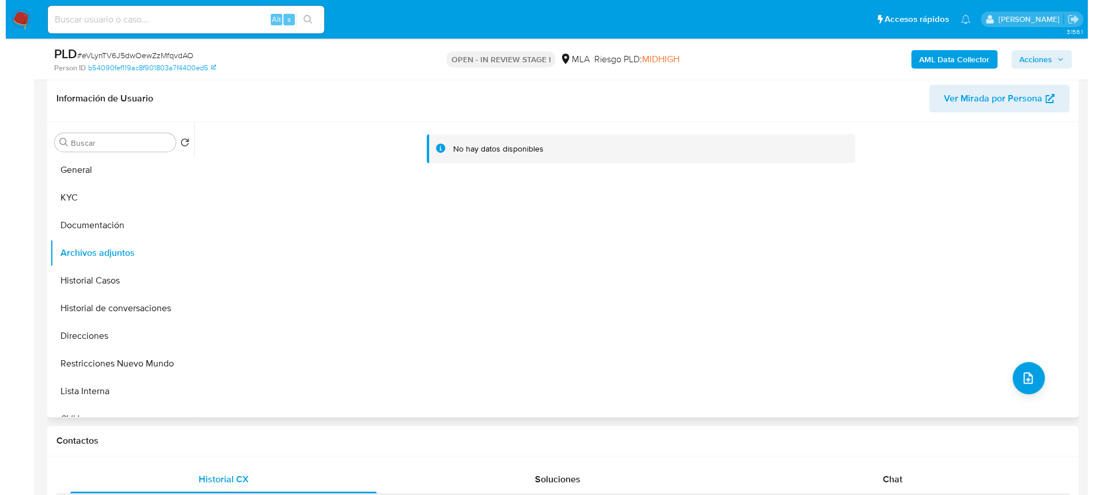
scroll to position [153, 0]
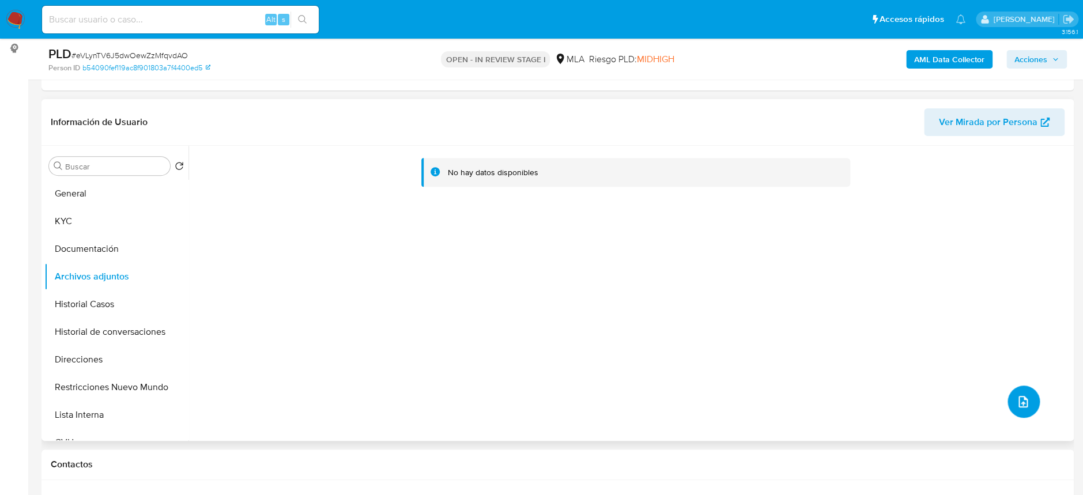
click at [1018, 409] on button "upload-file" at bounding box center [1023, 401] width 32 height 32
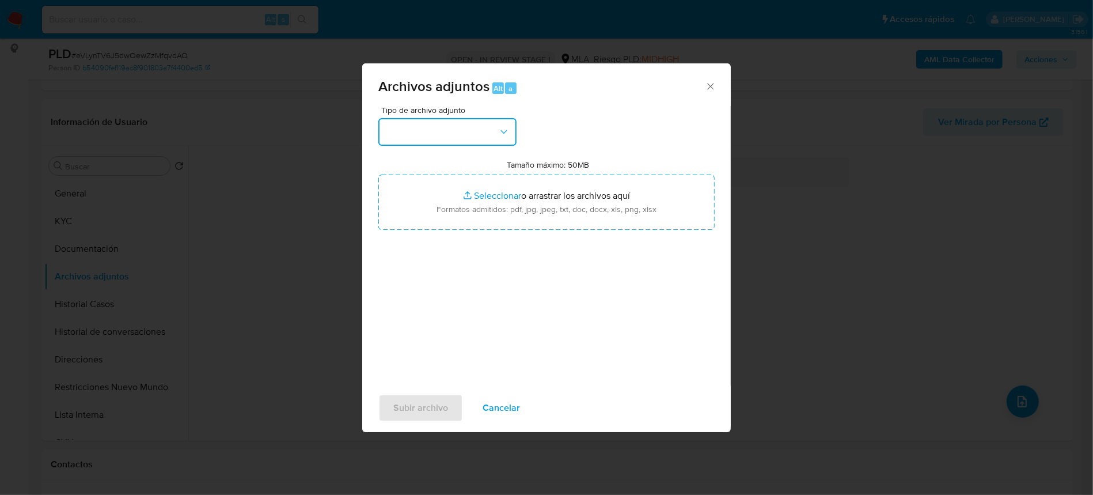
click at [452, 127] on button "button" at bounding box center [448, 132] width 138 height 28
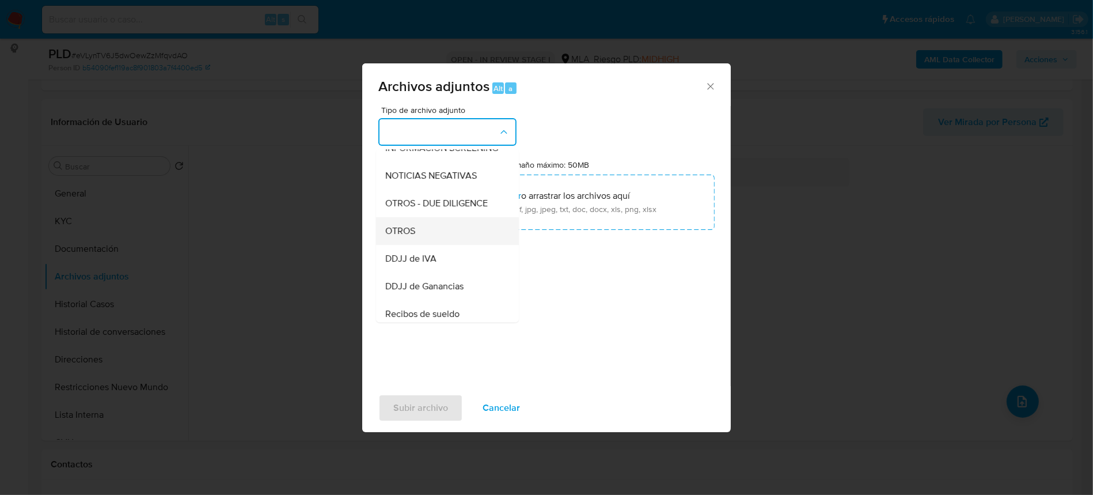
click at [426, 242] on div "OTROS" at bounding box center [444, 231] width 118 height 28
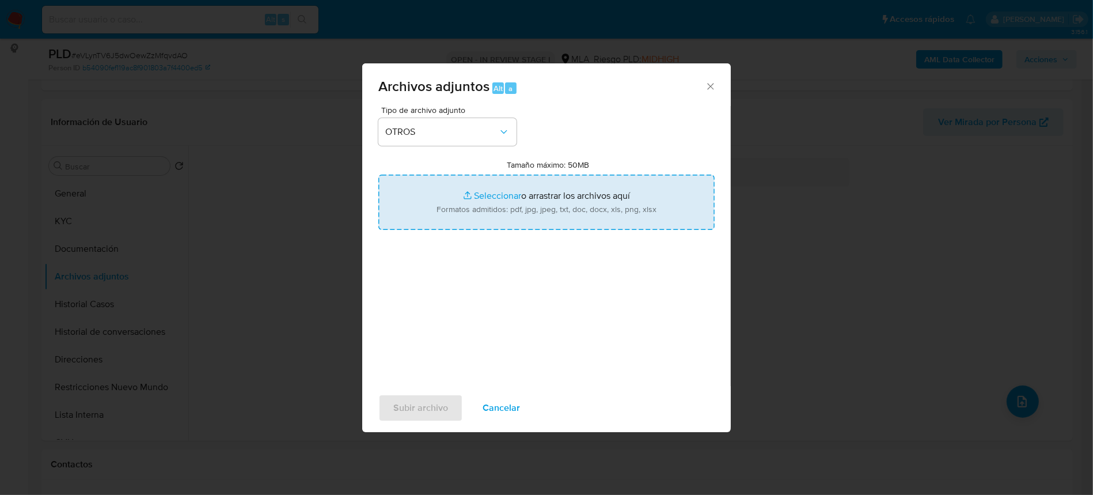
type input "C:\fakepath\Movimientos-1299445409.xlsx"
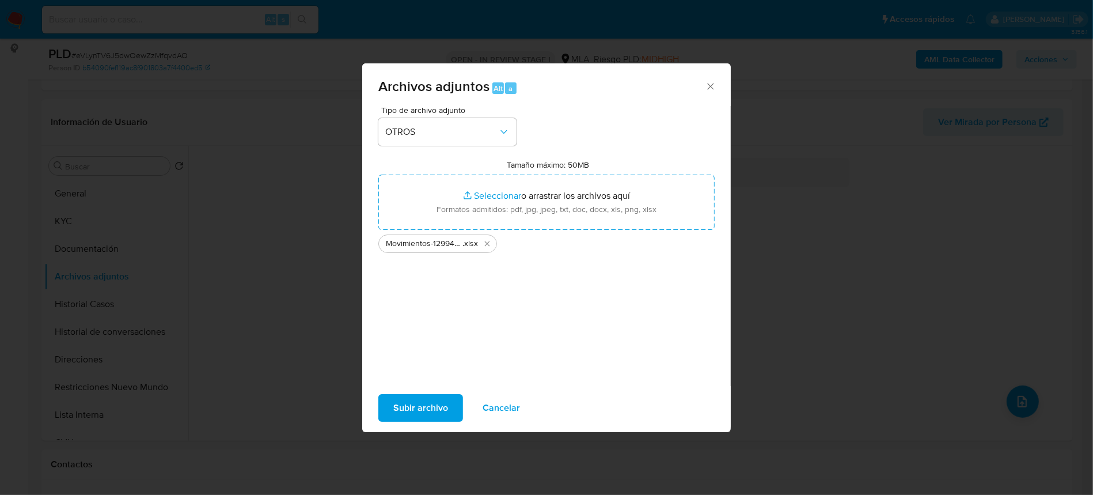
click at [424, 404] on span "Subir archivo" at bounding box center [420, 407] width 55 height 25
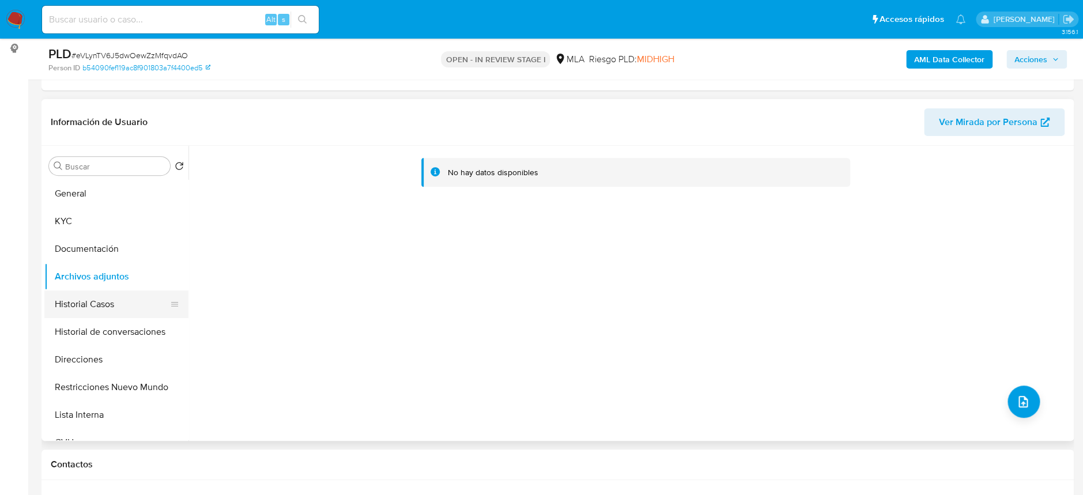
click at [75, 311] on button "Historial Casos" at bounding box center [111, 304] width 135 height 28
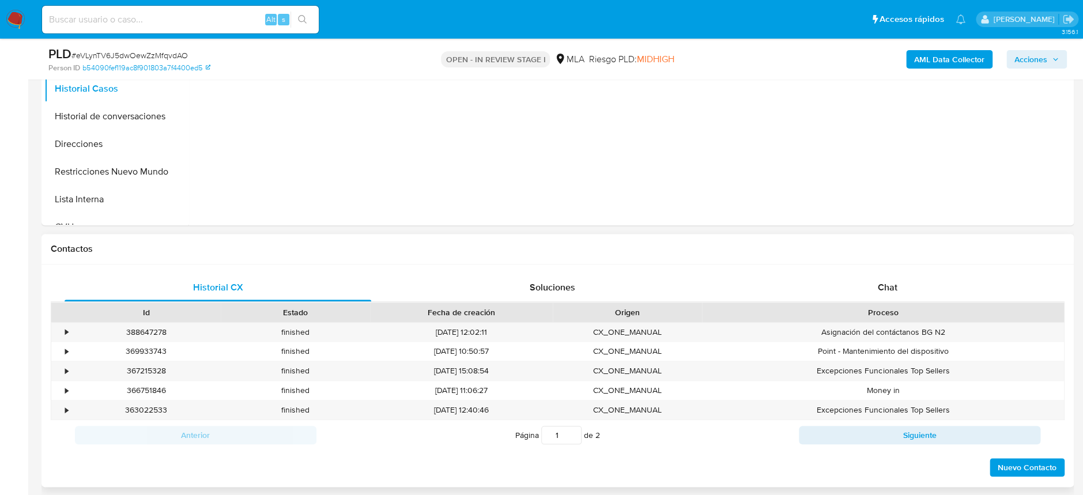
scroll to position [384, 0]
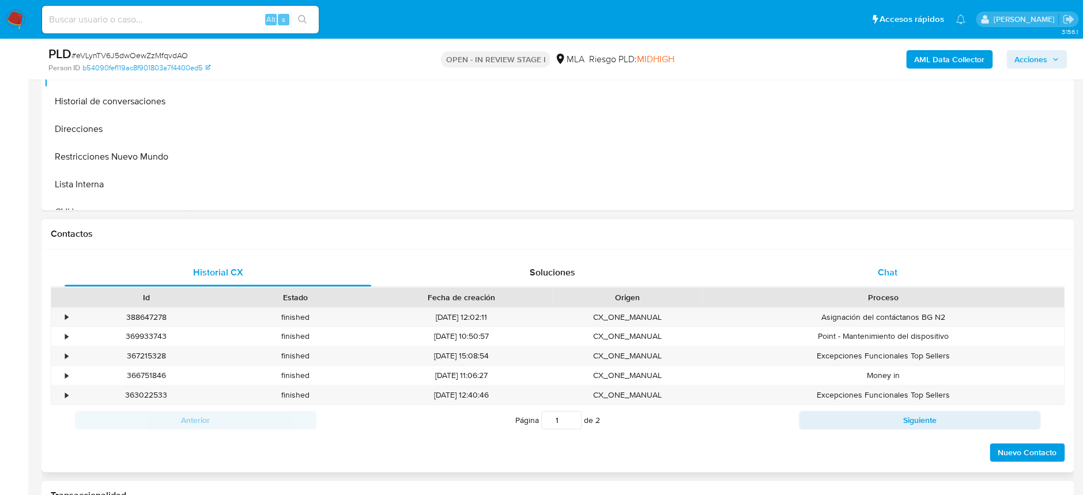
click at [896, 266] on span "Chat" at bounding box center [887, 272] width 20 height 13
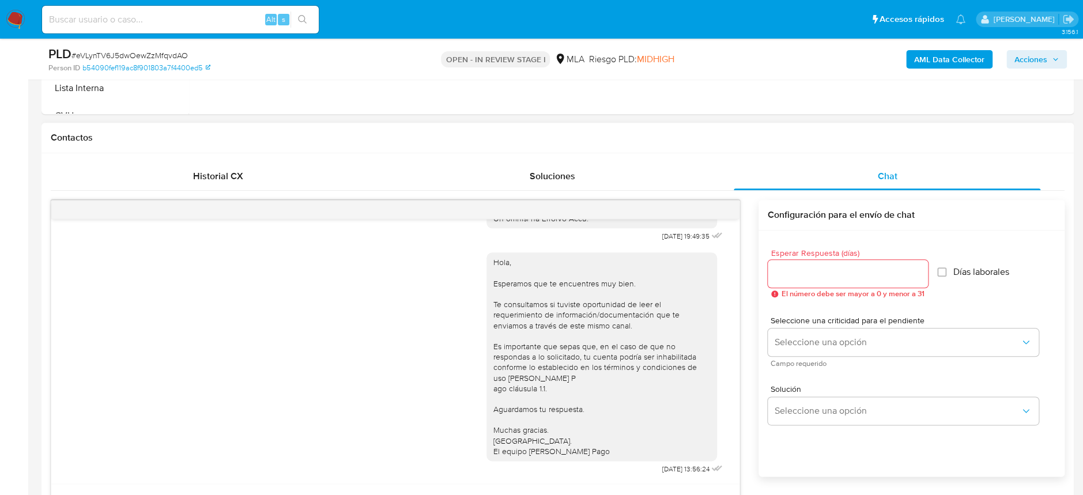
scroll to position [538, 0]
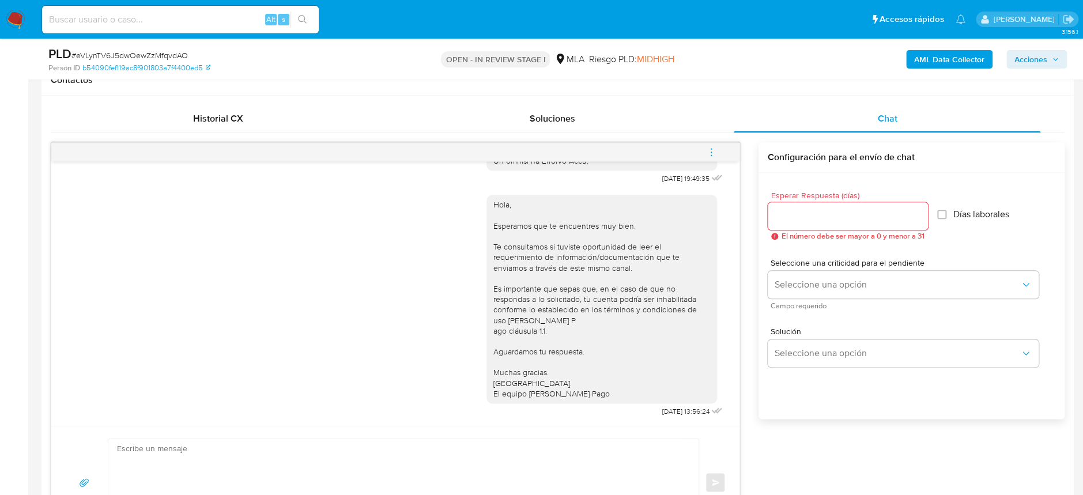
click at [710, 150] on icon "menu-action" at bounding box center [711, 152] width 10 height 10
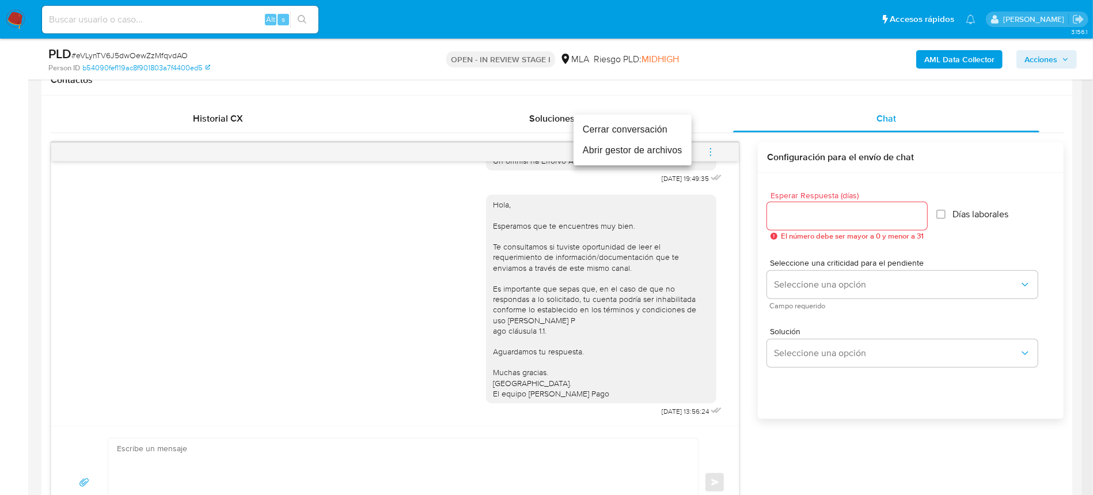
click at [641, 130] on li "Cerrar conversación" at bounding box center [633, 129] width 118 height 21
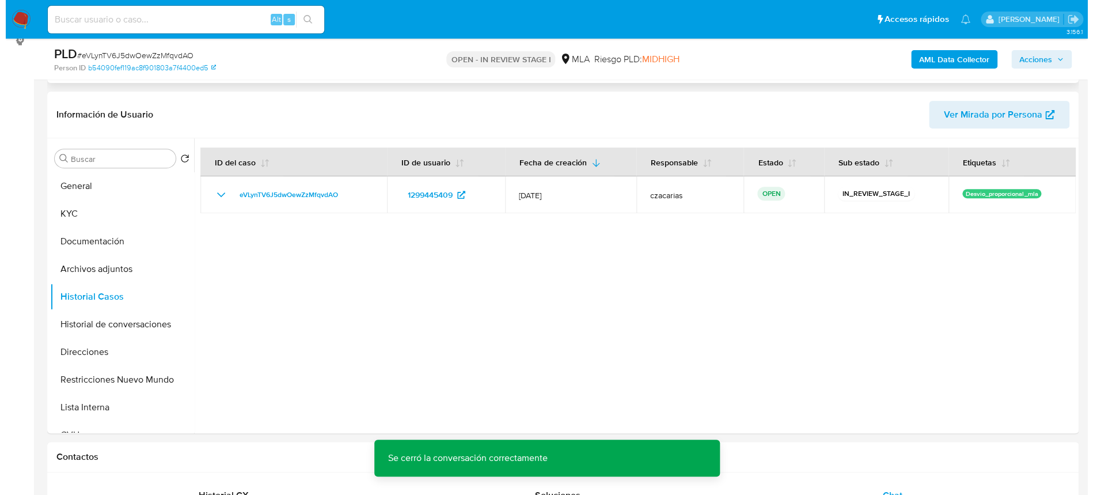
scroll to position [153, 0]
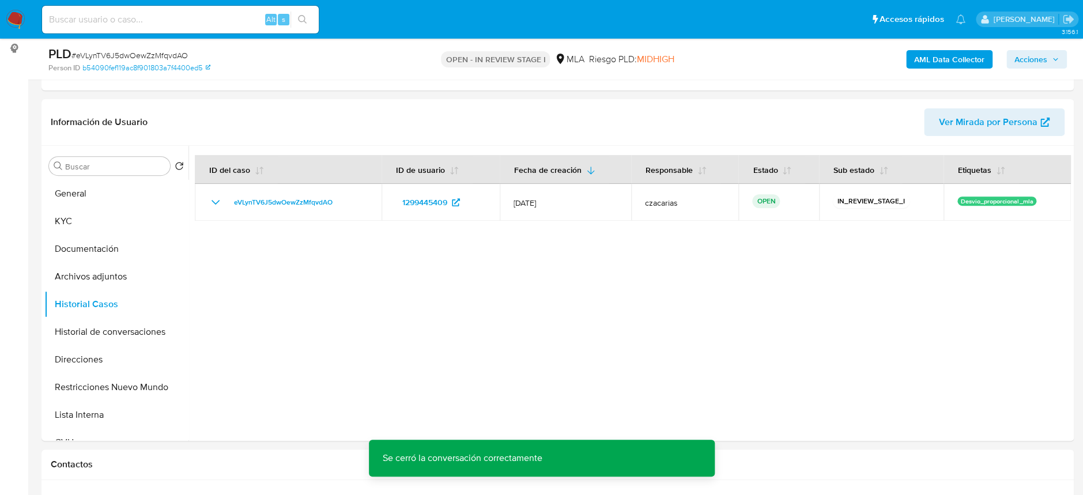
click at [947, 65] on b "AML Data Collector" at bounding box center [949, 59] width 70 height 18
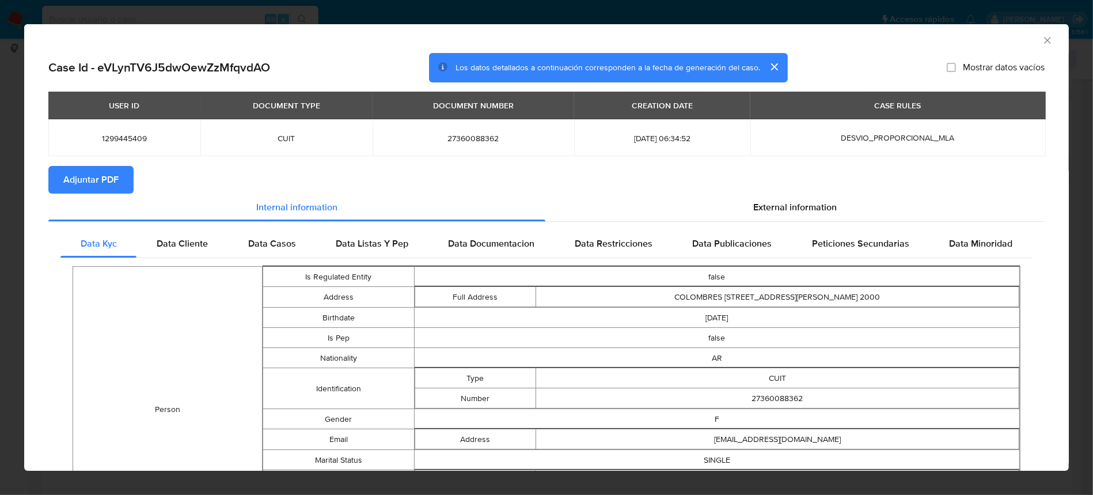
click at [781, 209] on span "External information" at bounding box center [796, 206] width 84 height 13
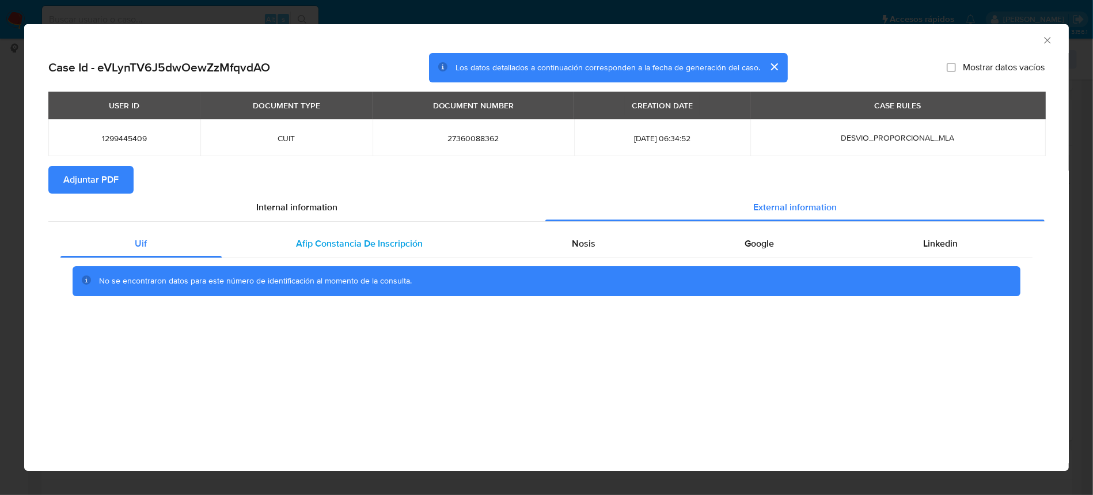
click at [322, 245] on span "Afip Constancia De Inscripción" at bounding box center [360, 243] width 127 height 13
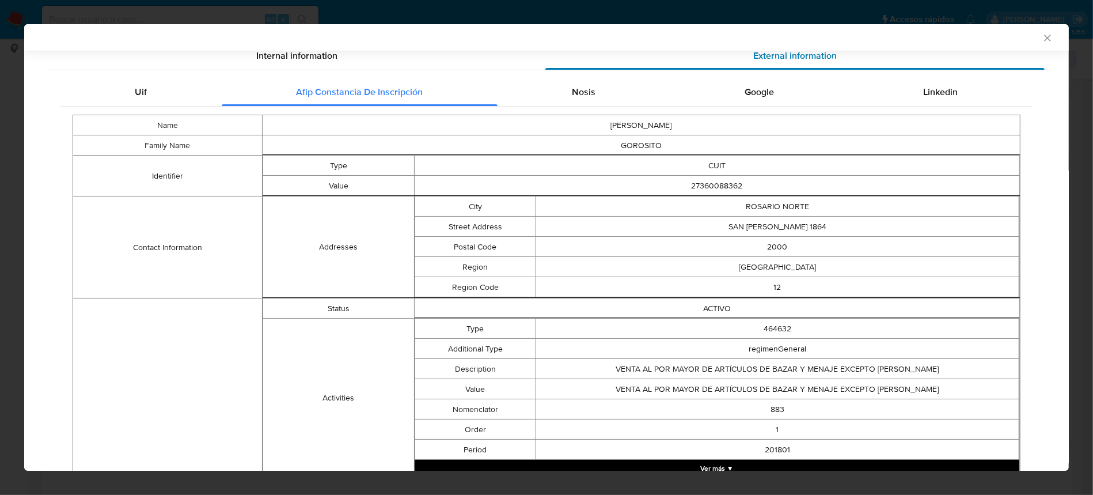
scroll to position [151, 0]
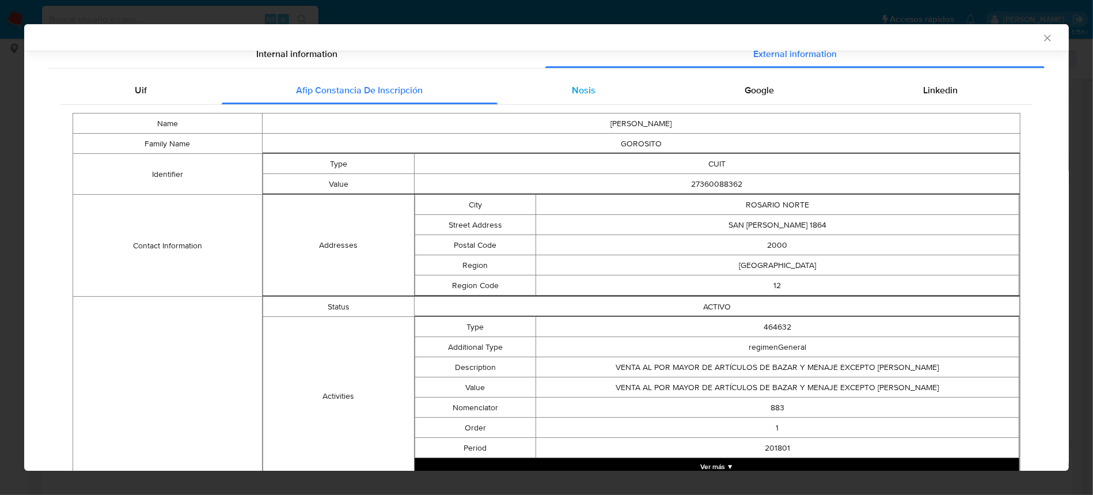
click at [592, 82] on div "Nosis" at bounding box center [584, 91] width 173 height 28
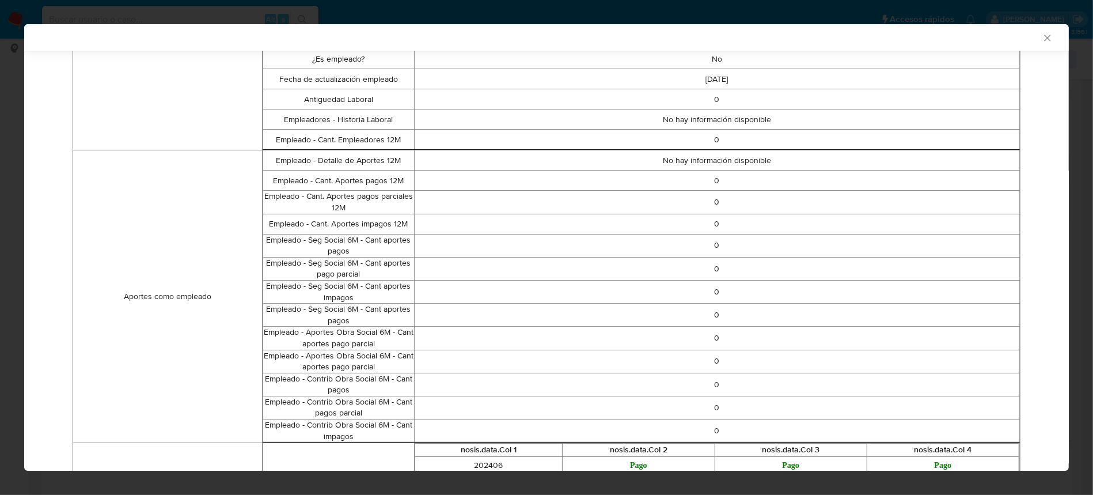
scroll to position [74, 0]
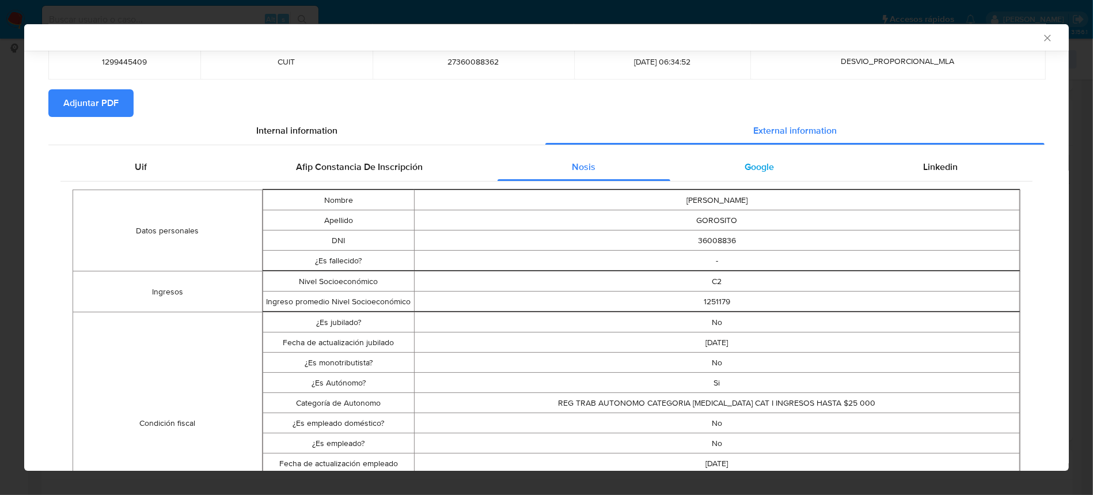
click at [807, 173] on div "Google" at bounding box center [760, 167] width 179 height 28
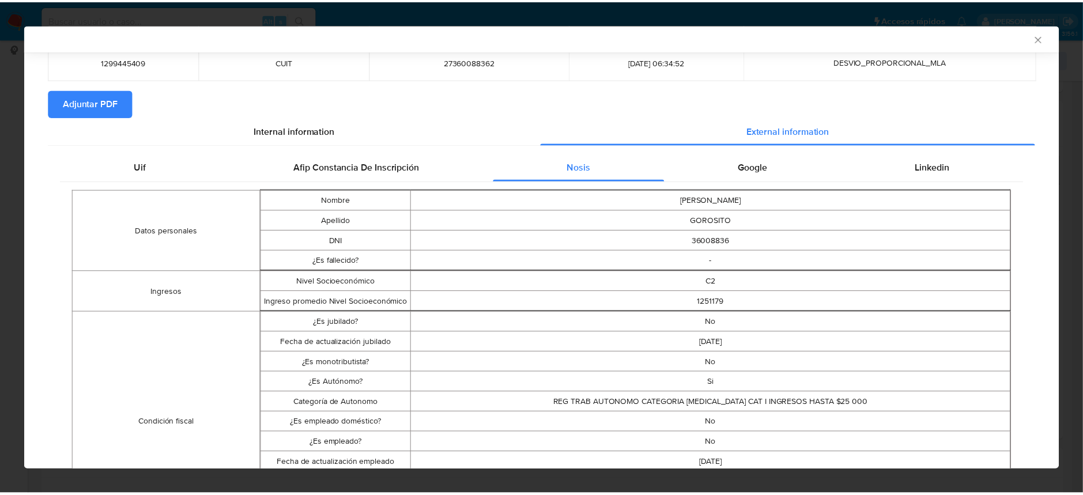
scroll to position [0, 0]
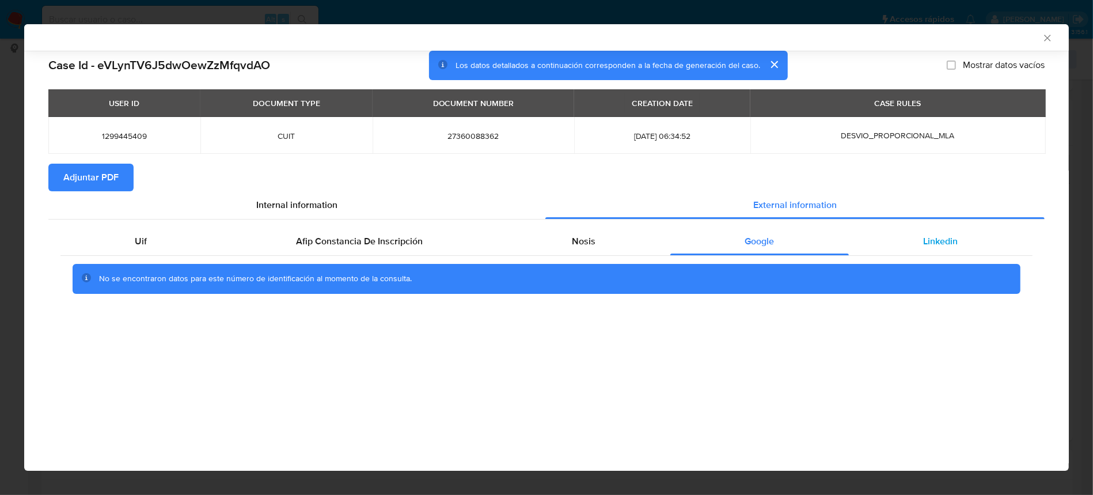
click at [938, 228] on div "Linkedin" at bounding box center [941, 242] width 184 height 28
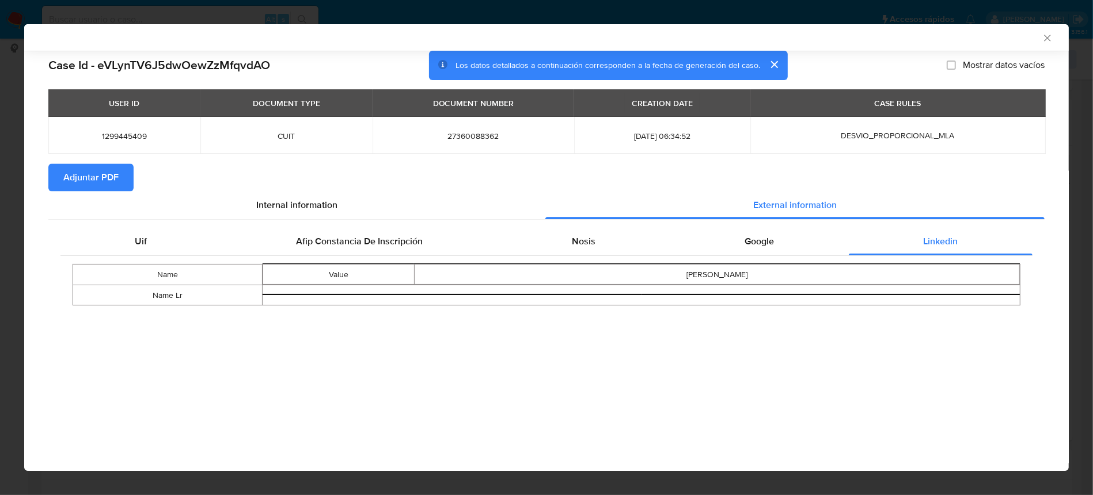
click at [100, 170] on span "Adjuntar PDF" at bounding box center [90, 177] width 55 height 25
click at [1042, 36] on icon "Cerrar ventana" at bounding box center [1048, 38] width 12 height 12
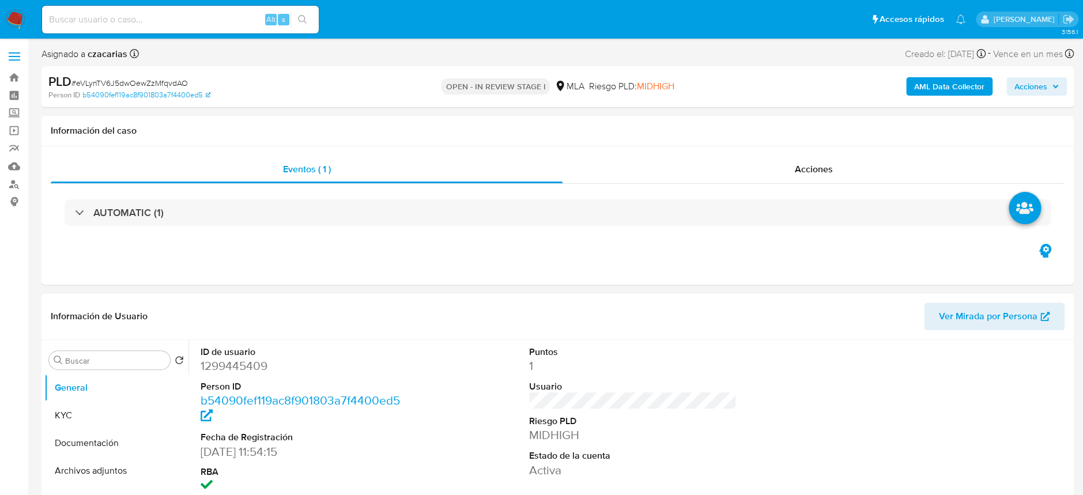
select select "10"
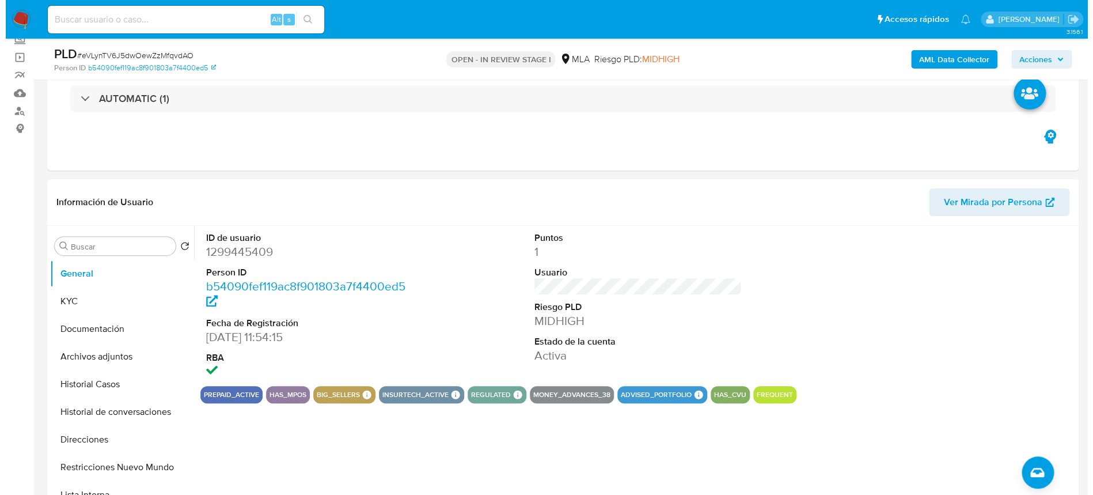
scroll to position [153, 0]
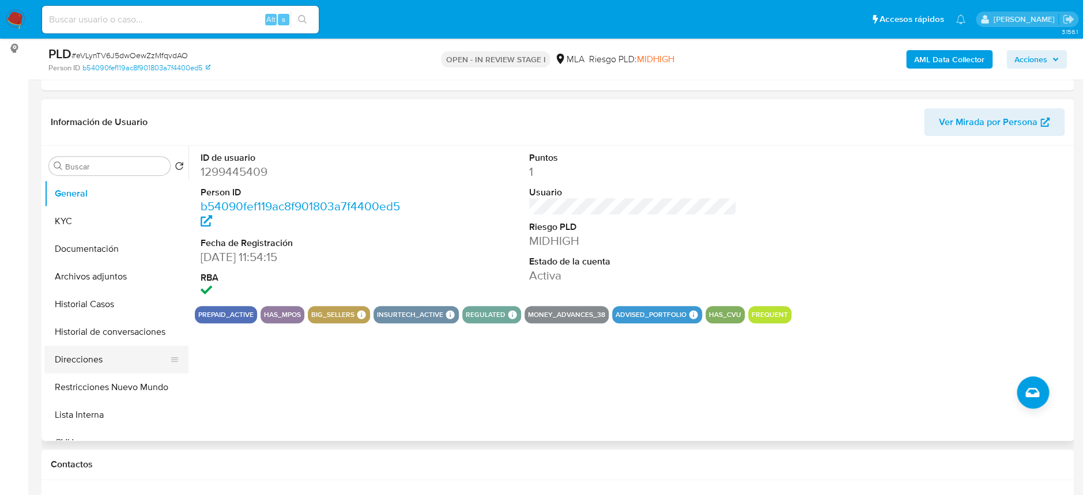
click at [81, 353] on button "Direcciones" at bounding box center [111, 360] width 135 height 28
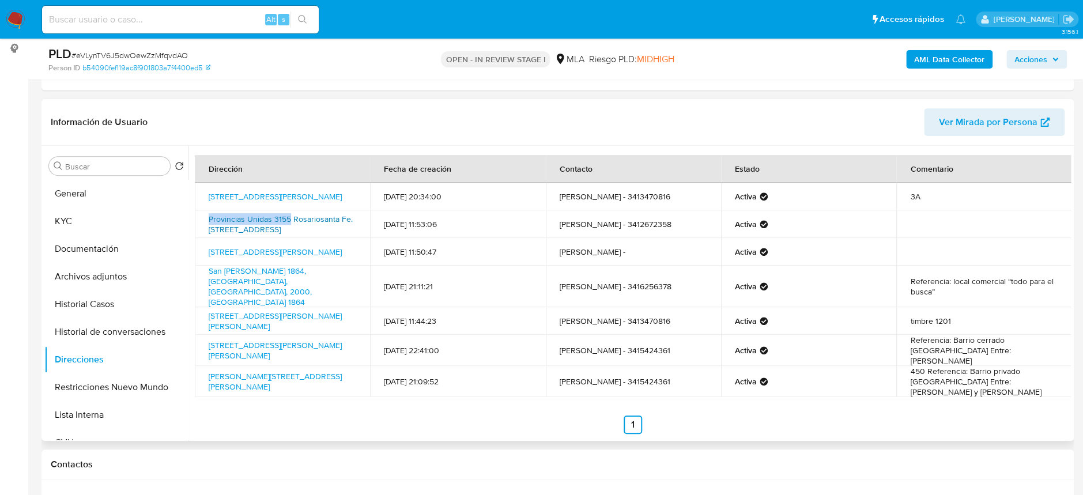
drag, startPoint x: 201, startPoint y: 217, endPoint x: 288, endPoint y: 216, distance: 87.0
click at [288, 216] on td "Provincias Unidas 3155 Rosariosanta Fe. [STREET_ADDRESS]" at bounding box center [282, 224] width 175 height 28
copy link "Provincias Unidas 3155"
drag, startPoint x: 199, startPoint y: 275, endPoint x: 285, endPoint y: 279, distance: 85.9
click at [285, 279] on td "San [PERSON_NAME] 1864, [GEOGRAPHIC_DATA], [GEOGRAPHIC_DATA], 2000, [GEOGRAPHIC…" at bounding box center [282, 286] width 175 height 41
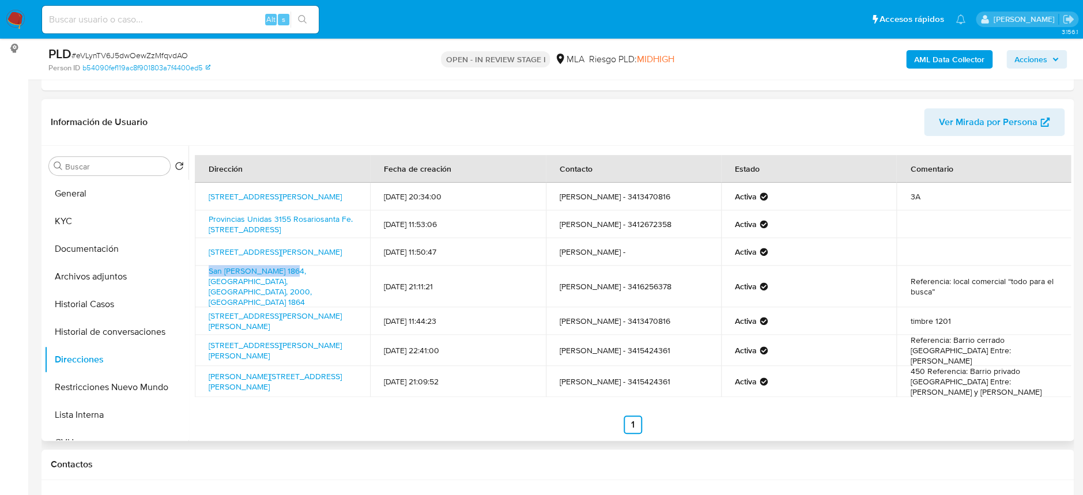
copy link "San Luis 1864, Rosari"
click at [101, 190] on button "General" at bounding box center [111, 194] width 135 height 28
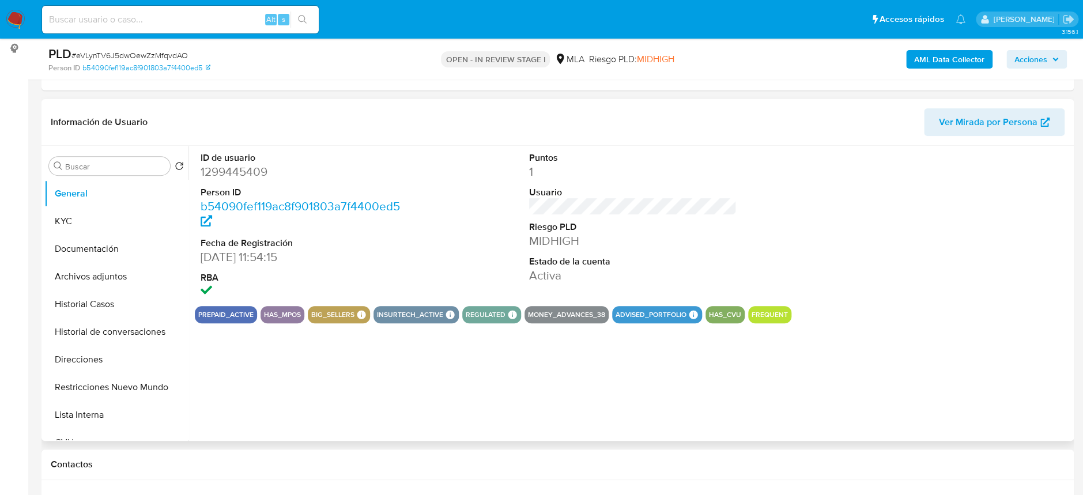
click at [232, 178] on dd "1299445409" at bounding box center [303, 172] width 207 height 16
copy dd "1299445409"
click at [118, 279] on button "Archivos adjuntos" at bounding box center [111, 277] width 135 height 28
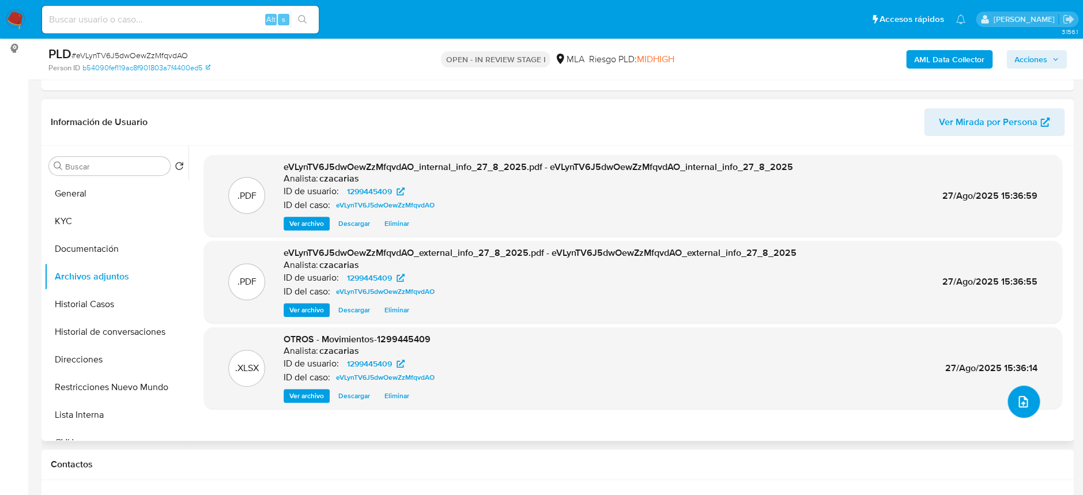
click at [1007, 400] on button "upload-file" at bounding box center [1023, 401] width 32 height 32
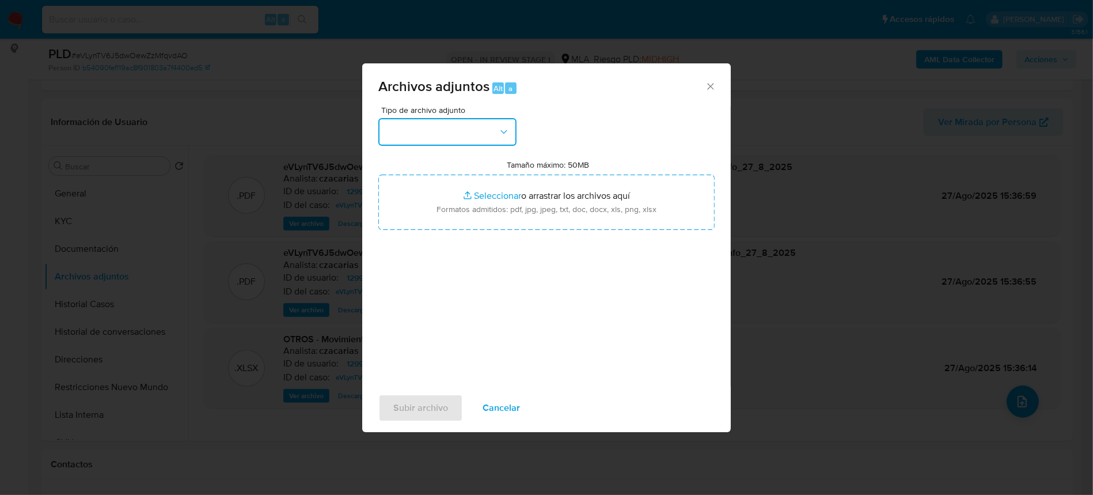
click at [460, 134] on button "button" at bounding box center [448, 132] width 138 height 28
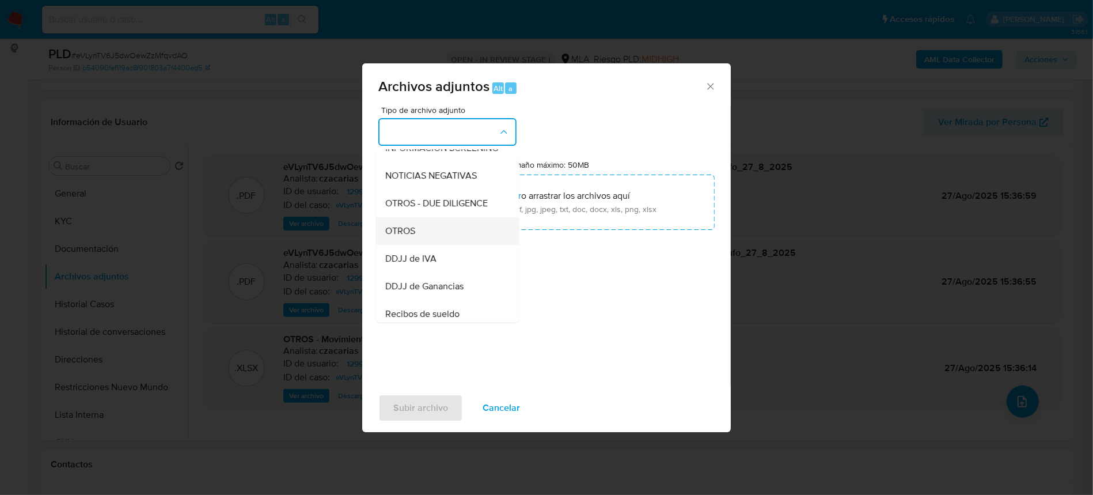
click at [417, 245] on div "OTROS" at bounding box center [444, 231] width 118 height 28
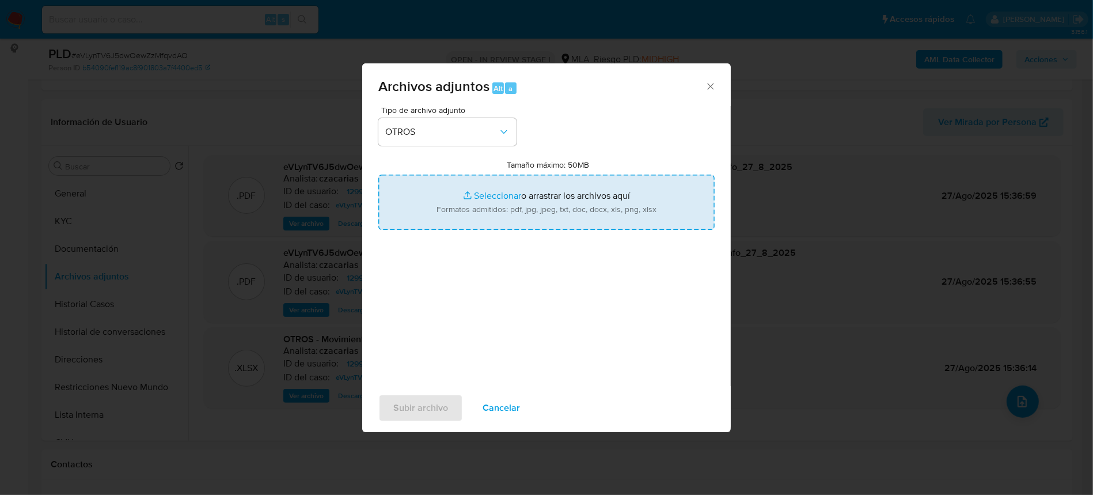
type input "C:\fakepath\Caselog eVLynTV6J5dwOewZzMfqvdAO_2025_07_17_19_04_37.docx"
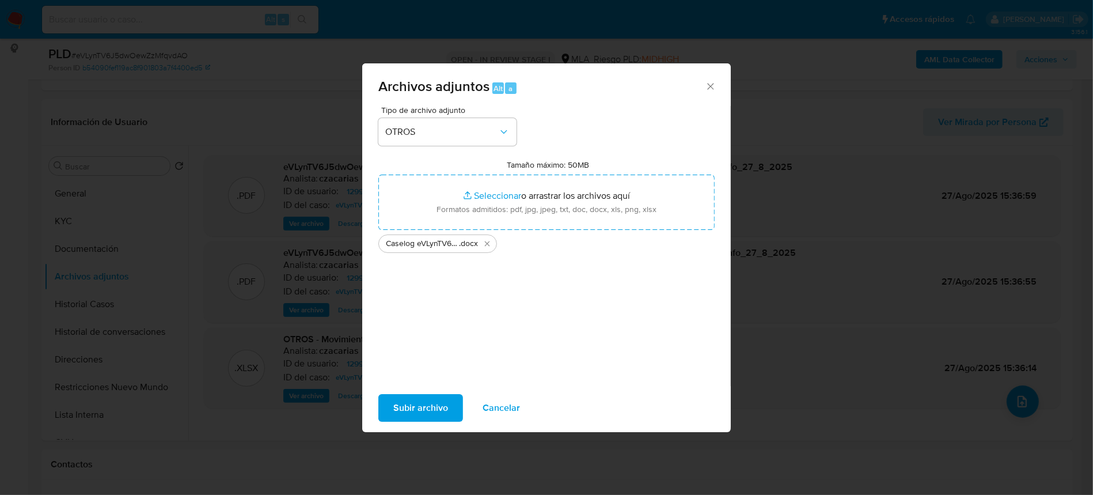
click at [434, 385] on div "Tipo de archivo adjunto OTROS Tamaño máximo: 50MB Seleccionar archivos Seleccio…" at bounding box center [546, 246] width 369 height 280
click at [433, 397] on span "Subir archivo" at bounding box center [420, 407] width 55 height 25
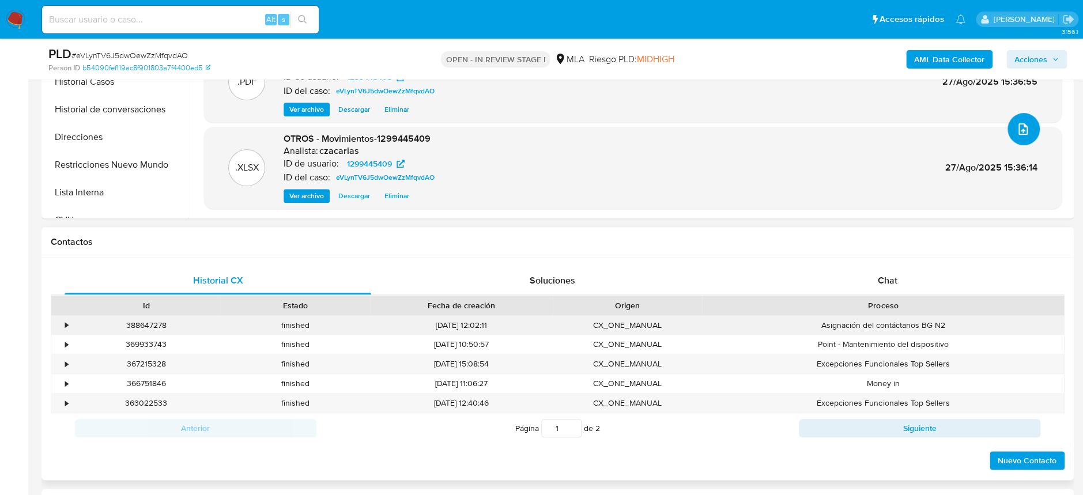
scroll to position [384, 0]
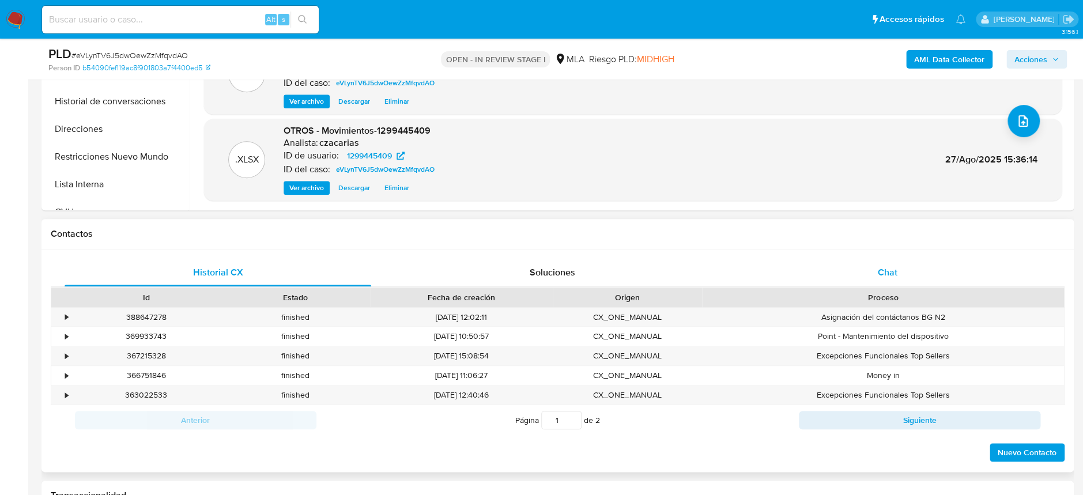
click at [851, 271] on div "Chat" at bounding box center [886, 273] width 306 height 28
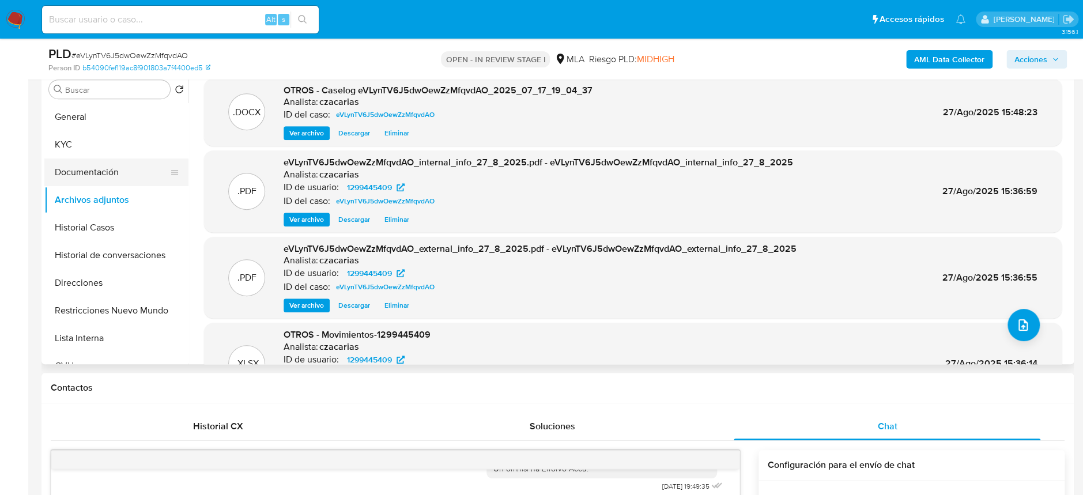
scroll to position [153, 0]
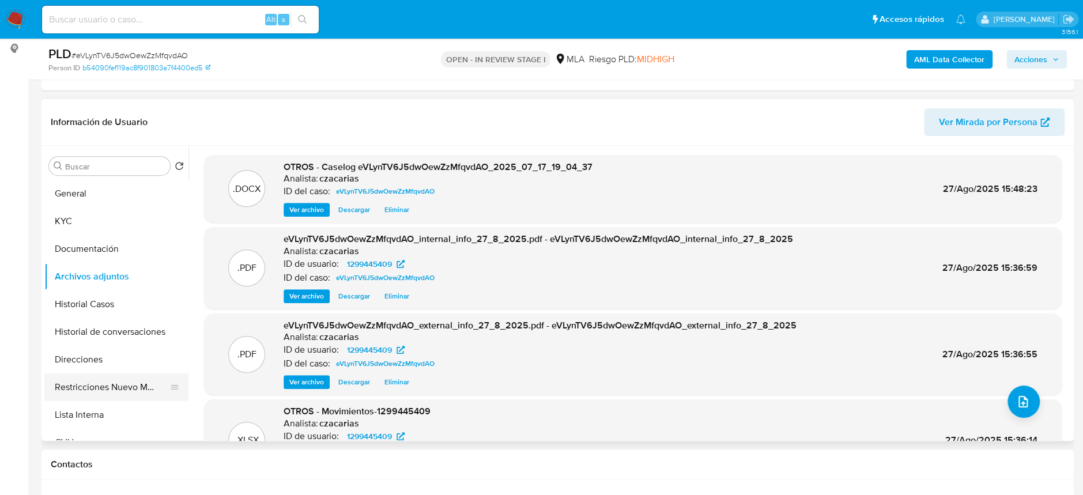
click at [99, 385] on button "Restricciones Nuevo Mundo" at bounding box center [111, 387] width 135 height 28
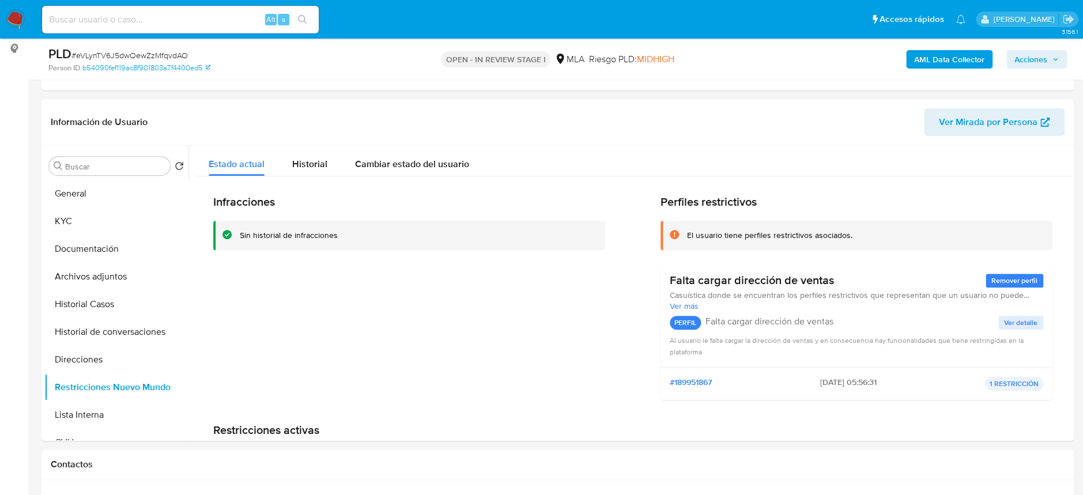
click at [1014, 62] on span "Acciones" at bounding box center [1030, 59] width 33 height 18
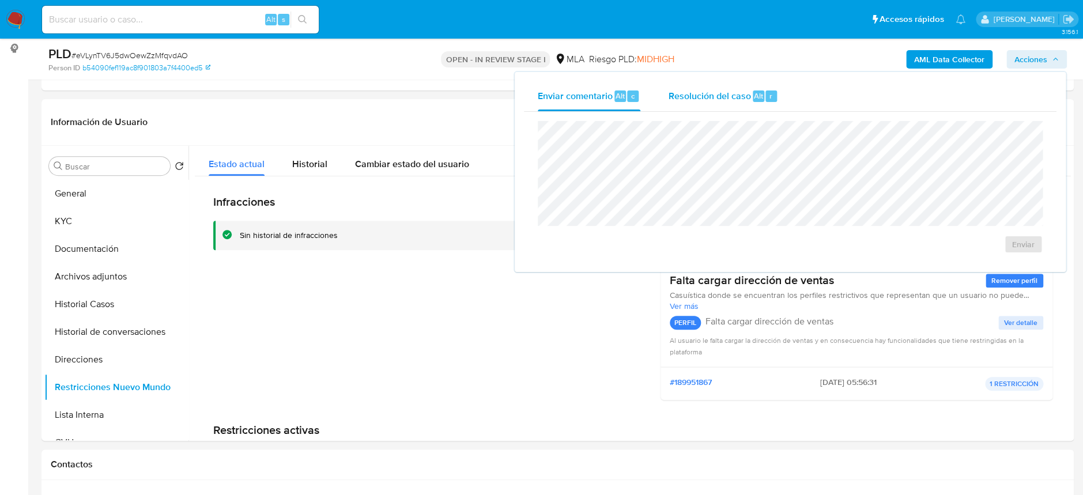
click at [679, 110] on div "Resolución del caso Alt r" at bounding box center [723, 96] width 110 height 30
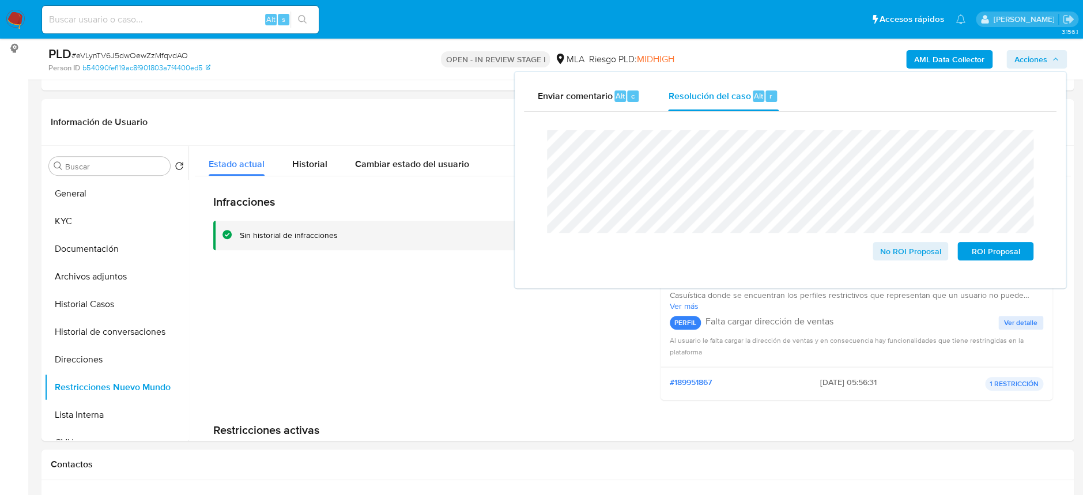
click at [130, 55] on span "# eVLynTV6J5dwOewZzMfqvdAO" at bounding box center [129, 56] width 116 height 12
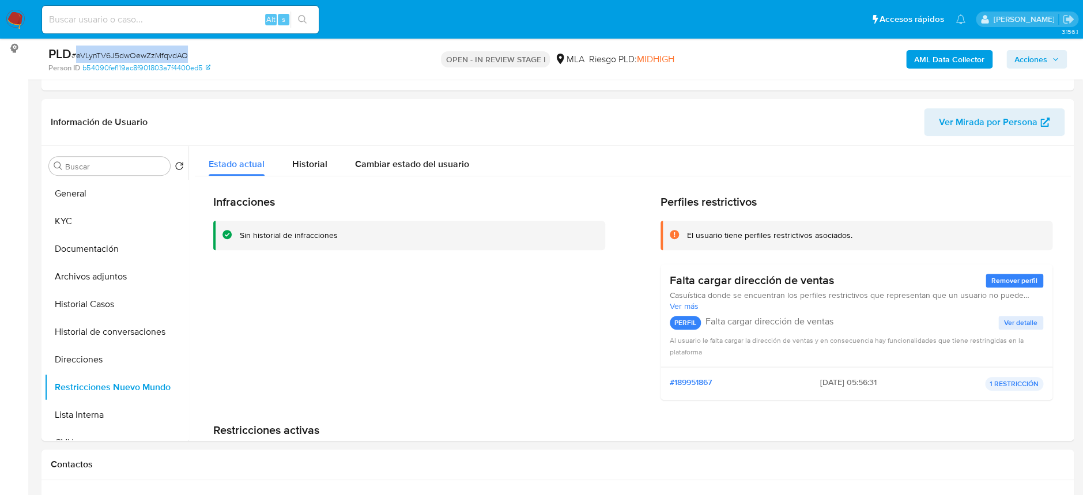
click at [130, 55] on span "# eVLynTV6J5dwOewZzMfqvdAO" at bounding box center [129, 56] width 116 height 12
copy span "eVLynTV6J5dwOewZzMfqvdAO"
click at [1020, 63] on span "Acciones" at bounding box center [1030, 59] width 33 height 18
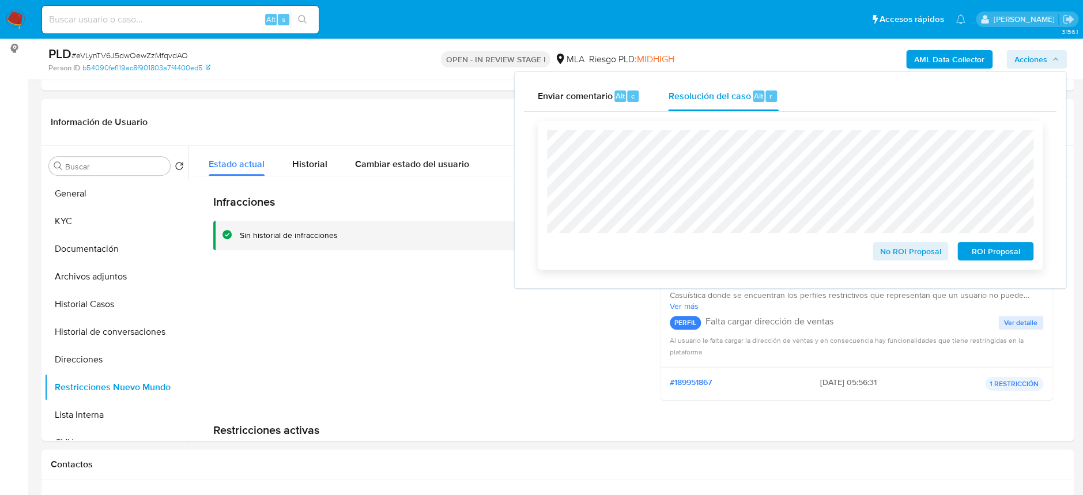
click at [908, 258] on span "No ROI Proposal" at bounding box center [910, 251] width 60 height 16
click at [908, 258] on div "No ROI Proposal" at bounding box center [910, 248] width 85 height 23
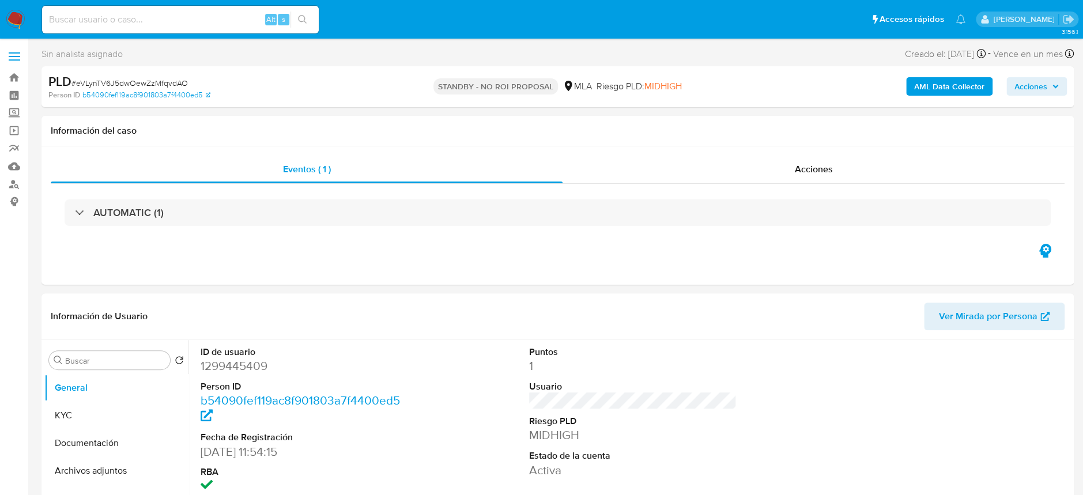
select select "10"
click at [237, 20] on input at bounding box center [180, 19] width 277 height 15
paste input "AFPfSxQDAHLdvruCzrox9jcS"
type input "AFPfSxQDAHLdvruCzrox9jcS"
click at [306, 25] on button "search-icon" at bounding box center [302, 20] width 24 height 16
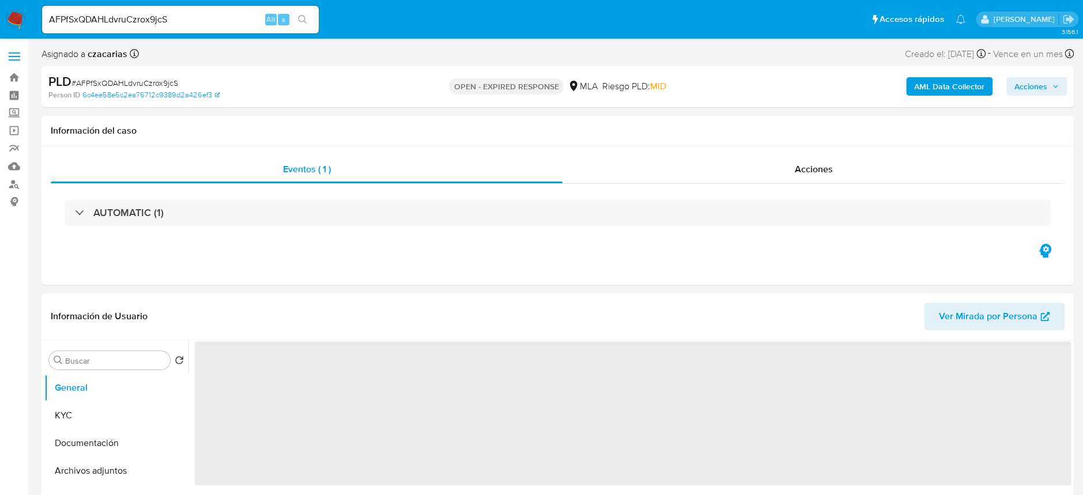
select select "10"
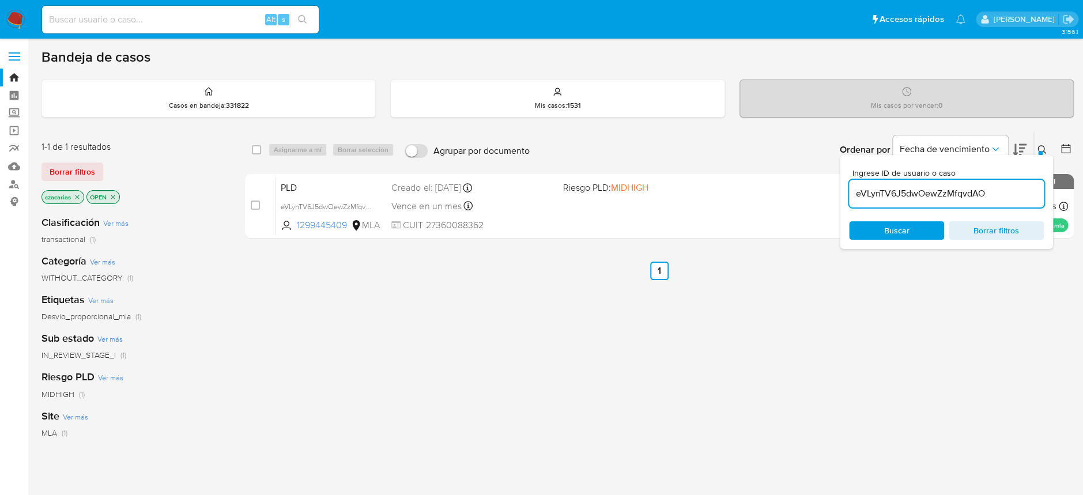
click at [913, 201] on div "eVLynTV6J5dwOewZzMfqvdAO" at bounding box center [946, 194] width 195 height 28
click at [913, 198] on input "eVLynTV6J5dwOewZzMfqvdAO" at bounding box center [946, 193] width 195 height 15
paste input "AFPfSxQDAHLdvruCzrox9jcS"
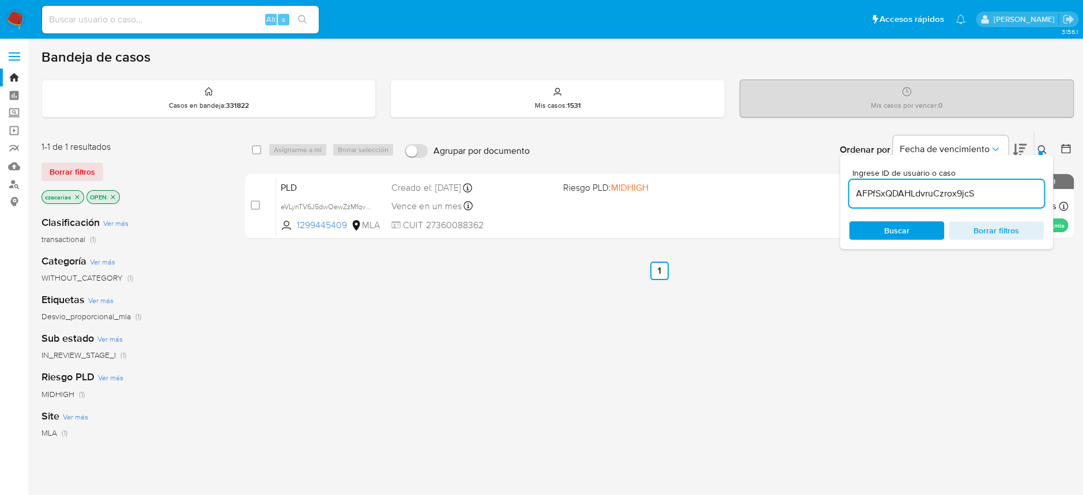
type input "AFPfSxQDAHLdvruCzrox9jcS"
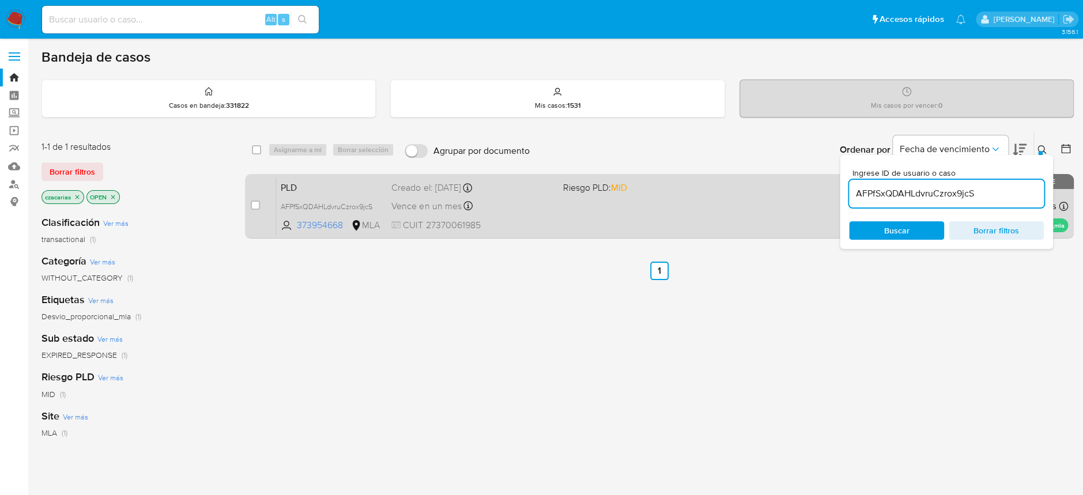
click at [260, 208] on div "case-item-checkbox No es posible asignar el caso" at bounding box center [263, 206] width 25 height 58
click at [257, 206] on input "checkbox" at bounding box center [255, 204] width 9 height 9
checkbox input "true"
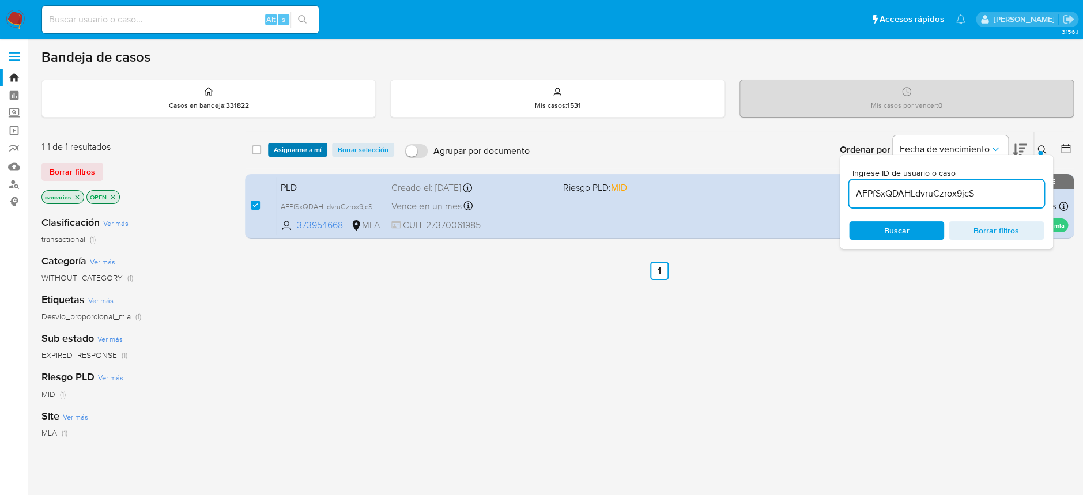
click at [308, 153] on span "Asignarme a mí" at bounding box center [298, 150] width 48 height 12
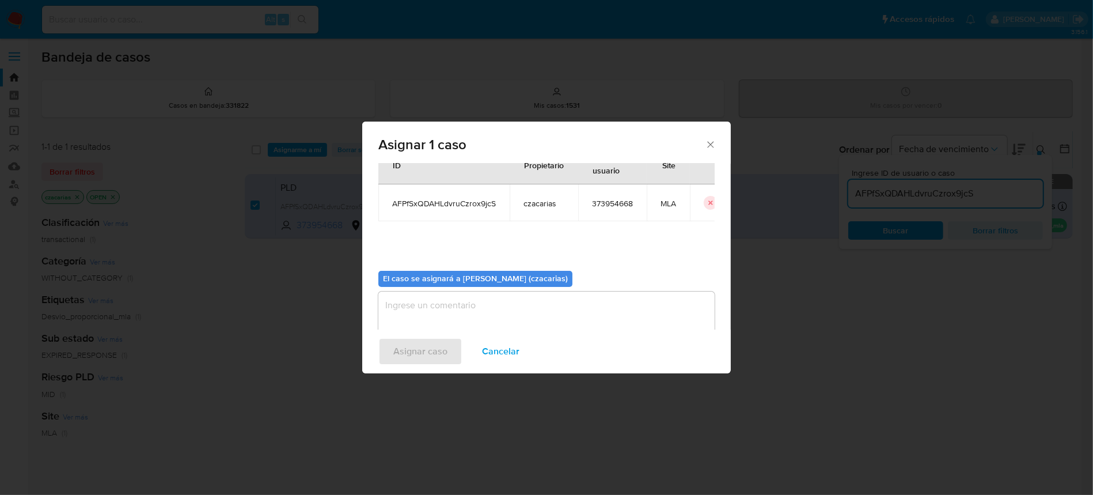
scroll to position [59, 0]
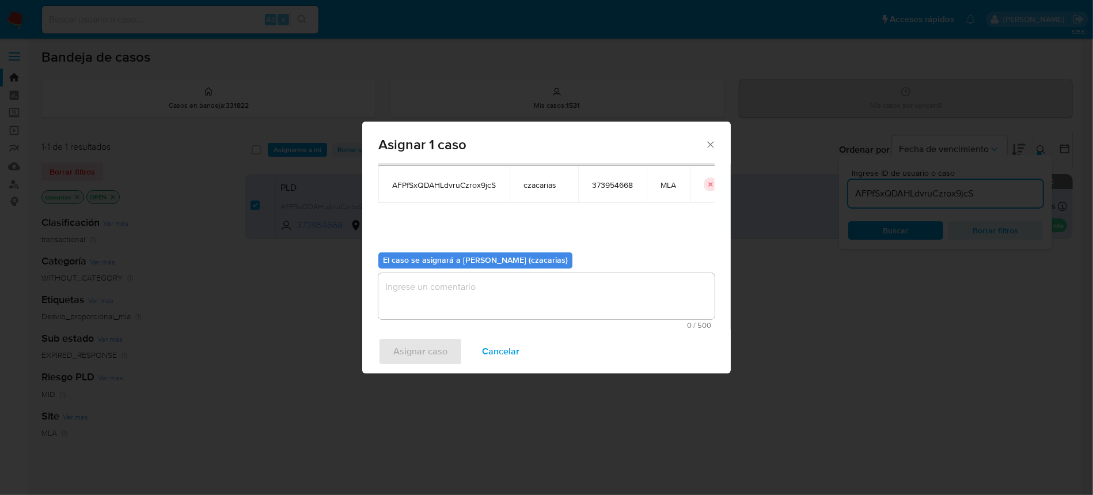
drag, startPoint x: 459, startPoint y: 269, endPoint x: 456, endPoint y: 281, distance: 11.8
click at [459, 270] on div "El caso se asignará a Cecilia Zacarias (czacarias) 0 / 500 500 caracteres resta…" at bounding box center [547, 286] width 336 height 86
click at [455, 288] on textarea "assign-modal" at bounding box center [547, 296] width 336 height 46
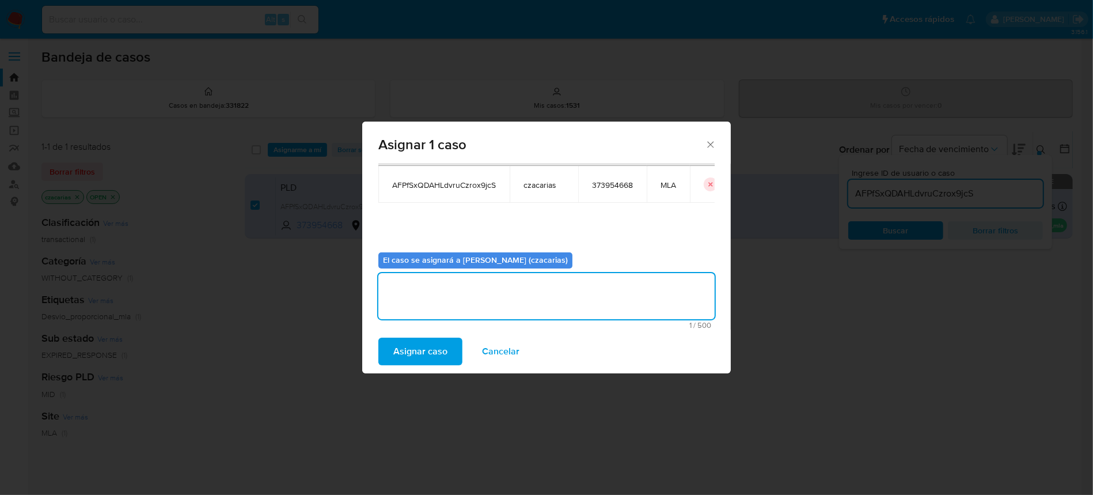
click at [432, 354] on span "Asignar caso" at bounding box center [420, 351] width 54 height 25
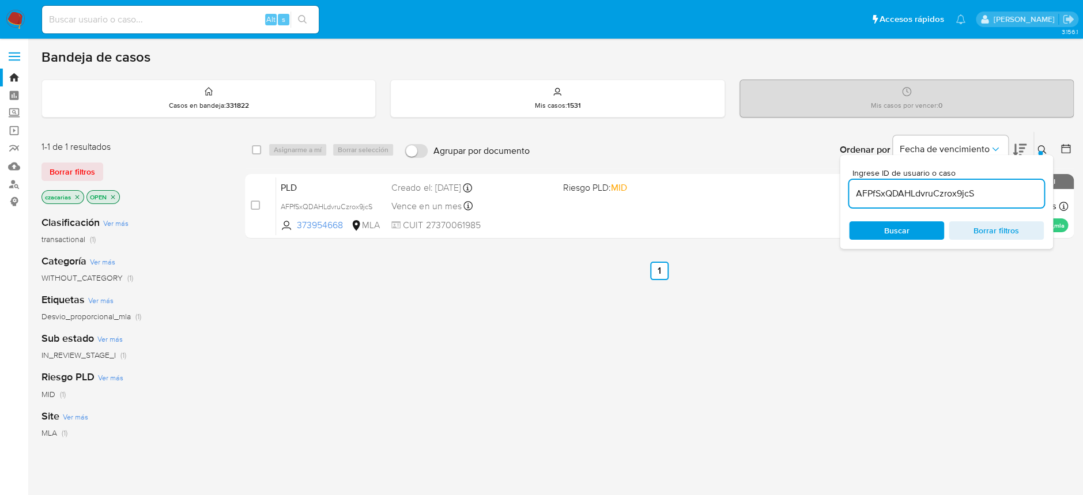
click at [911, 188] on input "AFPfSxQDAHLdvruCzrox9jcS" at bounding box center [946, 193] width 195 height 15
paste input "koLWlx7s2YWwFGKShvNqEvQE"
type input "koLWlx7s2YWwFGKShvNqEvQE"
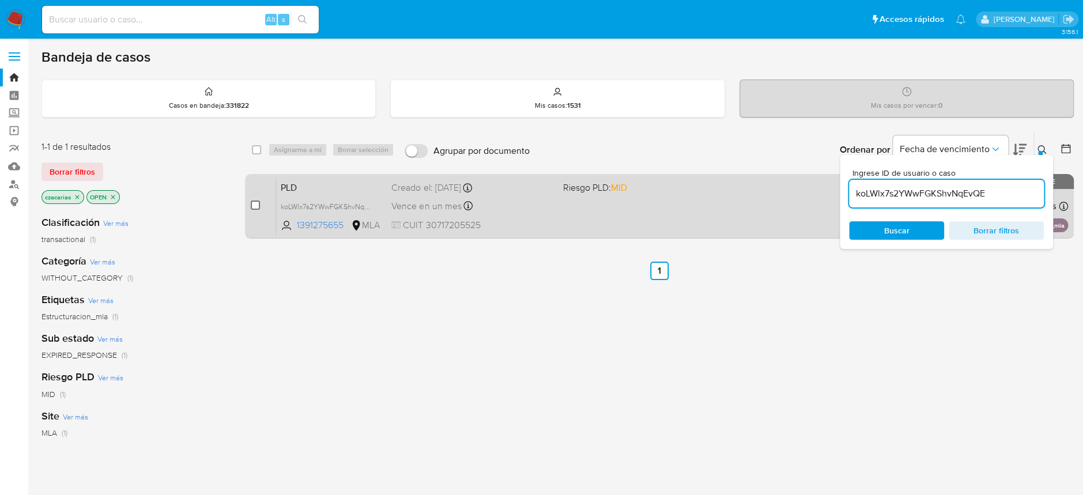
click at [256, 207] on input "checkbox" at bounding box center [255, 204] width 9 height 9
checkbox input "true"
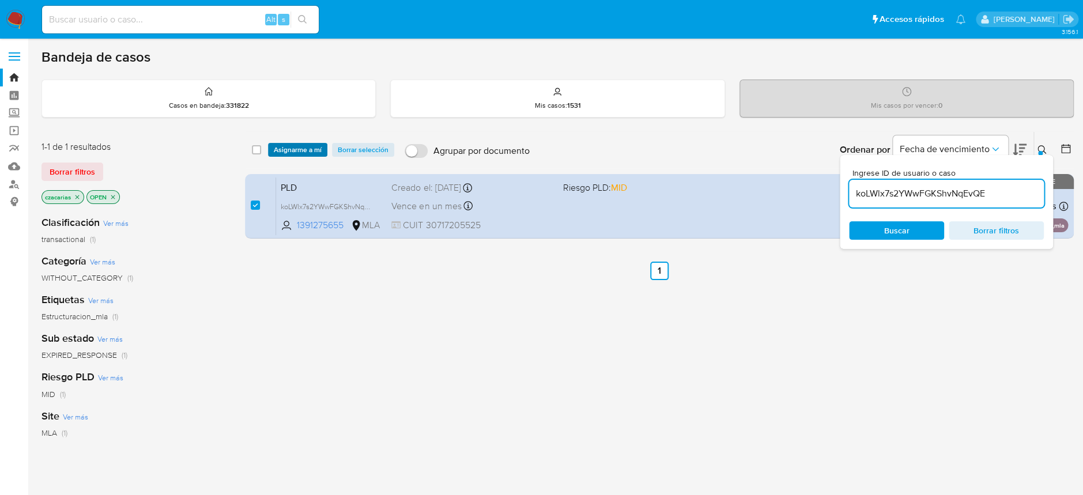
click at [298, 149] on span "Asignarme a mí" at bounding box center [298, 150] width 48 height 12
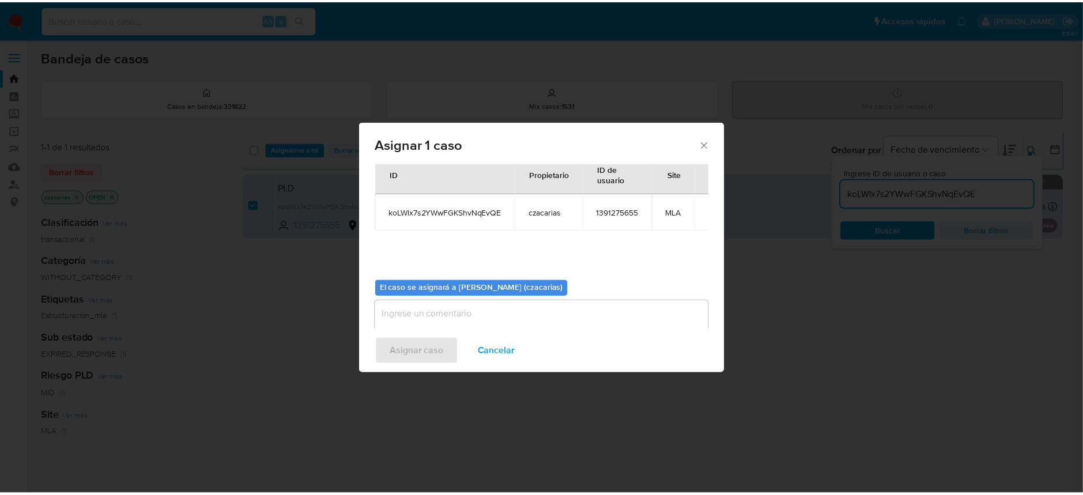
scroll to position [59, 0]
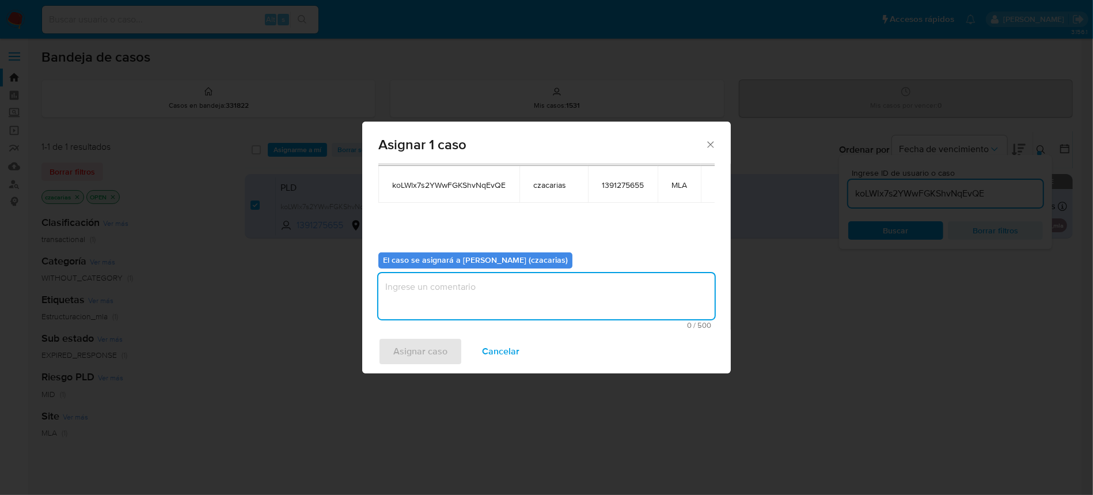
click at [502, 278] on textarea "assign-modal" at bounding box center [547, 296] width 336 height 46
click at [423, 354] on span "Asignar caso" at bounding box center [420, 351] width 54 height 25
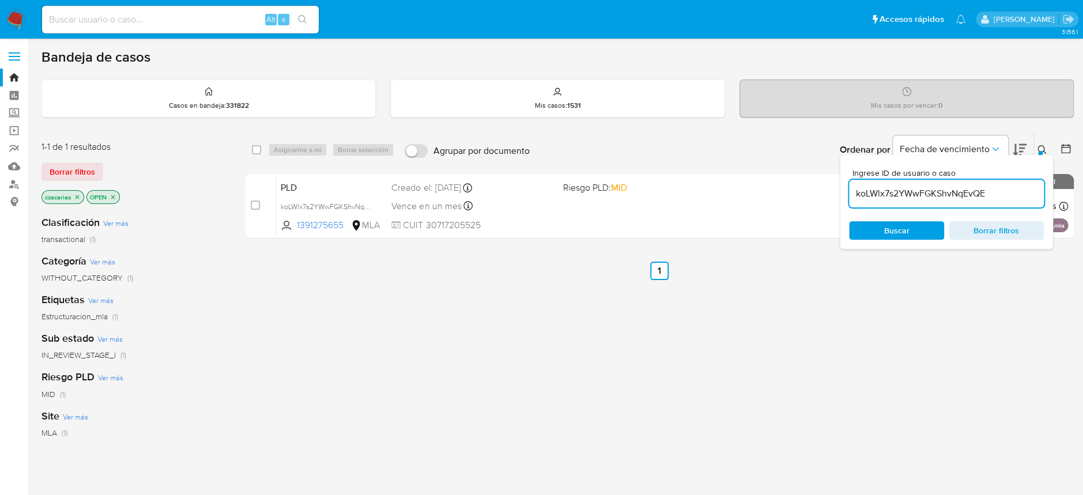
click at [181, 16] on input at bounding box center [180, 19] width 277 height 15
type input "ce.za"
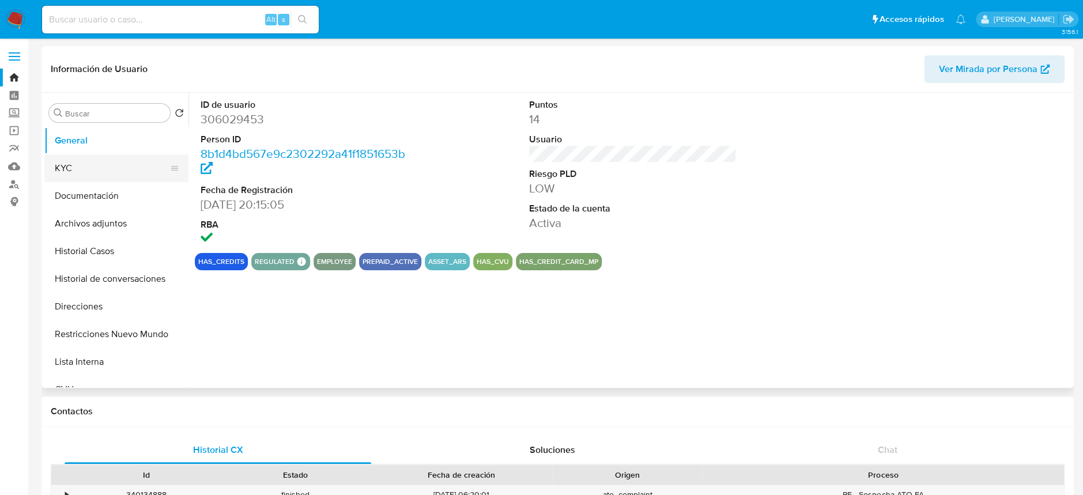
click at [86, 164] on button "KYC" at bounding box center [111, 168] width 135 height 28
select select "10"
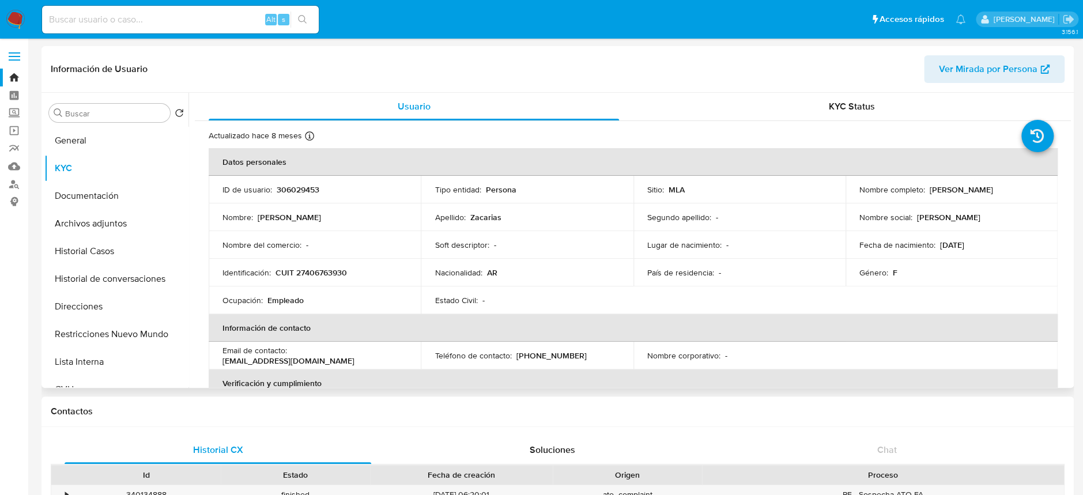
scroll to position [77, 0]
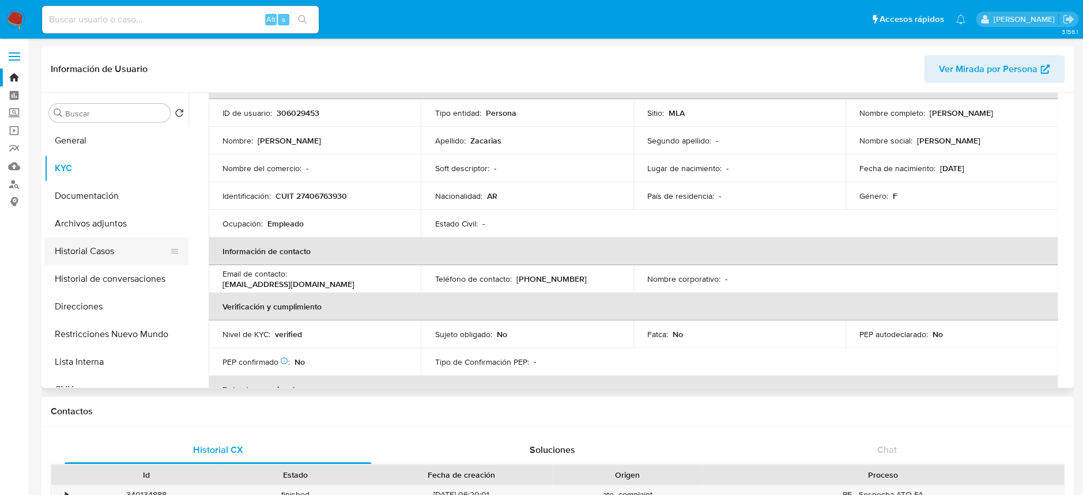
click at [94, 246] on button "Historial Casos" at bounding box center [111, 251] width 135 height 28
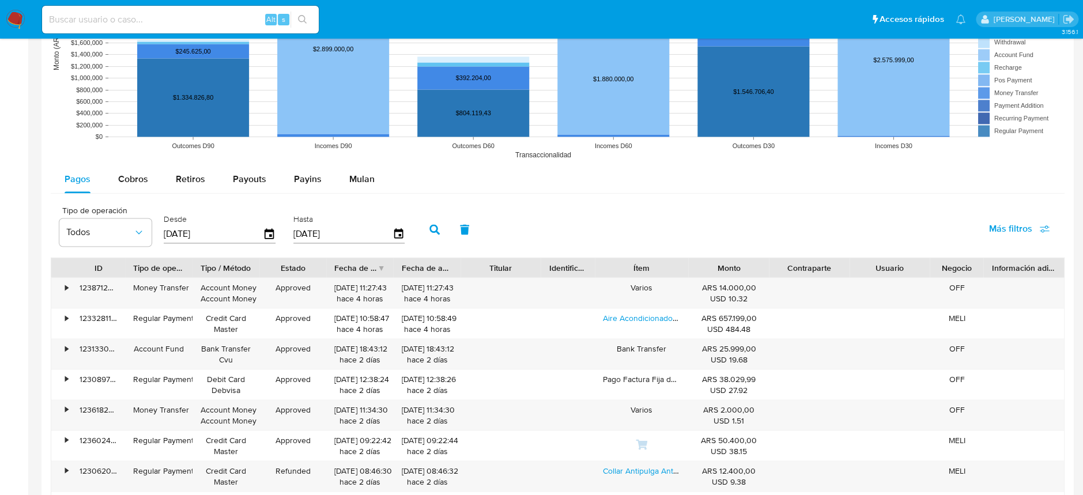
scroll to position [921, 0]
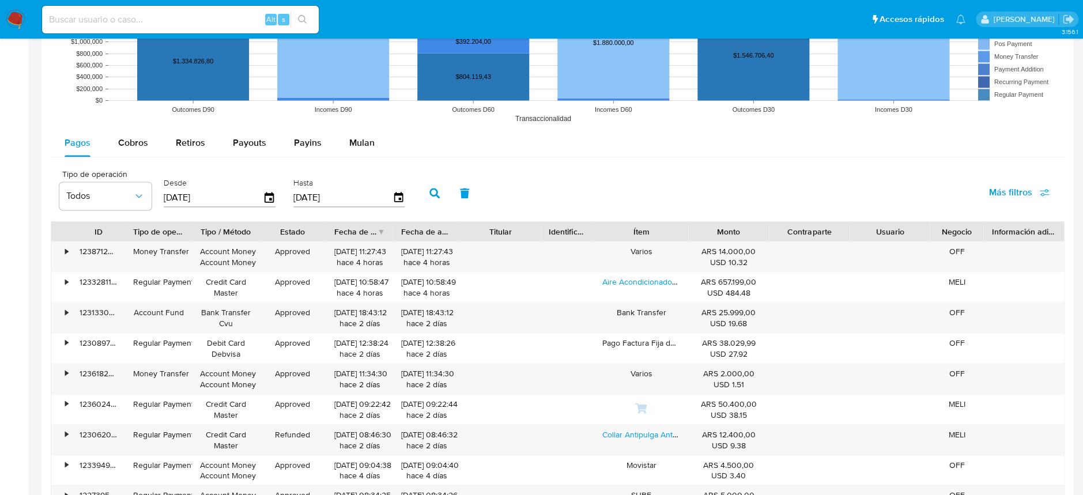
click at [763, 233] on div at bounding box center [768, 231] width 21 height 20
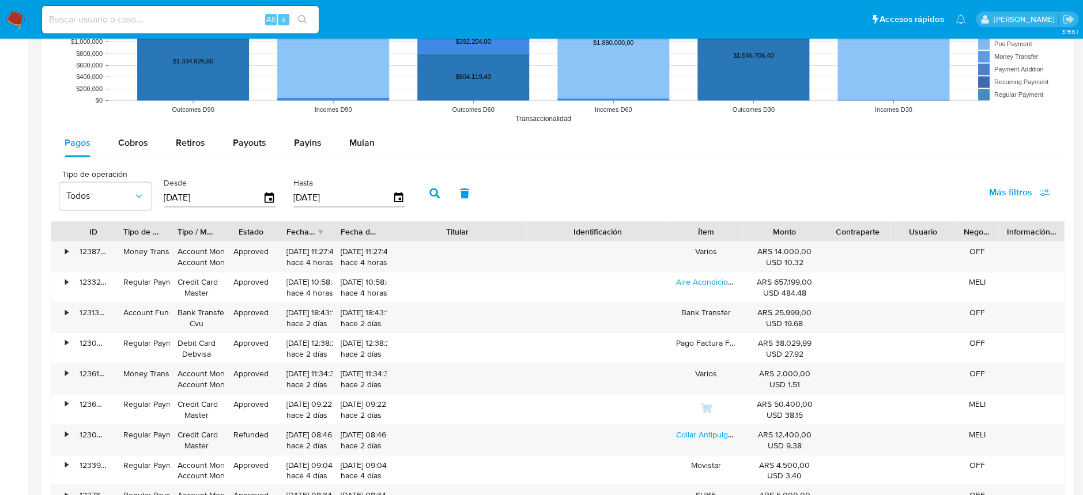
drag, startPoint x: 545, startPoint y: 224, endPoint x: 605, endPoint y: 225, distance: 59.9
click at [605, 225] on div "ID Tipo de operación Tipo / Método Estado Fecha de creación Fecha de aprobación…" at bounding box center [557, 231] width 1012 height 20
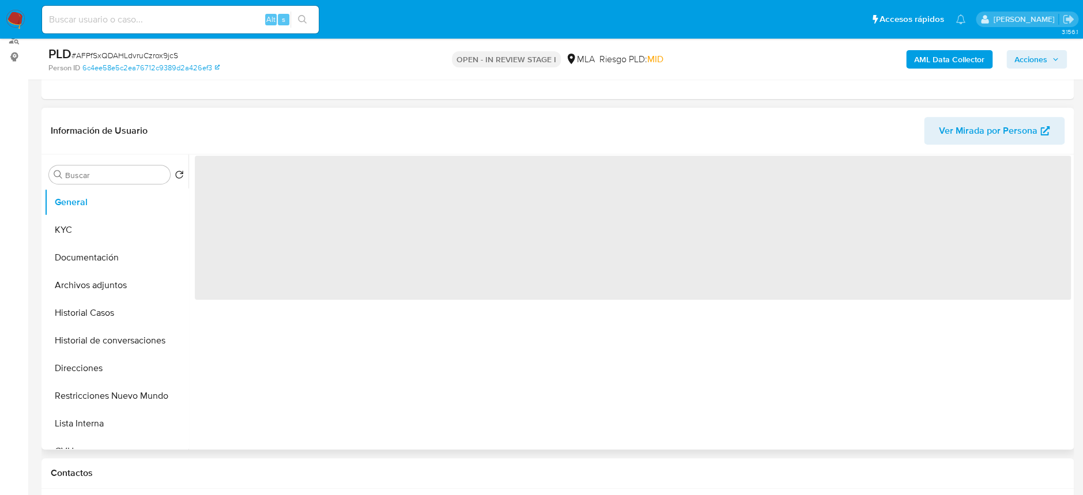
scroll to position [153, 0]
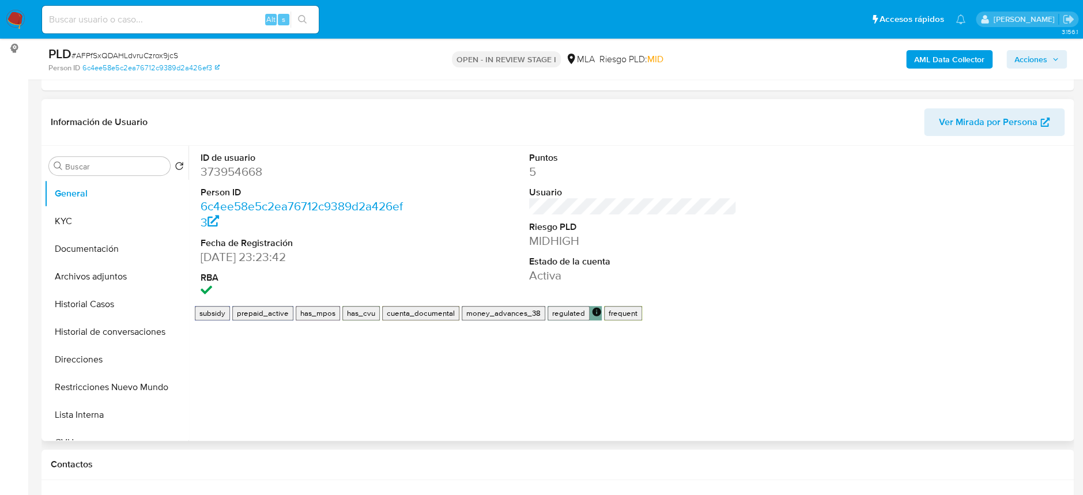
select select "10"
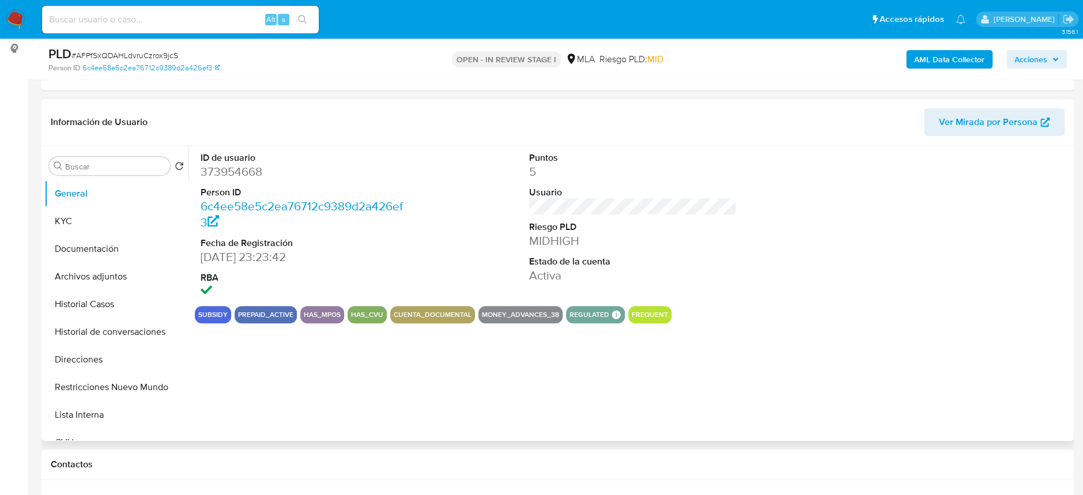
click at [224, 174] on dd "373954668" at bounding box center [303, 172] width 207 height 16
copy dd "373954668"
click at [230, 171] on dd "373954668" at bounding box center [303, 172] width 207 height 16
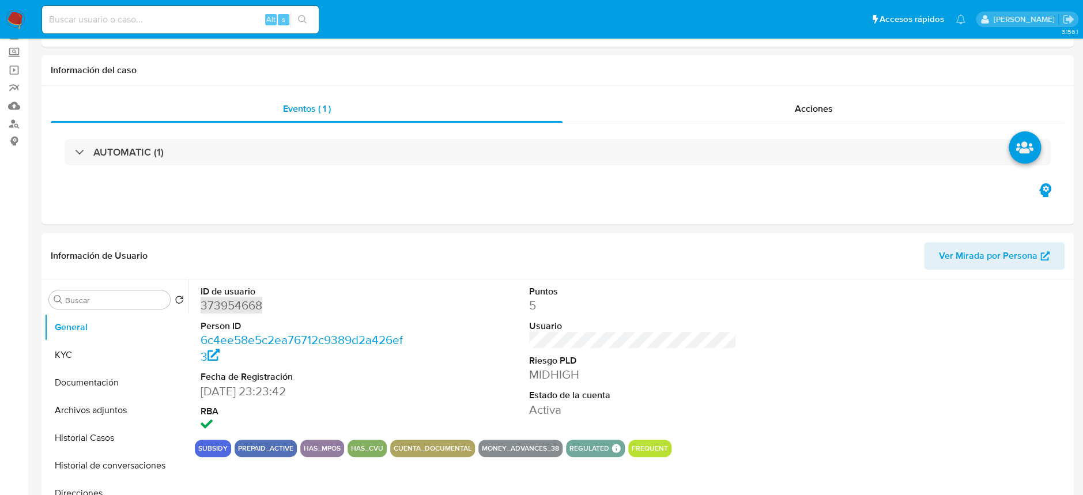
scroll to position [0, 0]
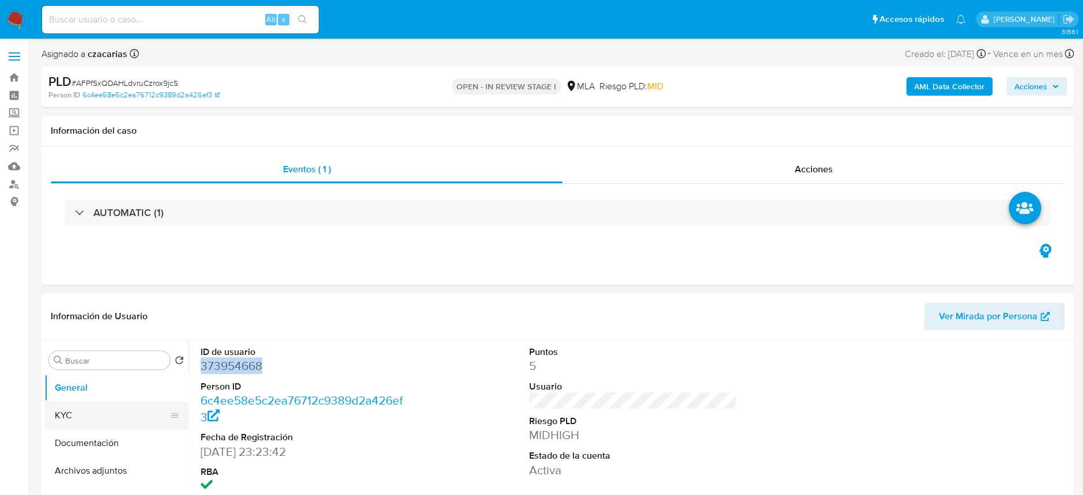
click at [70, 420] on button "KYC" at bounding box center [111, 416] width 135 height 28
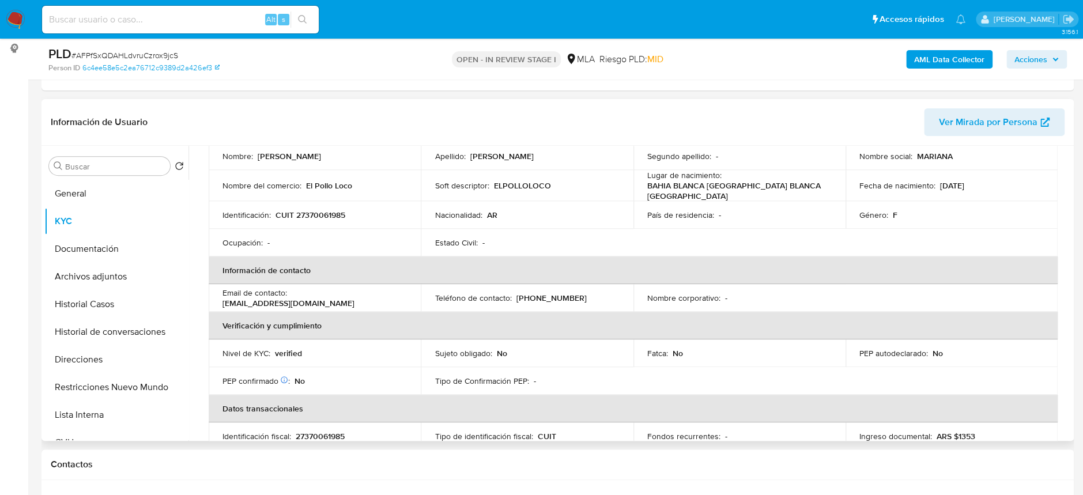
scroll to position [2, 0]
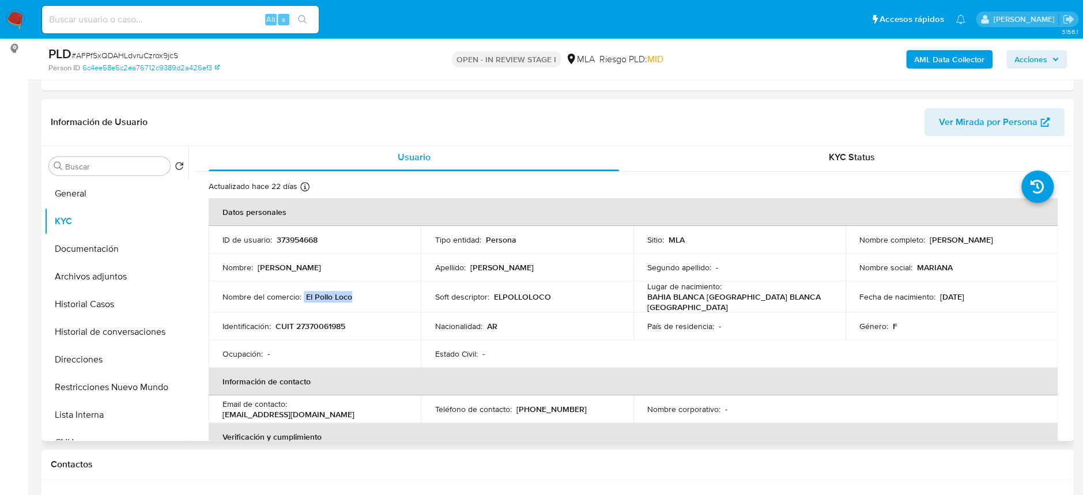
drag, startPoint x: 303, startPoint y: 298, endPoint x: 373, endPoint y: 285, distance: 71.5
click at [365, 294] on div "Nombre del comercio : El Pollo Loco" at bounding box center [314, 297] width 184 height 10
copy div "El Pollo Loco"
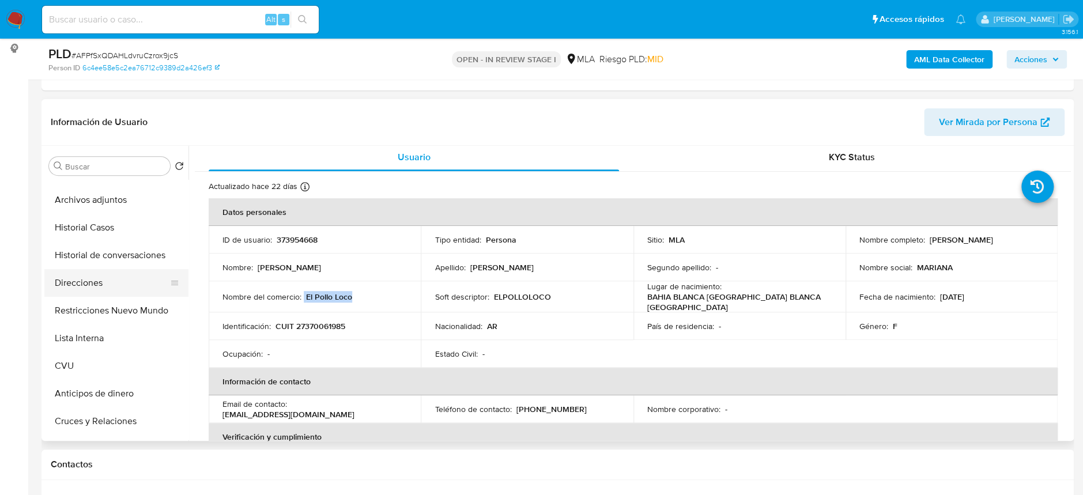
click at [108, 288] on button "Direcciones" at bounding box center [111, 283] width 135 height 28
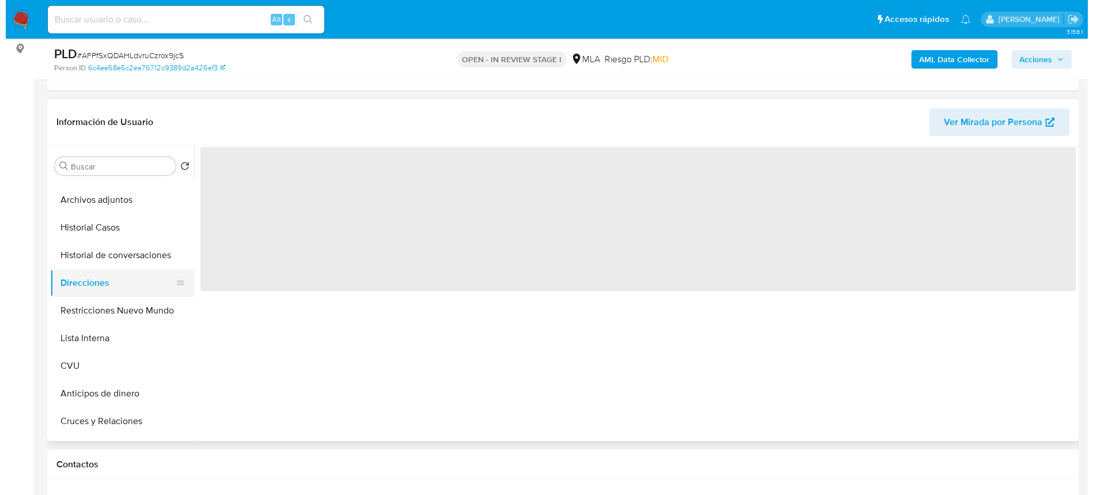
scroll to position [0, 0]
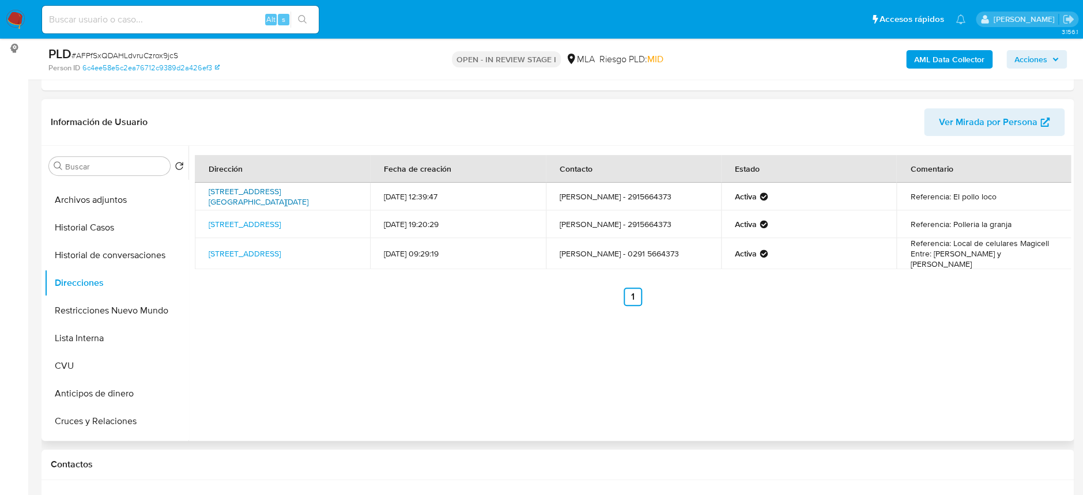
click at [234, 196] on link "[STREET_ADDRESS][GEOGRAPHIC_DATA][DATE]" at bounding box center [278, 198] width 138 height 32
click at [928, 44] on div "PLD # AFPfSxQDAHLdvruCzrox9jcS Person ID 6c4ee58e5c2ea76712c9389d2a426ef3 OPEN …" at bounding box center [557, 59] width 1032 height 41
click at [931, 56] on b "AML Data Collector" at bounding box center [949, 59] width 70 height 18
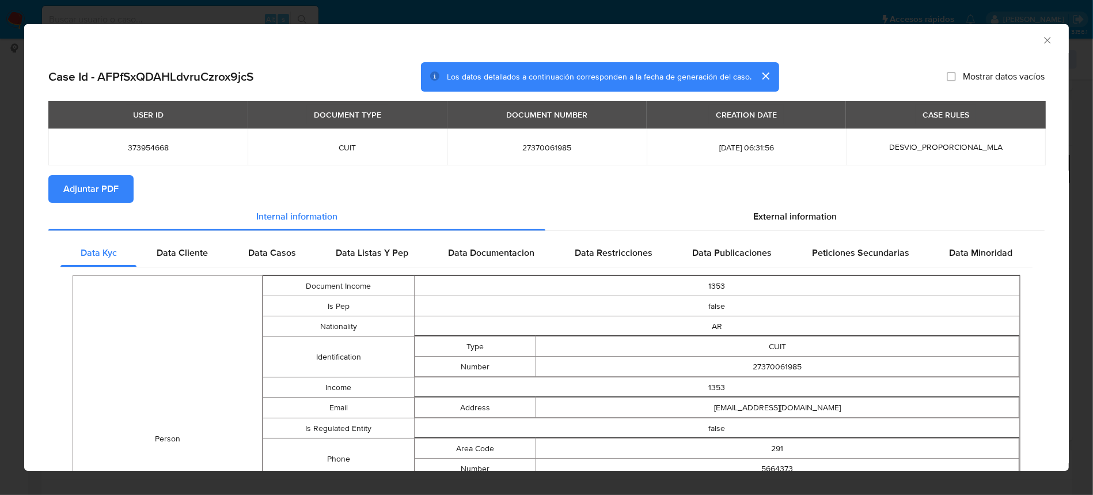
click at [736, 202] on section "Adjuntar PDF" at bounding box center [546, 189] width 997 height 28
click at [739, 210] on div "External information" at bounding box center [795, 217] width 499 height 28
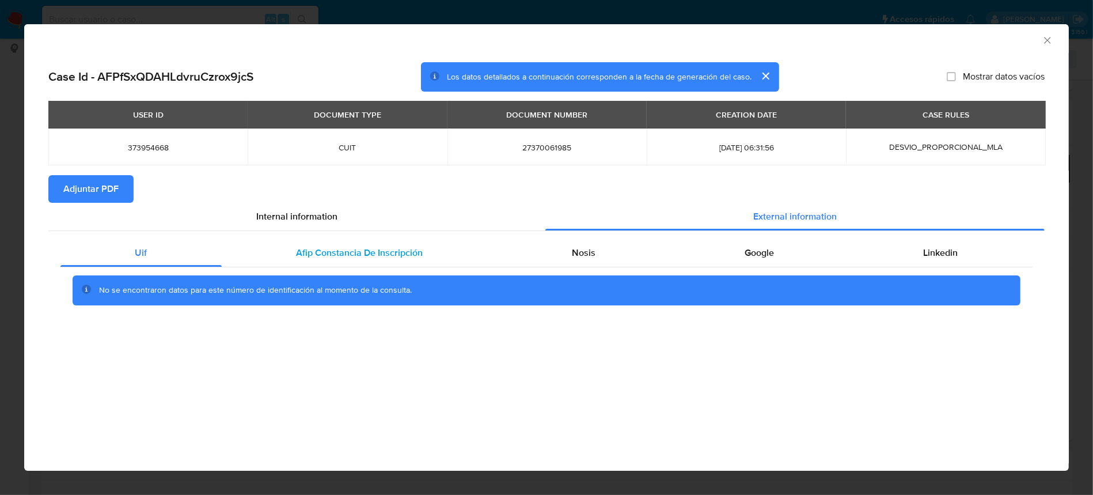
click at [324, 257] on span "Afip Constancia De Inscripción" at bounding box center [360, 252] width 127 height 13
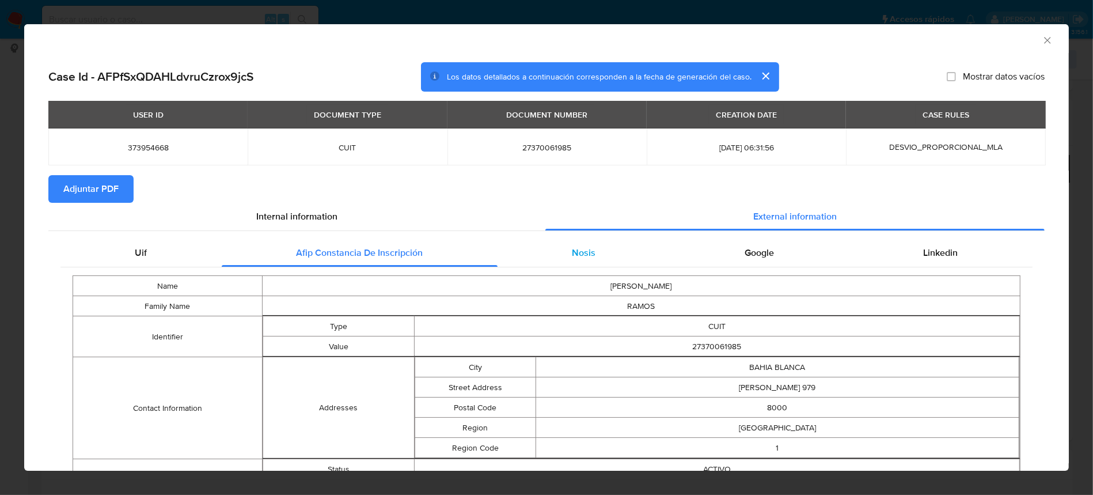
click at [585, 258] on span "Nosis" at bounding box center [585, 252] width 24 height 13
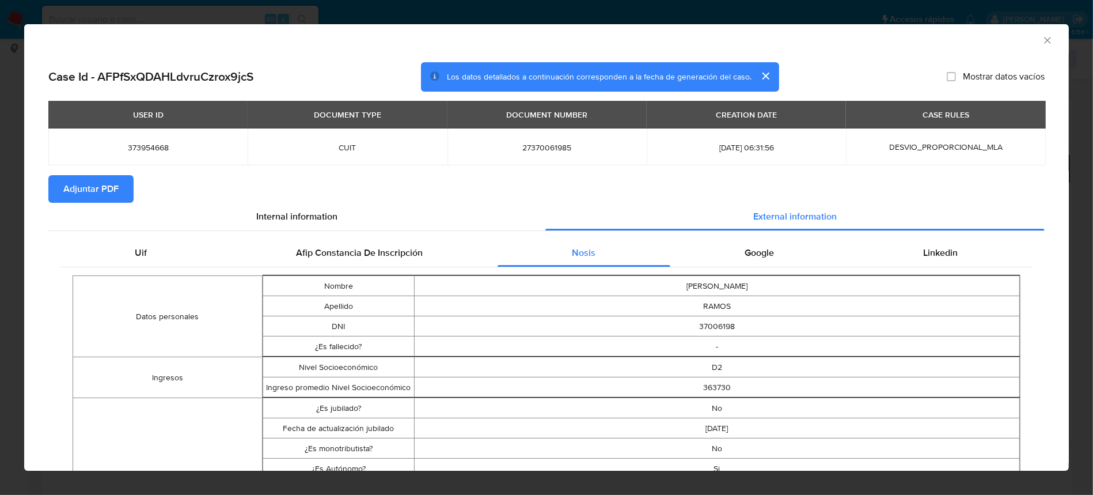
click at [92, 176] on span "Adjuntar PDF" at bounding box center [90, 188] width 55 height 25
click at [1042, 44] on icon "Cerrar ventana" at bounding box center [1048, 41] width 12 height 12
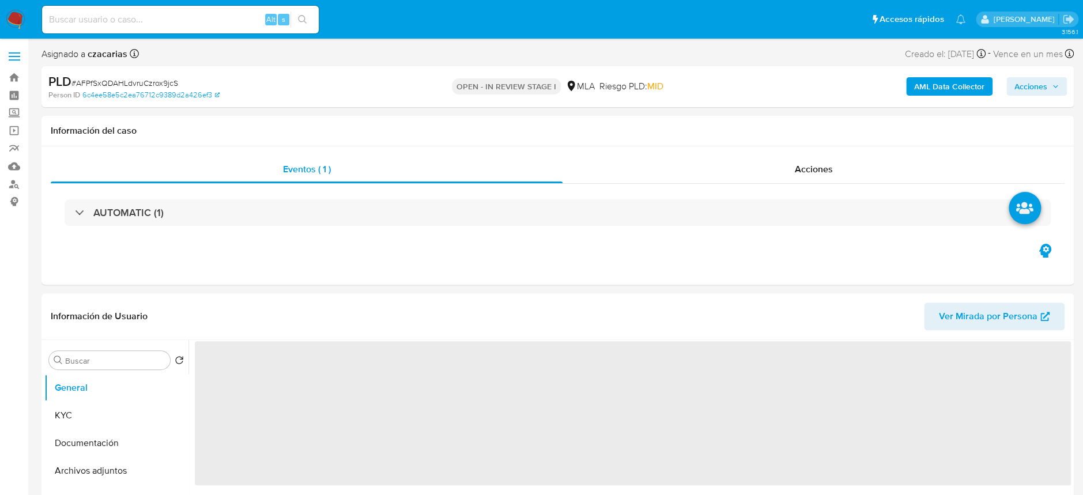
select select "10"
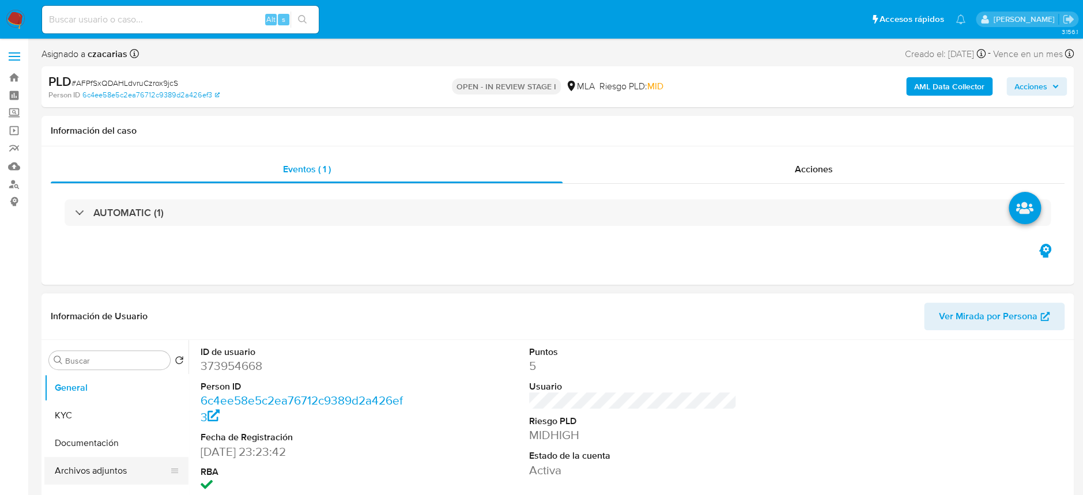
click at [95, 465] on button "Archivos adjuntos" at bounding box center [111, 471] width 135 height 28
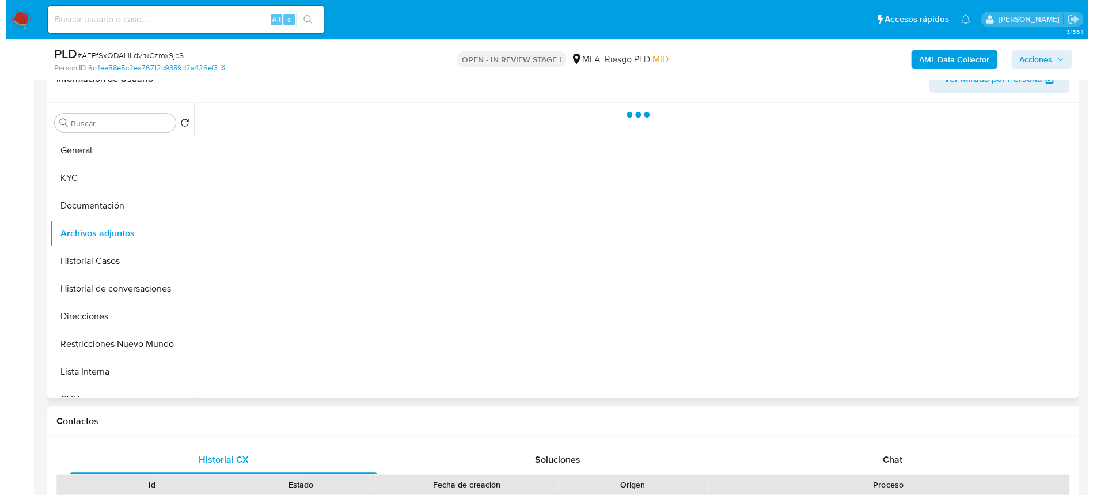
scroll to position [230, 0]
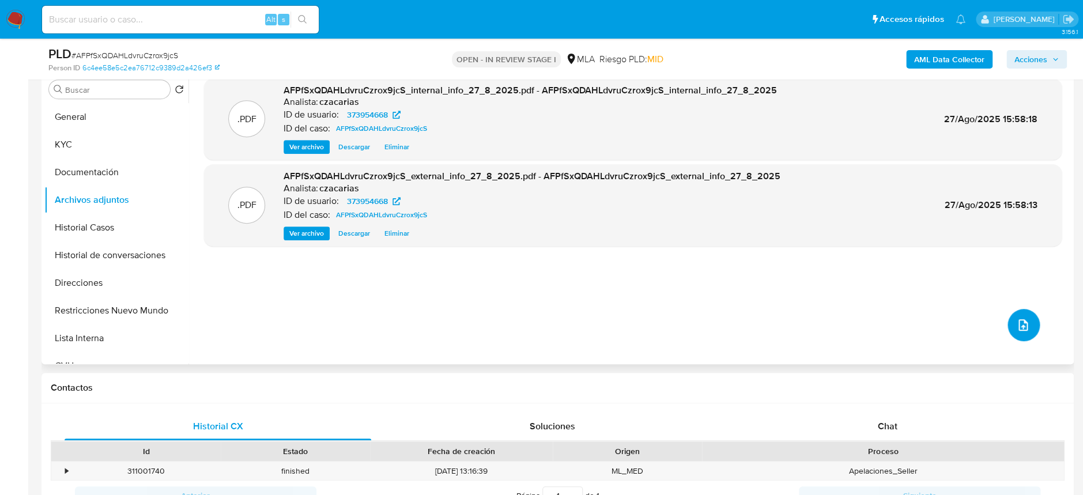
click at [1015, 316] on button "upload-file" at bounding box center [1023, 325] width 32 height 32
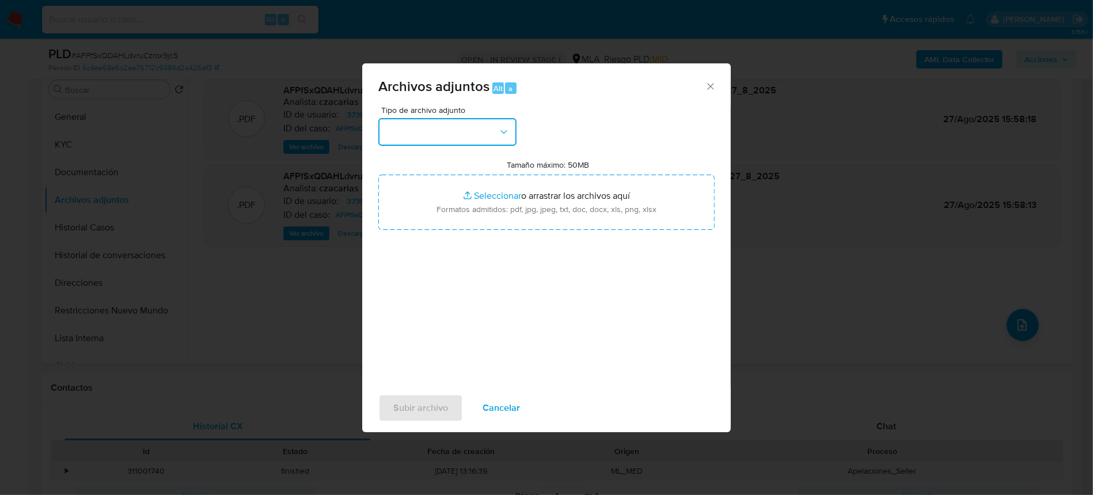
click at [433, 129] on button "button" at bounding box center [448, 132] width 138 height 28
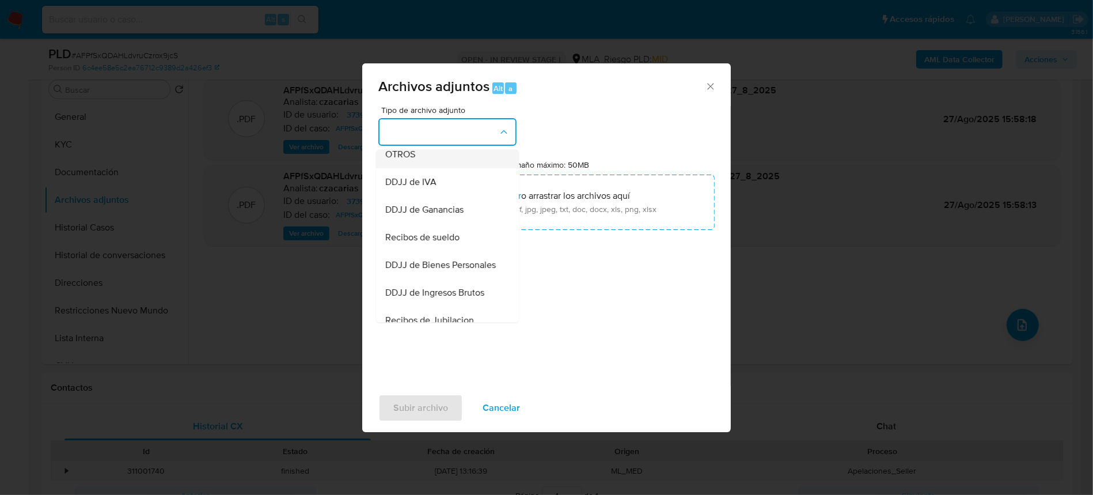
click at [418, 168] on div "OTROS" at bounding box center [444, 155] width 118 height 28
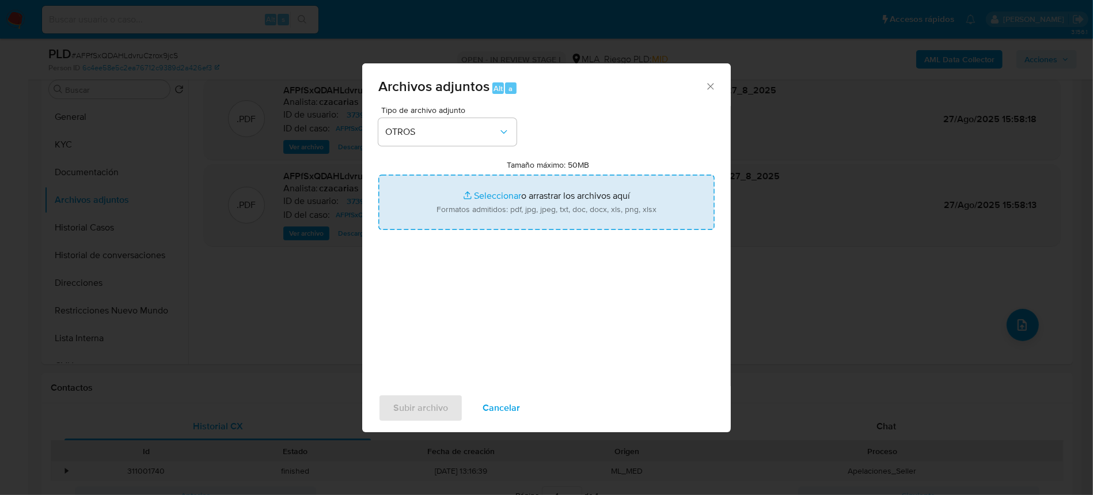
type input "C:\fakepath\Movimientos-373954668.xlsx"
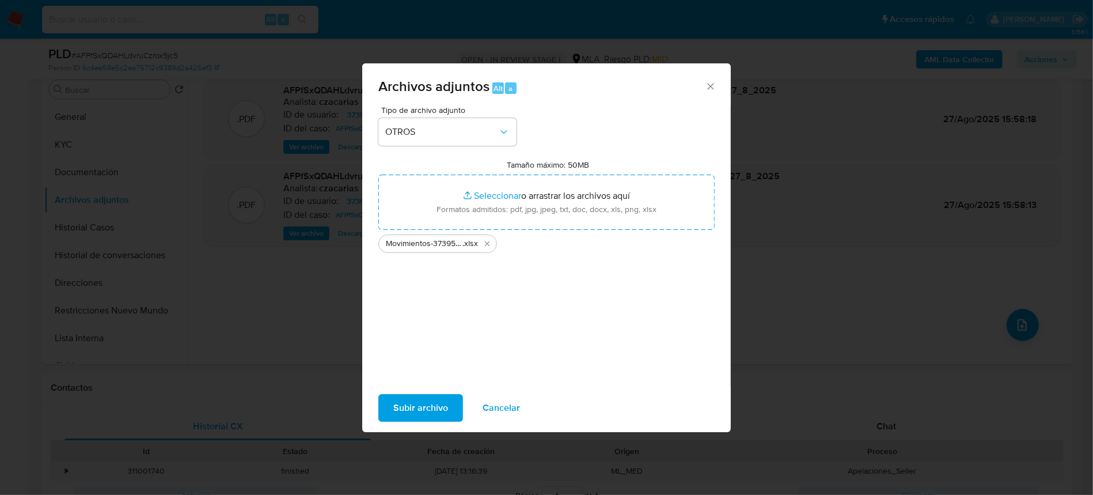
click at [399, 419] on span "Subir archivo" at bounding box center [420, 407] width 55 height 25
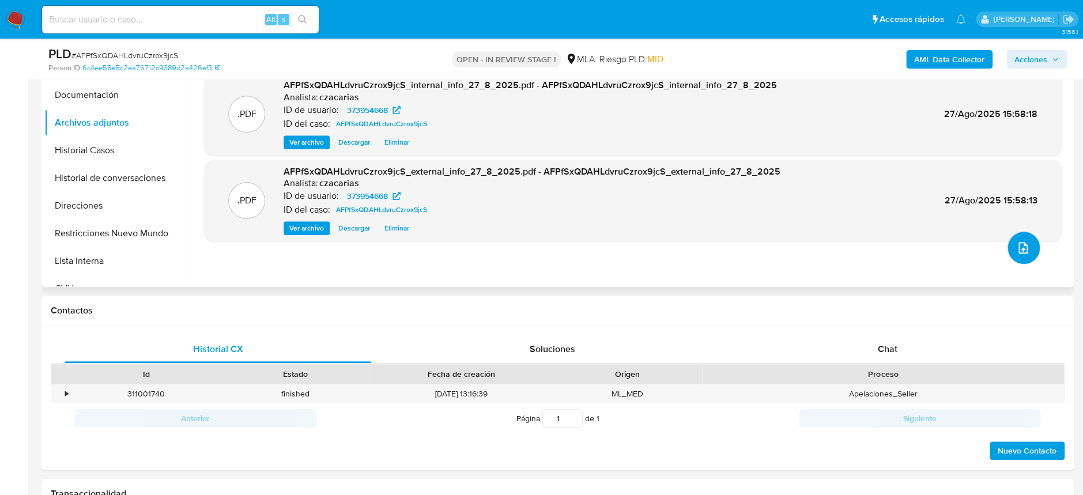
scroll to position [384, 0]
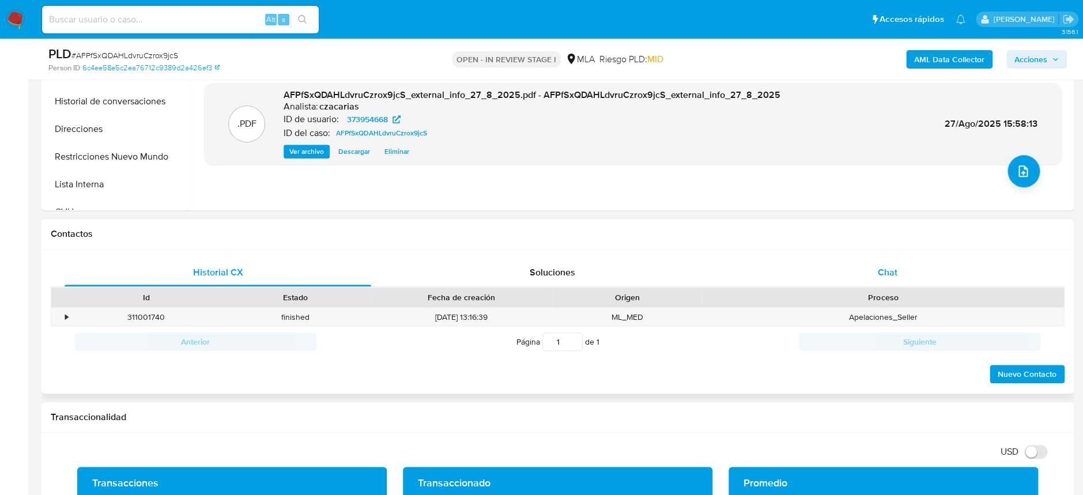
drag, startPoint x: 891, startPoint y: 260, endPoint x: 870, endPoint y: 269, distance: 22.7
click at [892, 260] on div "Chat" at bounding box center [886, 273] width 306 height 28
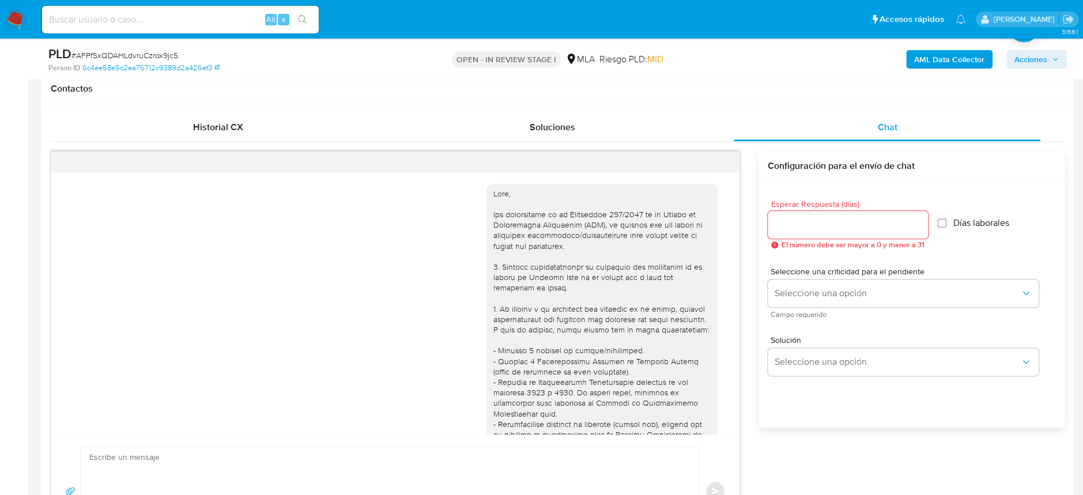
scroll to position [538, 0]
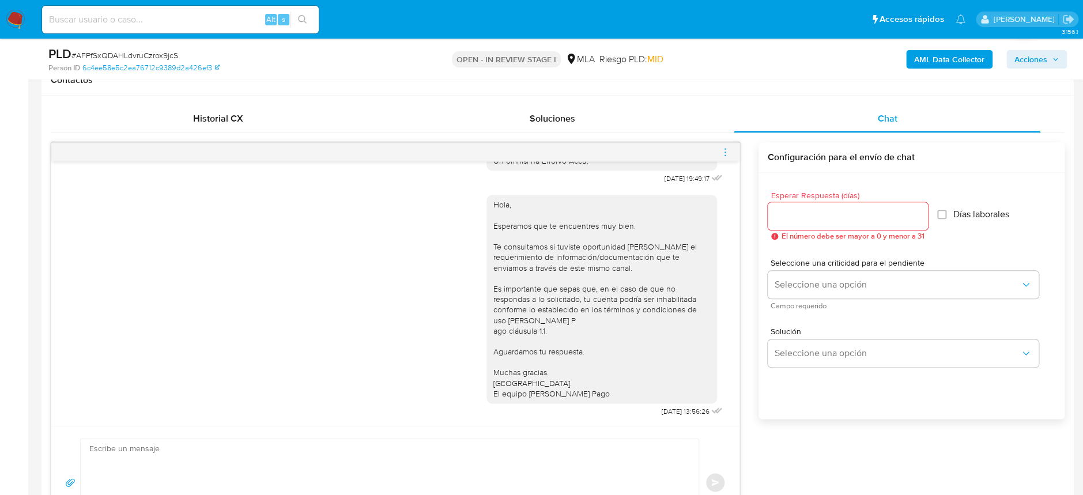
click at [734, 147] on div at bounding box center [395, 152] width 688 height 18
click at [724, 150] on icon "menu-action" at bounding box center [725, 152] width 10 height 10
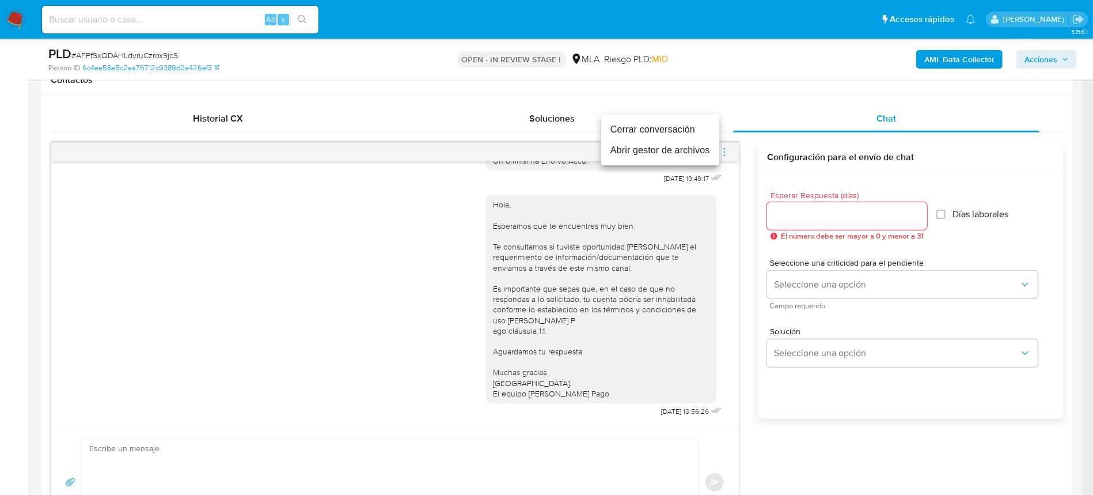
click at [649, 130] on li "Cerrar conversación" at bounding box center [660, 129] width 118 height 21
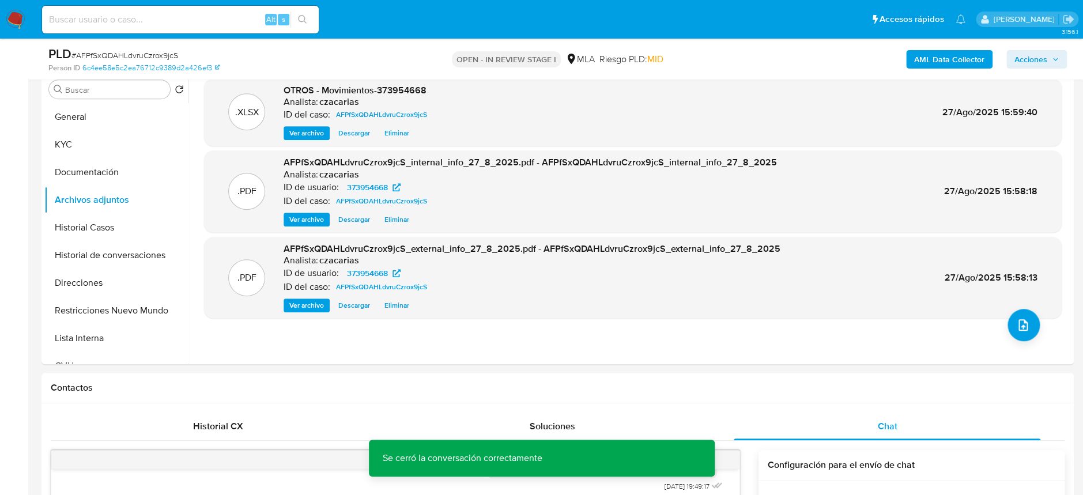
scroll to position [77, 0]
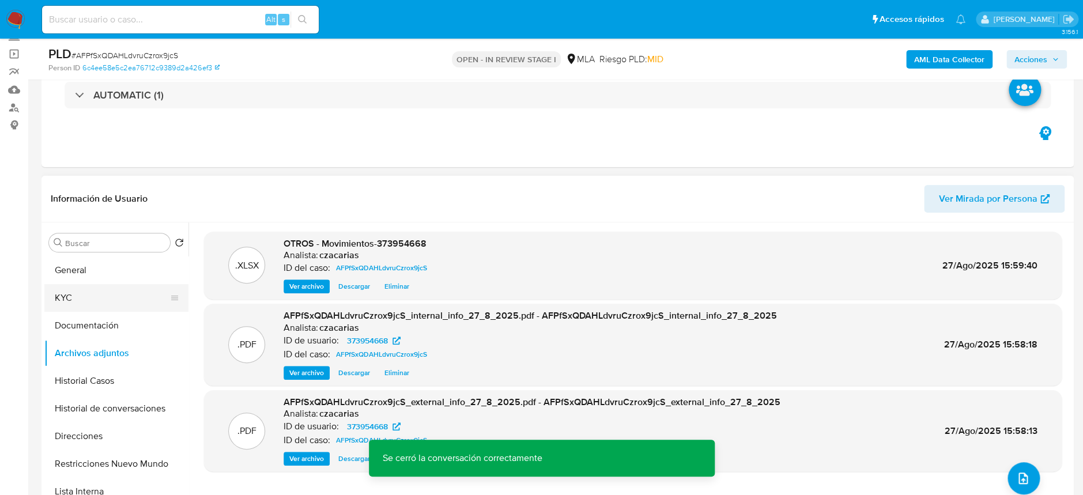
click at [66, 298] on button "KYC" at bounding box center [111, 298] width 135 height 28
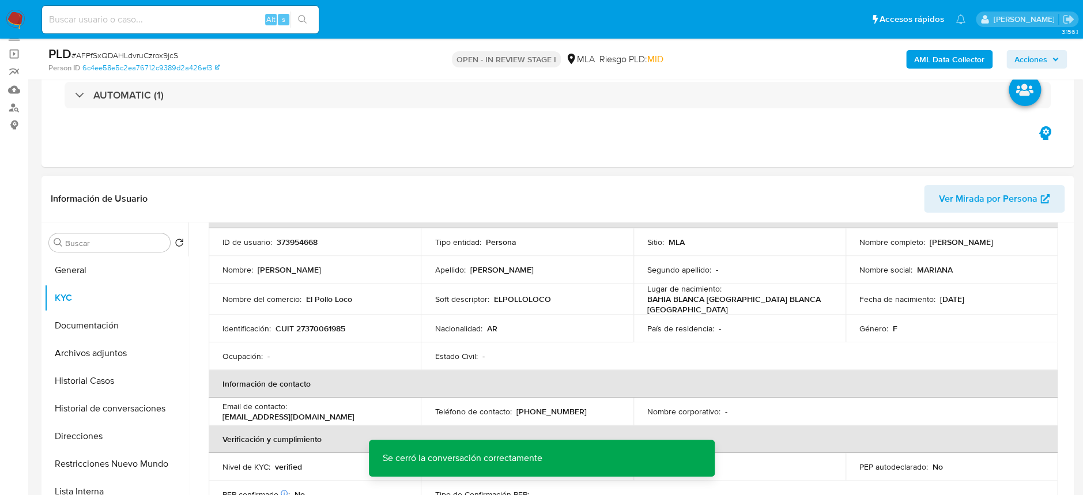
click at [316, 317] on td "Identificación : CUIT 27370061985" at bounding box center [315, 329] width 212 height 28
click at [315, 323] on p "CUIT 27370061985" at bounding box center [310, 328] width 70 height 10
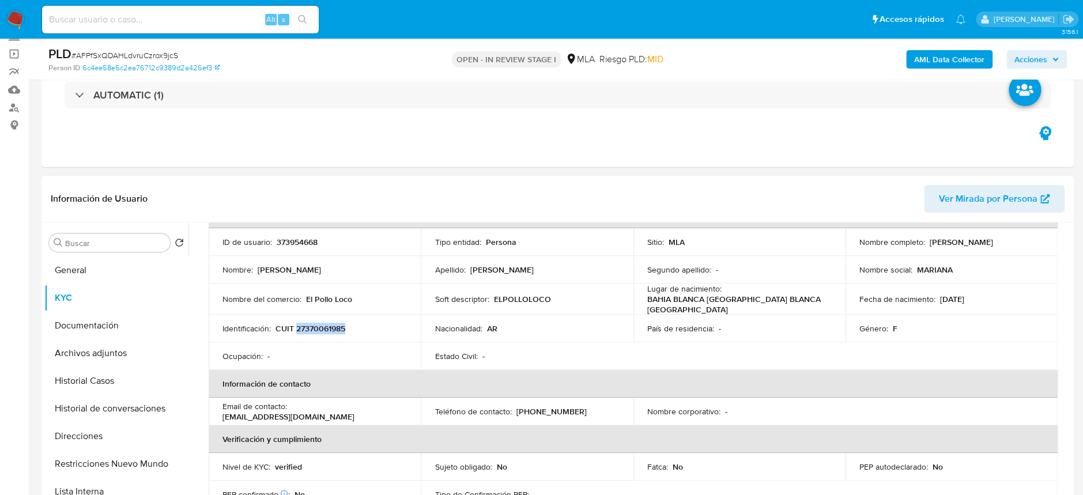
click at [315, 323] on p "CUIT 27370061985" at bounding box center [310, 328] width 70 height 10
copy p "27370061985"
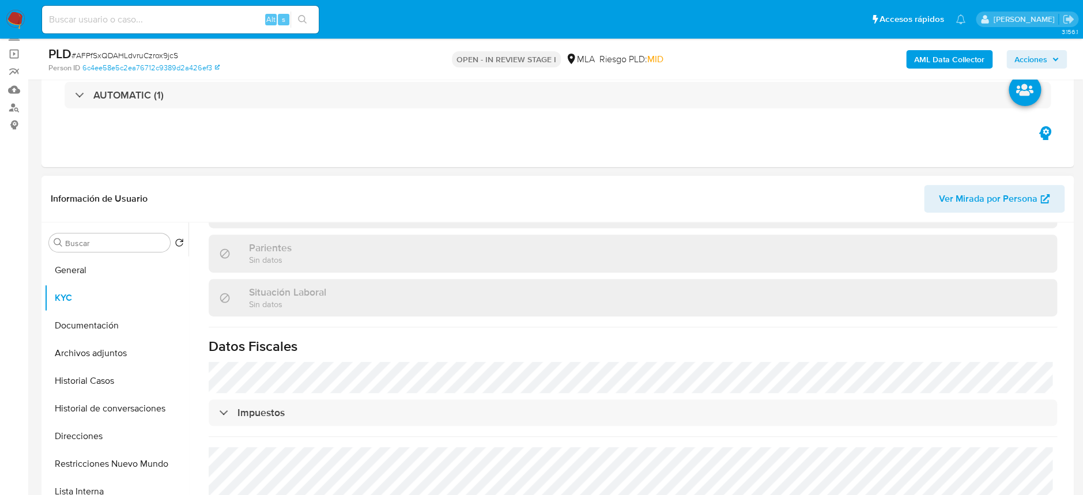
scroll to position [617, 0]
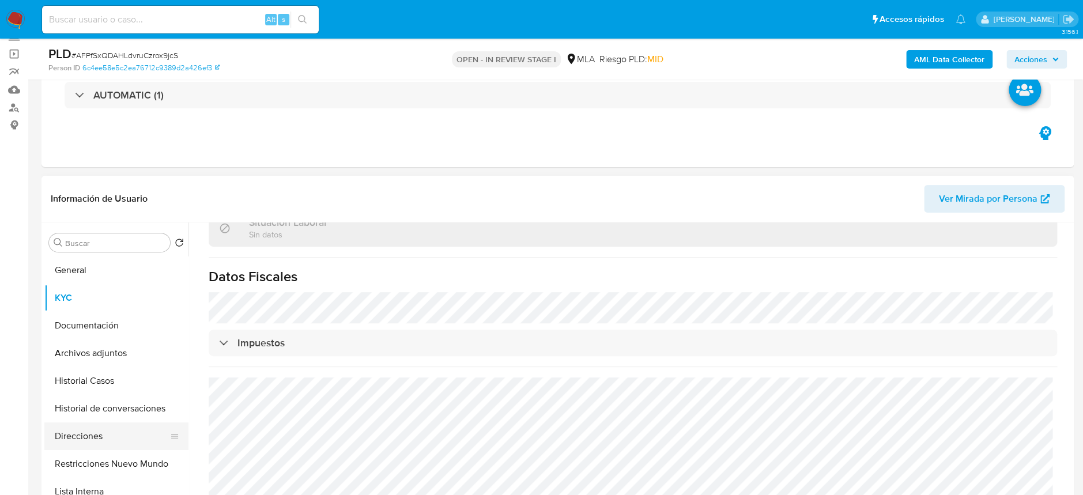
click at [97, 437] on button "Direcciones" at bounding box center [111, 436] width 135 height 28
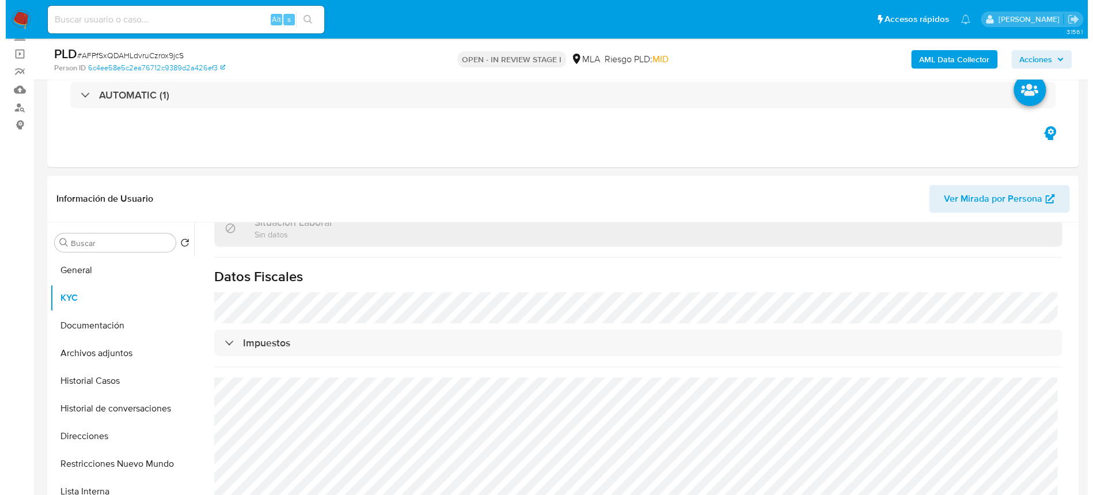
scroll to position [0, 0]
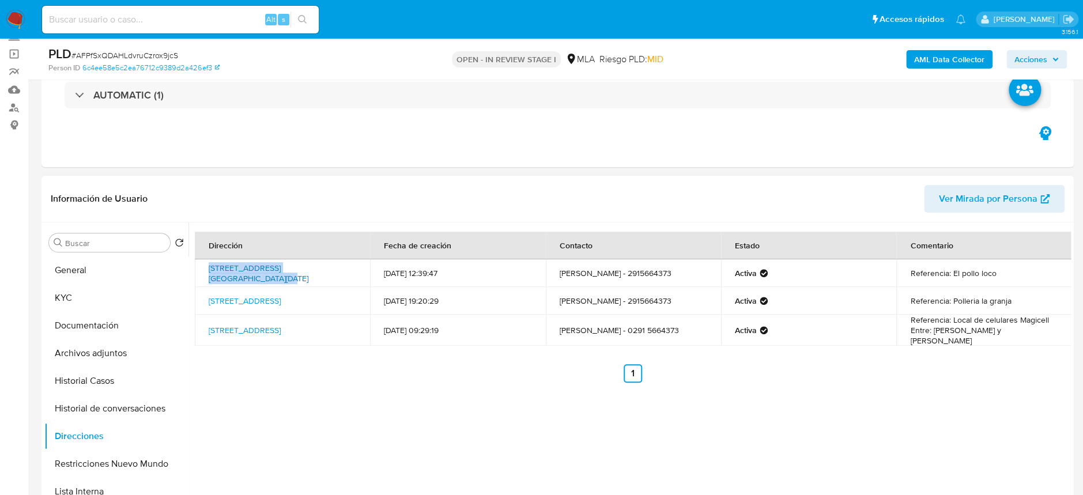
drag, startPoint x: 202, startPoint y: 269, endPoint x: 332, endPoint y: 268, distance: 129.6
click at [332, 268] on td "Calle 14 De Julio 3417, Bahía Blanca, Buenos Aires, 8002, Argentina 3417" at bounding box center [282, 273] width 175 height 28
copy link "Calle 14 De Julio 3417, Bahía Blanca"
click at [74, 297] on button "KYC" at bounding box center [111, 298] width 135 height 28
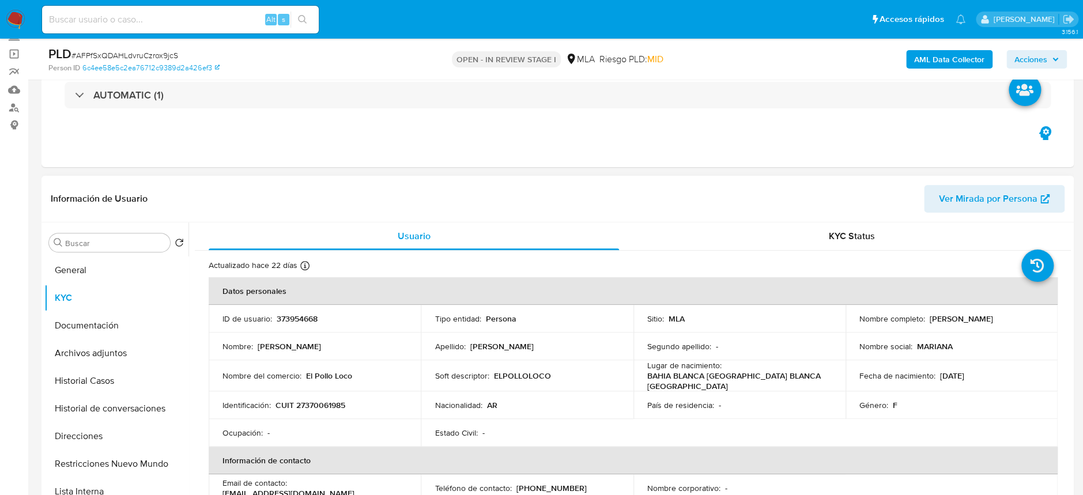
click at [332, 405] on p "CUIT 27370061985" at bounding box center [310, 405] width 70 height 10
click at [299, 326] on td "ID de usuario : 373954668" at bounding box center [315, 319] width 212 height 28
click at [301, 320] on p "373954668" at bounding box center [297, 318] width 41 height 10
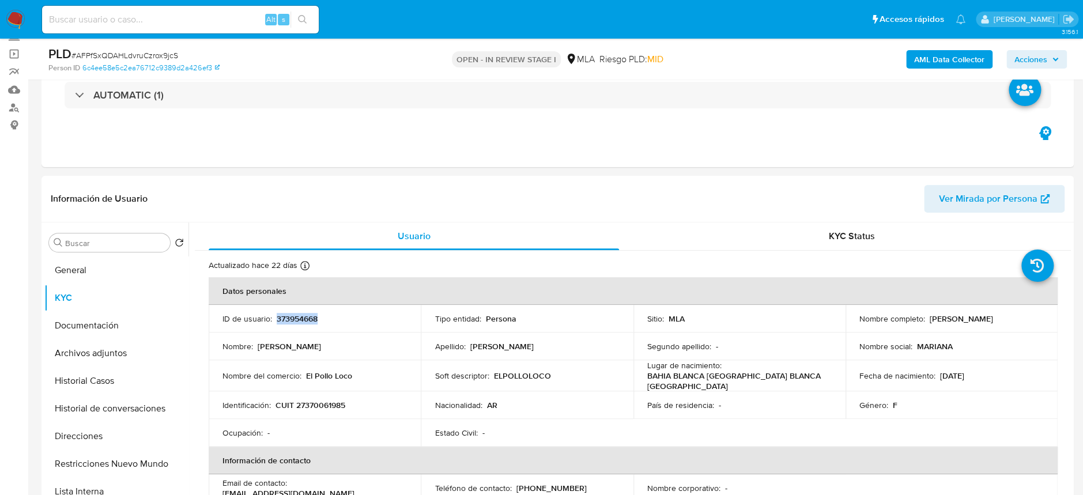
copy p "373954668"
click at [123, 351] on button "Archivos adjuntos" at bounding box center [111, 353] width 135 height 28
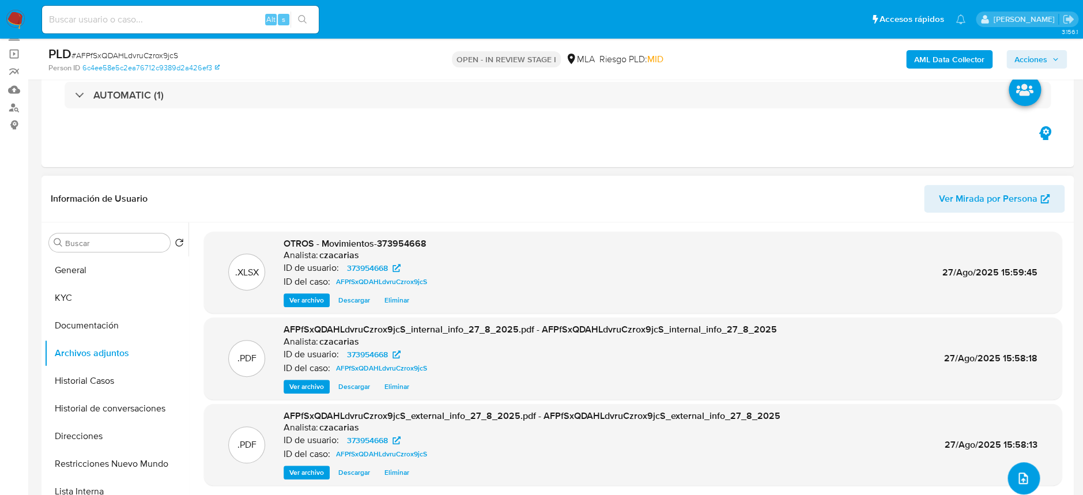
click at [1016, 482] on icon "upload-file" at bounding box center [1023, 478] width 14 height 14
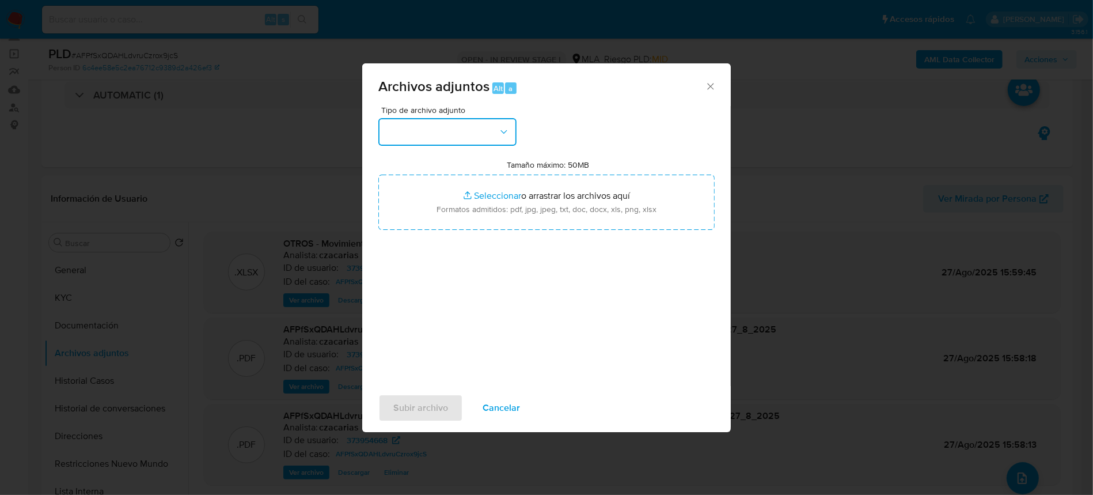
drag, startPoint x: 453, startPoint y: 120, endPoint x: 448, endPoint y: 142, distance: 22.4
click at [453, 119] on button "button" at bounding box center [448, 132] width 138 height 28
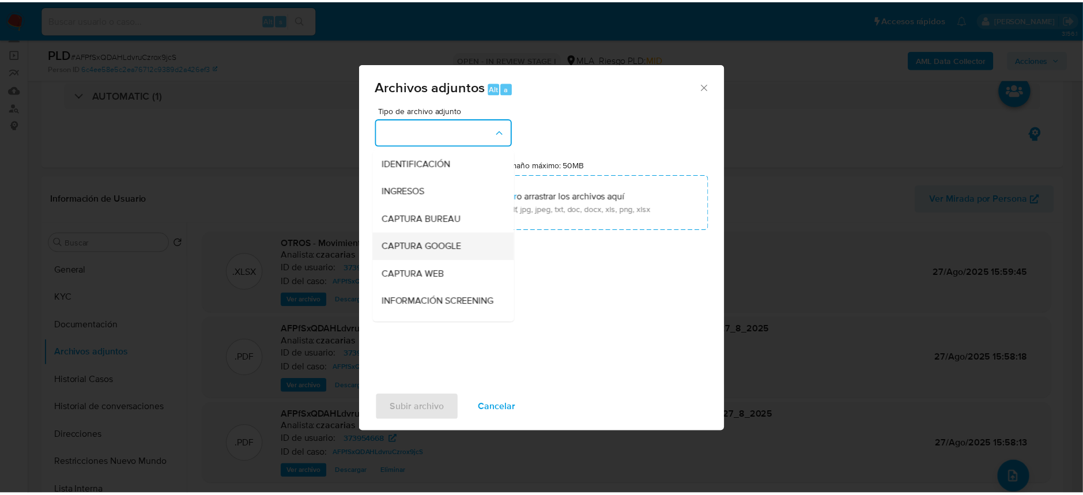
scroll to position [77, 0]
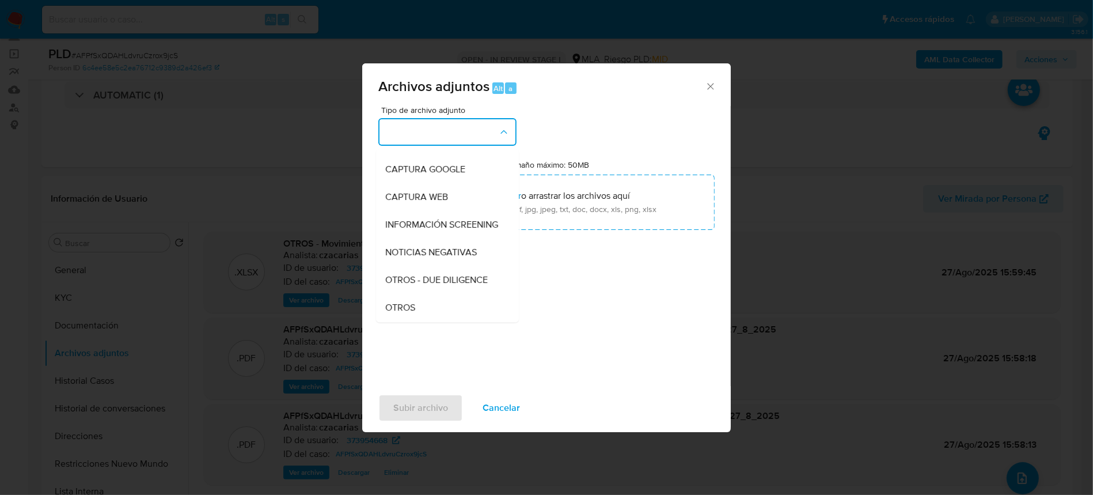
click at [400, 322] on div "Tipo de archivo adjunto IDENTIFICACIÓN INGRESOS CAPTURA BUREAU CAPTURA GOOGLE C…" at bounding box center [547, 242] width 336 height 272
click at [451, 320] on div "OTROS" at bounding box center [444, 308] width 118 height 28
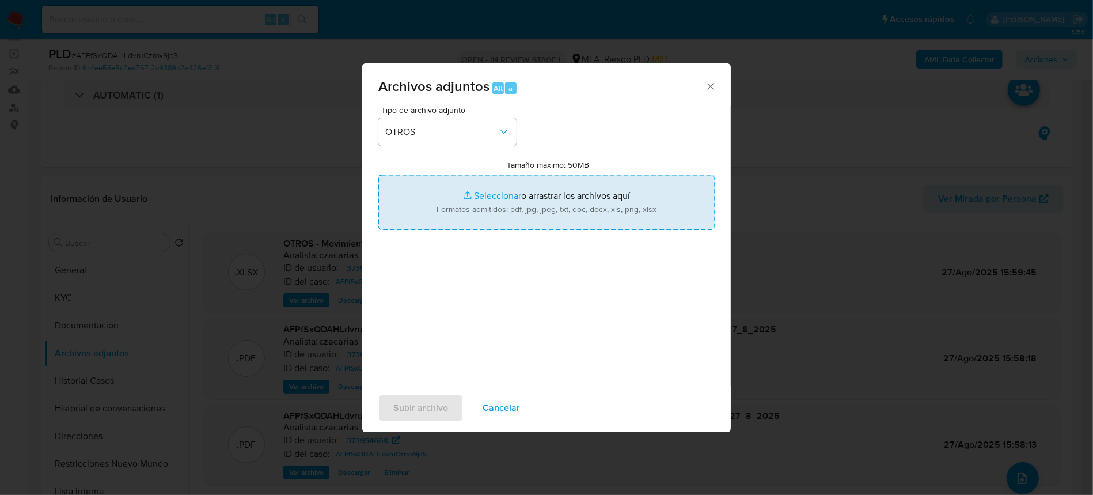
type input "C:\fakepath\Caselog AFPfSxQDAHLdvruCzrox9jcS_2025_07_17_21_04_22.docx"
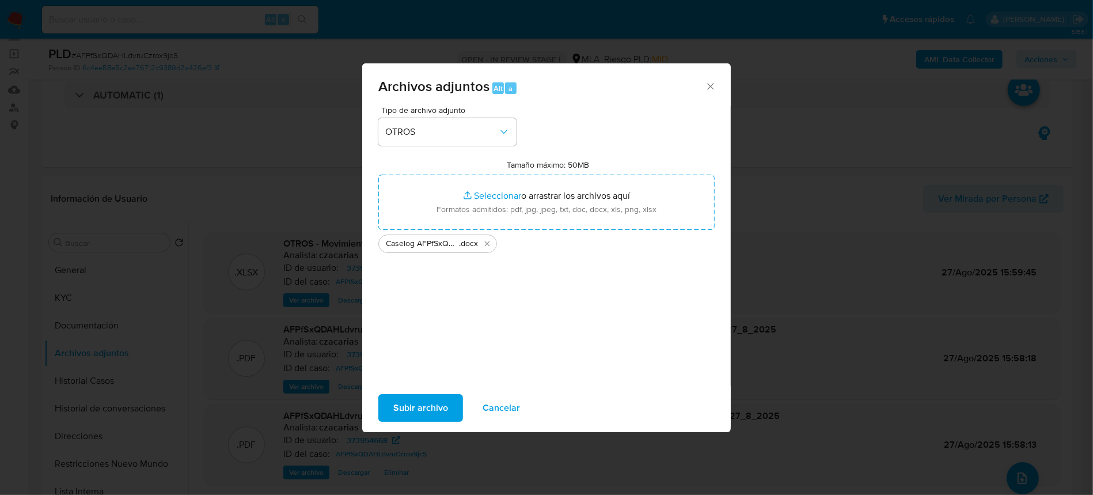
click at [418, 415] on span "Subir archivo" at bounding box center [420, 407] width 55 height 25
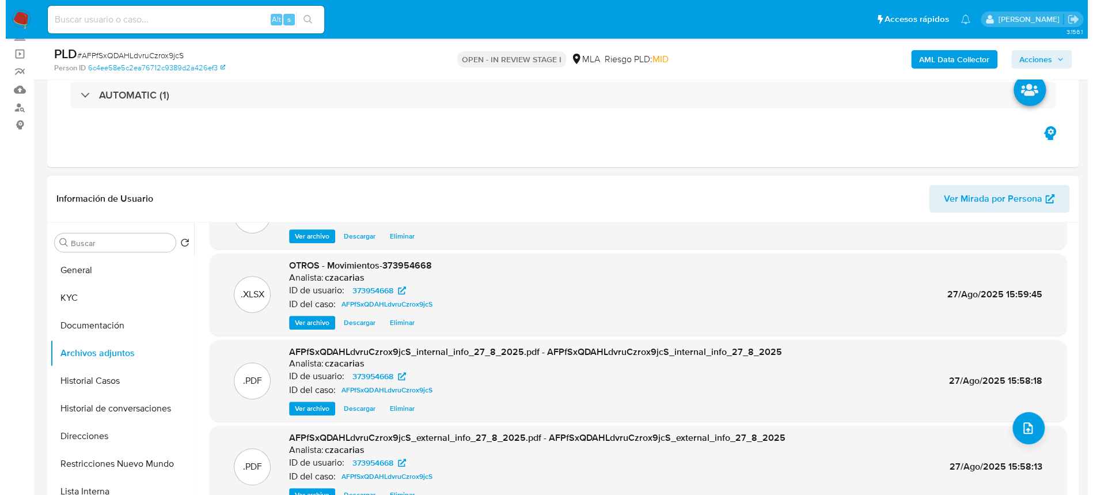
scroll to position [0, 0]
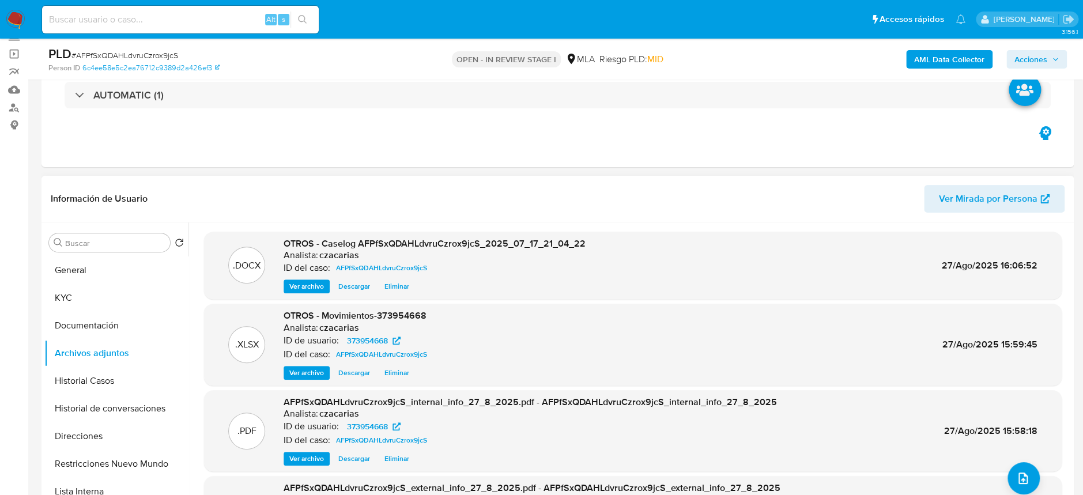
click at [295, 288] on span "Ver archivo" at bounding box center [306, 287] width 35 height 12
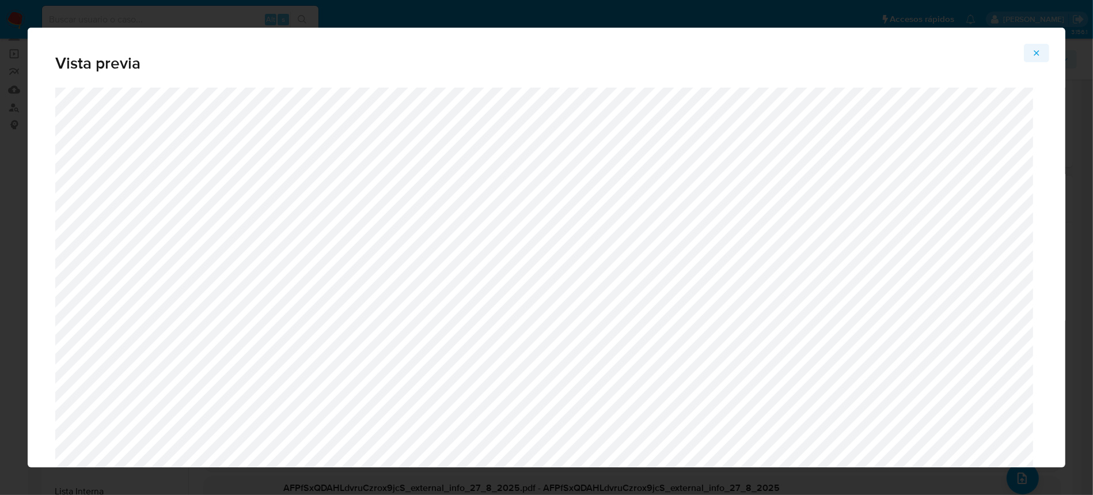
click at [1034, 52] on icon "Attachment preview" at bounding box center [1036, 52] width 9 height 9
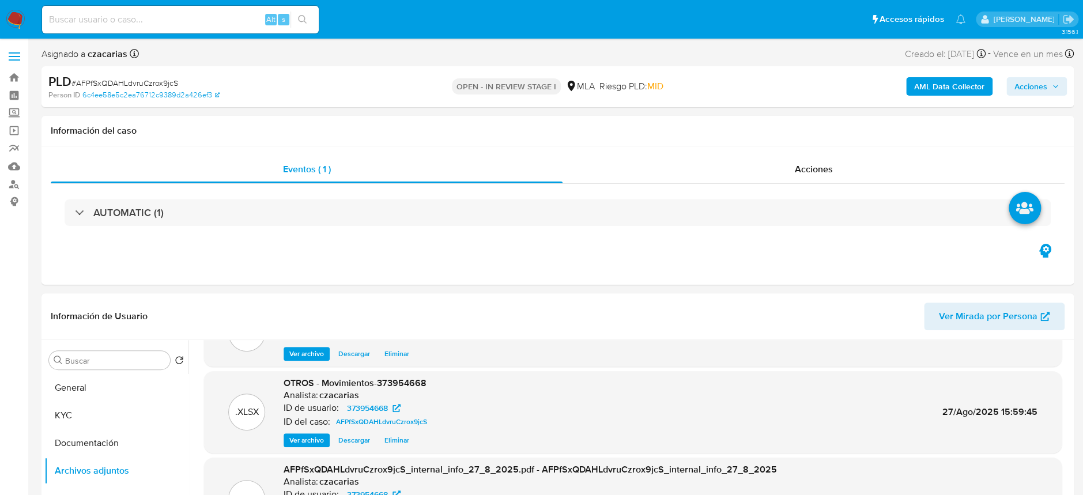
click at [1031, 89] on span "Acciones" at bounding box center [1030, 86] width 33 height 18
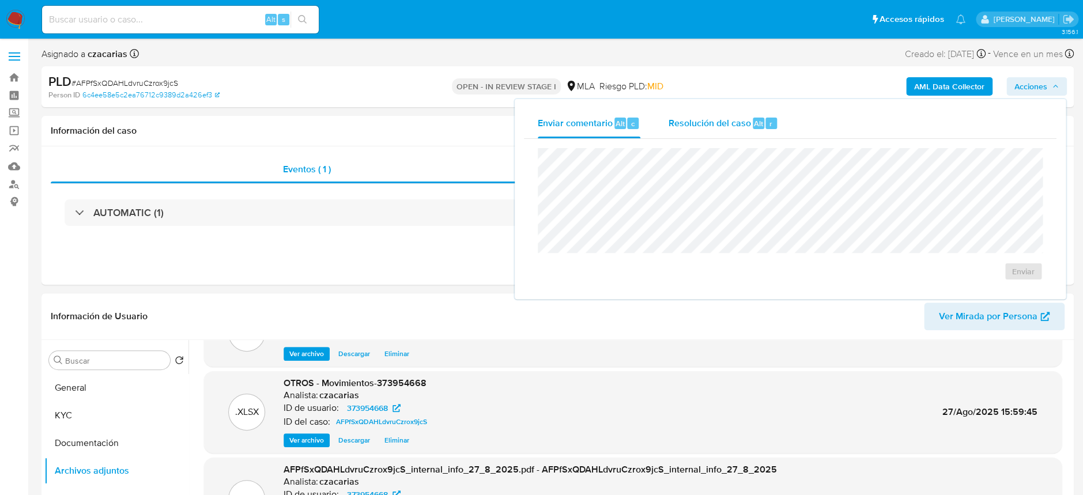
drag, startPoint x: 735, startPoint y: 128, endPoint x: 742, endPoint y: 138, distance: 11.9
click at [735, 127] on span "Resolución del caso" at bounding box center [709, 122] width 82 height 13
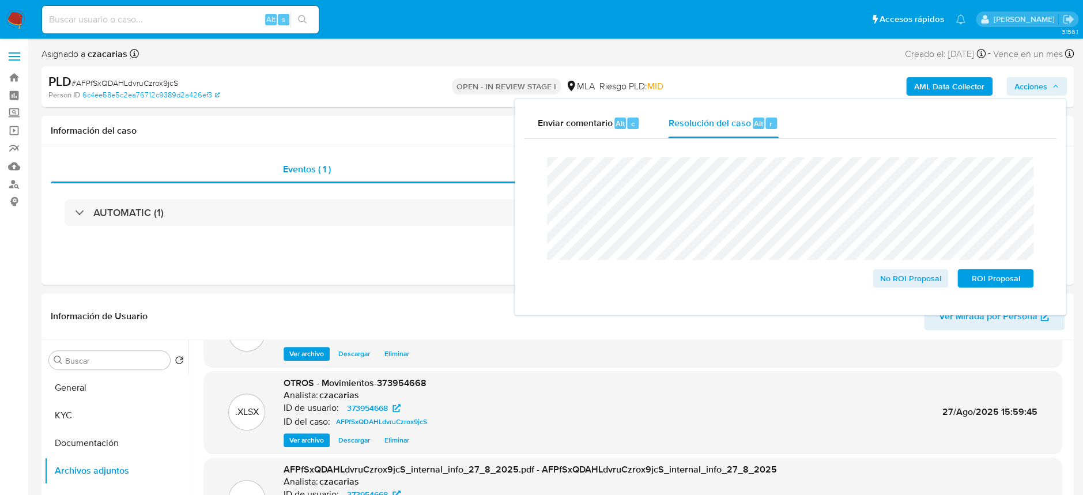
click at [101, 82] on span "# AFPfSxQDAHLdvruCzrox9jcS" at bounding box center [124, 83] width 107 height 12
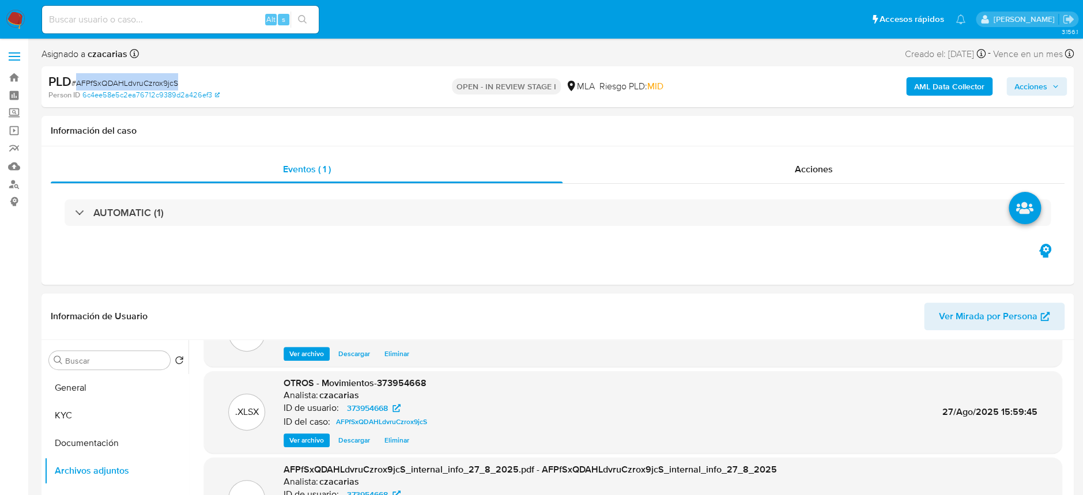
click at [101, 82] on span "# AFPfSxQDAHLdvruCzrox9jcS" at bounding box center [124, 83] width 107 height 12
copy span "AFPfSxQDAHLdvruCzrox9jcS"
click at [1056, 85] on icon "button" at bounding box center [1054, 86] width 7 height 7
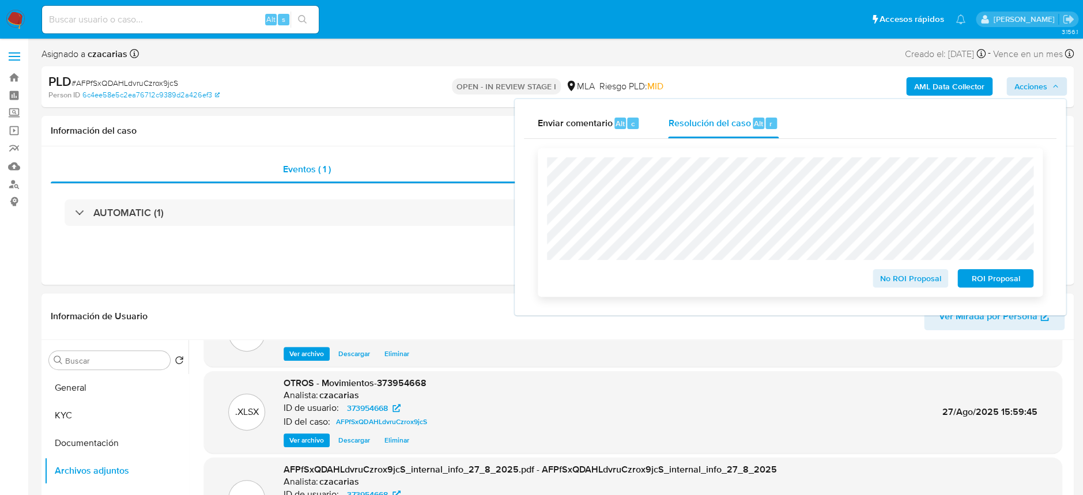
click at [913, 278] on span "No ROI Proposal" at bounding box center [910, 278] width 60 height 16
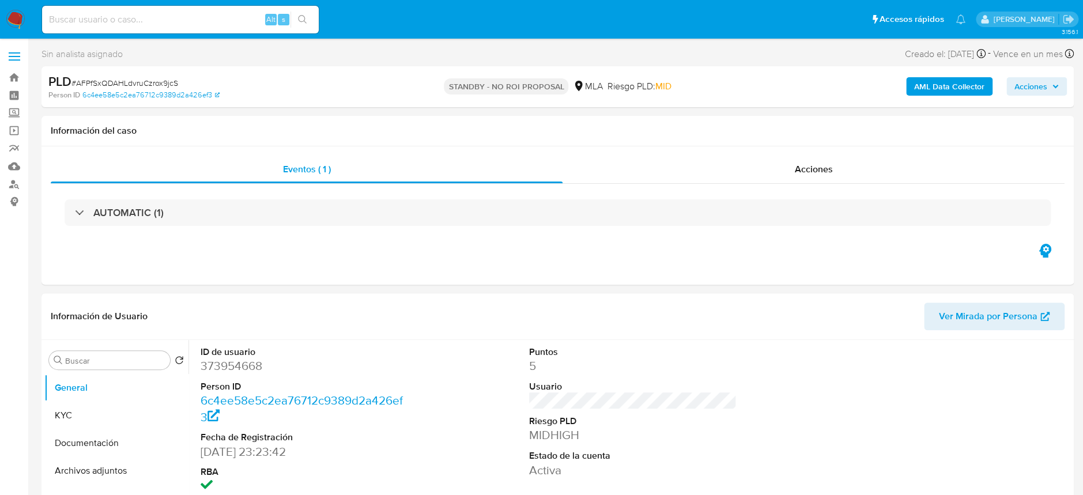
select select "10"
click at [127, 20] on input at bounding box center [180, 19] width 277 height 15
paste input "YTAfpm3lJHjw5hOZPq9TVQBw"
type input "YTAfpm3lJHjw5hOZPq9TVQBw"
click at [298, 23] on icon "search-icon" at bounding box center [302, 19] width 9 height 9
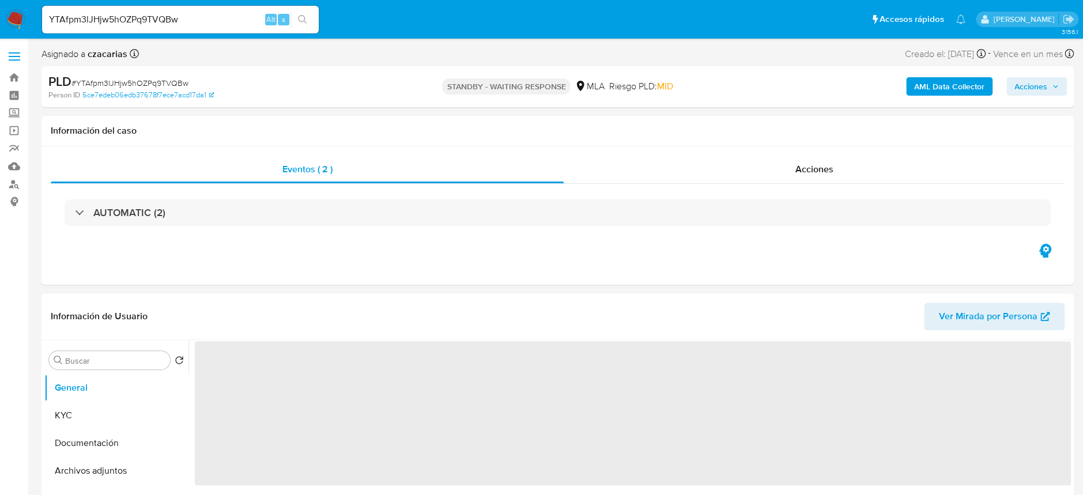
select select "10"
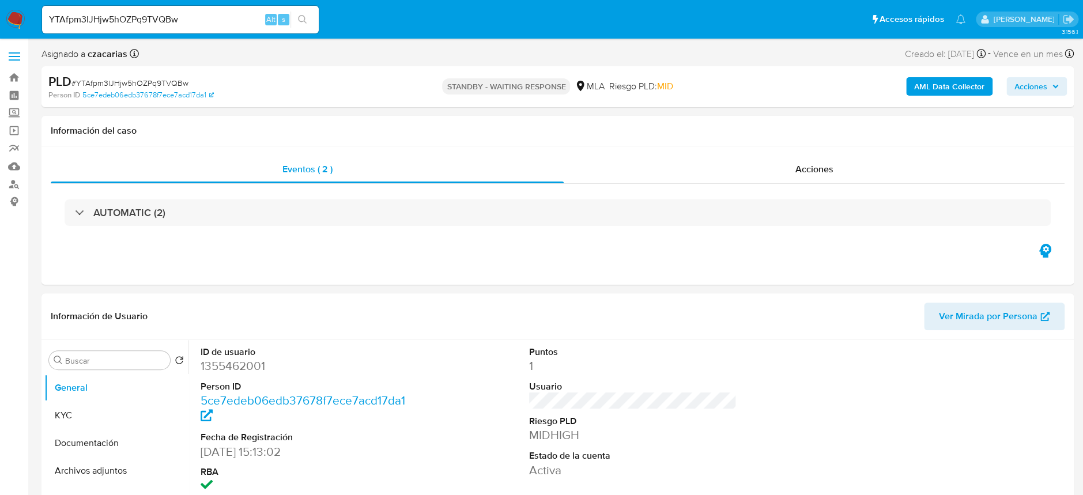
click at [195, 10] on div "YTAfpm3lJHjw5hOZPq9TVQBw Alt s" at bounding box center [180, 20] width 277 height 28
click at [188, 16] on input "YTAfpm3lJHjw5hOZPq9TVQBw" at bounding box center [180, 19] width 277 height 15
paste input "koLWlx7s2YWwFGKShvNqEvQE"
type input "koLWlx7s2YWwFGKShvNqEvQE"
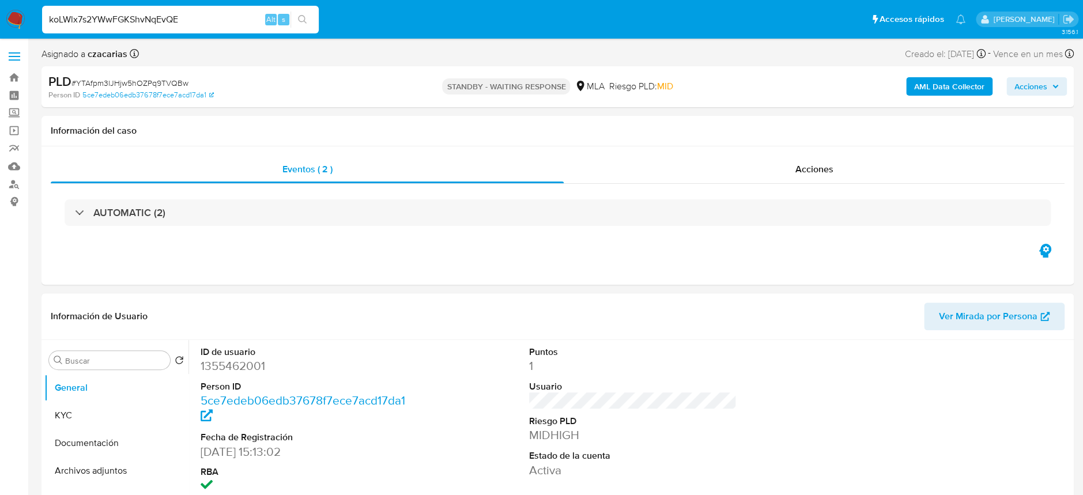
click at [293, 24] on button "search-icon" at bounding box center [302, 20] width 24 height 16
select select "10"
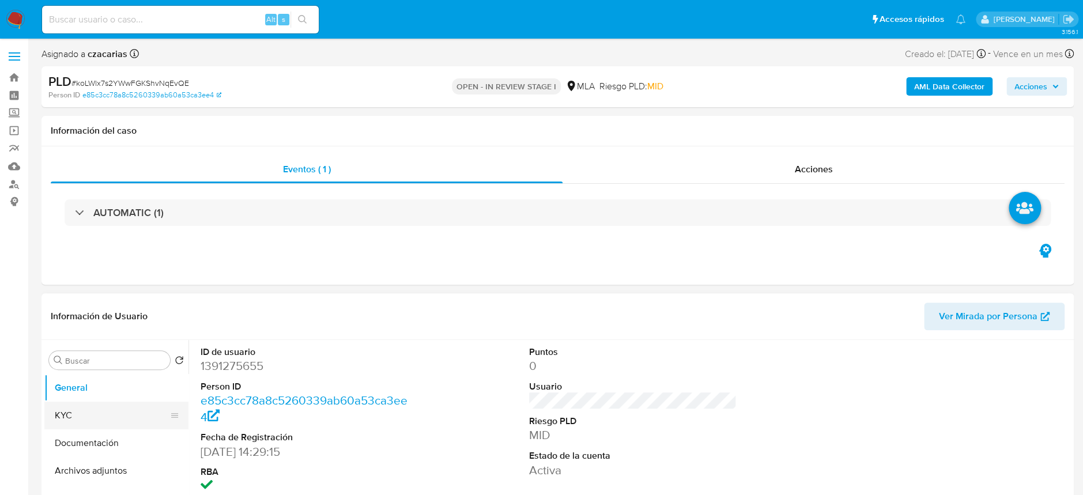
click at [80, 410] on button "KYC" at bounding box center [111, 416] width 135 height 28
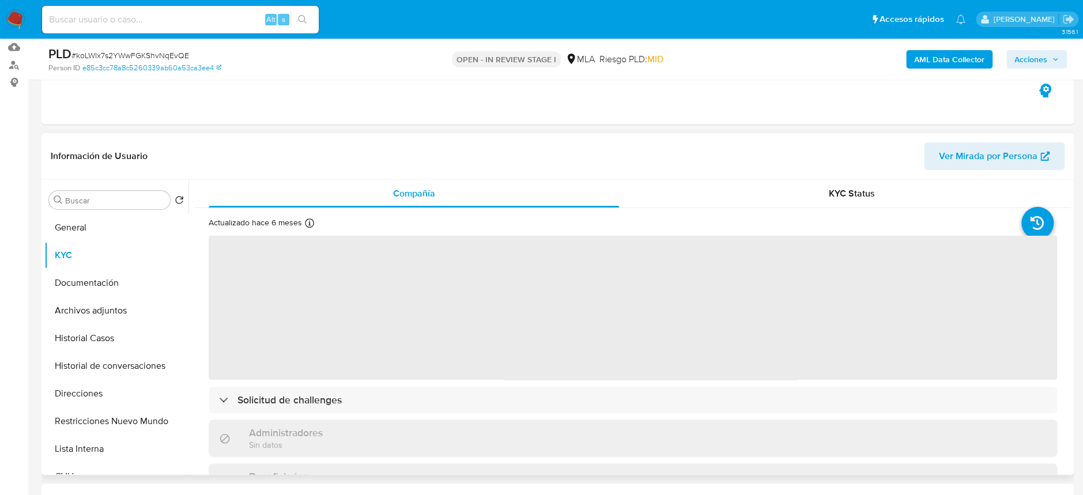
scroll to position [230, 0]
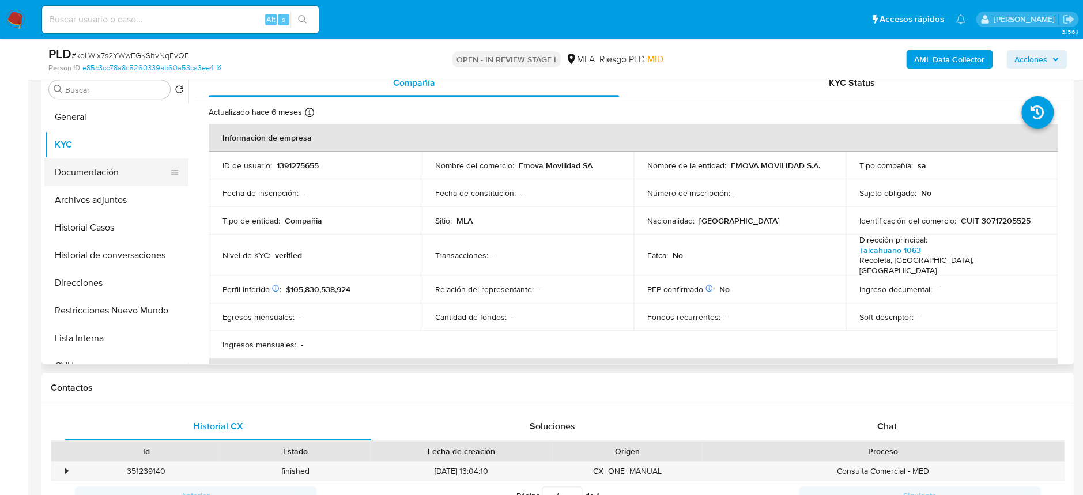
click at [109, 168] on button "Documentación" at bounding box center [111, 172] width 135 height 28
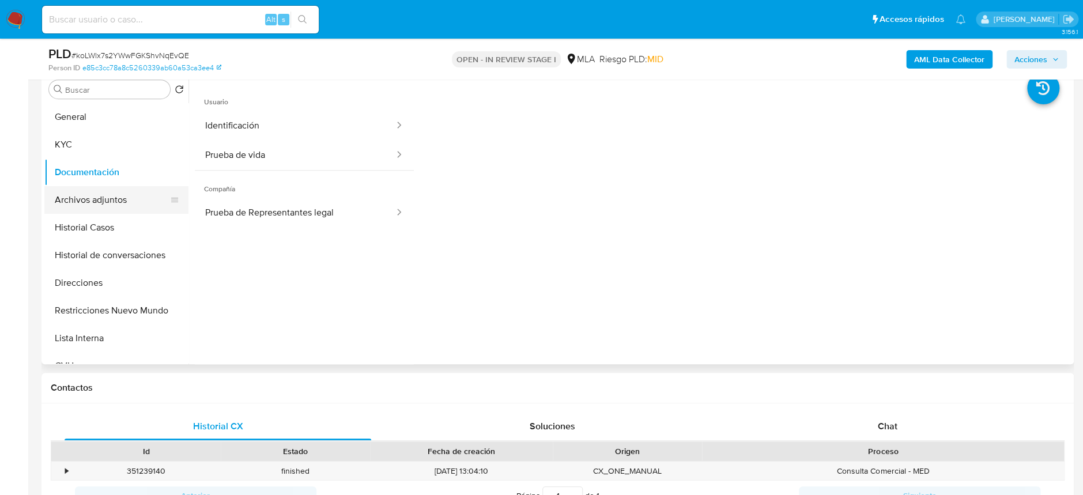
click at [104, 200] on button "Archivos adjuntos" at bounding box center [111, 200] width 135 height 28
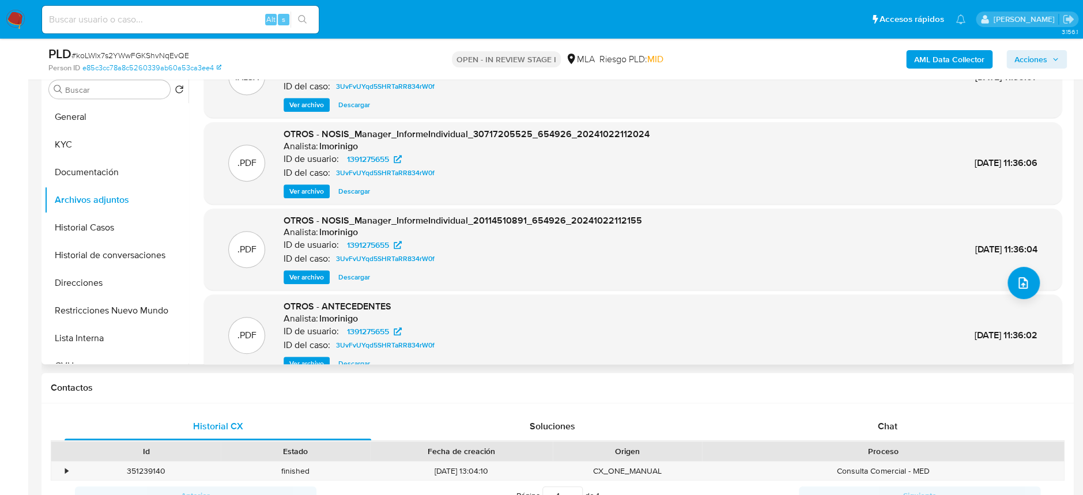
scroll to position [64, 0]
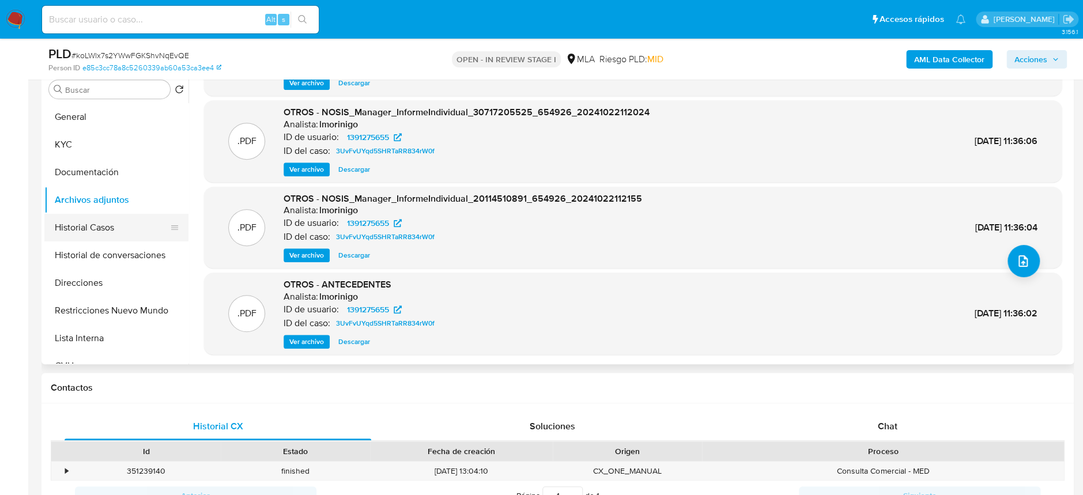
click at [92, 236] on button "Historial Casos" at bounding box center [111, 228] width 135 height 28
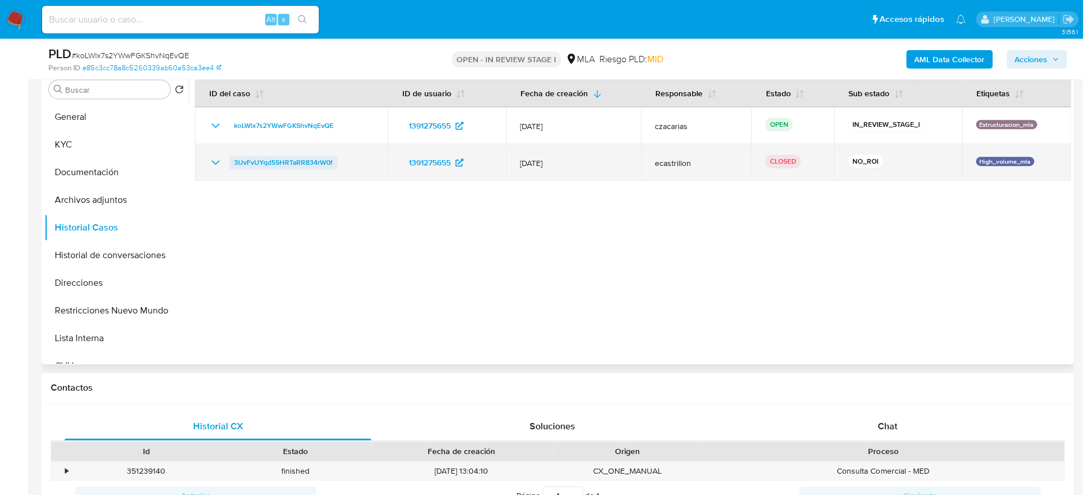
click at [282, 161] on span "3UvFvUYqd5SHRTaRR834rW0f" at bounding box center [283, 163] width 99 height 14
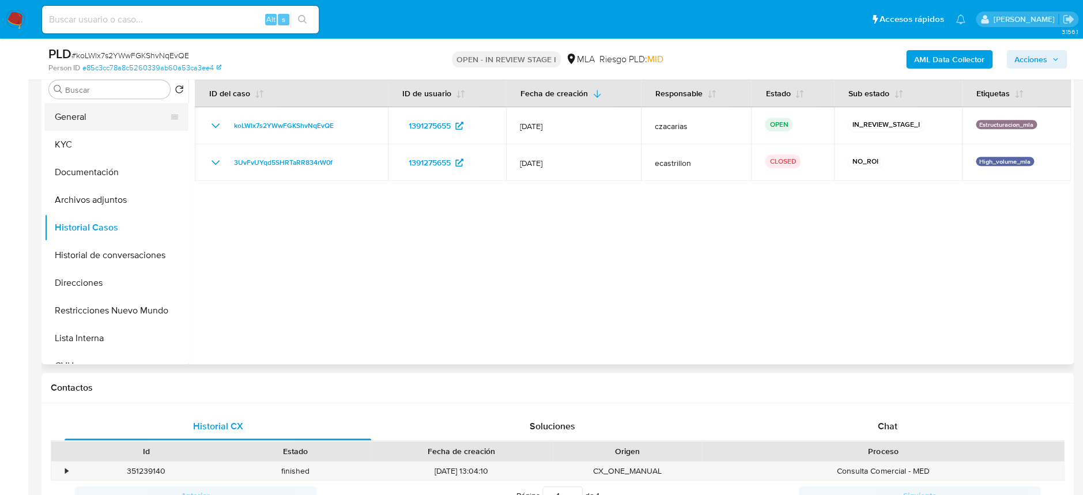
click at [90, 105] on button "General" at bounding box center [111, 117] width 135 height 28
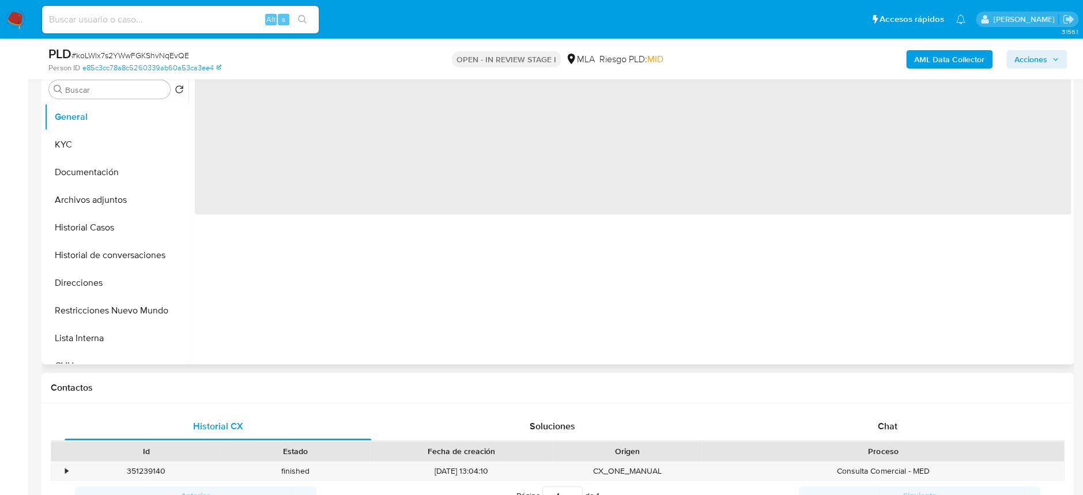
click at [214, 113] on span "‌" at bounding box center [633, 142] width 876 height 144
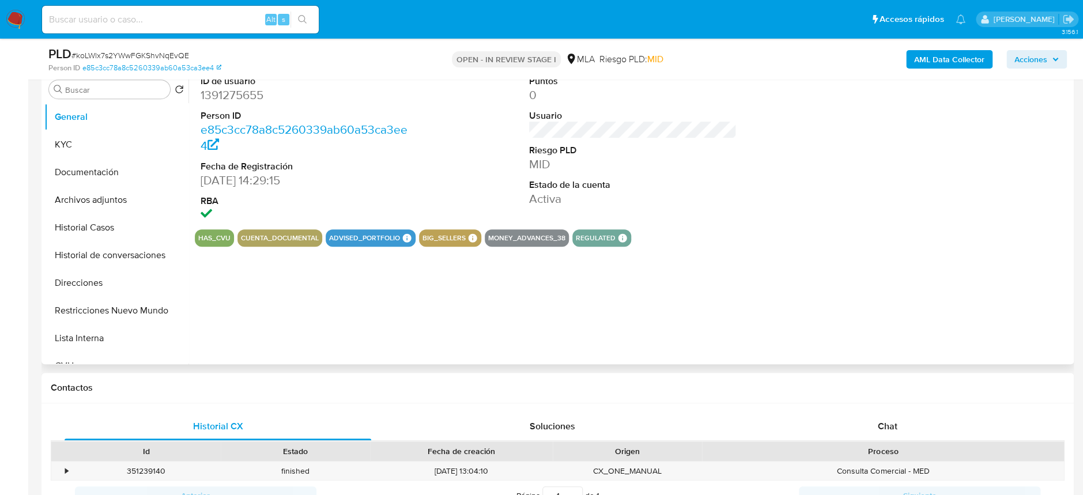
click at [219, 111] on dt "Person ID" at bounding box center [303, 115] width 207 height 13
click at [230, 97] on dd "1391275655" at bounding box center [303, 95] width 207 height 16
click at [230, 96] on dd "1391275655" at bounding box center [303, 95] width 207 height 16
copy dd "1391275655"
click at [112, 232] on button "Historial Casos" at bounding box center [111, 228] width 135 height 28
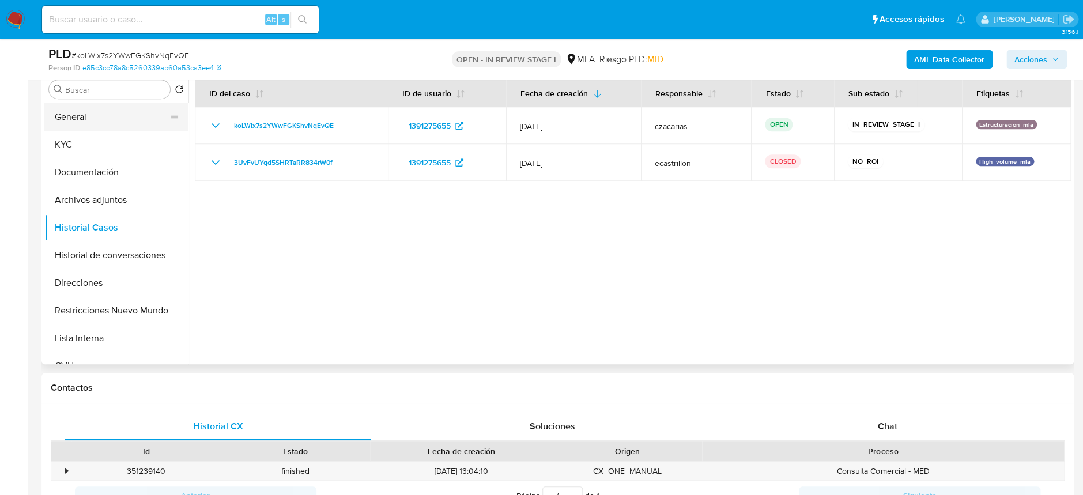
click at [133, 122] on button "General" at bounding box center [111, 117] width 135 height 28
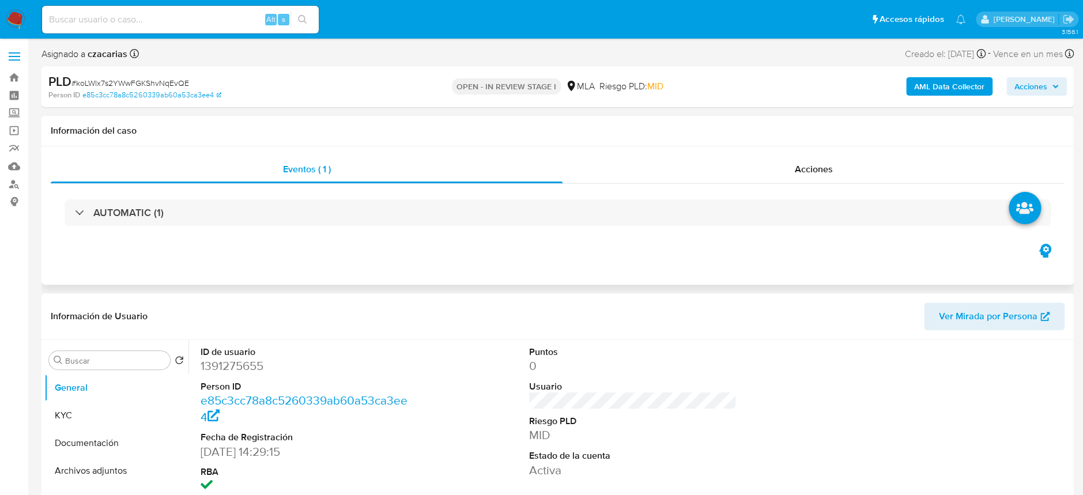
click at [240, 234] on div "AUTOMATIC (1)" at bounding box center [557, 213] width 1013 height 58
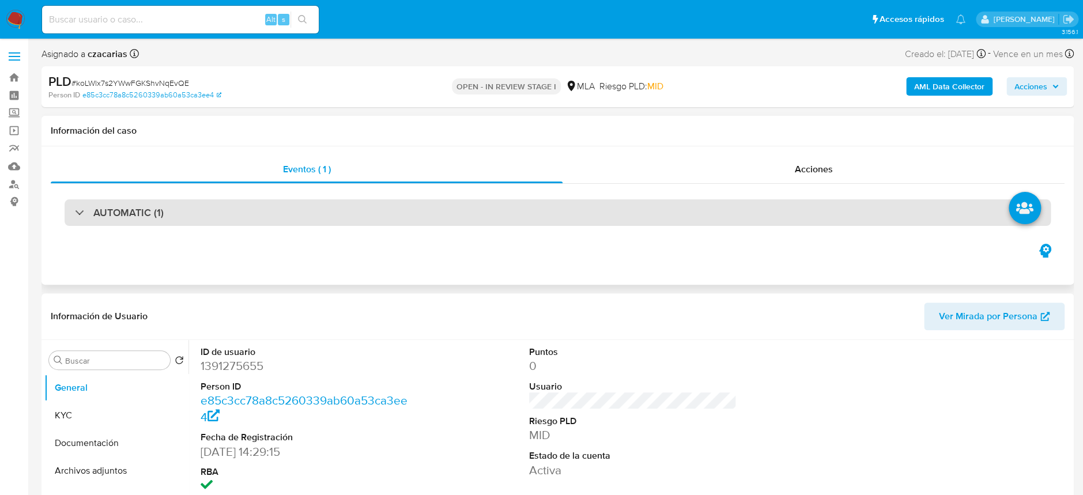
click at [249, 222] on div "AUTOMATIC (1)" at bounding box center [558, 212] width 986 height 27
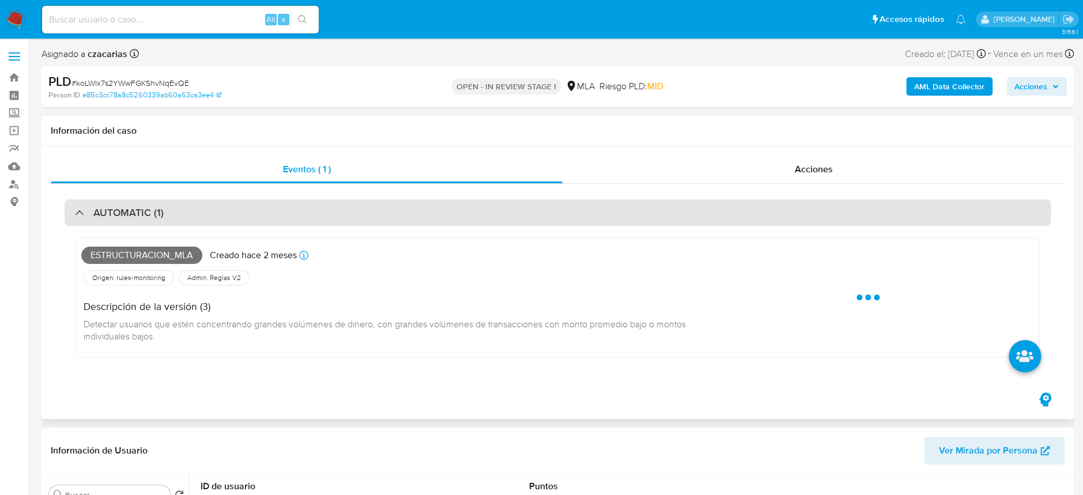
click at [294, 215] on div "AUTOMATIC (1)" at bounding box center [558, 212] width 986 height 27
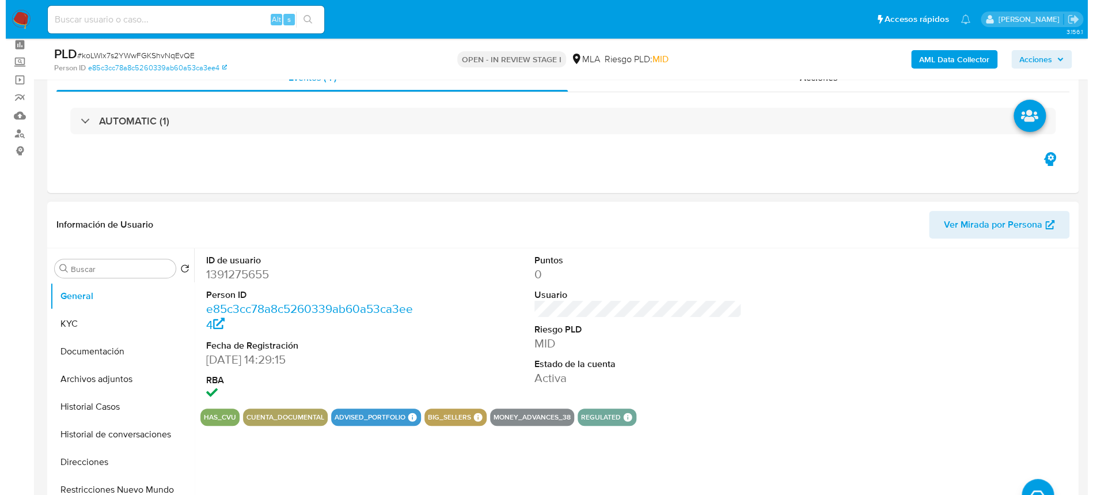
scroll to position [77, 0]
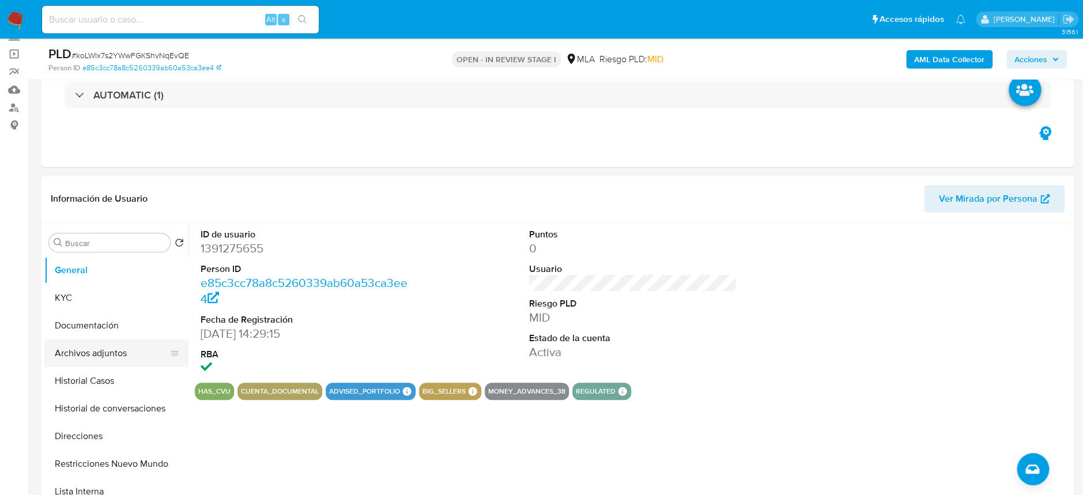
click at [96, 354] on button "Archivos adjuntos" at bounding box center [111, 353] width 135 height 28
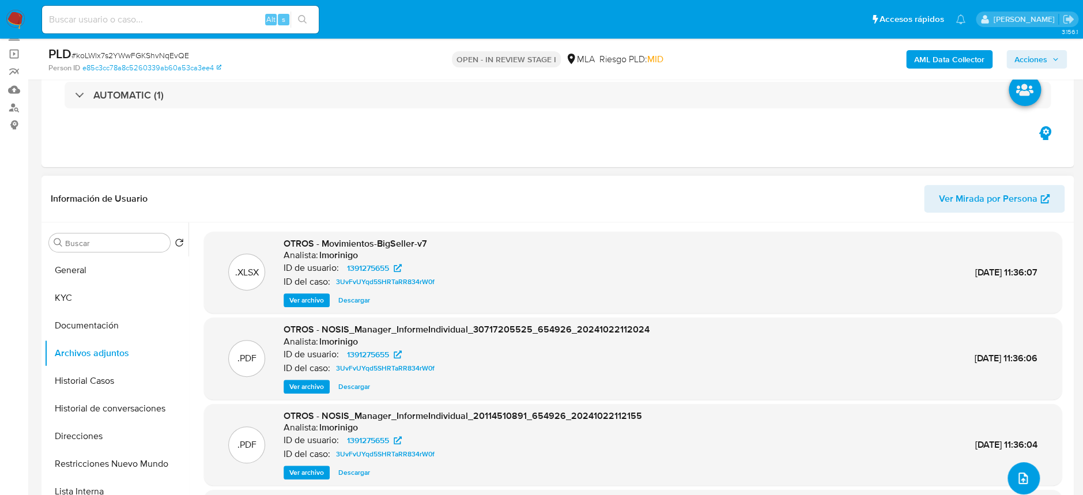
click at [1007, 478] on button "upload-file" at bounding box center [1023, 478] width 32 height 32
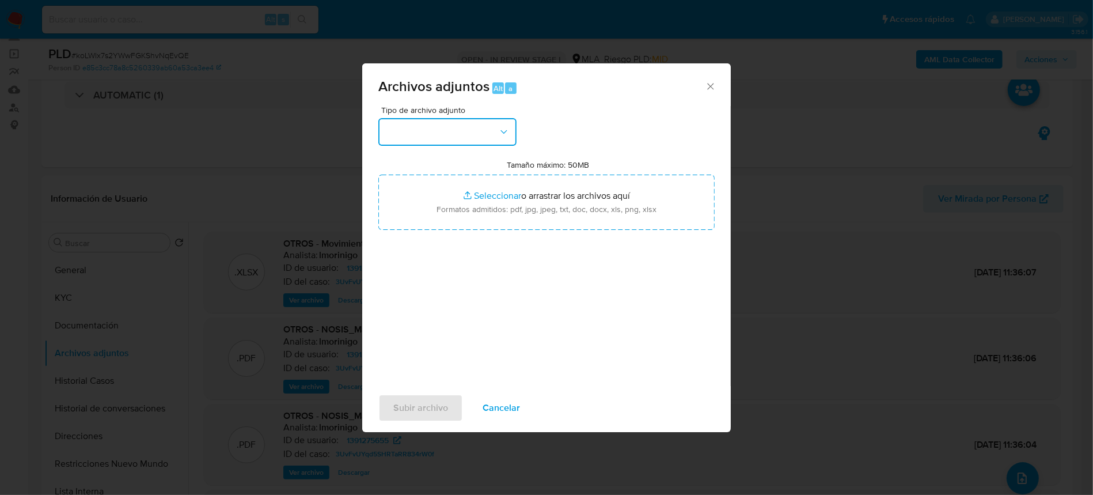
click at [430, 130] on button "button" at bounding box center [448, 132] width 138 height 28
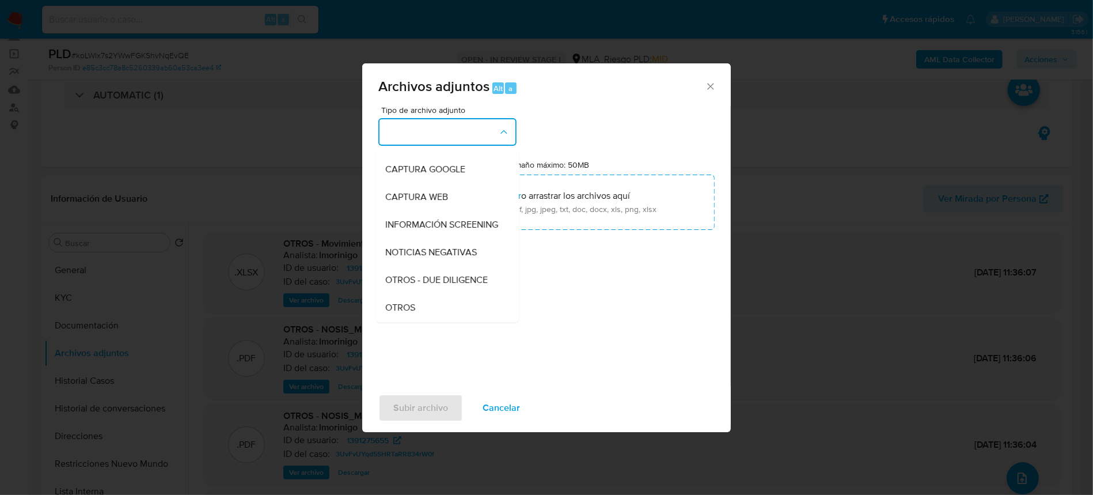
click at [407, 323] on div "Tipo de archivo adjunto IDENTIFICACIÓN INGRESOS CAPTURA BUREAU CAPTURA GOOGLE C…" at bounding box center [547, 242] width 336 height 272
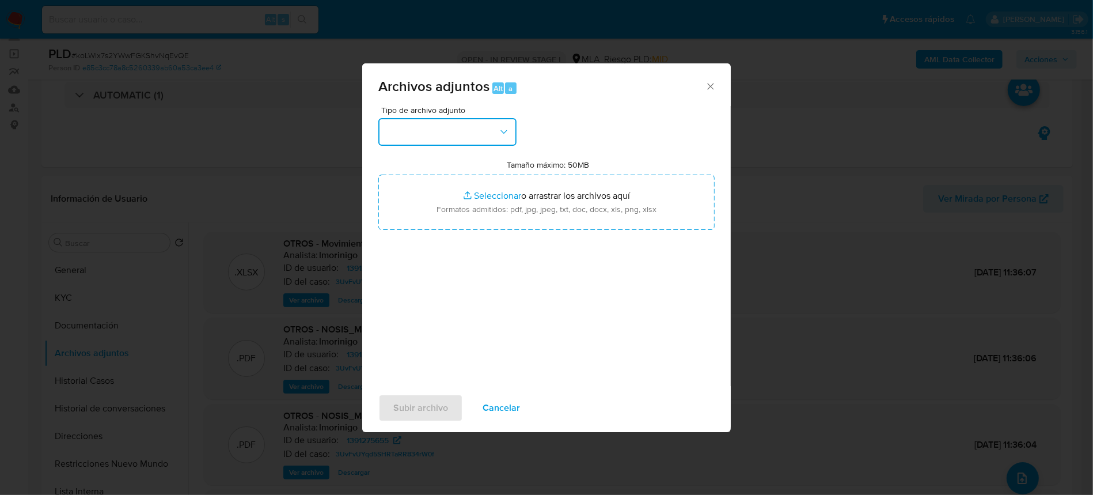
click at [455, 141] on button "button" at bounding box center [448, 132] width 138 height 28
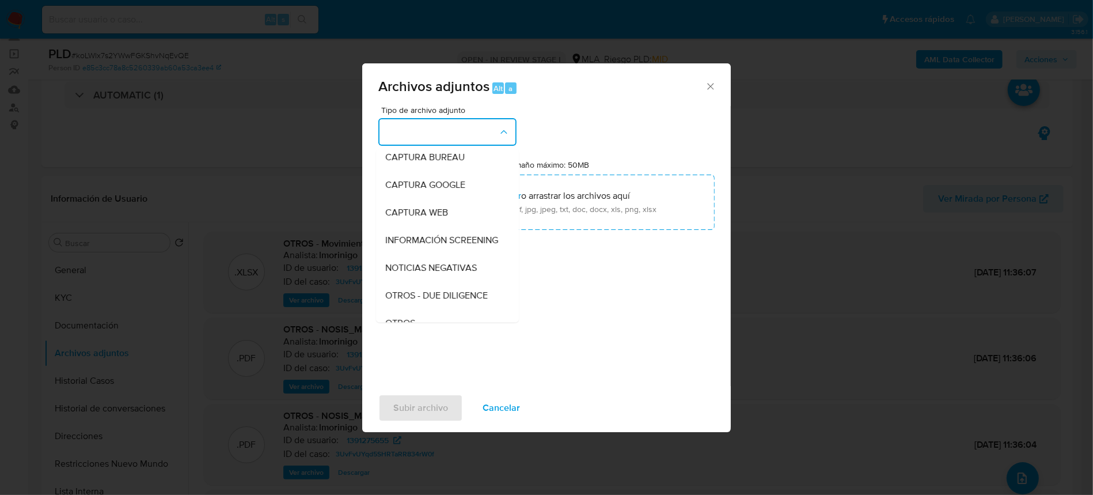
scroll to position [153, 0]
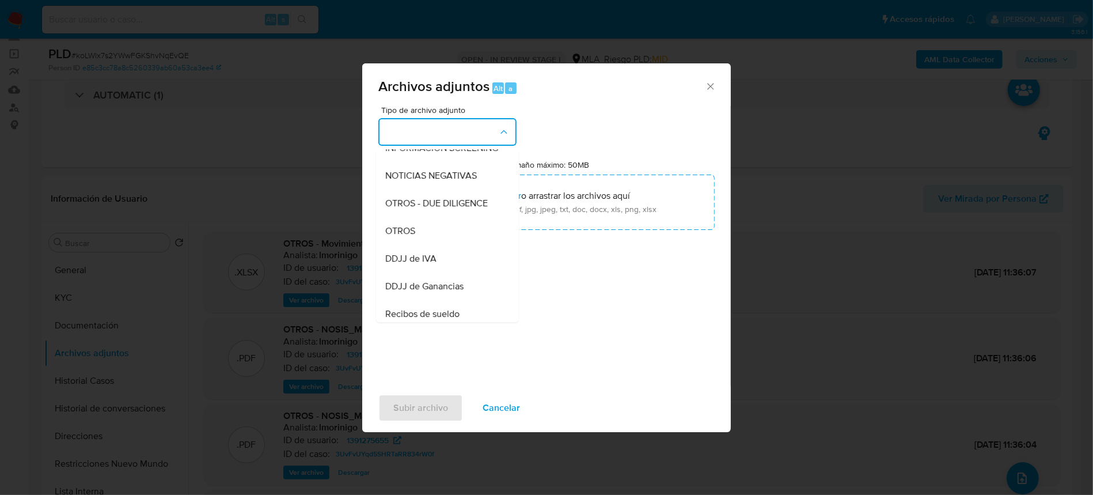
click at [438, 242] on div "OTROS" at bounding box center [444, 231] width 118 height 28
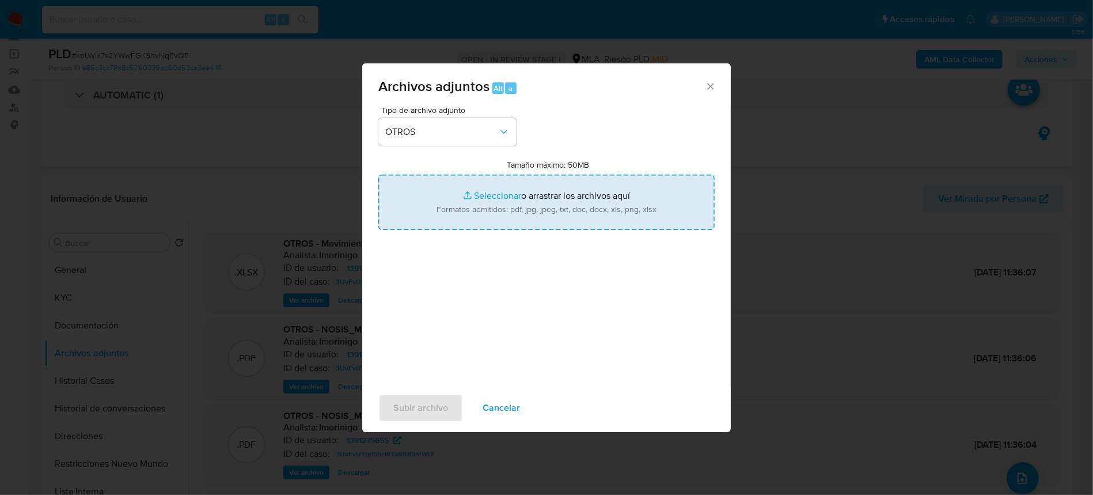
type input "C:\fakepath\Movimientos-BigSeller-v9 - EMOVA MOVILIDAD S.A..xlsx"
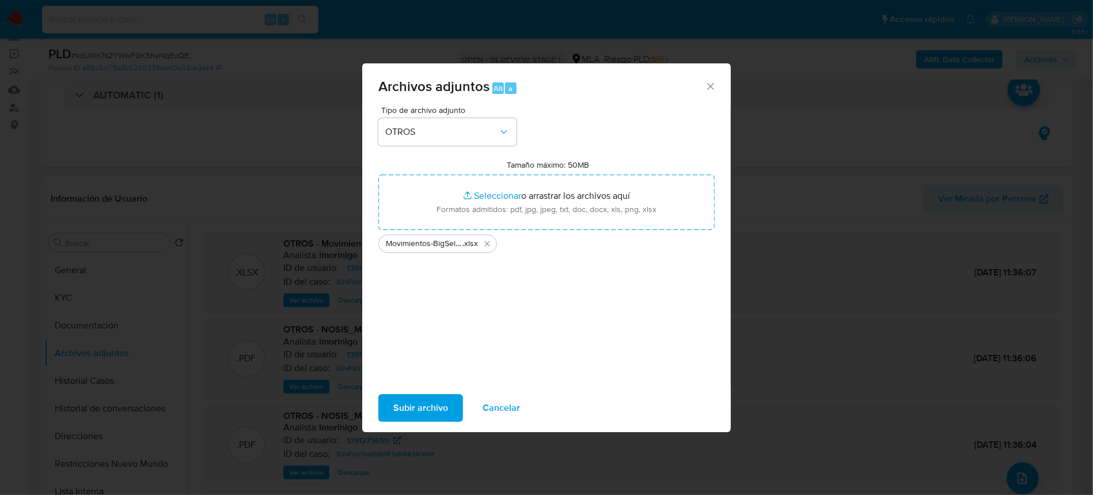
click at [419, 402] on span "Subir archivo" at bounding box center [420, 407] width 55 height 25
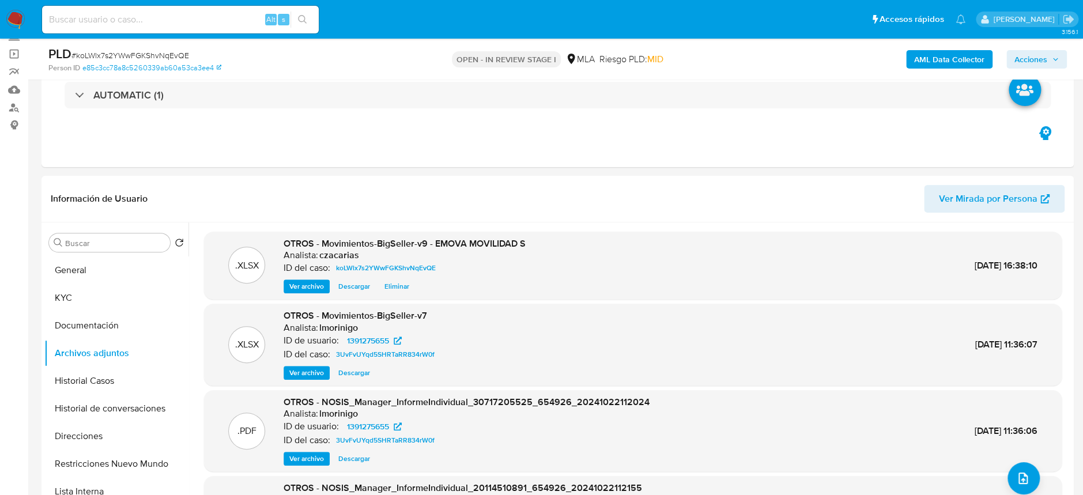
click at [947, 60] on b "AML Data Collector" at bounding box center [949, 59] width 70 height 18
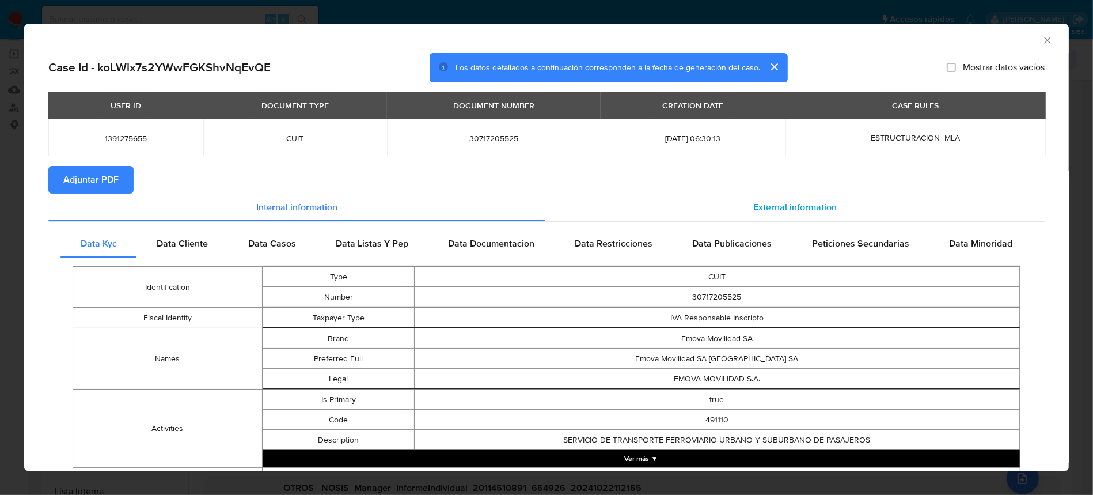
click at [790, 200] on span "External information" at bounding box center [796, 206] width 84 height 13
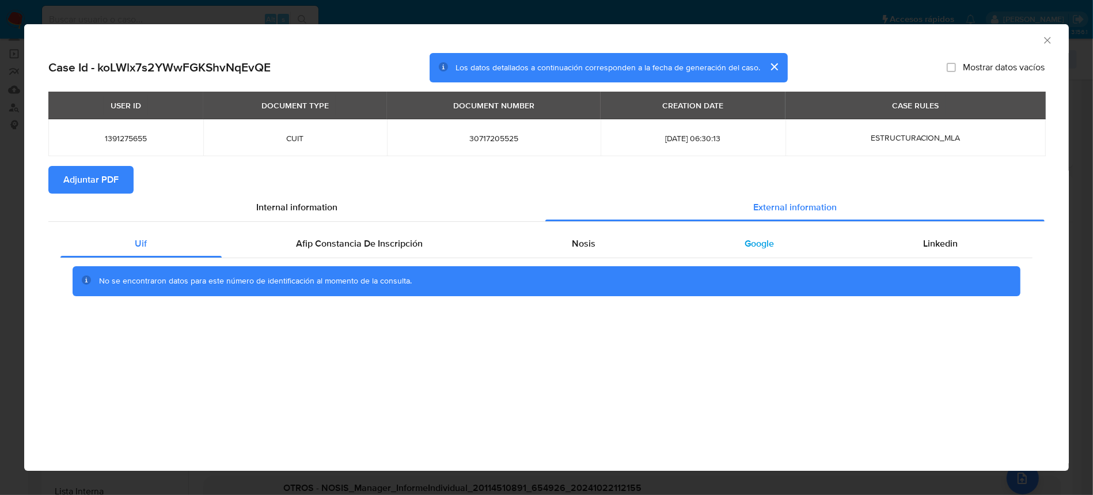
click at [784, 244] on div "Google" at bounding box center [760, 244] width 179 height 28
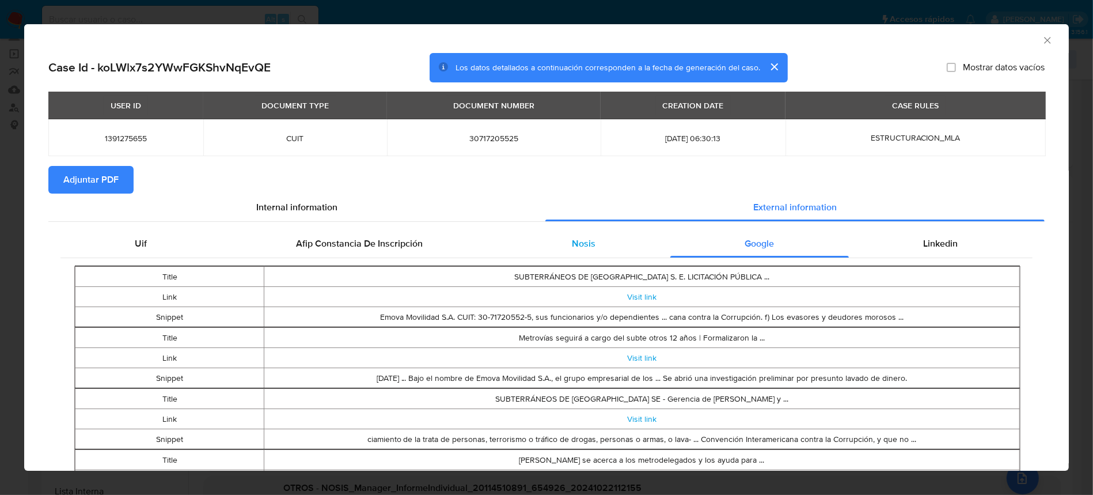
scroll to position [74, 0]
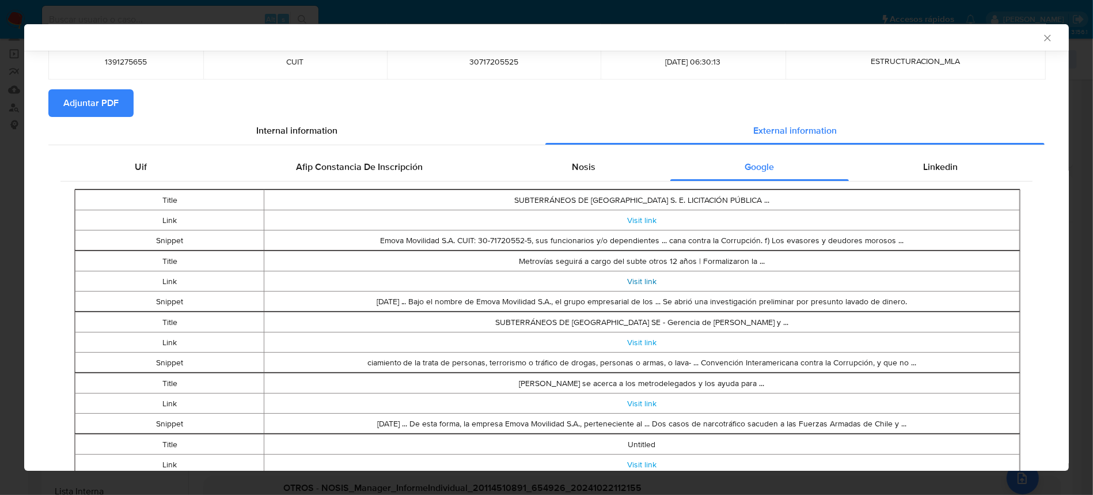
click at [627, 282] on link "Visit link" at bounding box center [641, 281] width 29 height 12
click at [630, 218] on link "Visit link" at bounding box center [641, 220] width 29 height 12
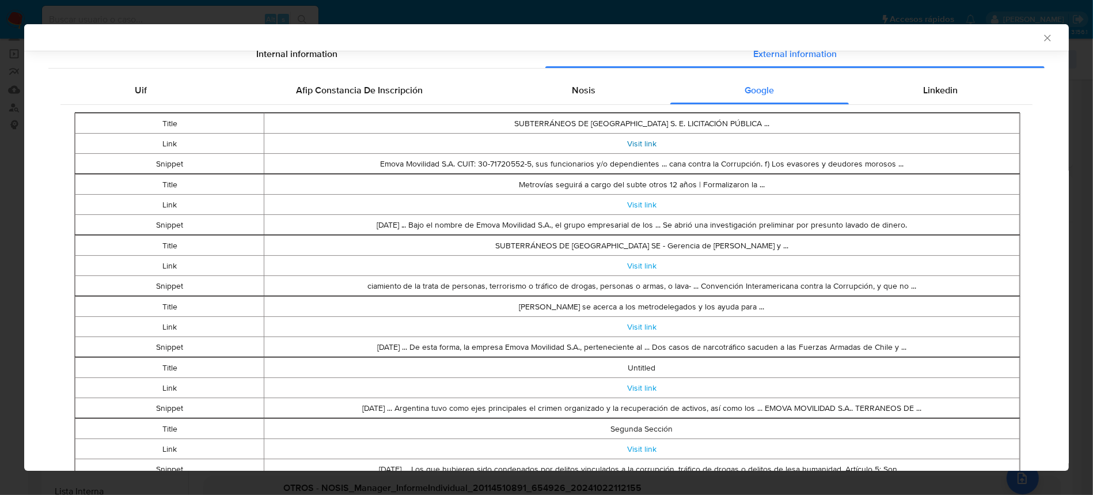
scroll to position [228, 0]
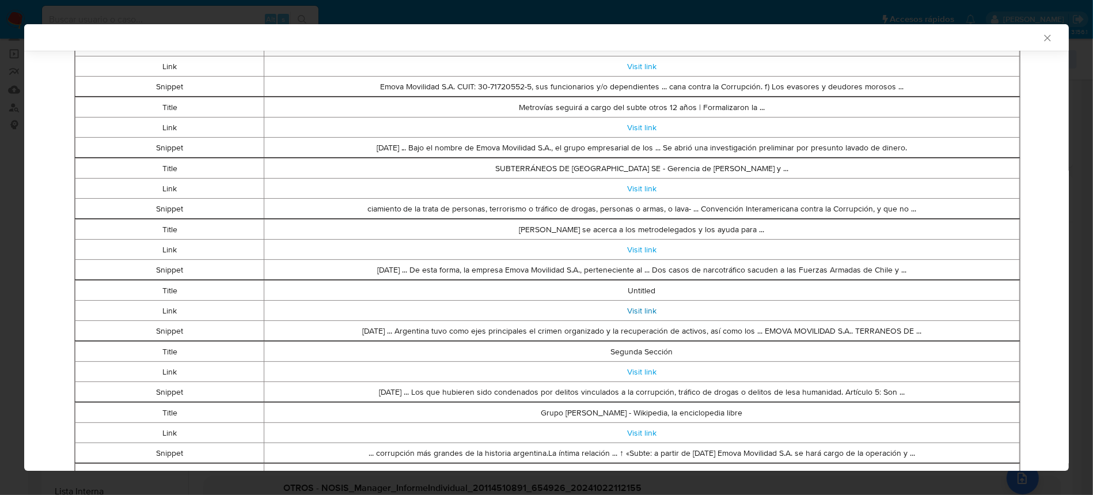
click at [638, 307] on link "Visit link" at bounding box center [641, 311] width 29 height 12
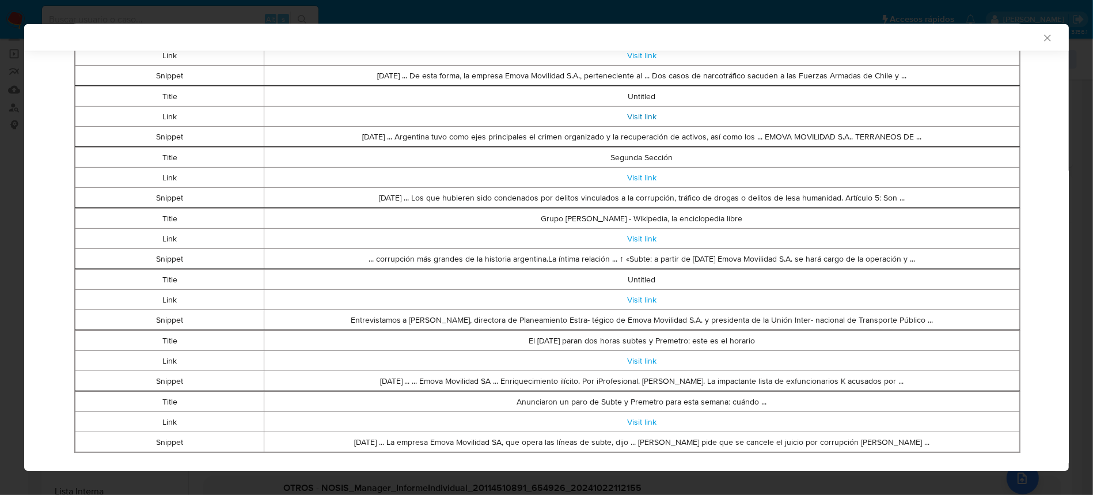
scroll to position [444, 0]
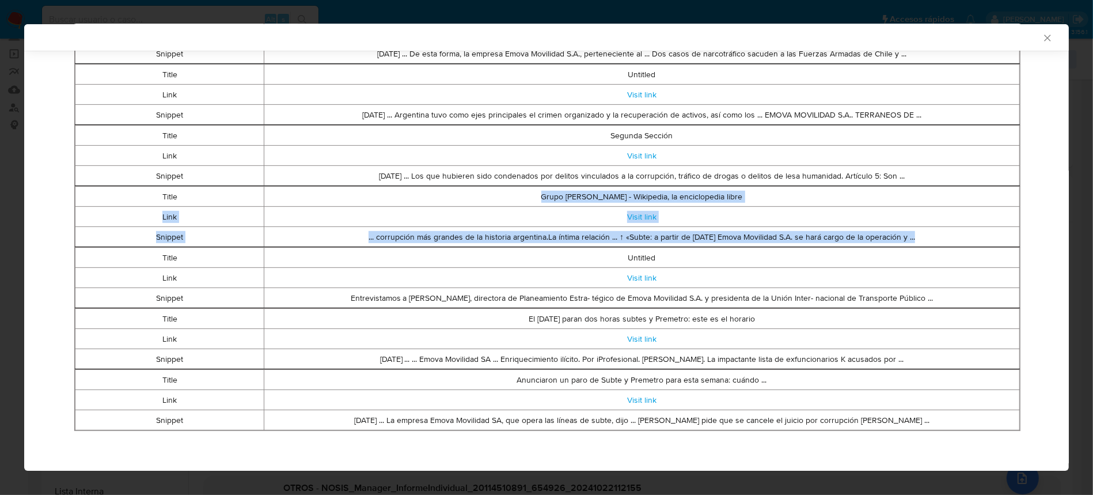
drag, startPoint x: 544, startPoint y: 198, endPoint x: 934, endPoint y: 239, distance: 392.2
click at [934, 239] on tbody "Title Grupo Roggio - Wikipedia, la enciclopedia libre Link Visit link Snippet .…" at bounding box center [547, 217] width 945 height 60
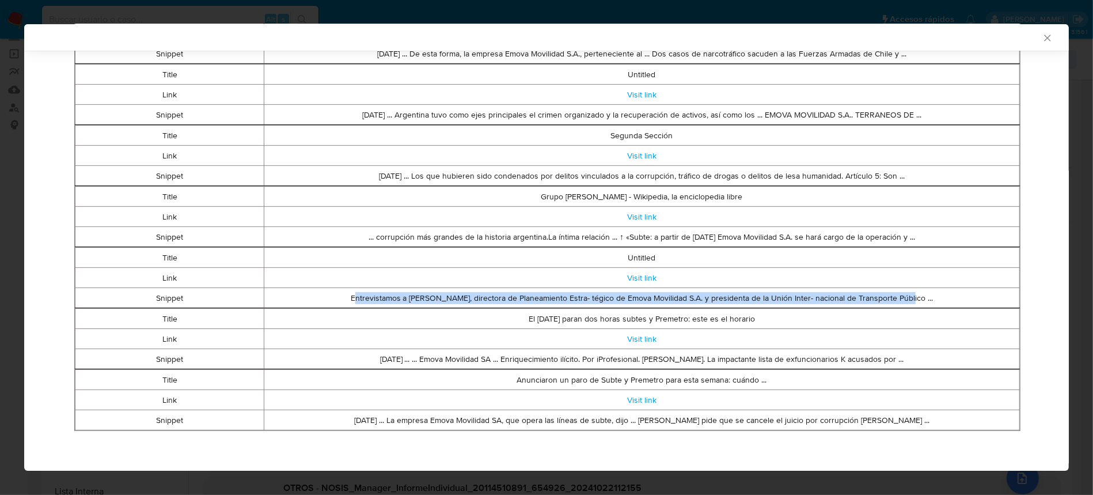
drag, startPoint x: 355, startPoint y: 297, endPoint x: 899, endPoint y: 293, distance: 543.9
click at [899, 293] on td "Entrevistamos a [PERSON_NAME], directora de Planeamiento Estra- tégico de Emova…" at bounding box center [642, 298] width 756 height 20
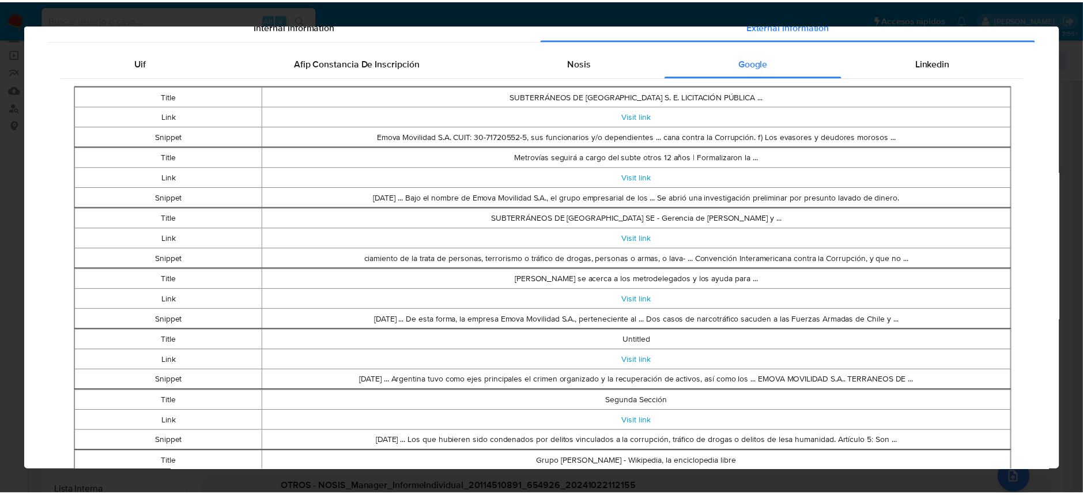
scroll to position [0, 0]
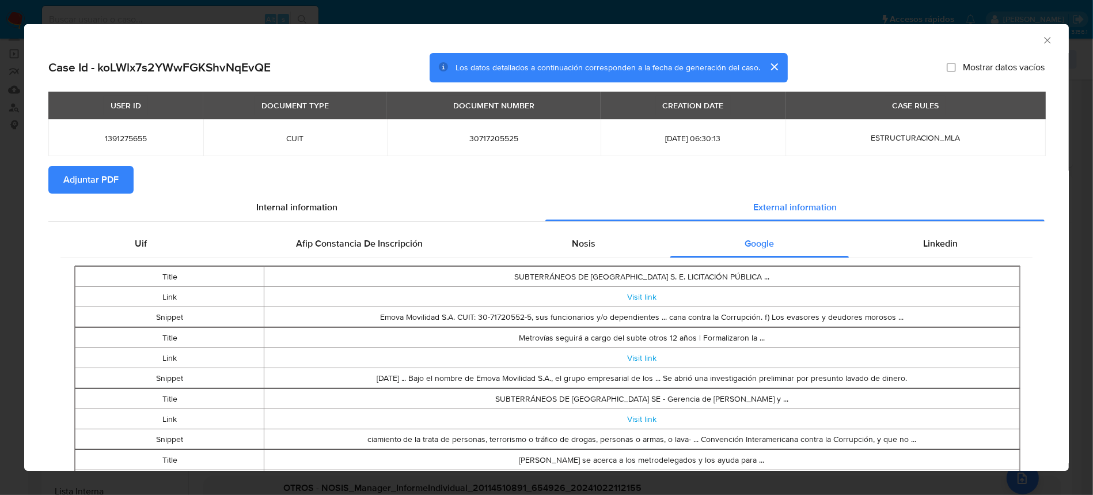
drag, startPoint x: 1036, startPoint y: 36, endPoint x: 1028, endPoint y: 40, distance: 8.8
click at [1042, 37] on icon "Cerrar ventana" at bounding box center [1048, 41] width 12 height 12
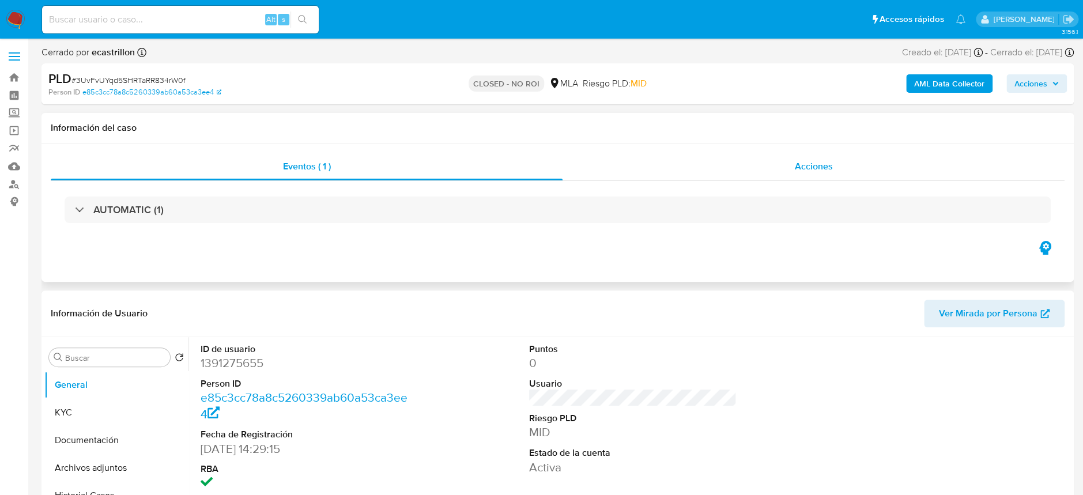
click at [796, 166] on span "Acciones" at bounding box center [813, 166] width 38 height 13
select select "10"
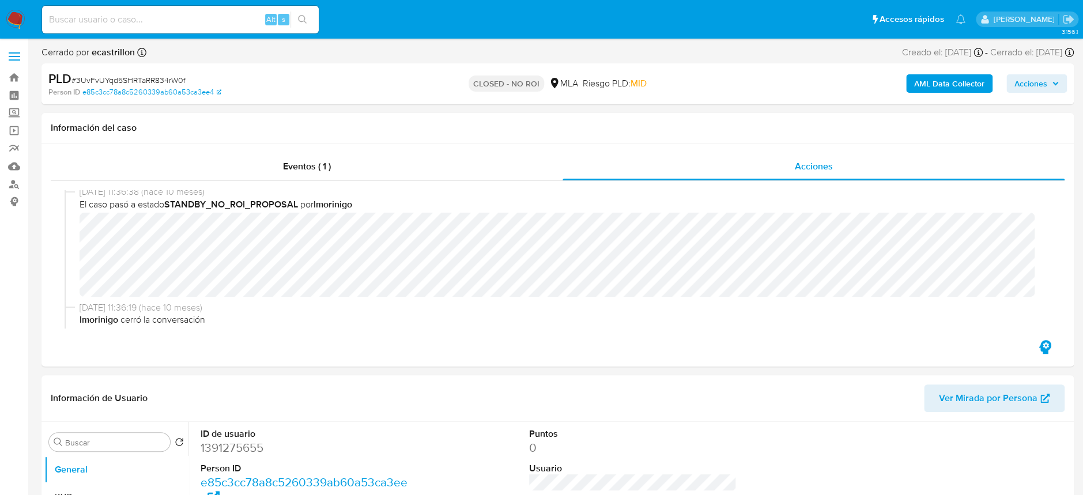
scroll to position [307, 0]
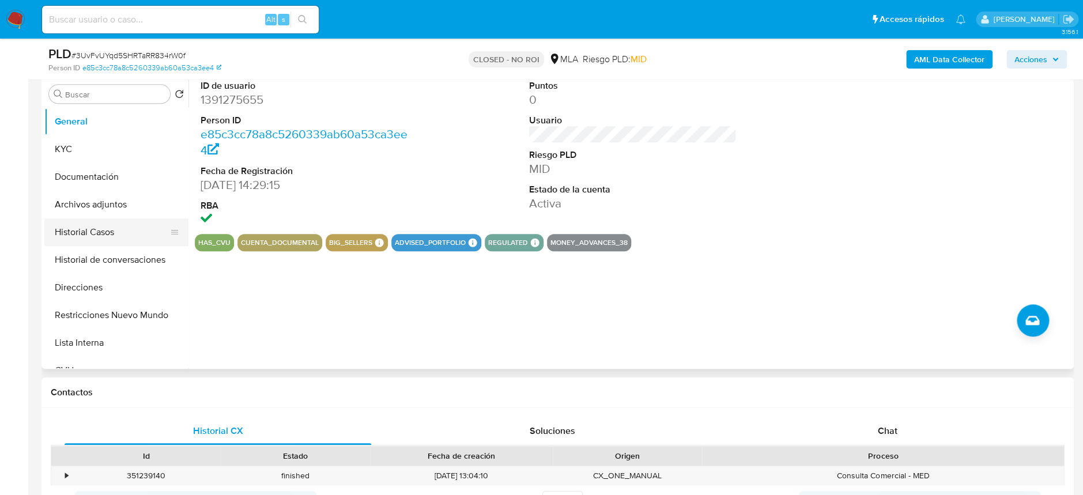
click at [90, 231] on button "Historial Casos" at bounding box center [111, 232] width 135 height 28
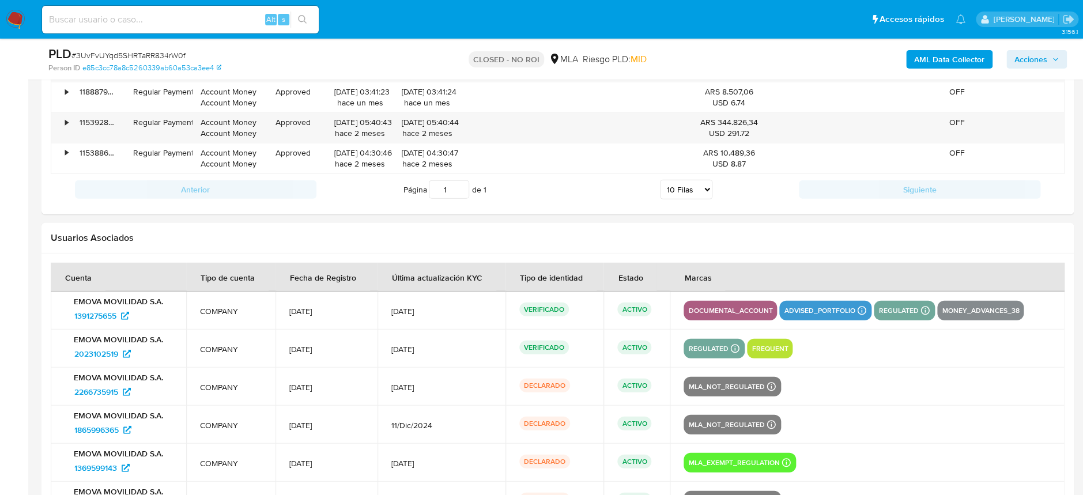
scroll to position [1545, 0]
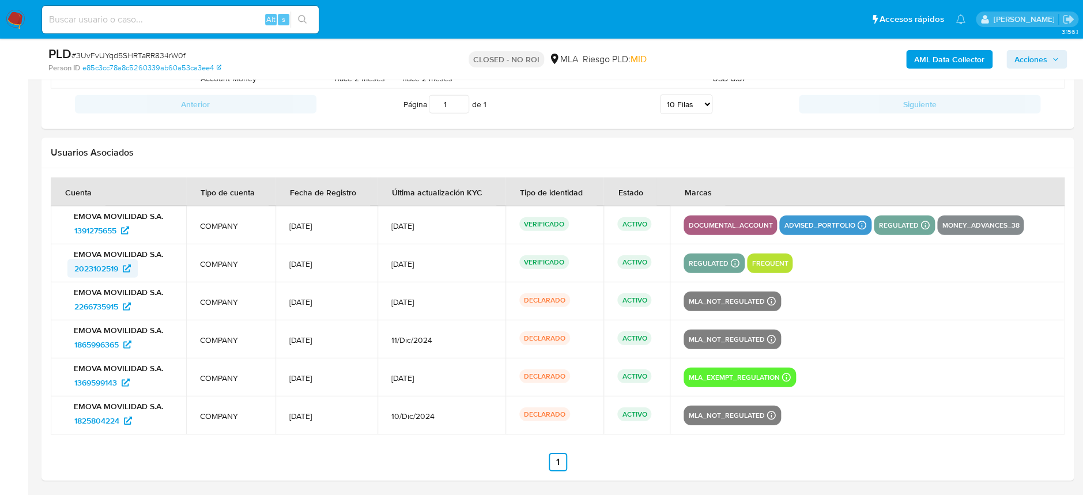
click at [110, 266] on span "2023102519" at bounding box center [96, 268] width 44 height 18
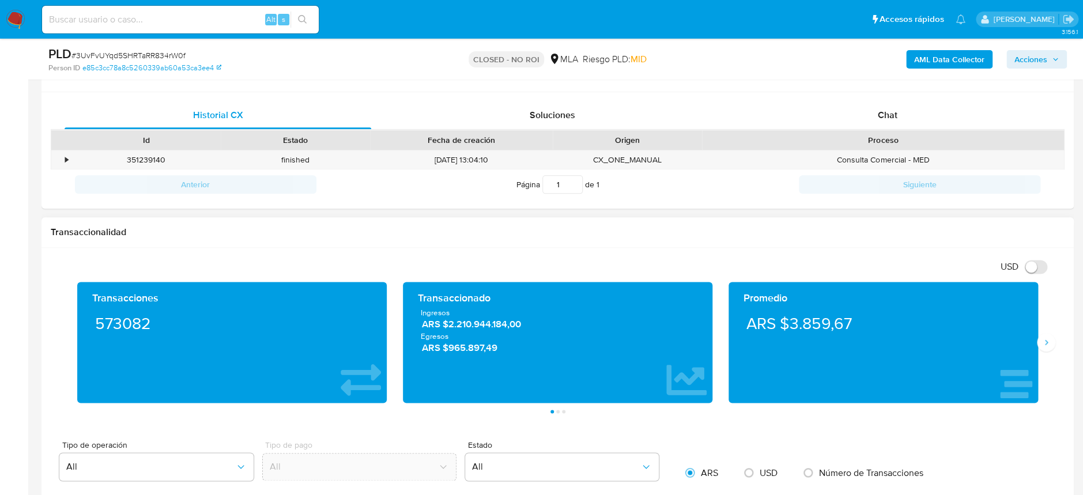
scroll to position [85, 0]
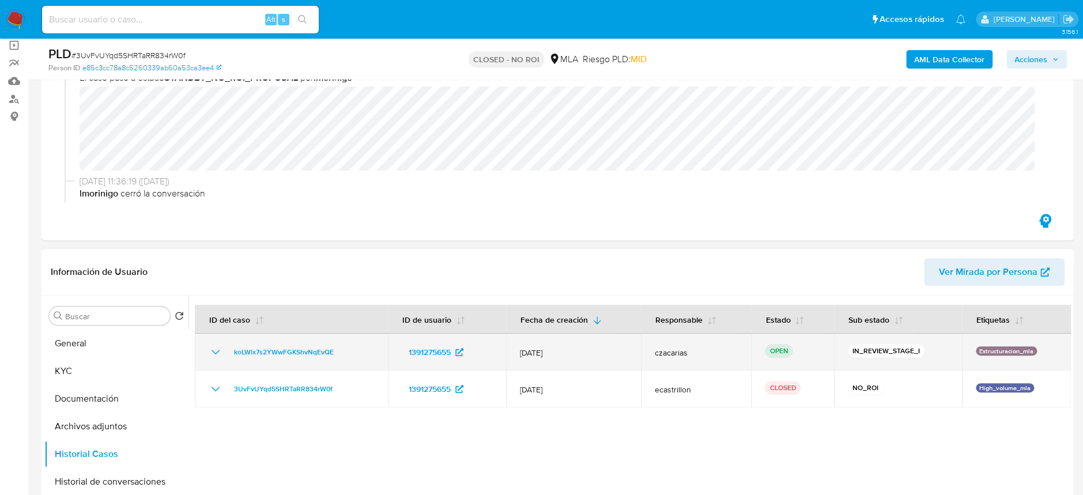
drag, startPoint x: 362, startPoint y: 349, endPoint x: 226, endPoint y: 353, distance: 135.4
click at [226, 353] on div "koLWlx7s2YWwFGKShvNqEvQE" at bounding box center [291, 352] width 165 height 14
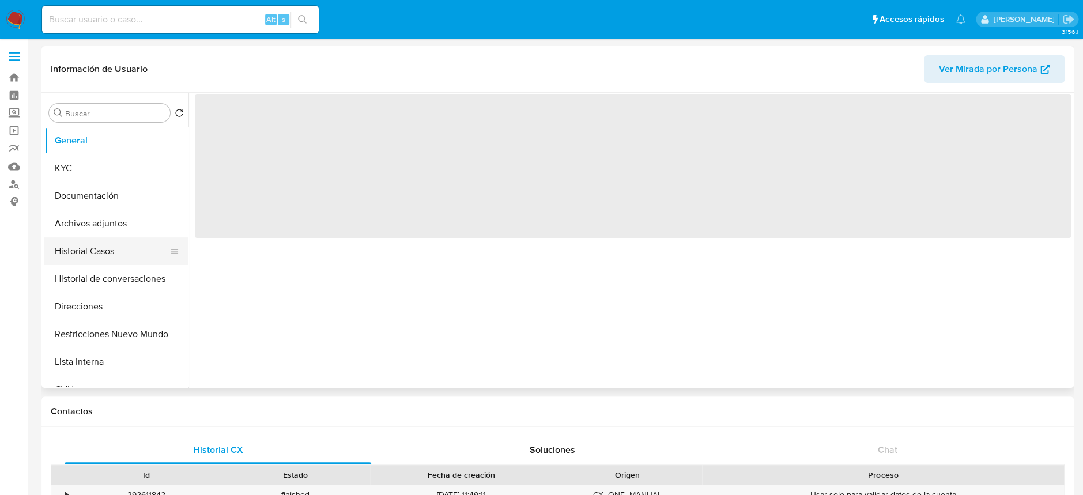
click at [101, 244] on button "Historial Casos" at bounding box center [111, 251] width 135 height 28
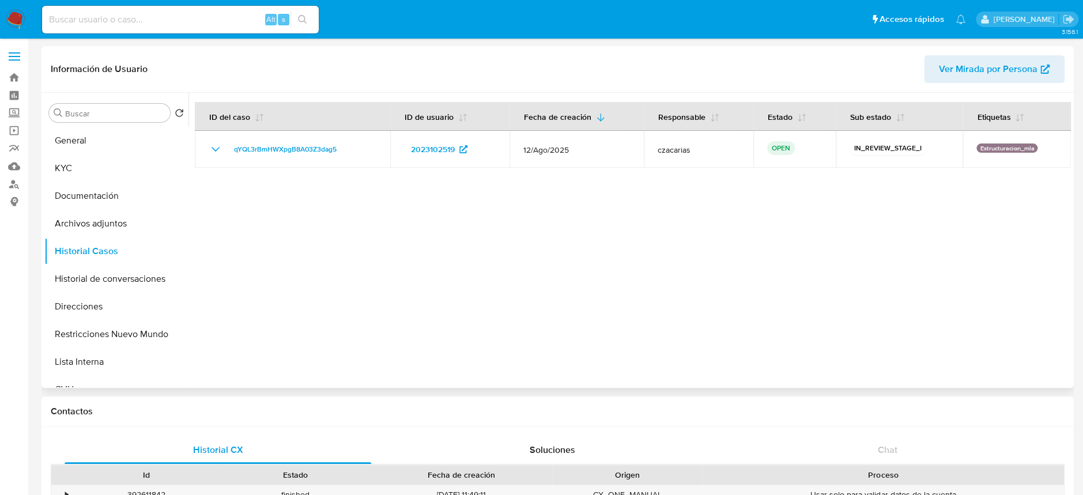
select select "10"
click at [98, 138] on button "General" at bounding box center [111, 141] width 135 height 28
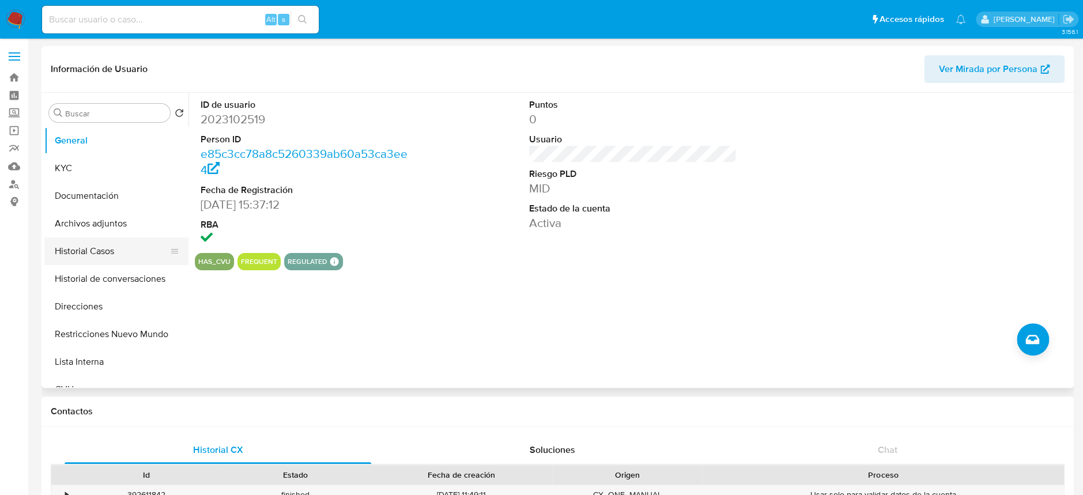
click at [93, 234] on button "Archivos adjuntos" at bounding box center [116, 224] width 144 height 28
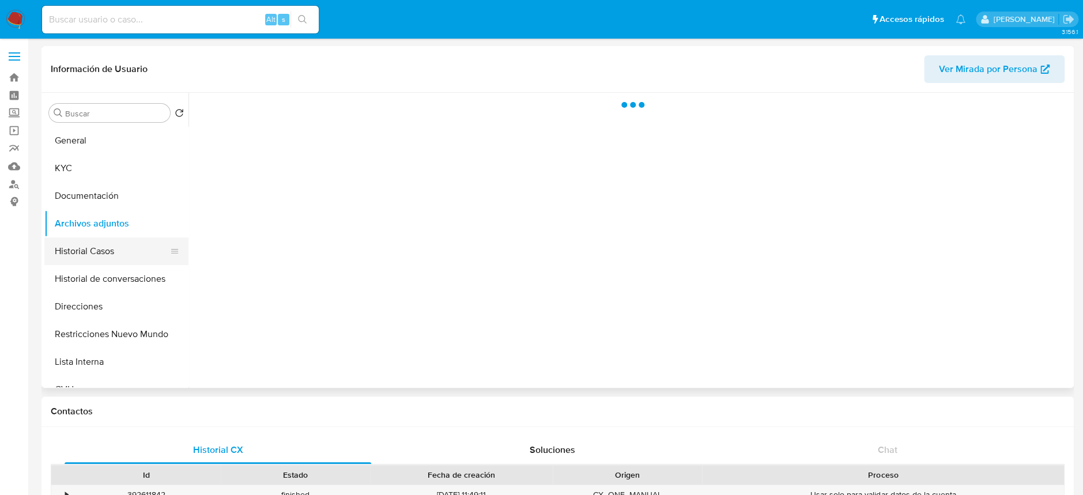
click at [92, 241] on button "Historial Casos" at bounding box center [111, 251] width 135 height 28
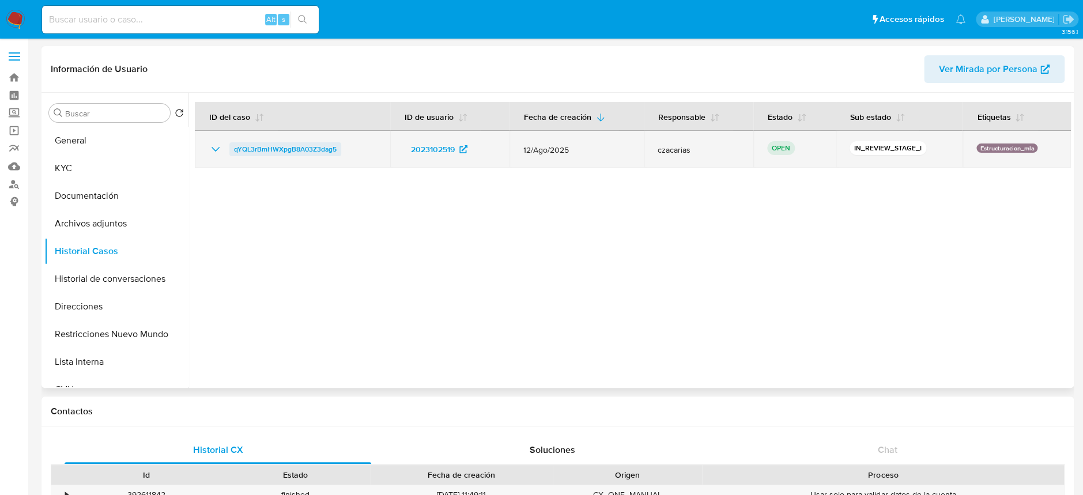
click at [271, 152] on span "qYQL3rBmHWXpgB8A03Z3dag5" at bounding box center [285, 149] width 103 height 14
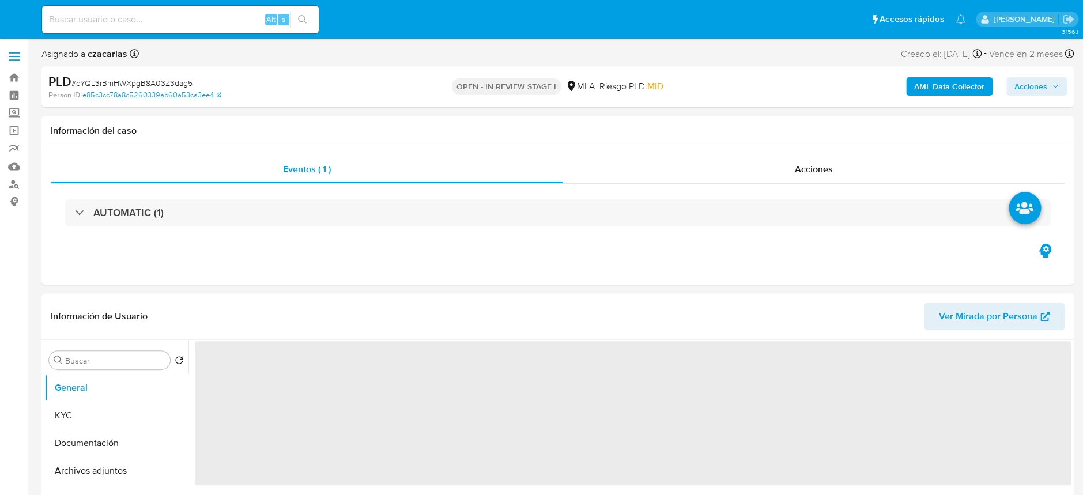
select select "10"
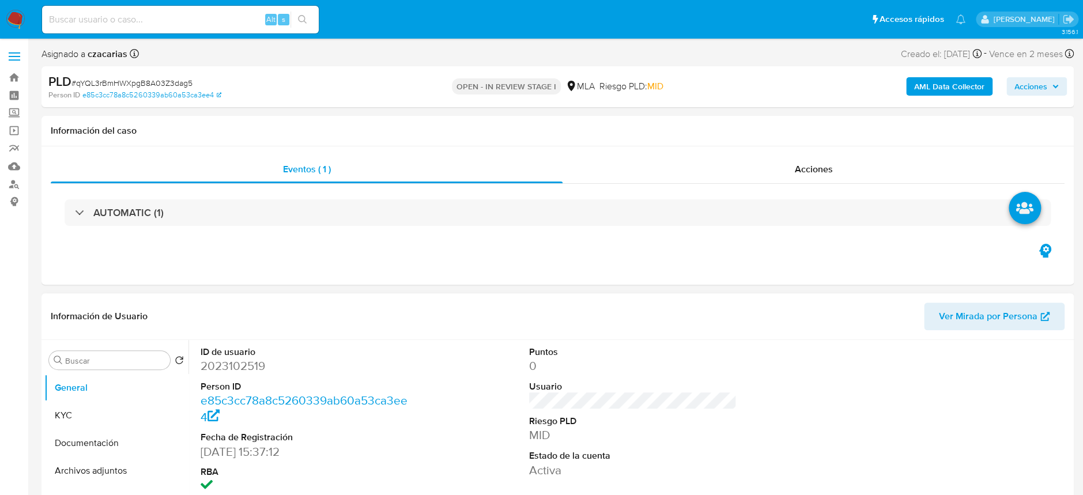
click at [230, 362] on dd "2023102519" at bounding box center [303, 366] width 207 height 16
copy dd "2023102519"
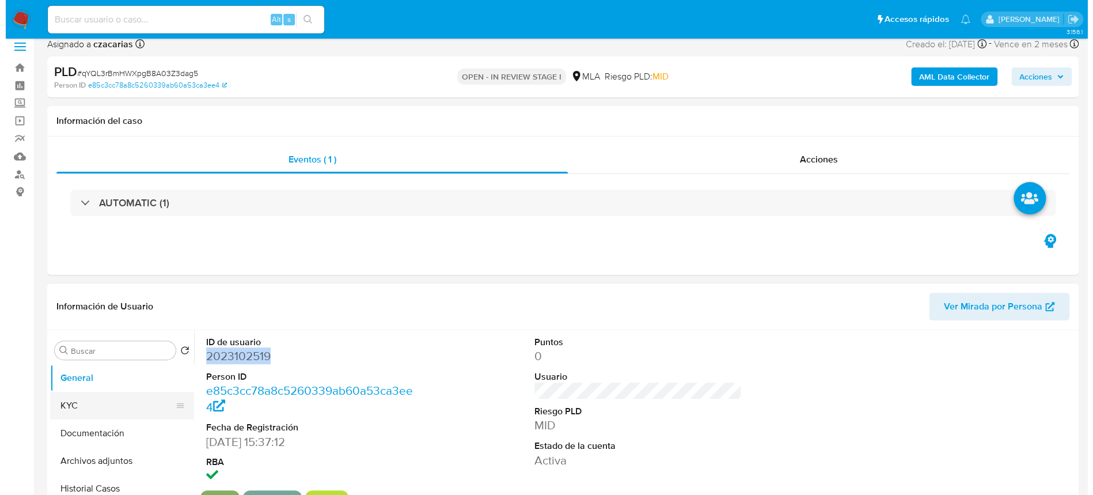
scroll to position [153, 0]
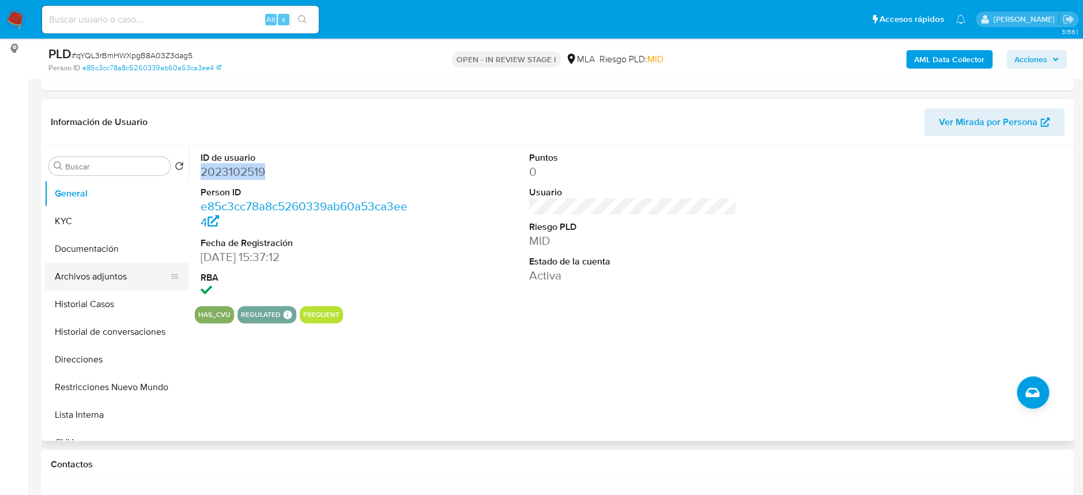
click at [90, 278] on button "Archivos adjuntos" at bounding box center [111, 277] width 135 height 28
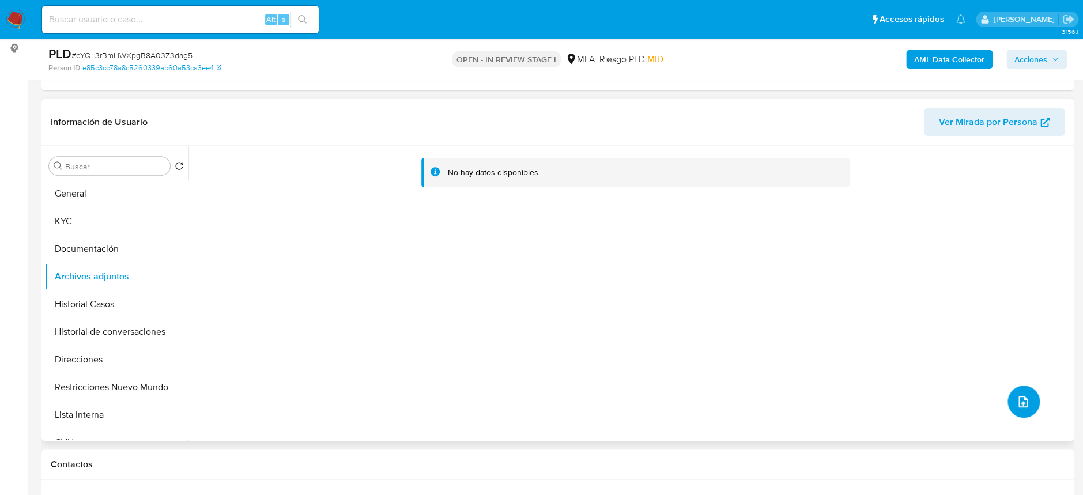
click at [1020, 399] on icon "upload-file" at bounding box center [1022, 402] width 9 height 12
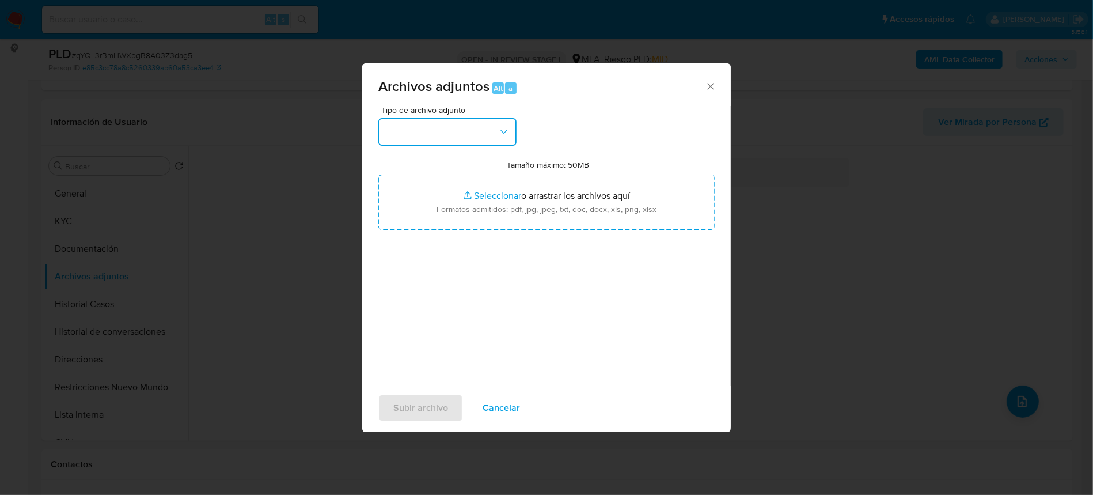
click at [482, 135] on button "button" at bounding box center [448, 132] width 138 height 28
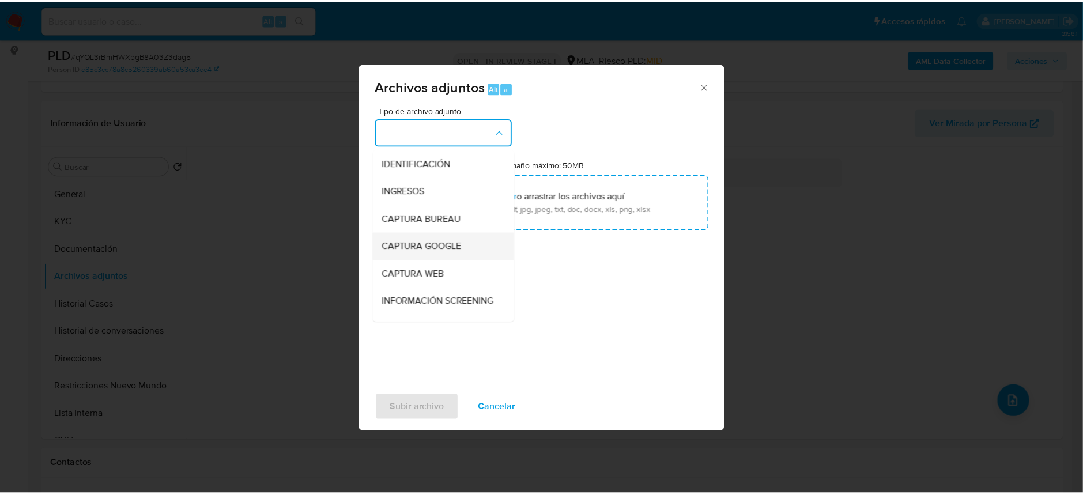
scroll to position [77, 0]
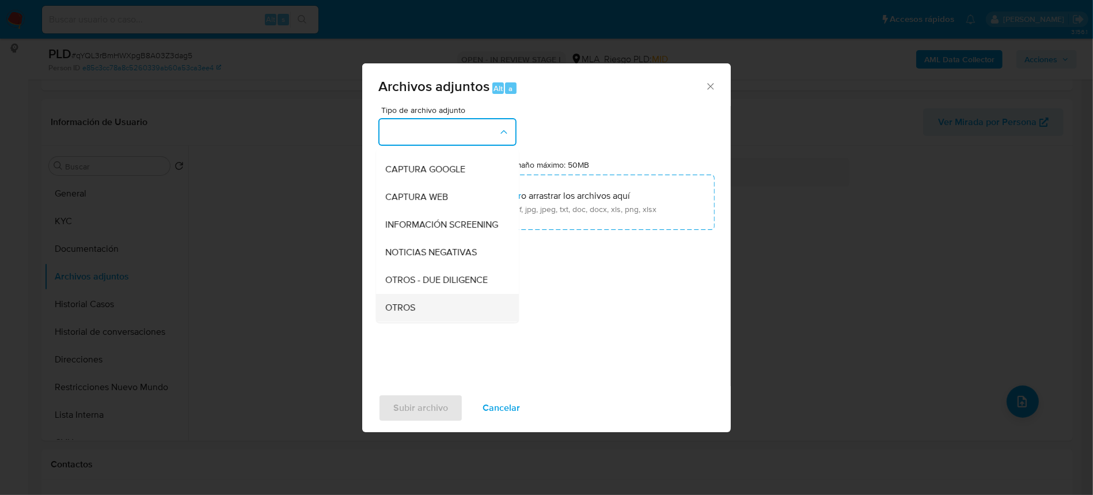
click at [406, 313] on span "OTROS" at bounding box center [400, 308] width 30 height 12
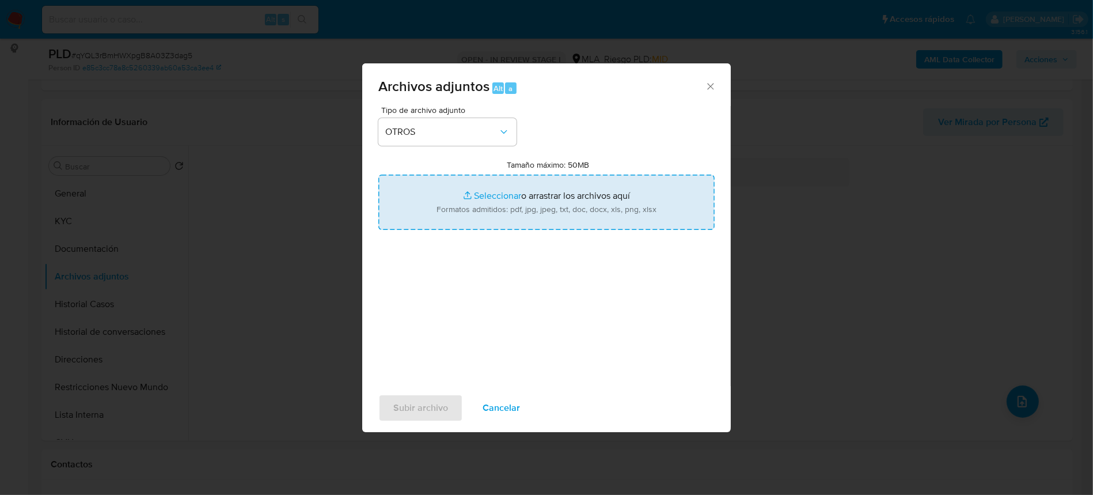
type input "C:\fakepath\Movimientos-BigSeller-v9 - EMOVA MOVILIDAD S.A..xlsx"
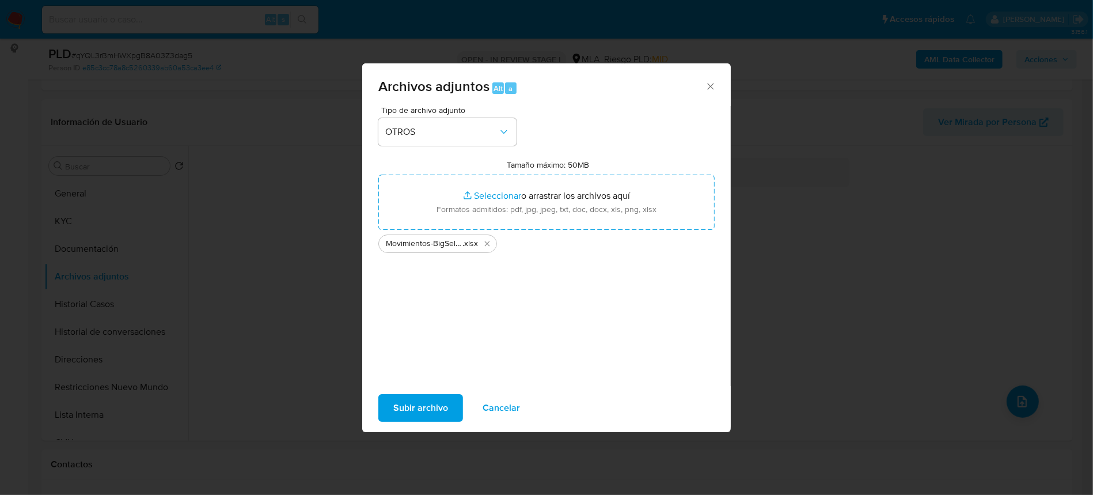
click at [420, 403] on span "Subir archivo" at bounding box center [420, 407] width 55 height 25
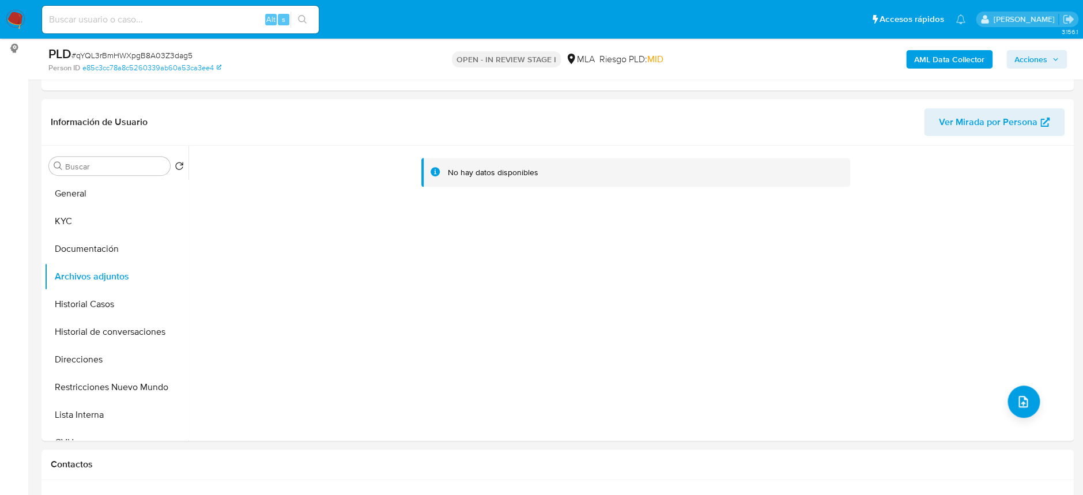
click at [953, 67] on b "AML Data Collector" at bounding box center [949, 59] width 70 height 18
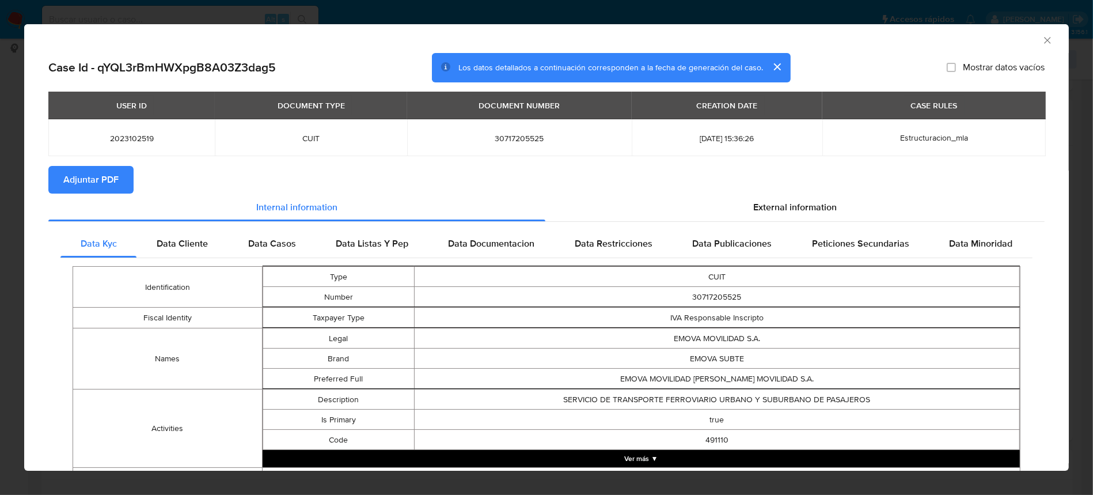
click at [1042, 41] on icon "Cerrar ventana" at bounding box center [1048, 41] width 12 height 12
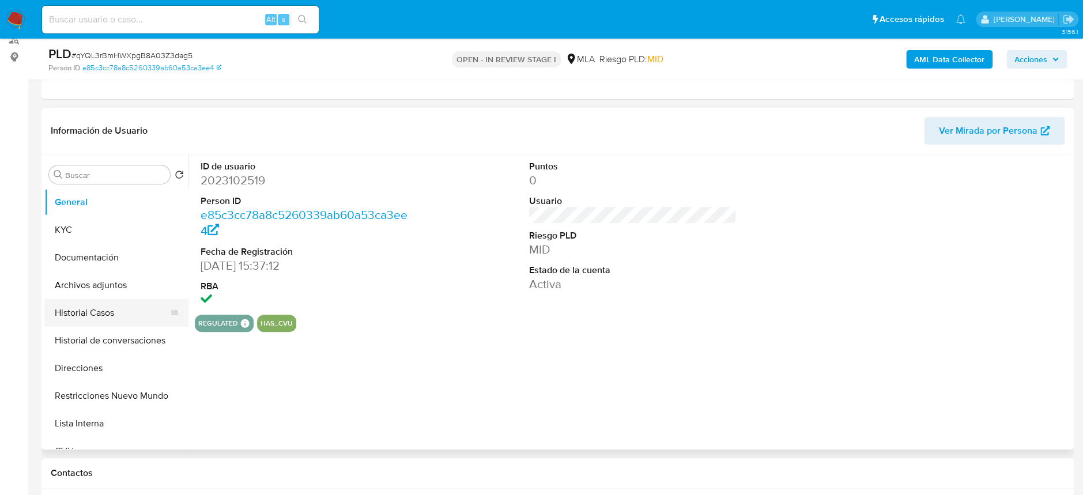
scroll to position [153, 0]
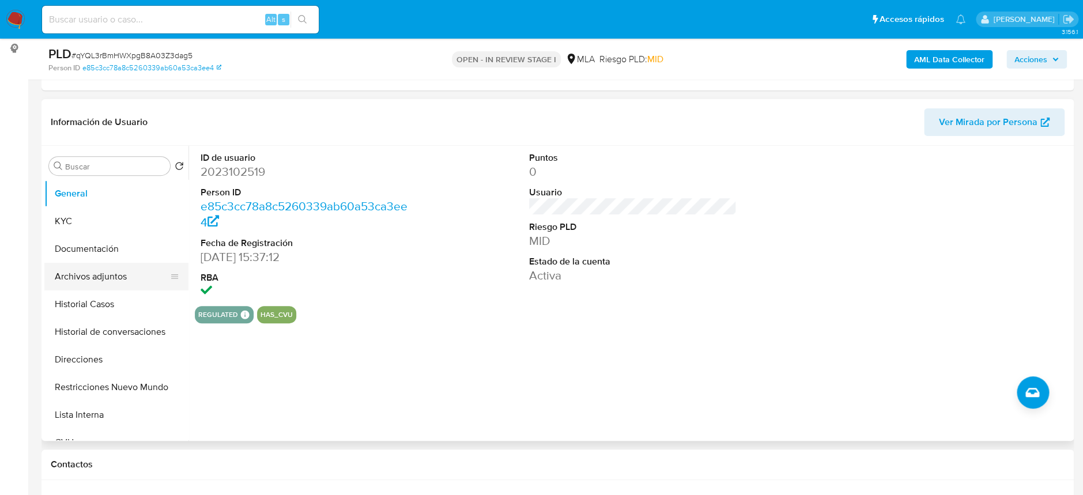
click at [110, 278] on button "Archivos adjuntos" at bounding box center [111, 277] width 135 height 28
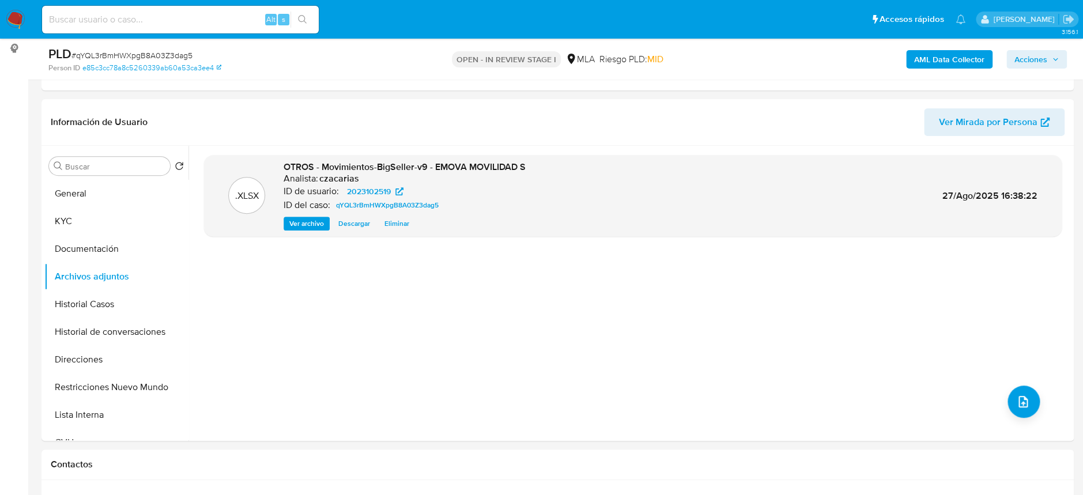
click at [944, 57] on b "AML Data Collector" at bounding box center [949, 59] width 70 height 18
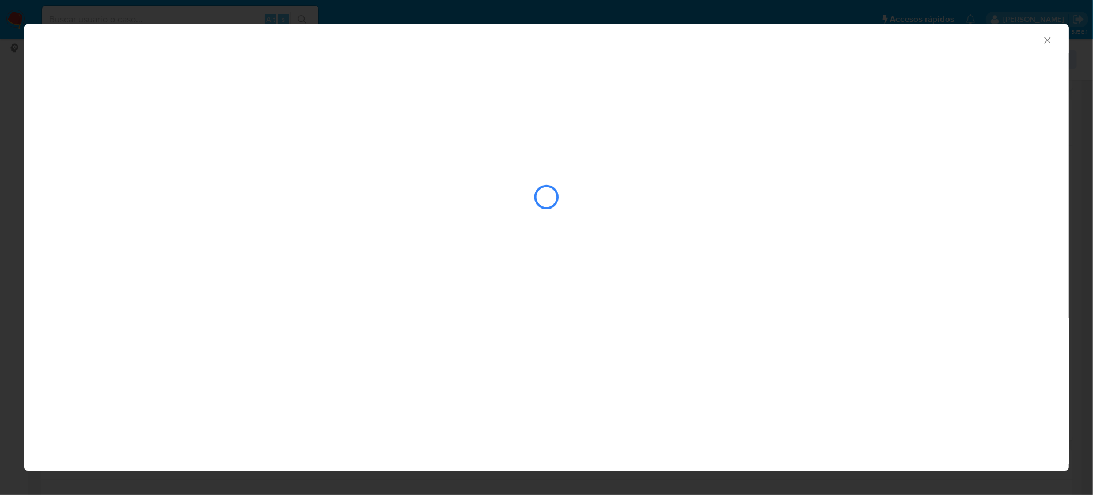
select select "10"
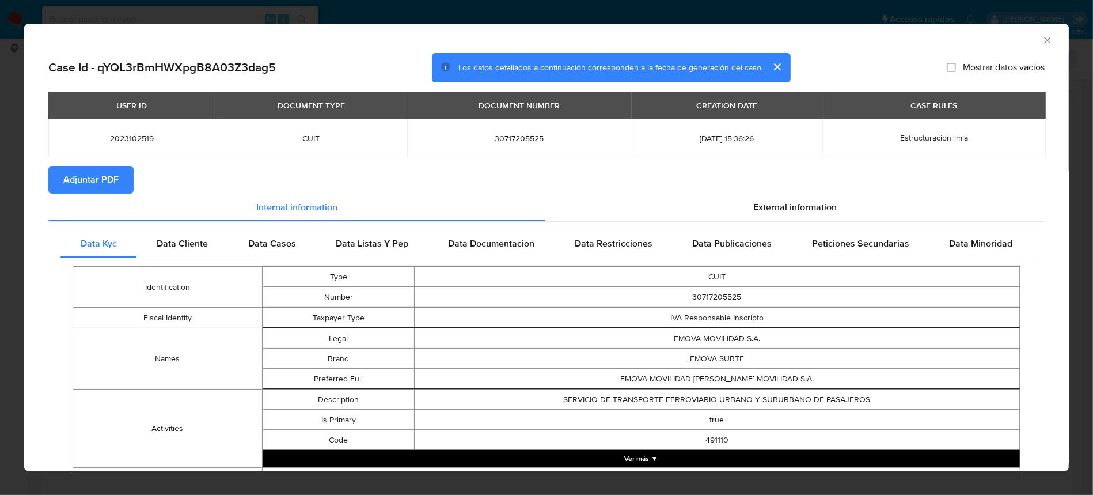
click at [99, 183] on span "Adjuntar PDF" at bounding box center [90, 179] width 55 height 25
click at [1030, 39] on div "AML Data Collector" at bounding box center [537, 38] width 1010 height 13
click at [1042, 41] on icon "Cerrar ventana" at bounding box center [1048, 41] width 12 height 12
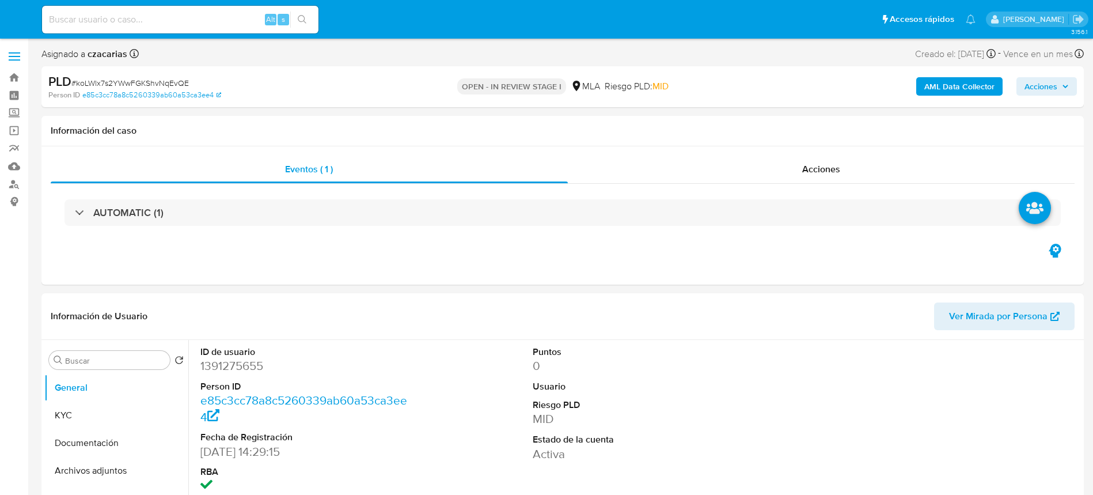
select select "10"
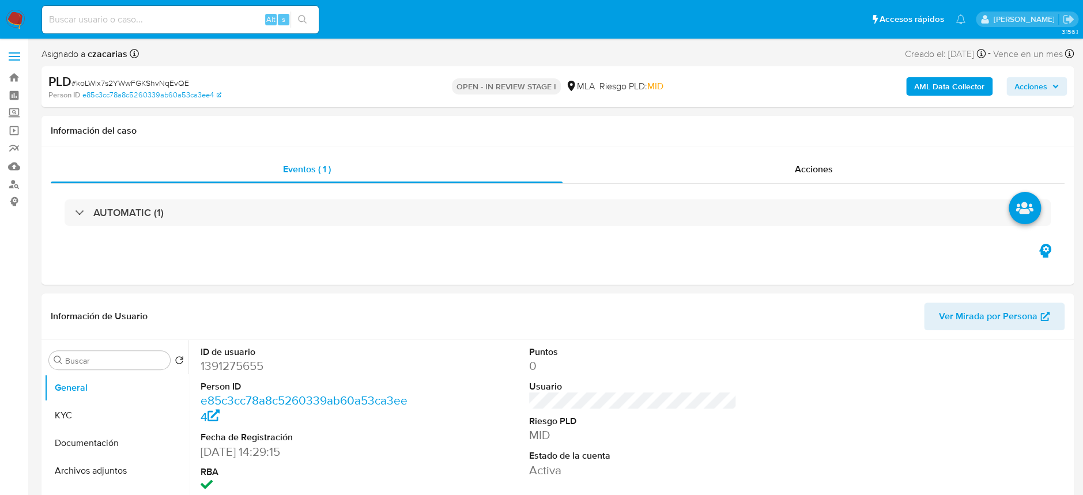
click at [975, 81] on b "AML Data Collector" at bounding box center [949, 86] width 70 height 18
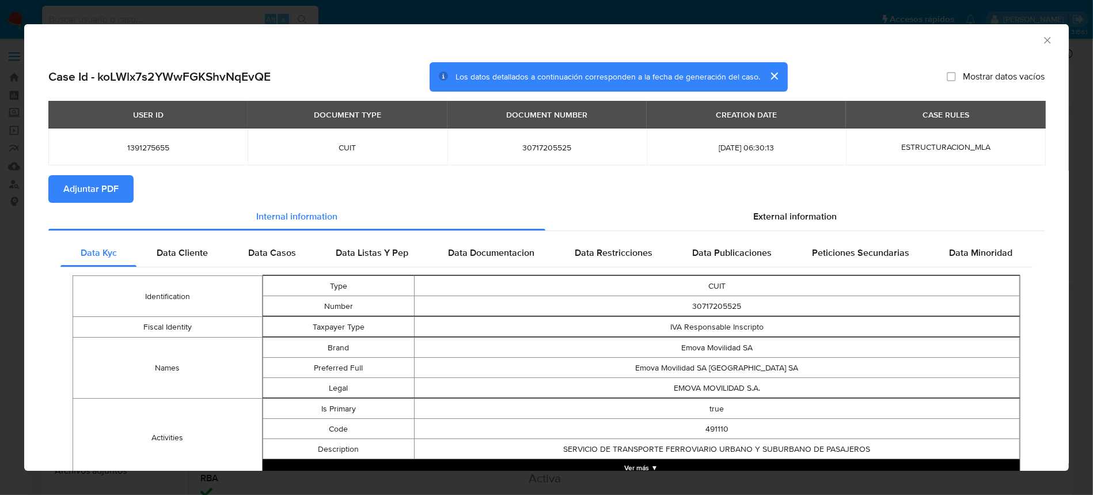
click at [1042, 43] on icon "Cerrar ventana" at bounding box center [1048, 41] width 12 height 12
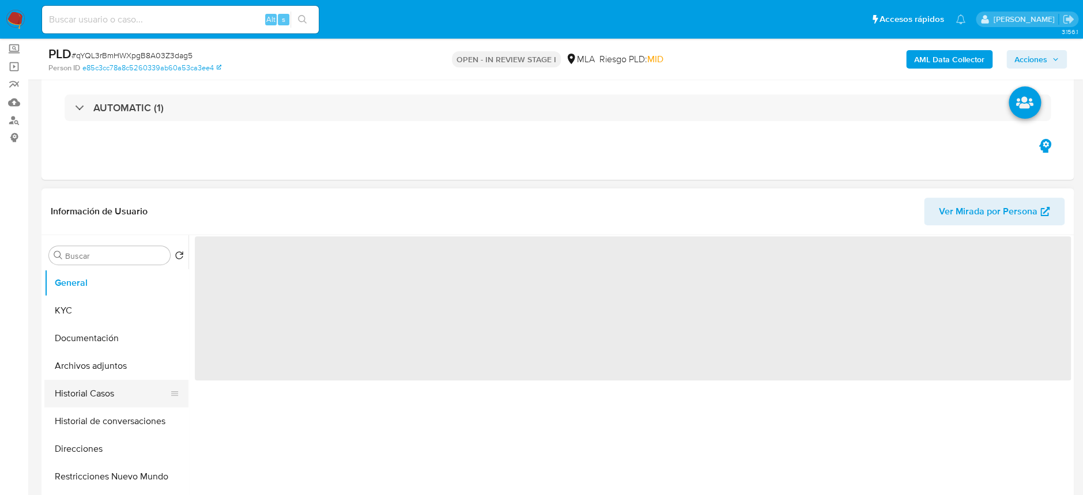
scroll to position [153, 0]
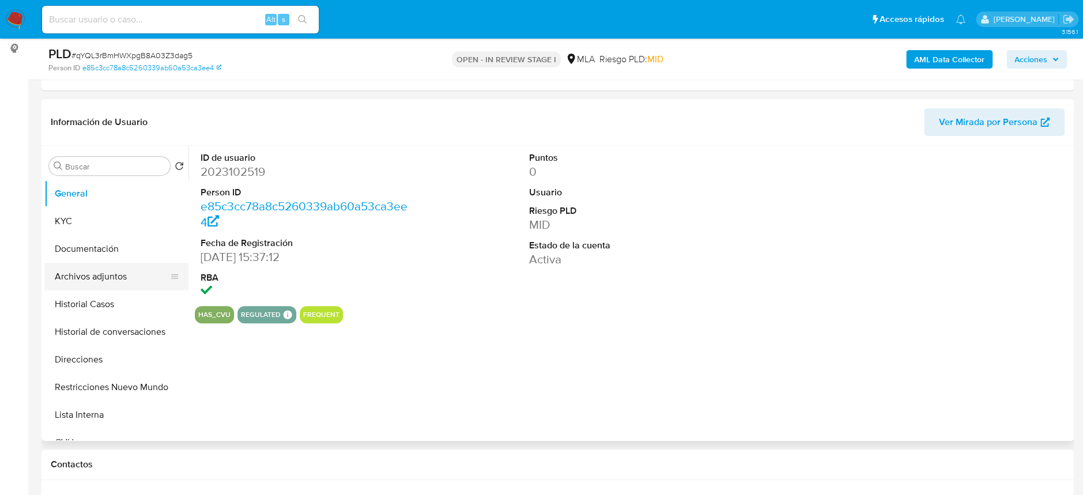
click at [107, 278] on button "Archivos adjuntos" at bounding box center [111, 277] width 135 height 28
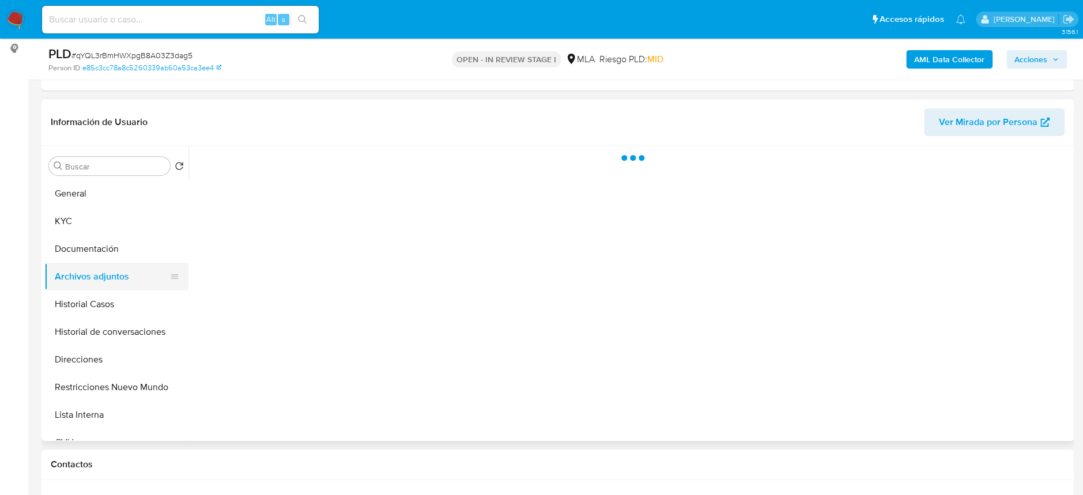
select select "10"
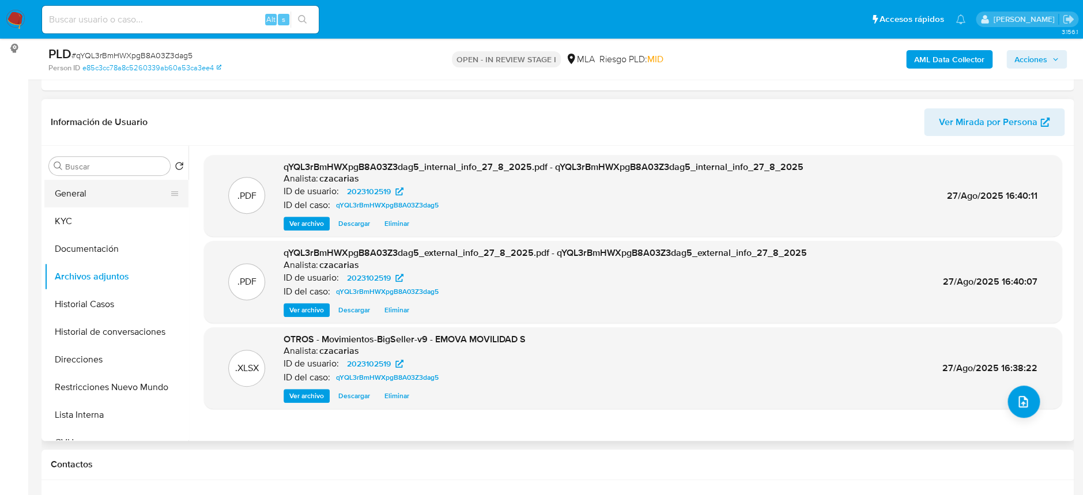
click at [110, 187] on button "General" at bounding box center [111, 194] width 135 height 28
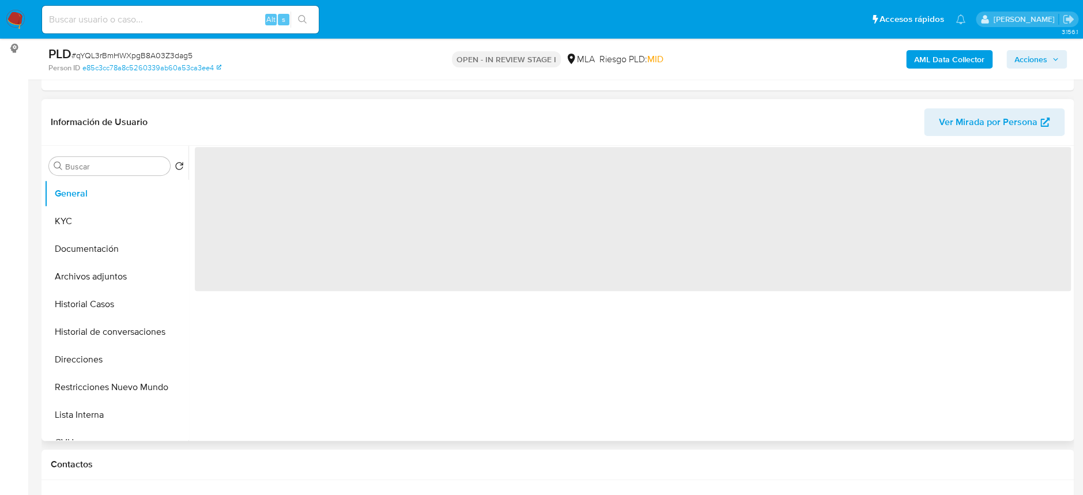
click at [229, 188] on span "‌" at bounding box center [633, 219] width 876 height 144
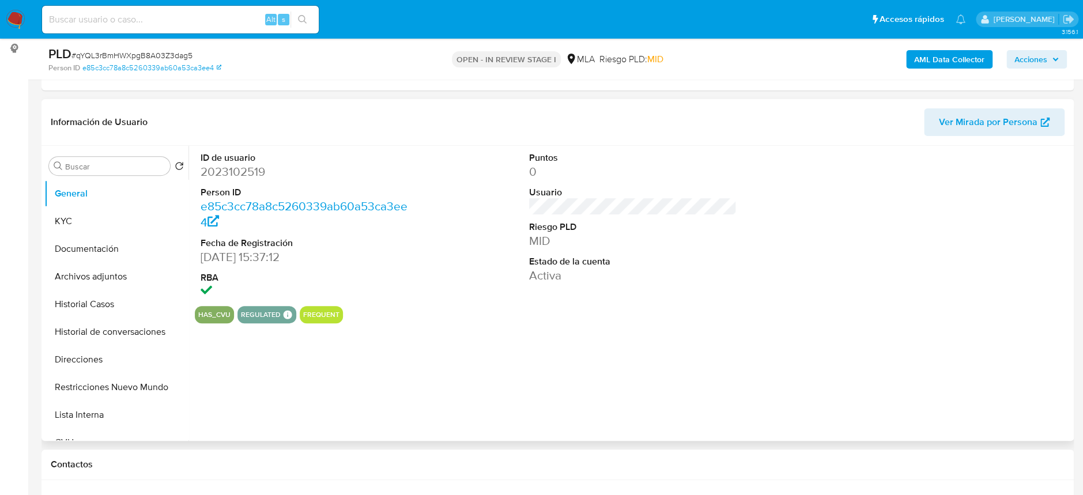
click at [241, 166] on dd "2023102519" at bounding box center [303, 172] width 207 height 16
copy dd "2023102519"
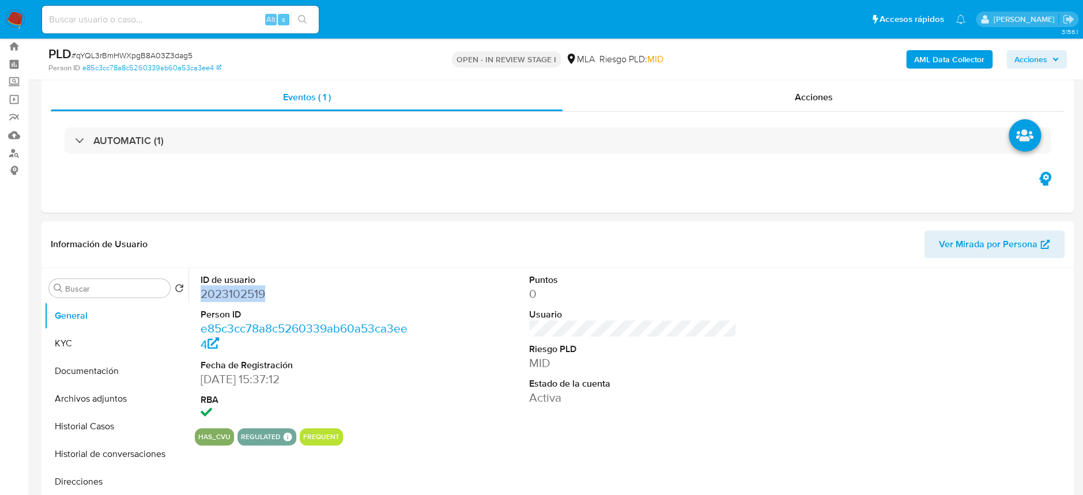
scroll to position [0, 0]
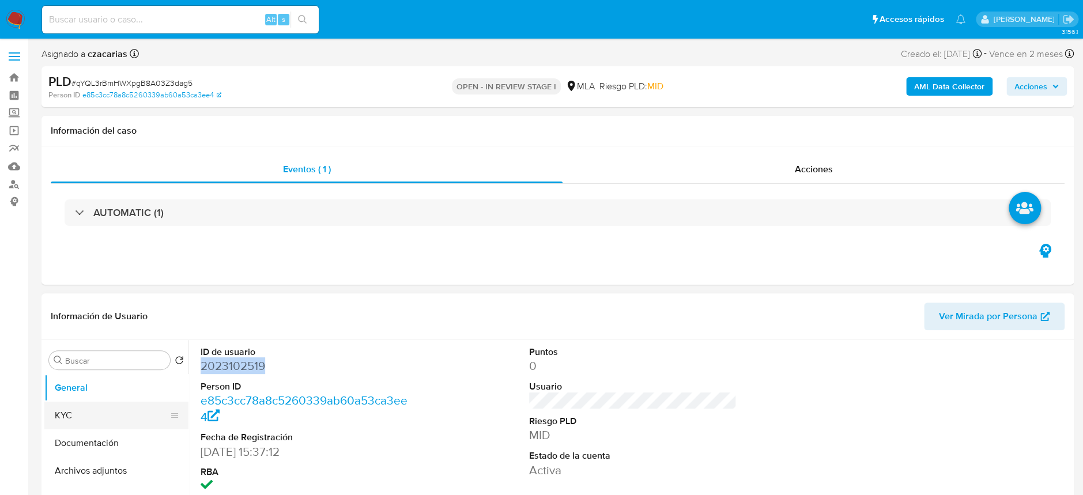
drag, startPoint x: 99, startPoint y: 422, endPoint x: 113, endPoint y: 421, distance: 14.5
click at [98, 422] on button "KYC" at bounding box center [111, 416] width 135 height 28
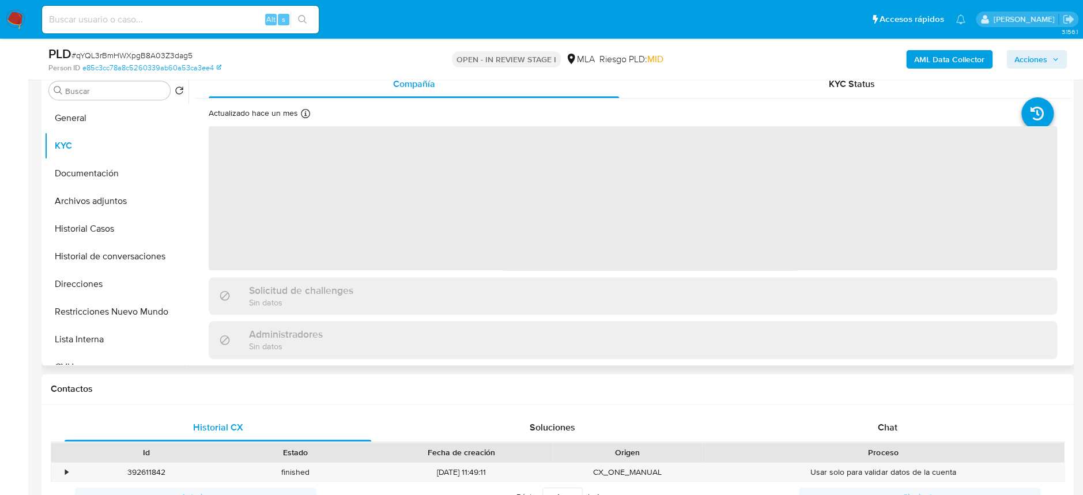
scroll to position [230, 0]
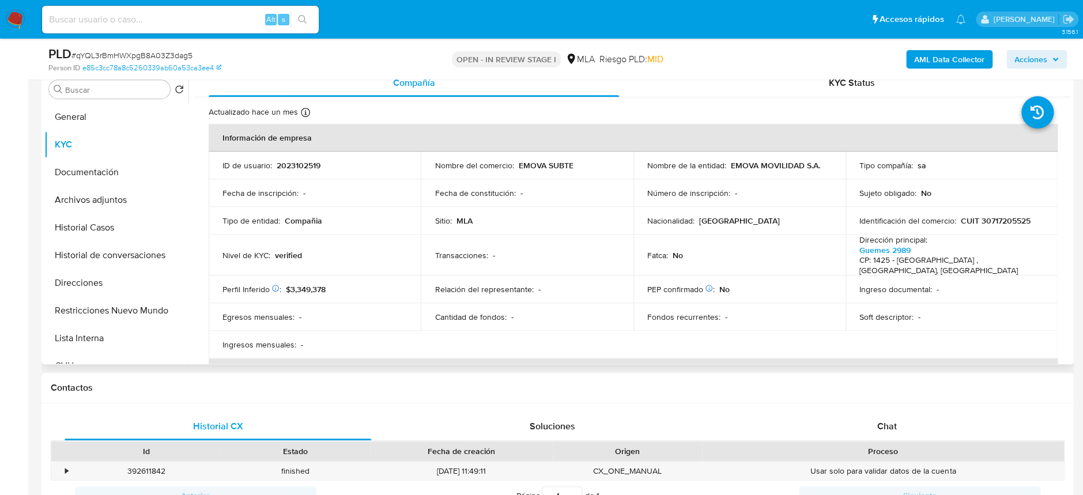
click at [1004, 221] on p "CUIT 30717205525" at bounding box center [995, 220] width 70 height 10
click at [1005, 220] on p "CUIT 30717205525" at bounding box center [995, 220] width 70 height 10
copy p "30717205525"
click at [997, 223] on p "CUIT 30717205525" at bounding box center [995, 220] width 70 height 10
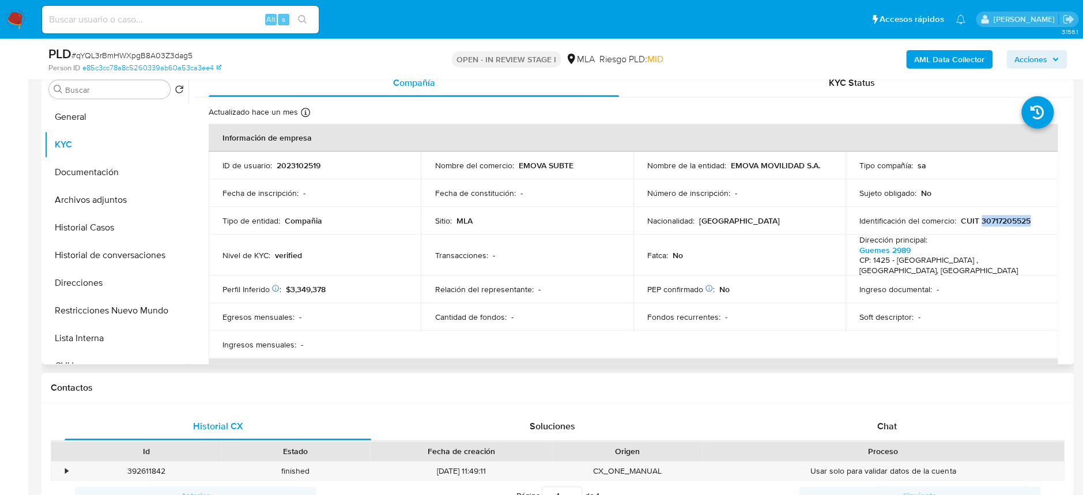
click at [1002, 215] on p "CUIT 30717205525" at bounding box center [995, 220] width 70 height 10
click at [1002, 216] on p "CUIT 30717205525" at bounding box center [995, 220] width 70 height 10
click at [1006, 220] on p "CUIT 30717205525" at bounding box center [995, 220] width 70 height 10
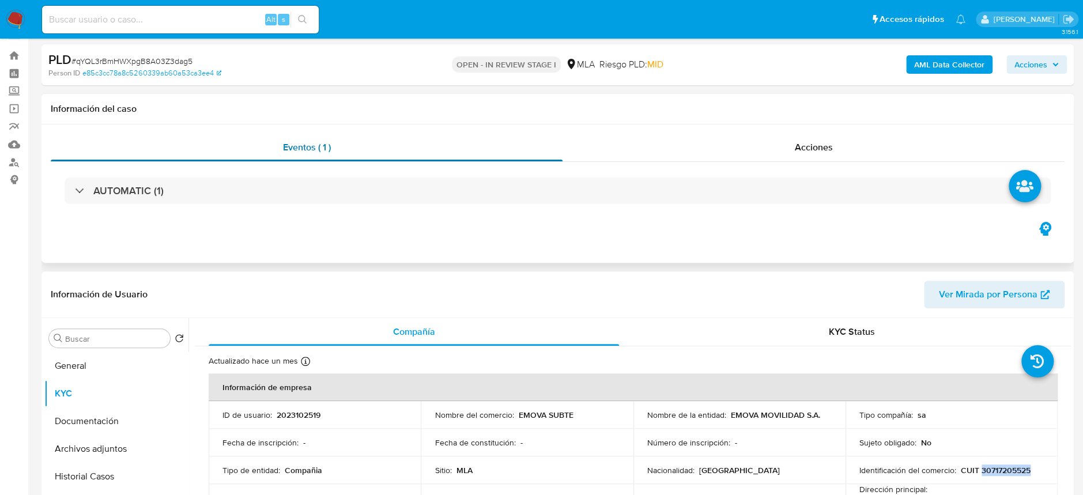
scroll to position [0, 0]
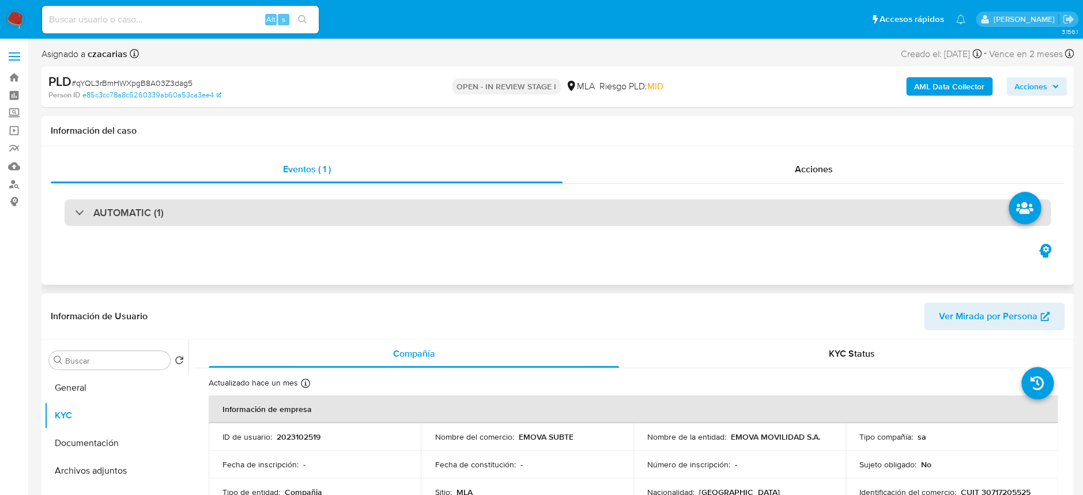
click at [173, 207] on div "AUTOMATIC (1)" at bounding box center [558, 212] width 986 height 27
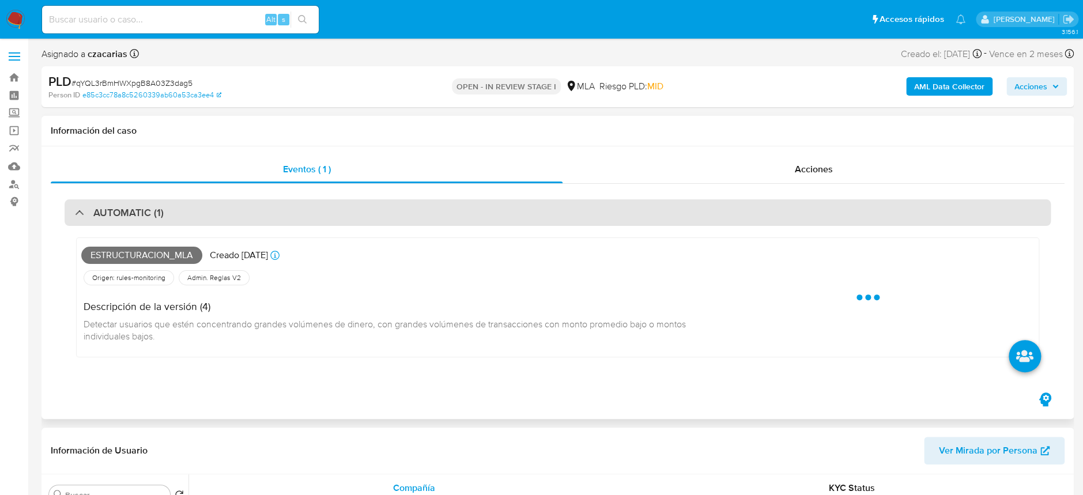
click at [173, 207] on div "AUTOMATIC (1)" at bounding box center [558, 212] width 986 height 27
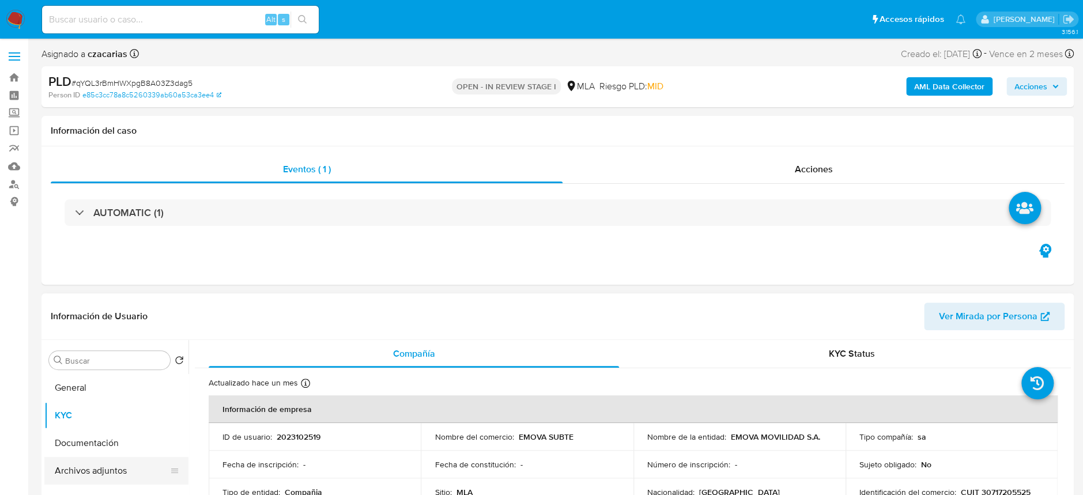
click at [94, 461] on button "Archivos adjuntos" at bounding box center [111, 471] width 135 height 28
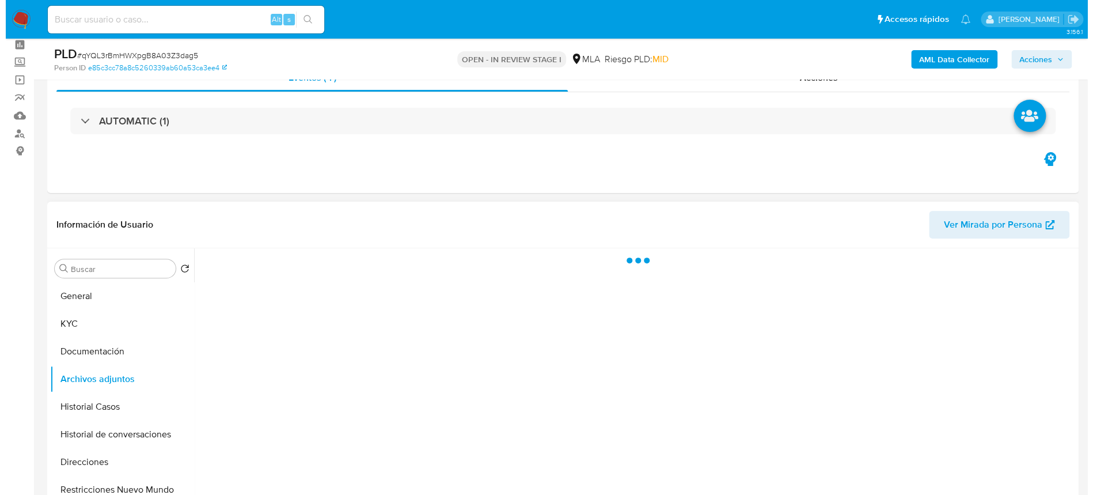
scroll to position [77, 0]
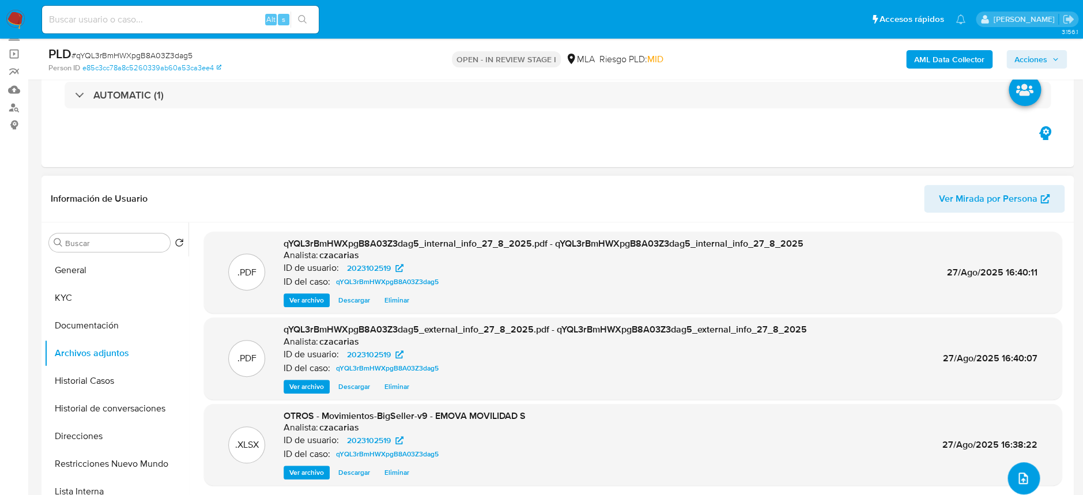
click at [1008, 471] on button "upload-file" at bounding box center [1023, 478] width 32 height 32
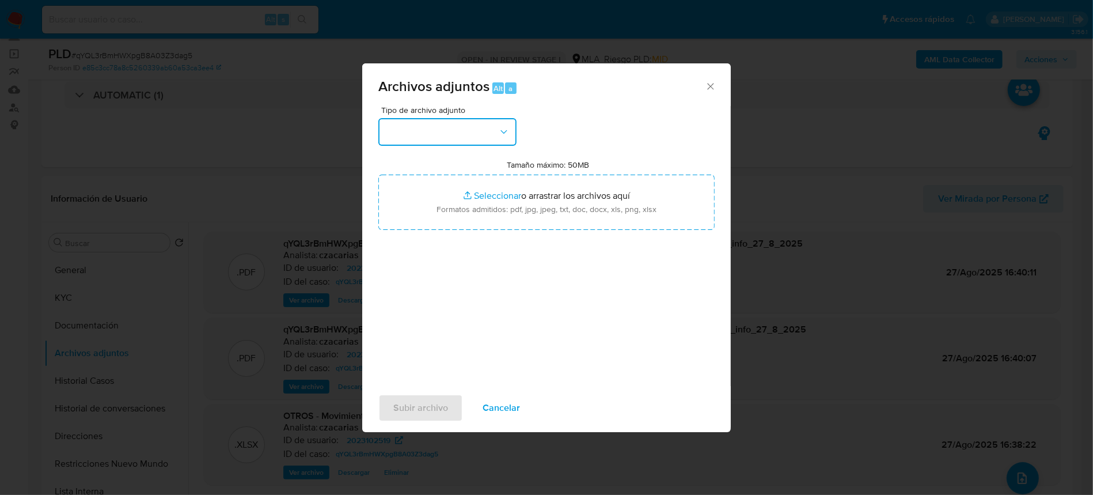
click at [470, 145] on button "button" at bounding box center [448, 132] width 138 height 28
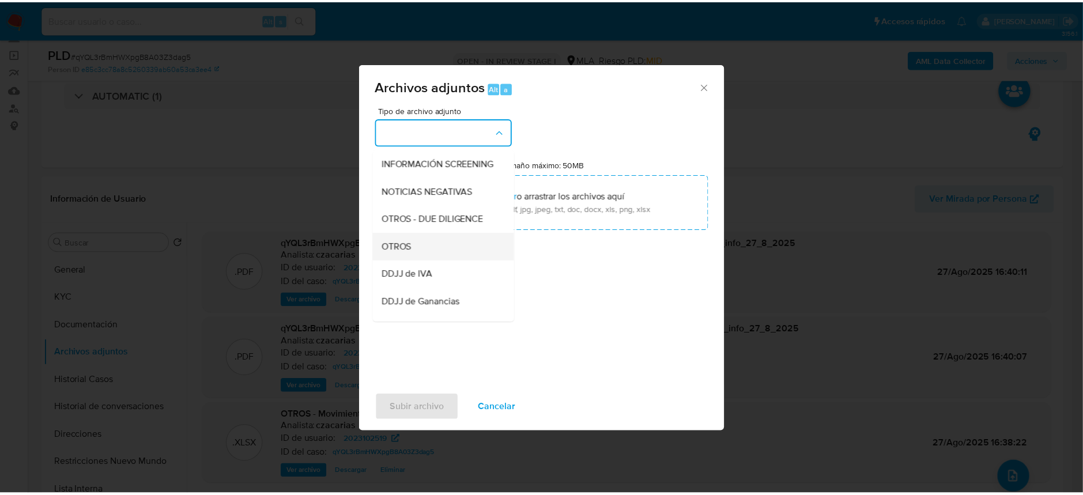
scroll to position [153, 0]
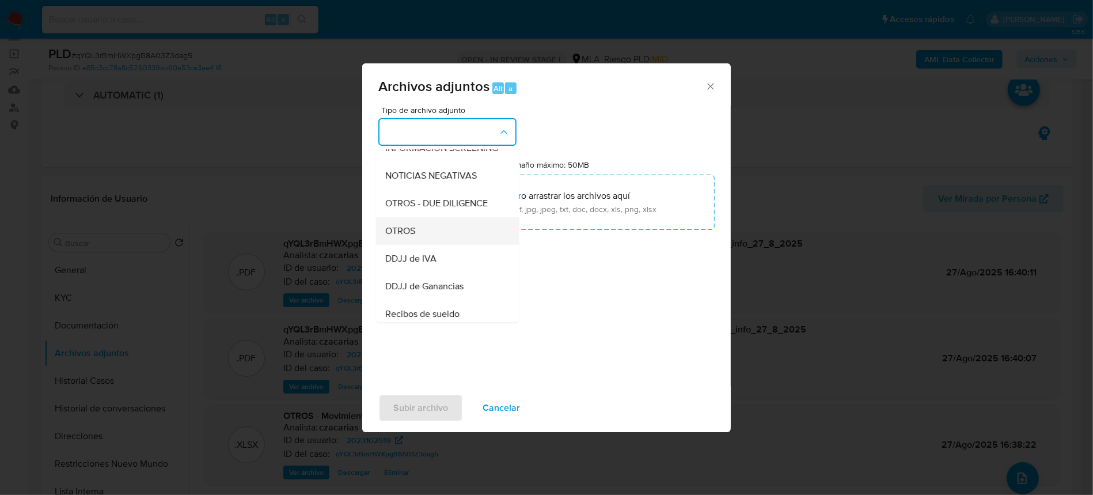
click at [420, 244] on div "OTROS" at bounding box center [444, 231] width 118 height 28
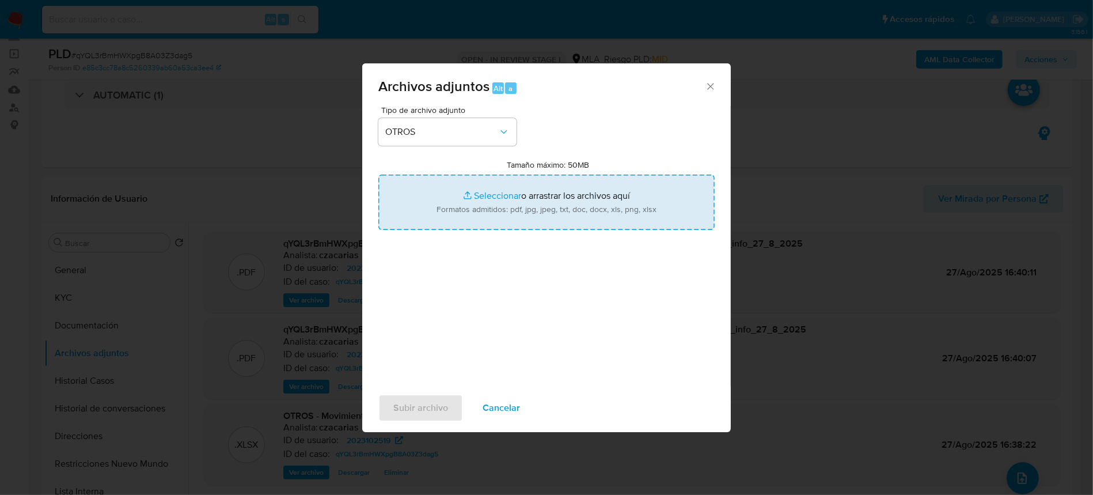
type input "C:\fakepath\Caselog qYQL3rBmHWXpgB8A03Z3dag5_2025_08_18_13_56_12.docx"
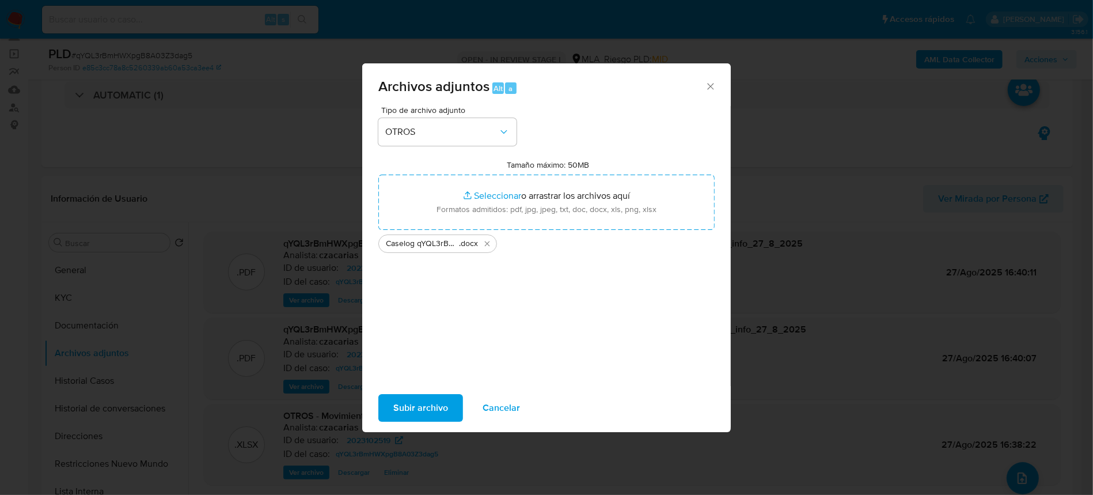
click at [411, 398] on span "Subir archivo" at bounding box center [420, 407] width 55 height 25
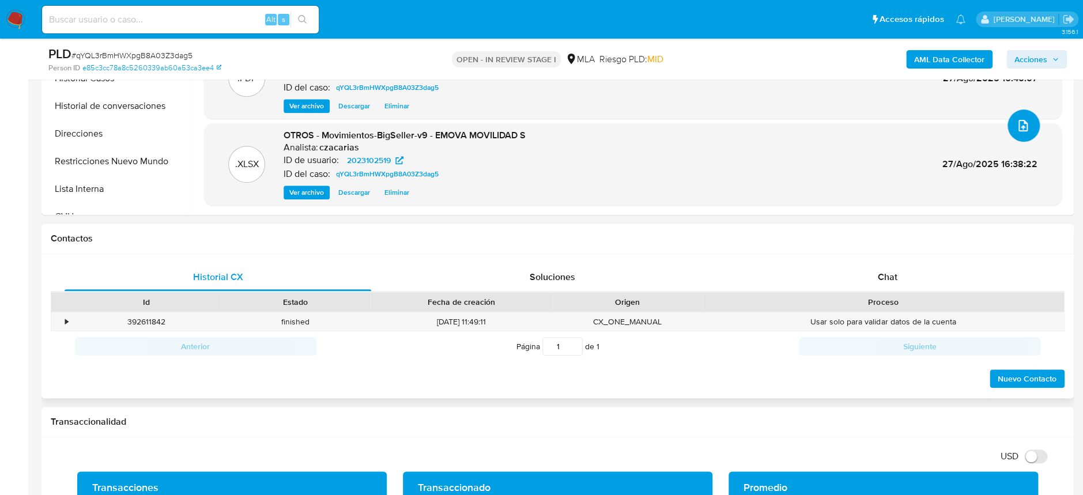
scroll to position [460, 0]
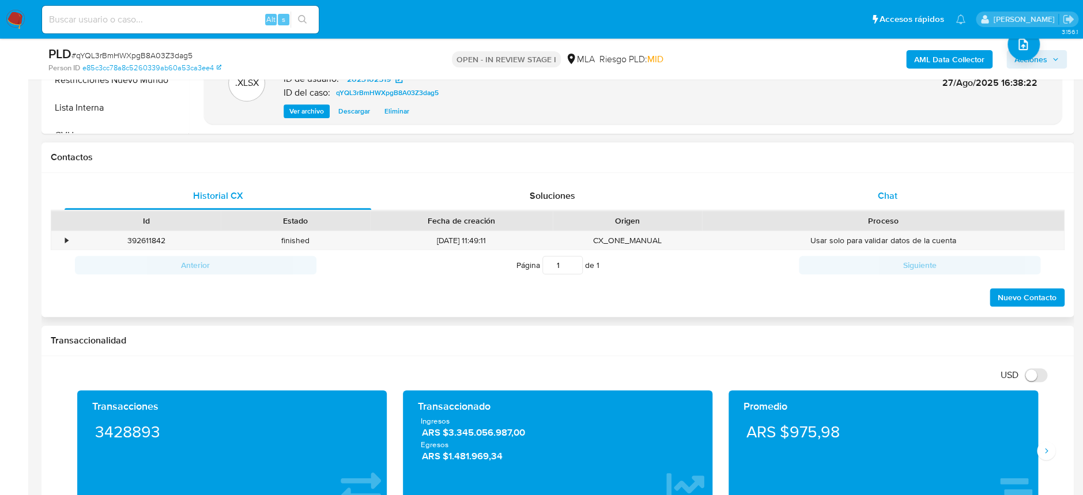
click at [904, 199] on div "Chat" at bounding box center [886, 196] width 306 height 28
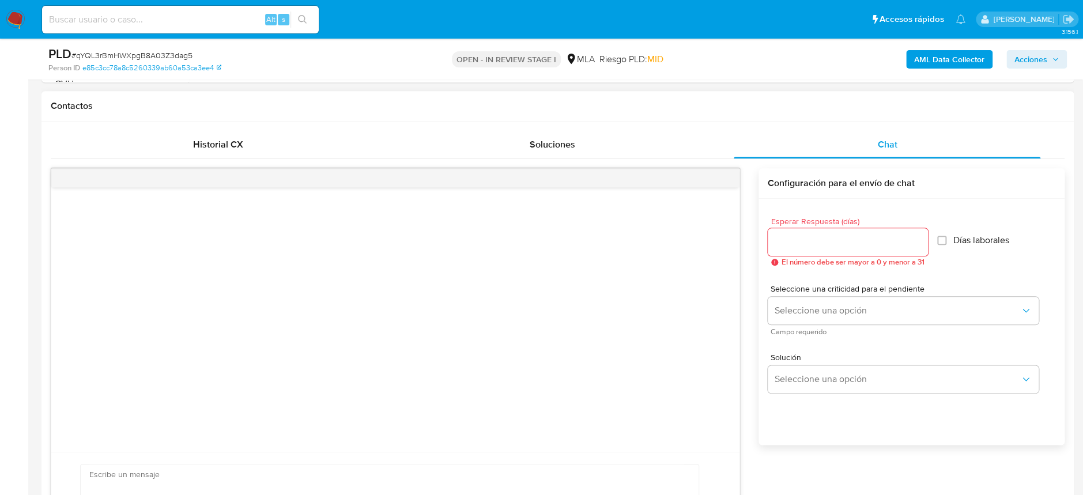
scroll to position [538, 0]
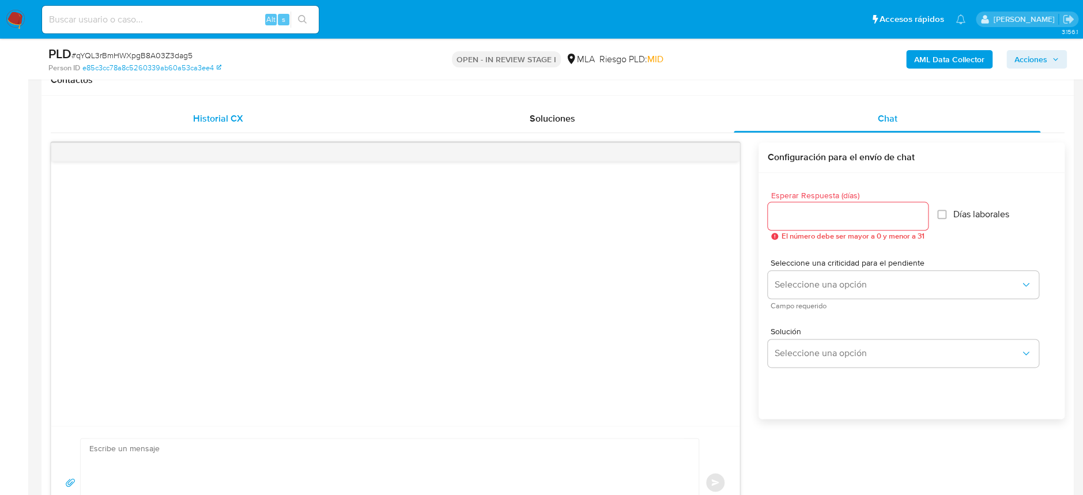
click at [217, 114] on span "Historial CX" at bounding box center [218, 118] width 50 height 13
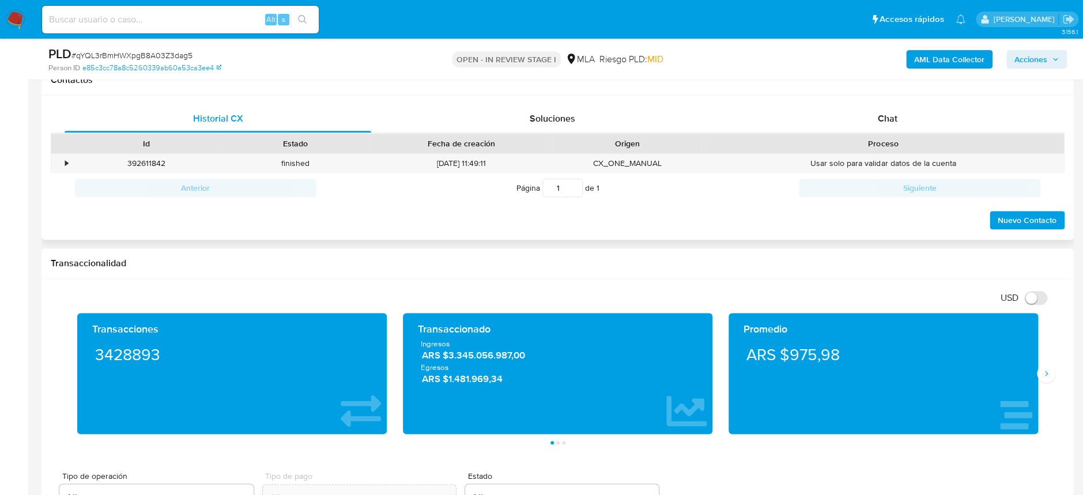
scroll to position [230, 0]
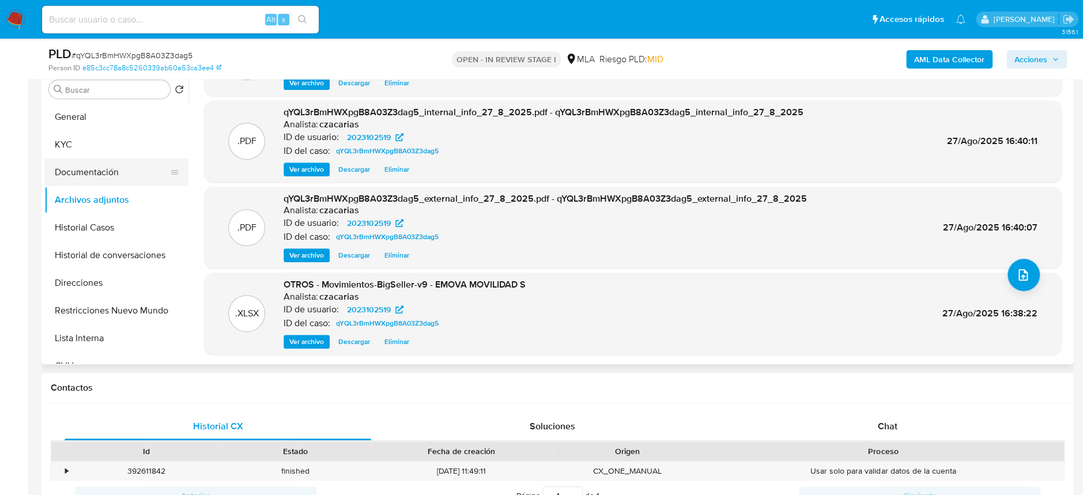
click at [112, 159] on button "Documentación" at bounding box center [111, 172] width 135 height 28
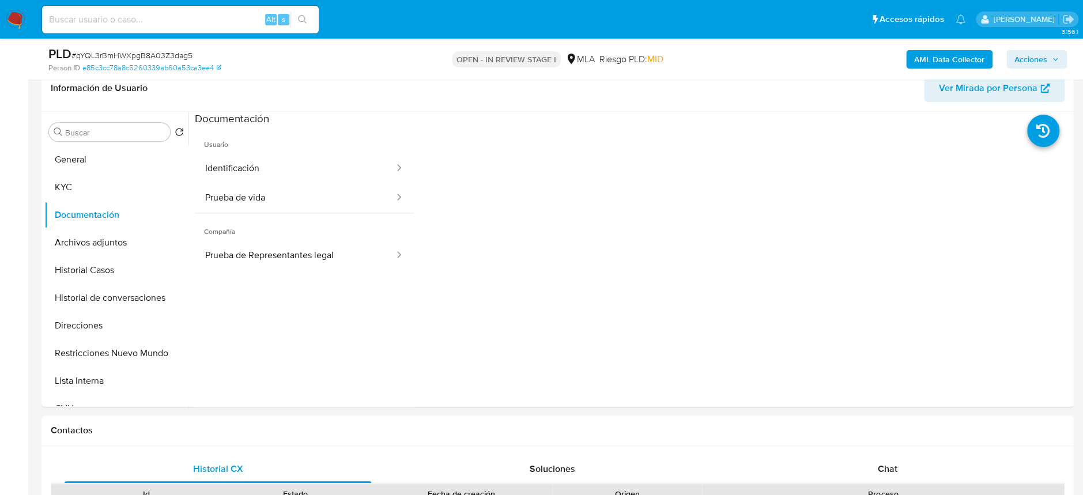
scroll to position [153, 0]
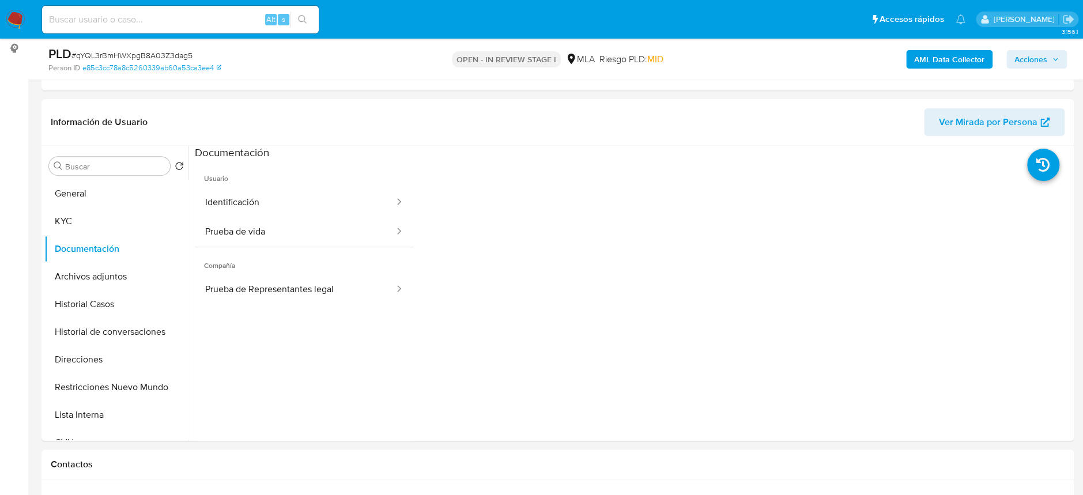
click at [168, 54] on span "# qYQL3rBmHWXpgB8A03Z3dag5" at bounding box center [131, 56] width 121 height 12
copy span "qYQL3rBmHWXpgB8A03Z3dag5"
click at [1043, 55] on span "Acciones" at bounding box center [1030, 59] width 33 height 18
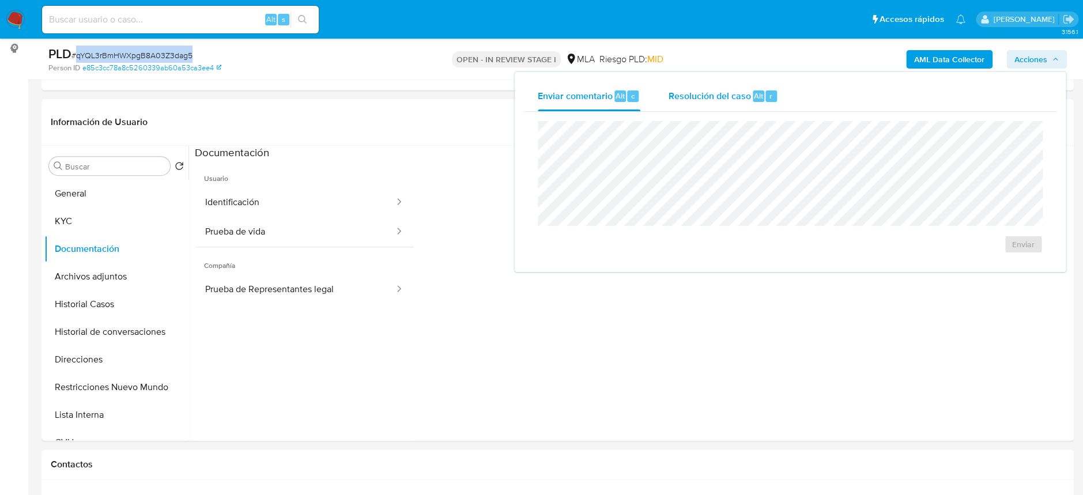
click at [712, 87] on div "Resolución del caso Alt r" at bounding box center [723, 96] width 110 height 30
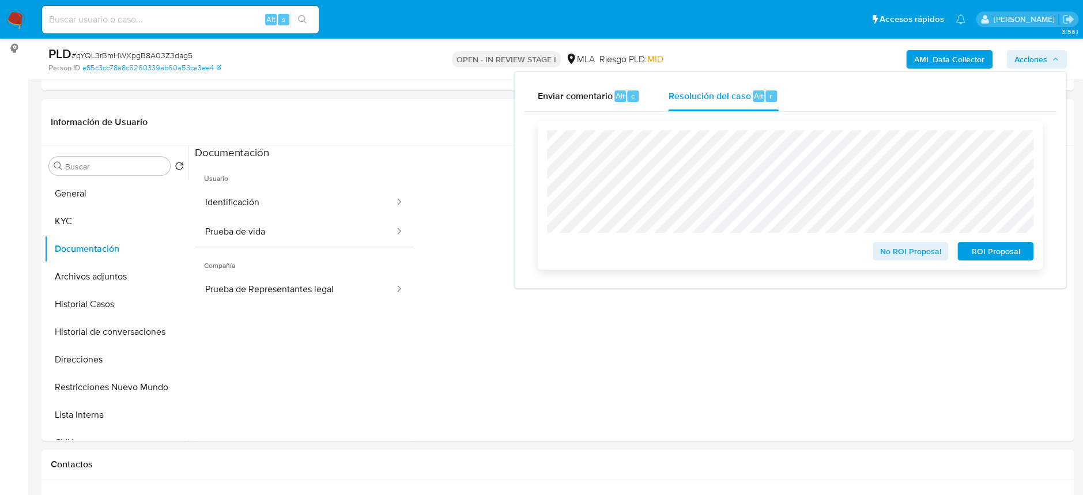
click at [907, 255] on span "No ROI Proposal" at bounding box center [910, 251] width 60 height 16
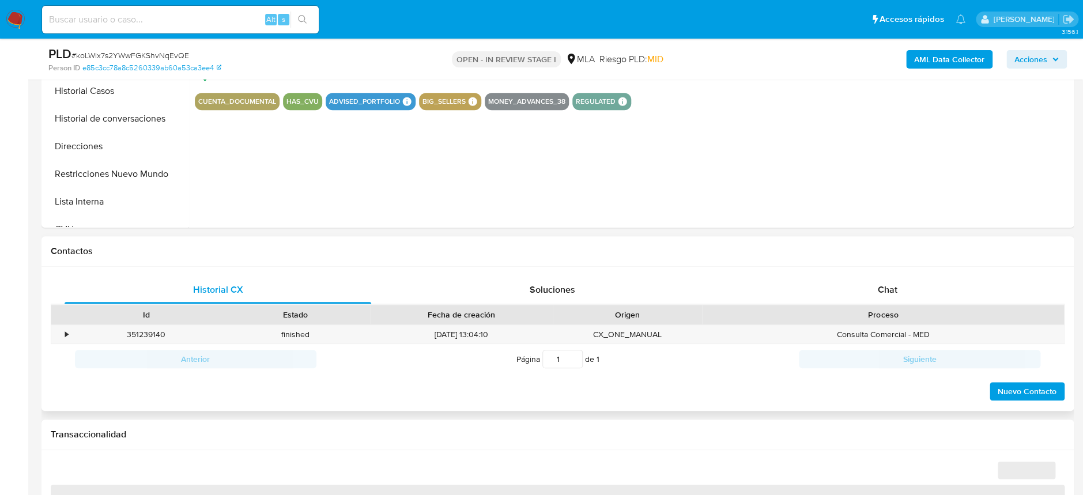
scroll to position [384, 0]
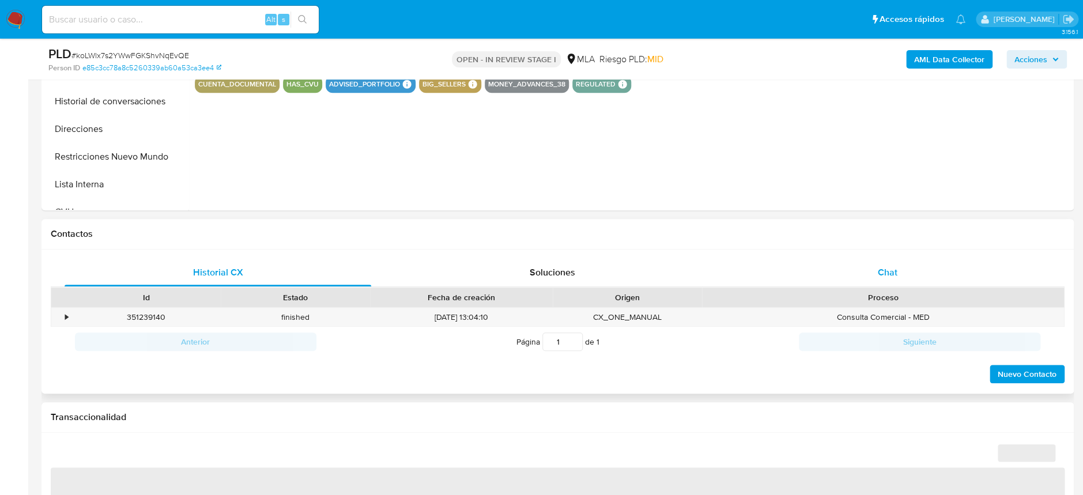
select select "10"
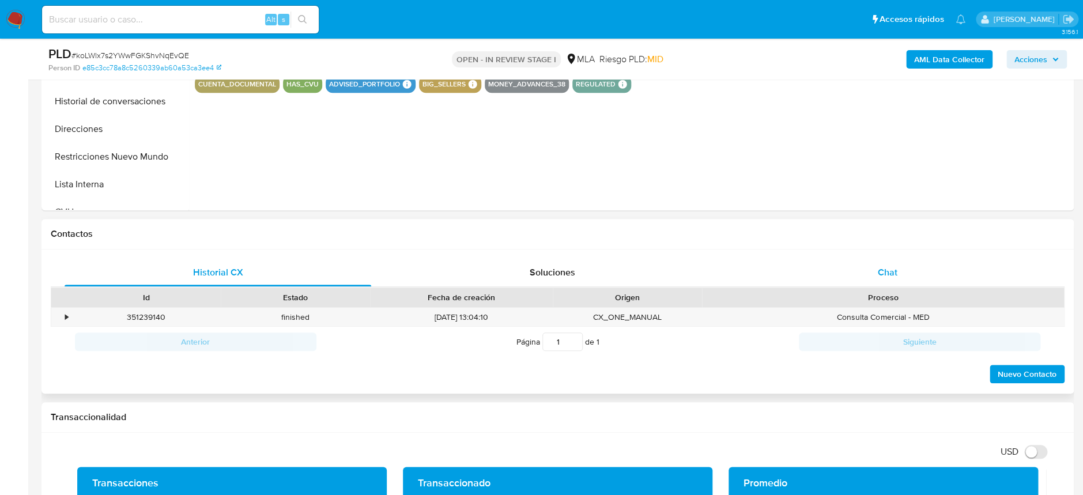
click at [858, 267] on div "Chat" at bounding box center [886, 273] width 306 height 28
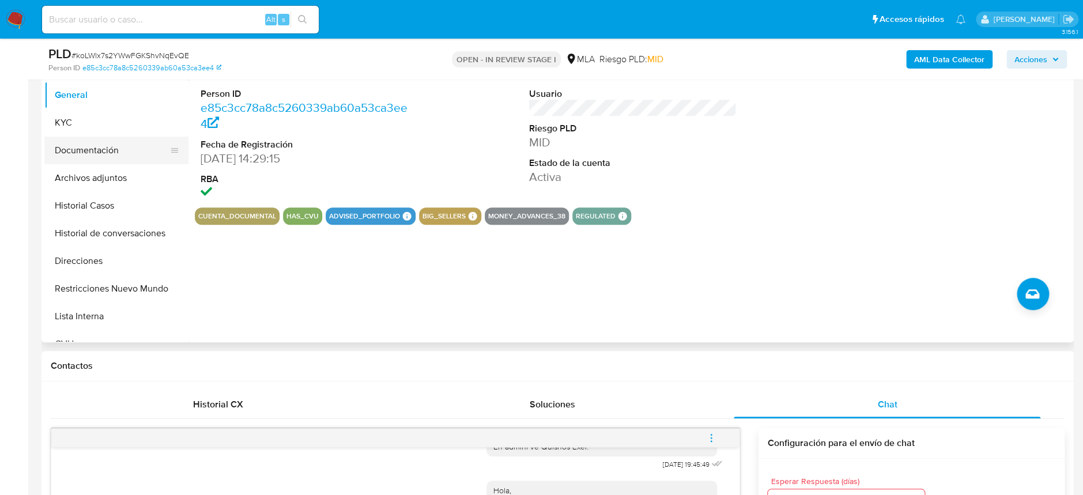
scroll to position [230, 0]
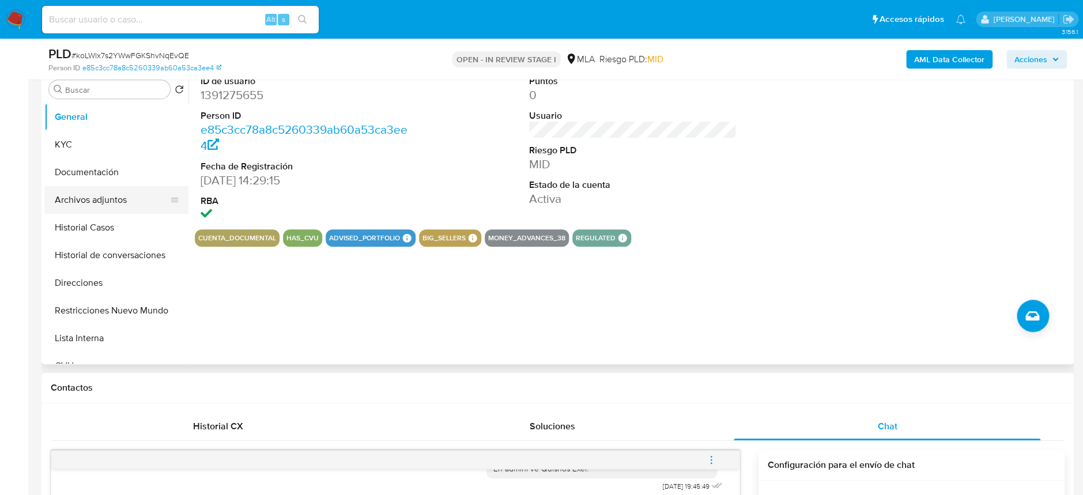
click at [82, 190] on button "Archivos adjuntos" at bounding box center [111, 200] width 135 height 28
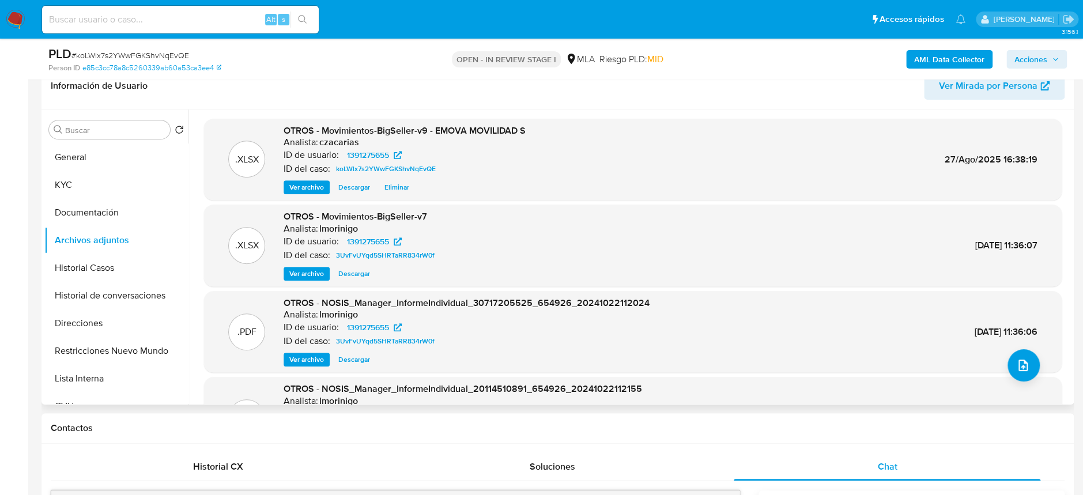
scroll to position [153, 0]
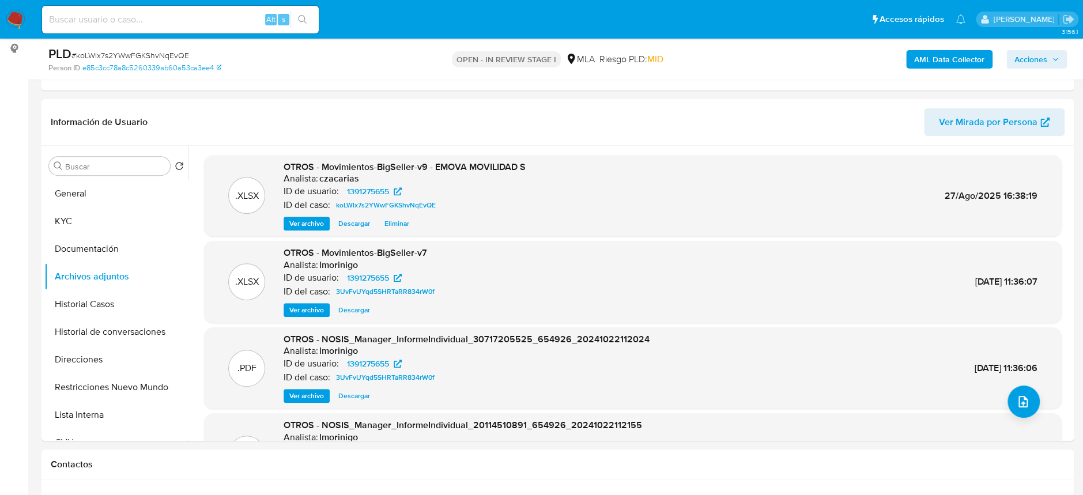
click at [961, 48] on div "AML Data Collector Acciones" at bounding box center [898, 59] width 336 height 27
click at [959, 56] on b "AML Data Collector" at bounding box center [949, 59] width 70 height 18
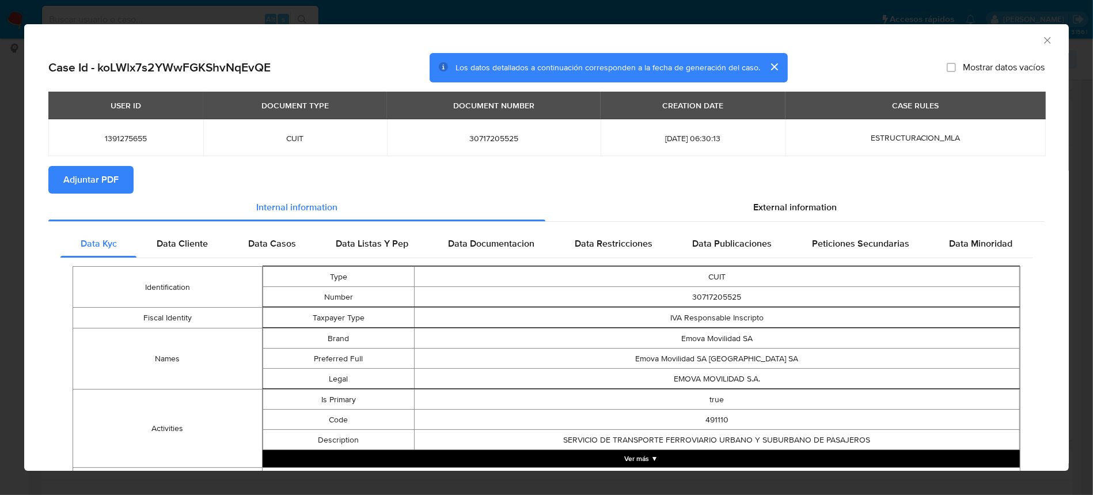
click at [103, 187] on span "Adjuntar PDF" at bounding box center [90, 179] width 55 height 25
click at [1042, 44] on icon "Cerrar ventana" at bounding box center [1048, 41] width 12 height 12
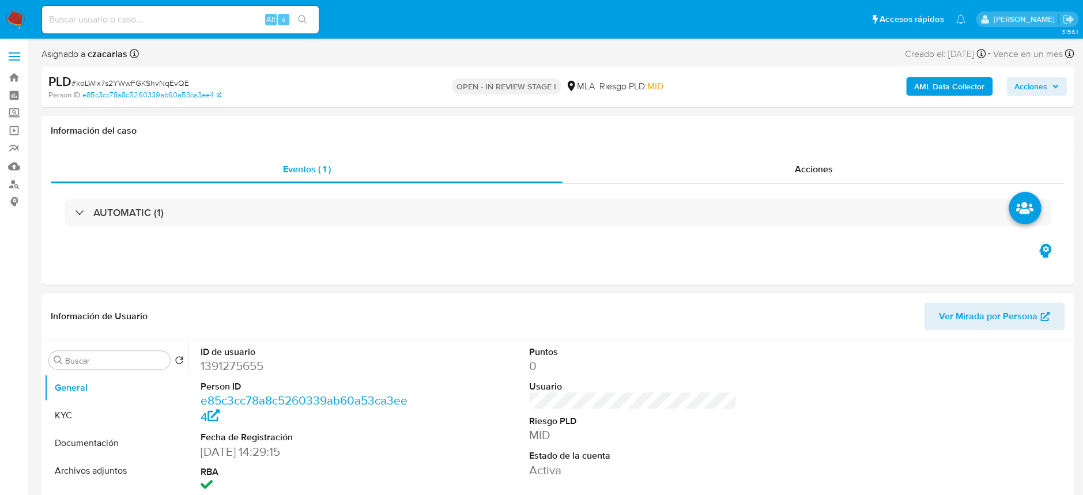
select select "10"
click at [206, 366] on dd "1391275655" at bounding box center [303, 366] width 207 height 16
copy dd "1391275655"
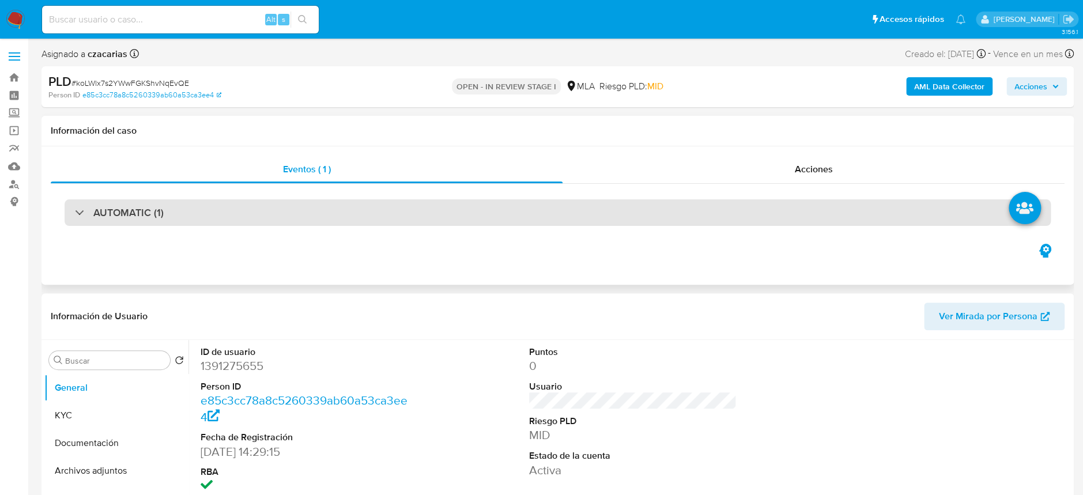
click at [661, 213] on div "AUTOMATIC (1)" at bounding box center [558, 212] width 986 height 27
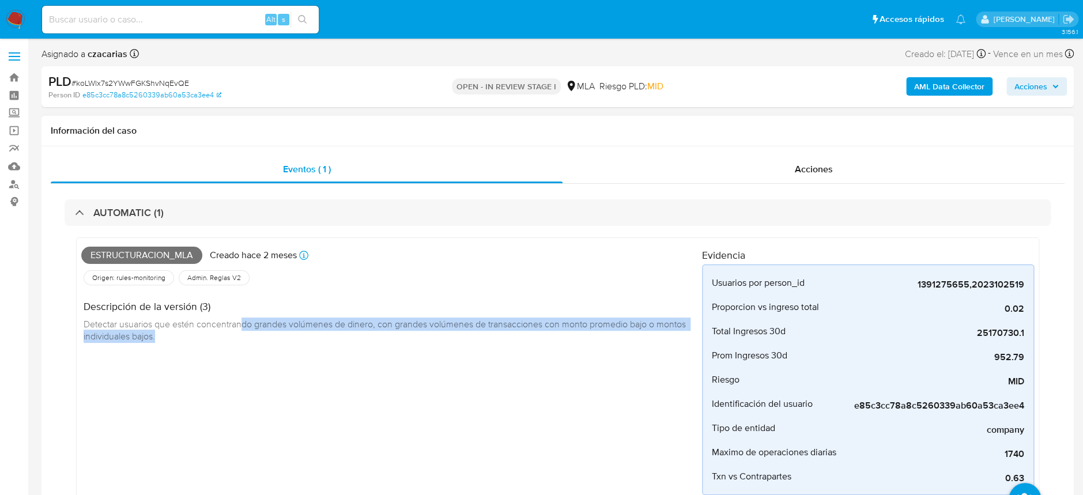
drag, startPoint x: 242, startPoint y: 320, endPoint x: 339, endPoint y: 336, distance: 98.7
click at [339, 336] on div "Descripción de la versión (3) Detectar usuarios que estén concentrando grandes …" at bounding box center [391, 319] width 620 height 65
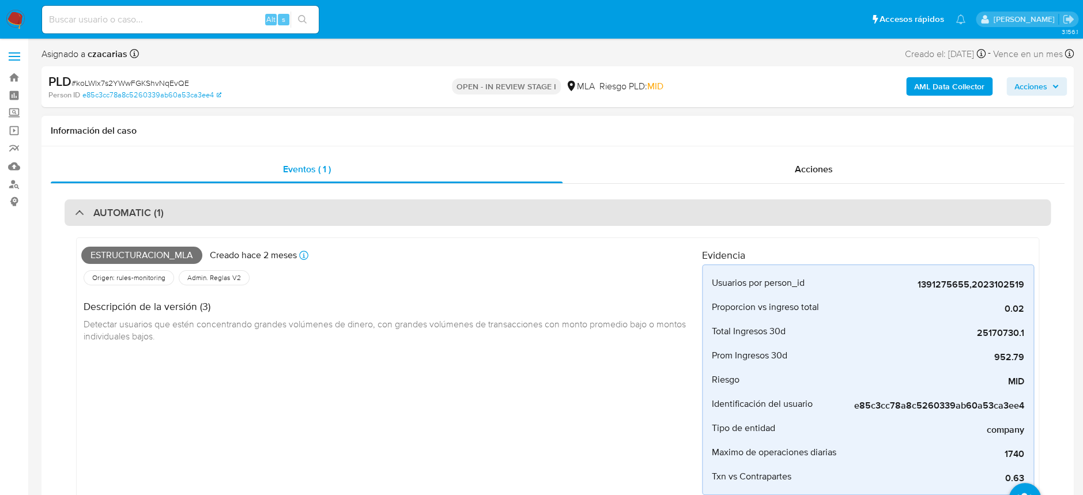
click at [98, 213] on h3 "AUTOMATIC (1)" at bounding box center [128, 212] width 70 height 13
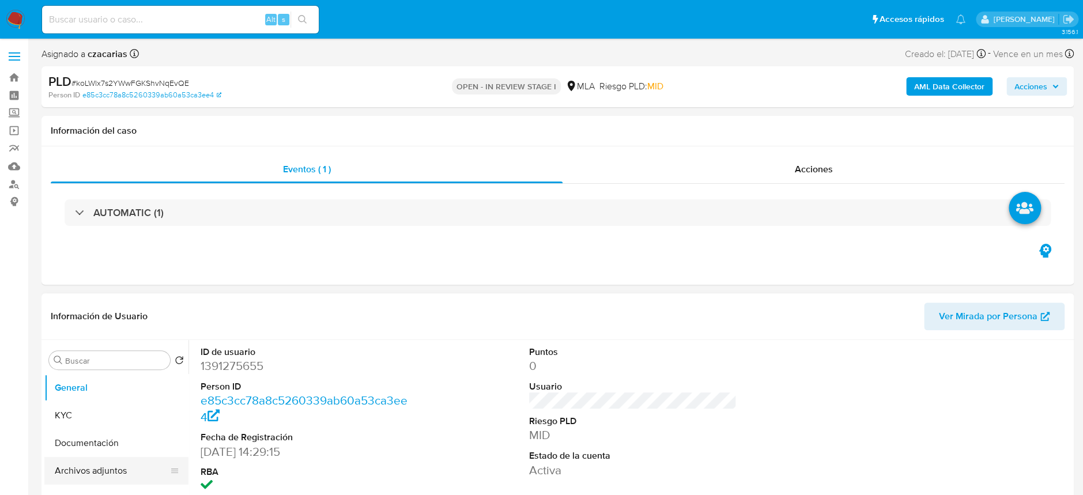
click at [87, 467] on button "Archivos adjuntos" at bounding box center [111, 471] width 135 height 28
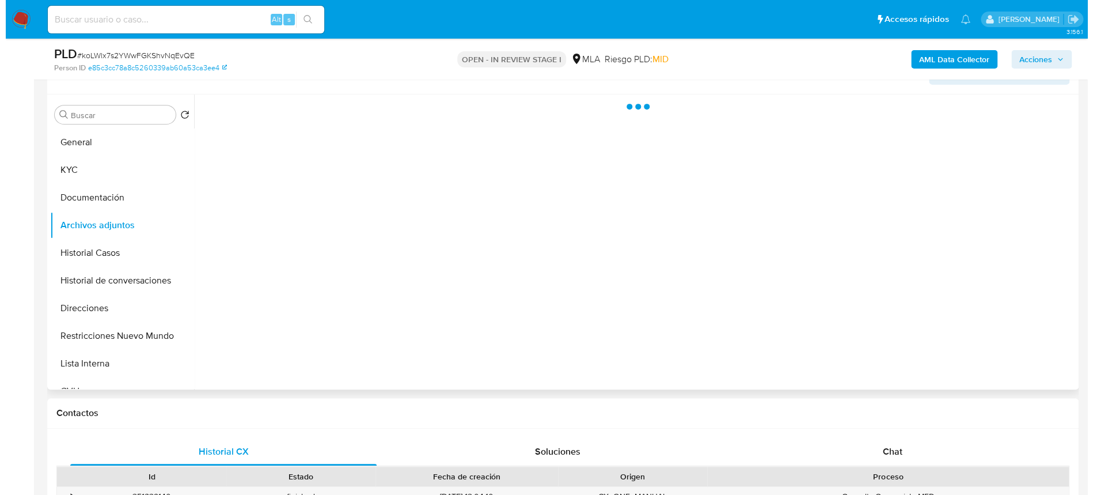
scroll to position [230, 0]
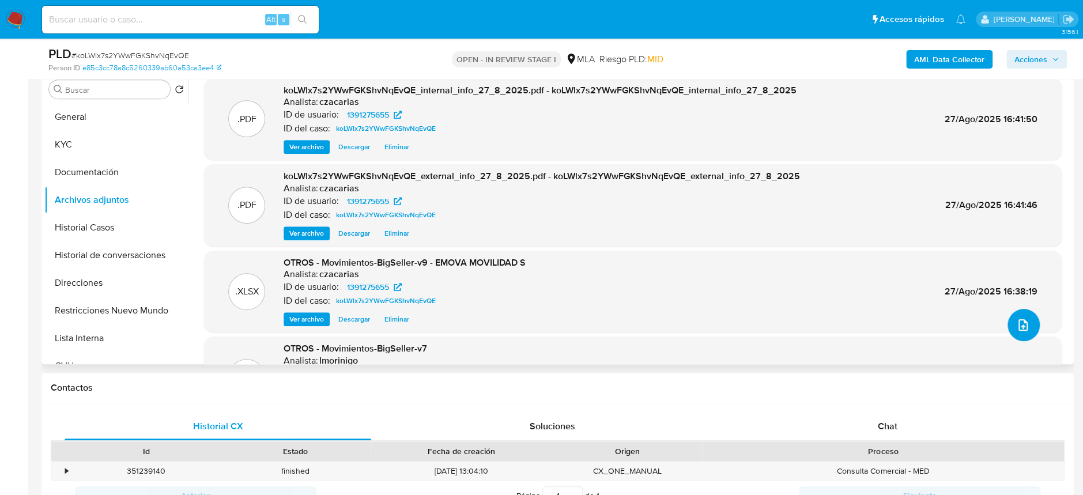
click at [1018, 324] on icon "upload-file" at bounding box center [1022, 325] width 9 height 12
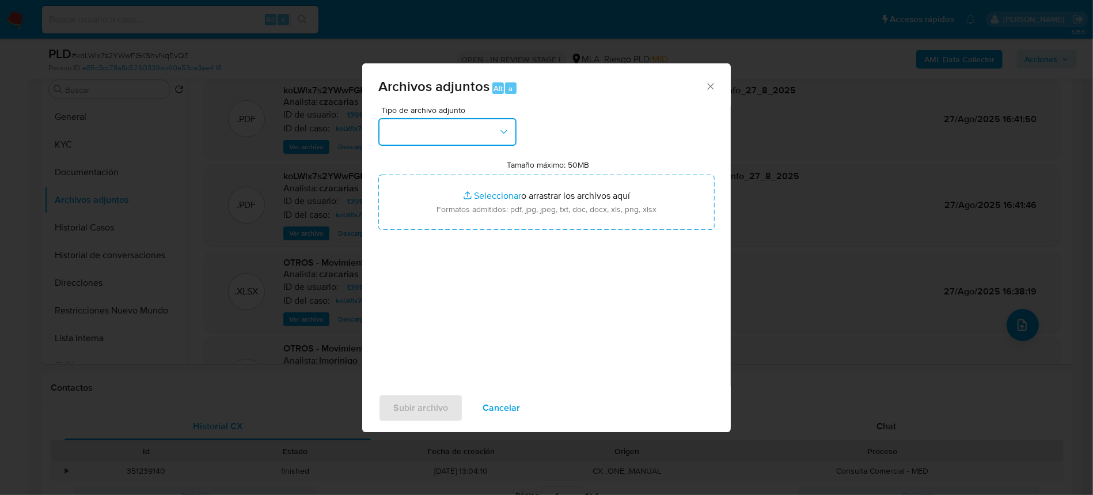
click at [459, 139] on button "button" at bounding box center [448, 132] width 138 height 28
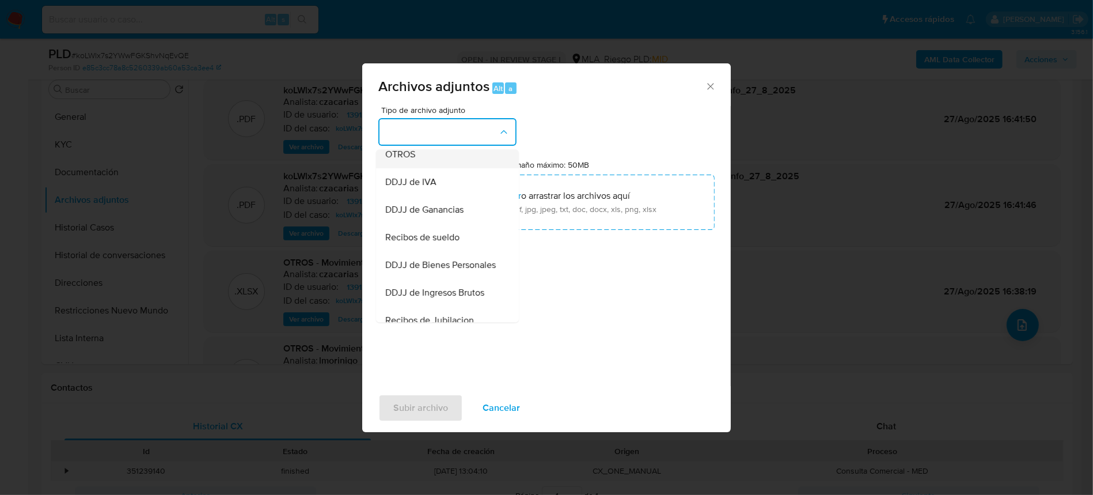
click at [413, 160] on span "OTROS" at bounding box center [400, 155] width 30 height 12
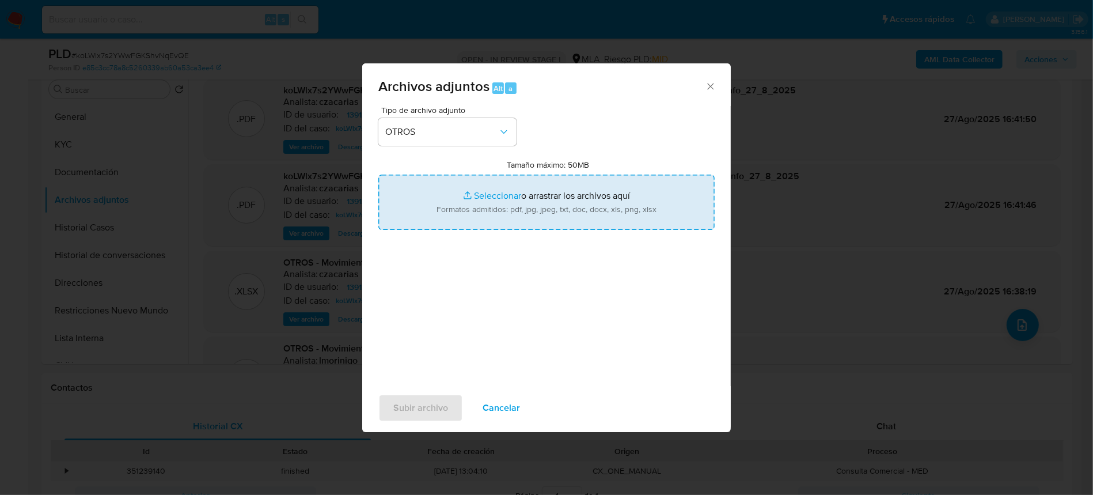
type input "C:\fakepath\Caselog qYQL3rBmHWXpgB8A03Z3dag5_2025_08_18_13_56_12.docx"
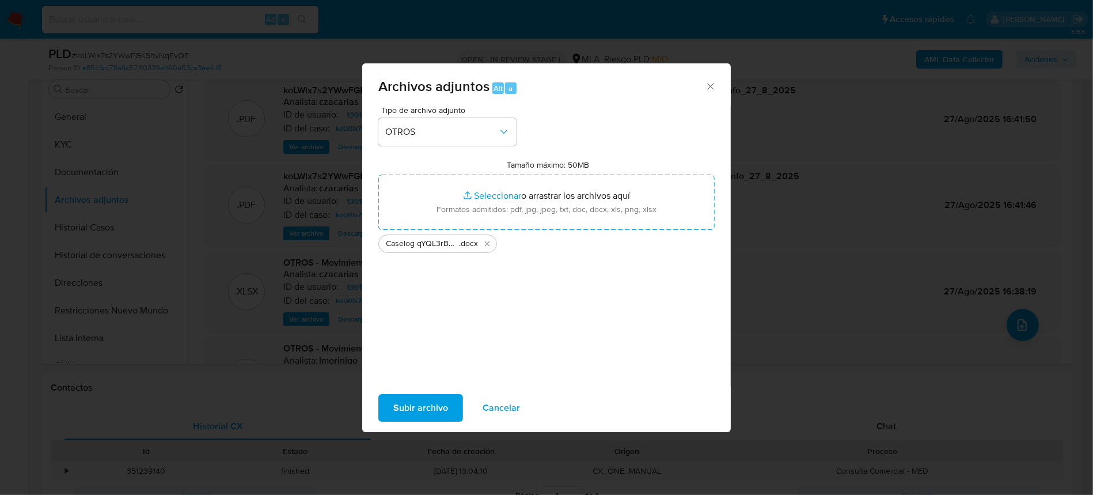
click at [434, 400] on span "Subir archivo" at bounding box center [420, 407] width 55 height 25
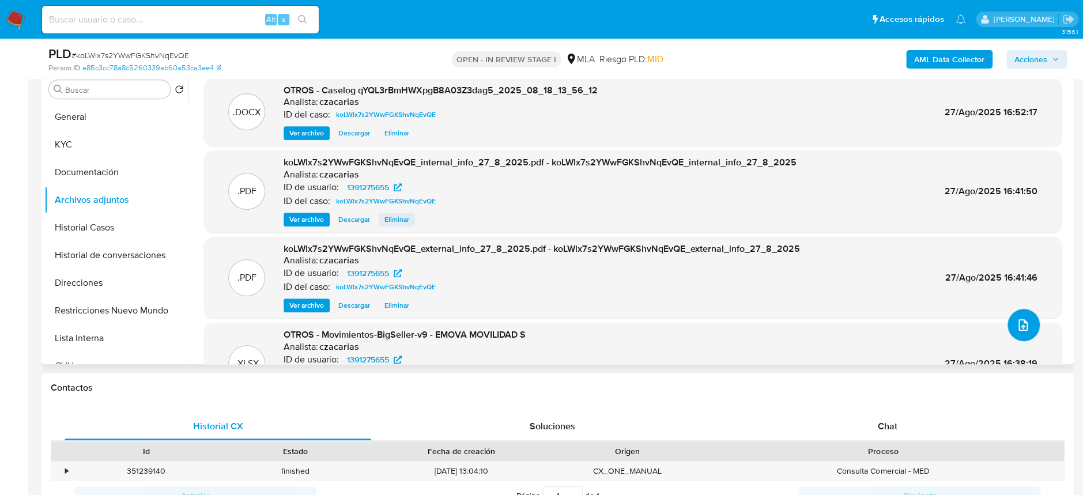
scroll to position [153, 0]
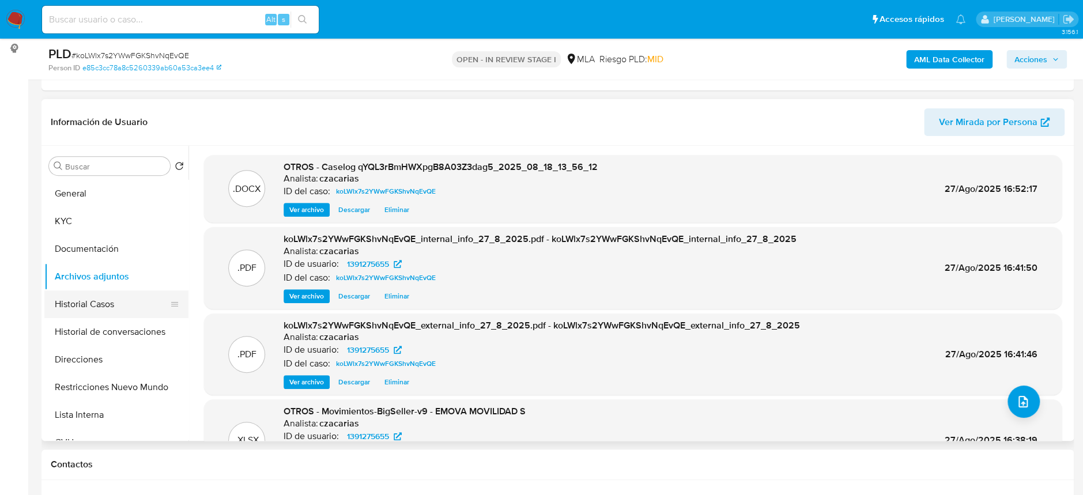
click at [88, 311] on button "Historial Casos" at bounding box center [111, 304] width 135 height 28
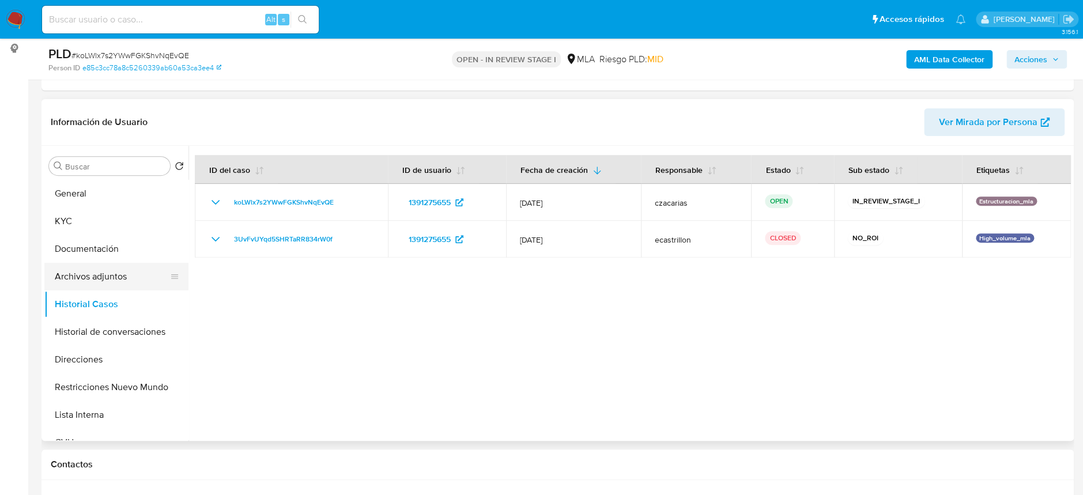
click at [97, 278] on button "Archivos adjuntos" at bounding box center [111, 277] width 135 height 28
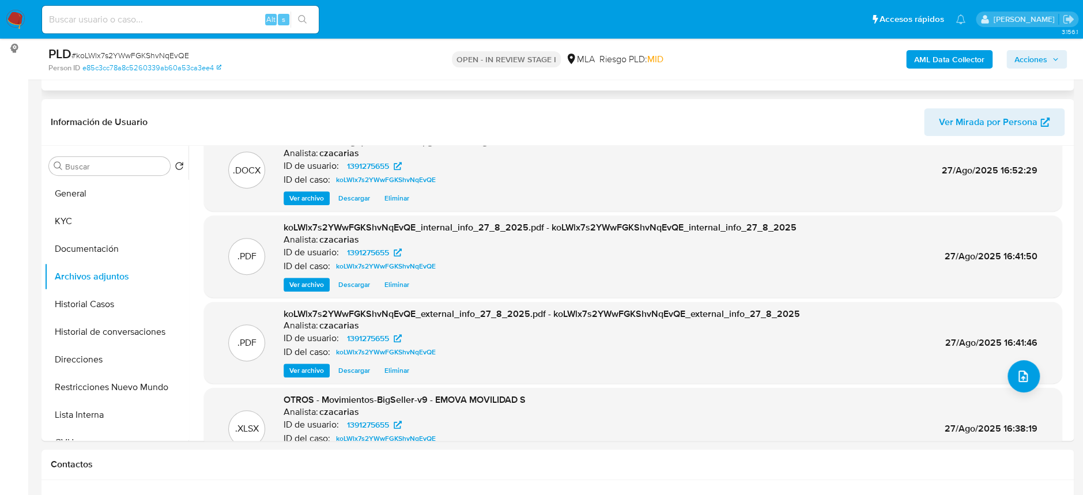
scroll to position [0, 0]
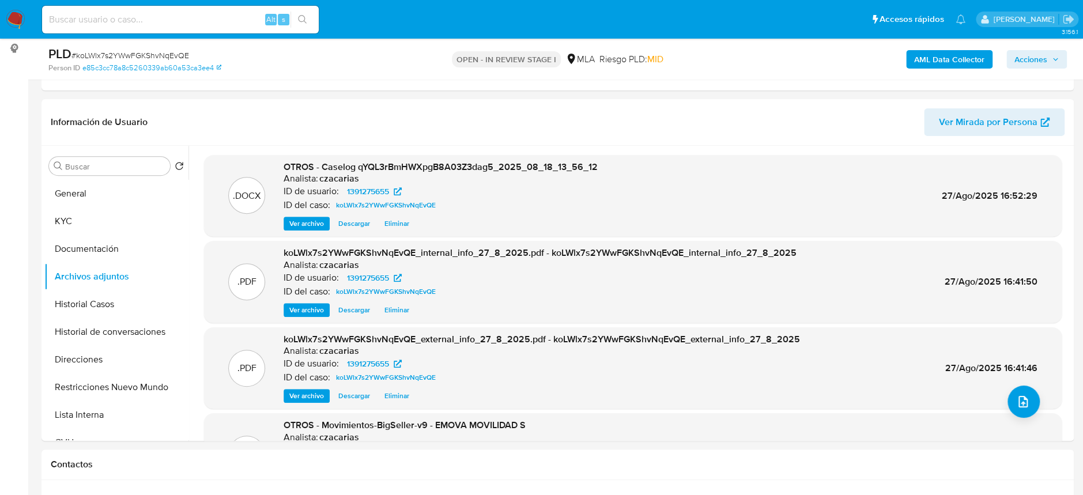
click at [1040, 60] on span "Acciones" at bounding box center [1030, 59] width 33 height 18
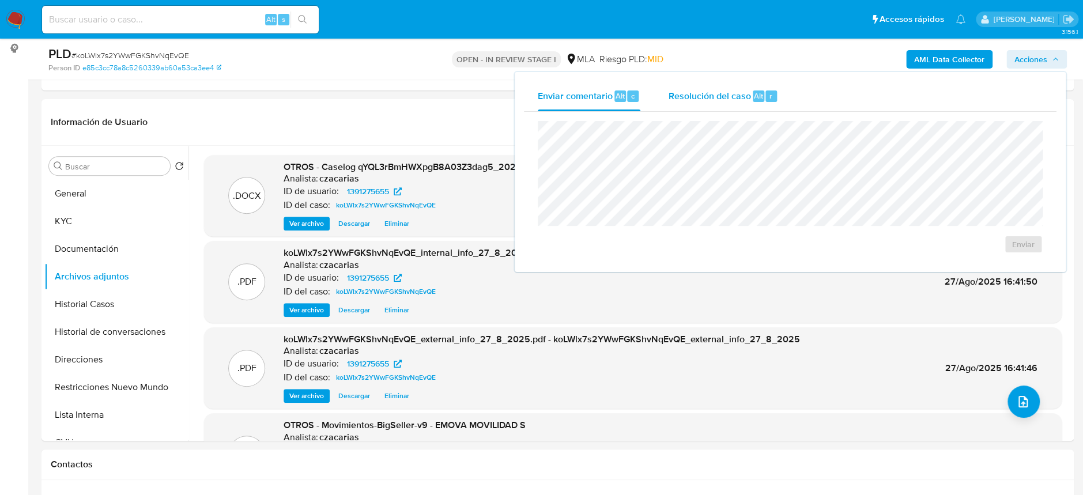
click at [739, 85] on div "Resolución del caso Alt r" at bounding box center [723, 96] width 110 height 30
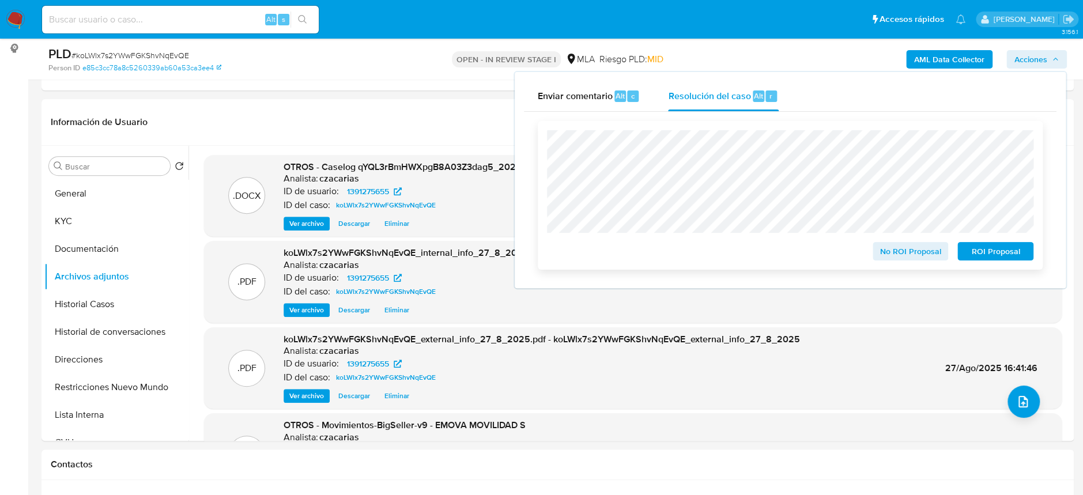
click at [907, 251] on span "No ROI Proposal" at bounding box center [910, 251] width 60 height 16
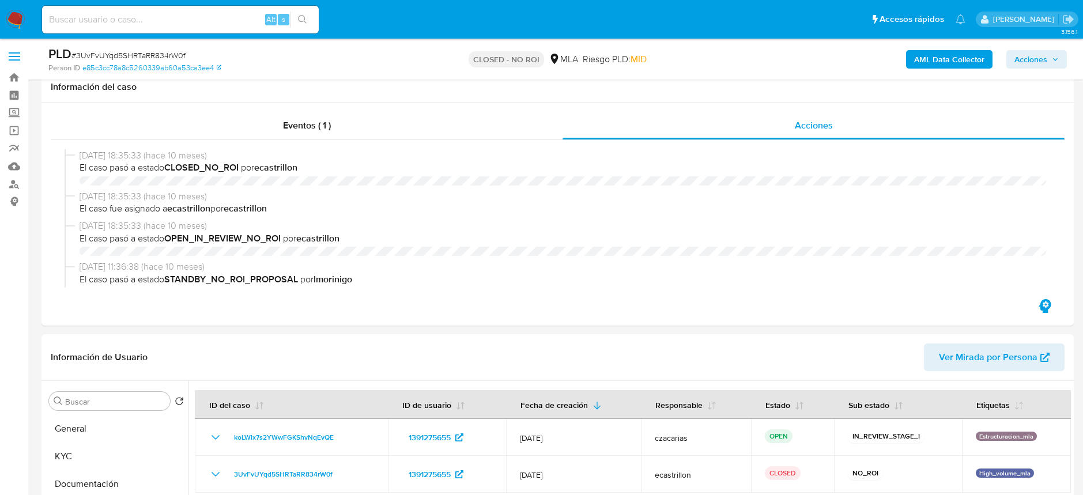
select select "10"
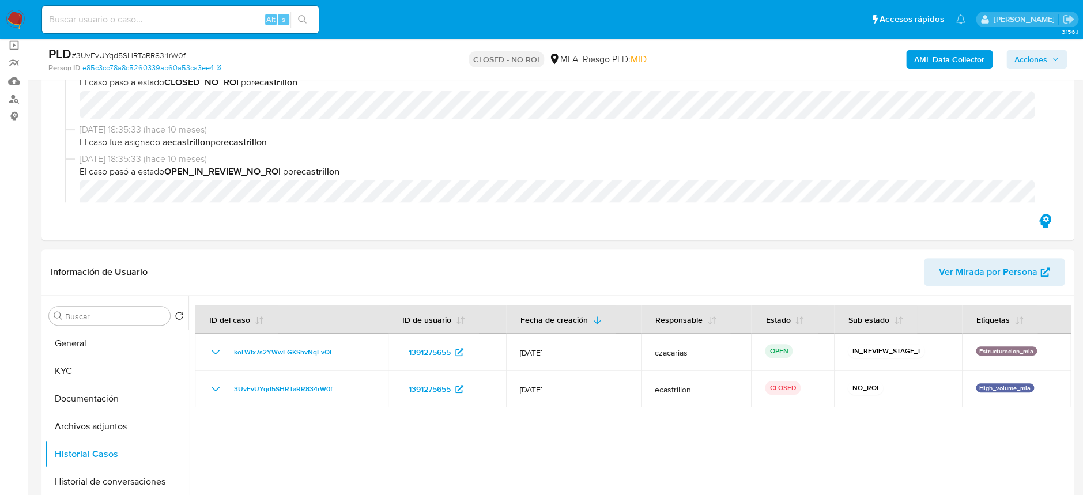
scroll to position [153, 0]
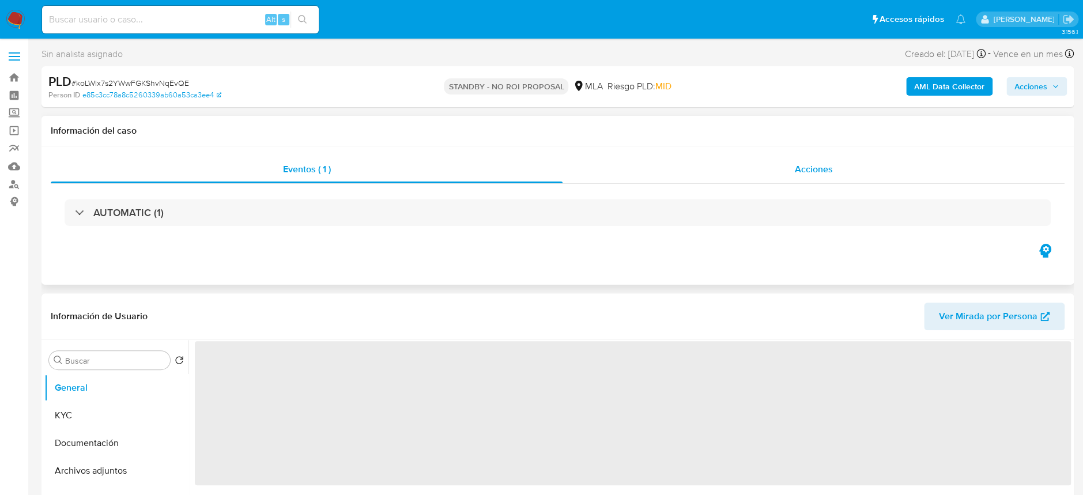
click at [775, 173] on div "Acciones" at bounding box center [813, 170] width 502 height 28
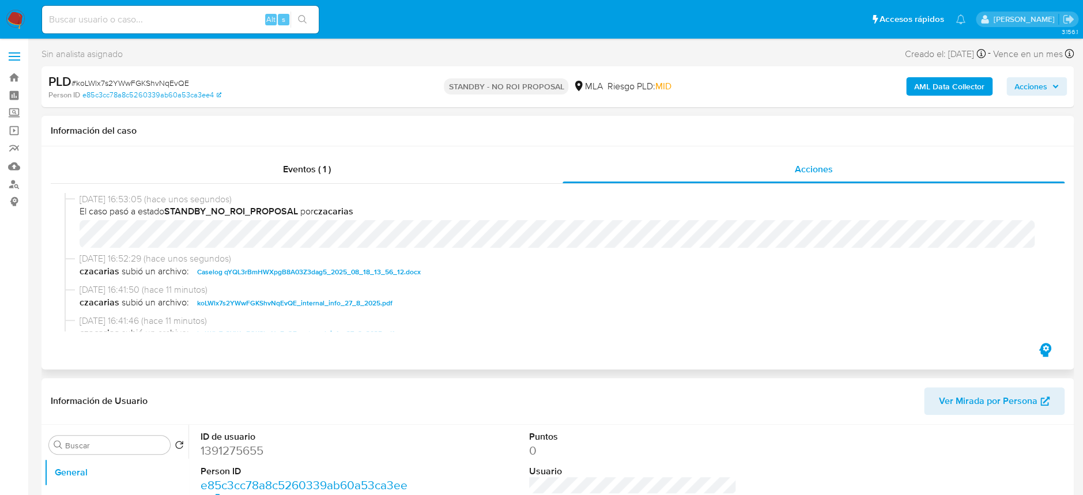
click at [69, 238] on div "27/08/2025 16:53:05 (hace unos segundos) El caso pasó a estado STANDBY_NO_ROI_P…" at bounding box center [558, 222] width 986 height 59
select select "10"
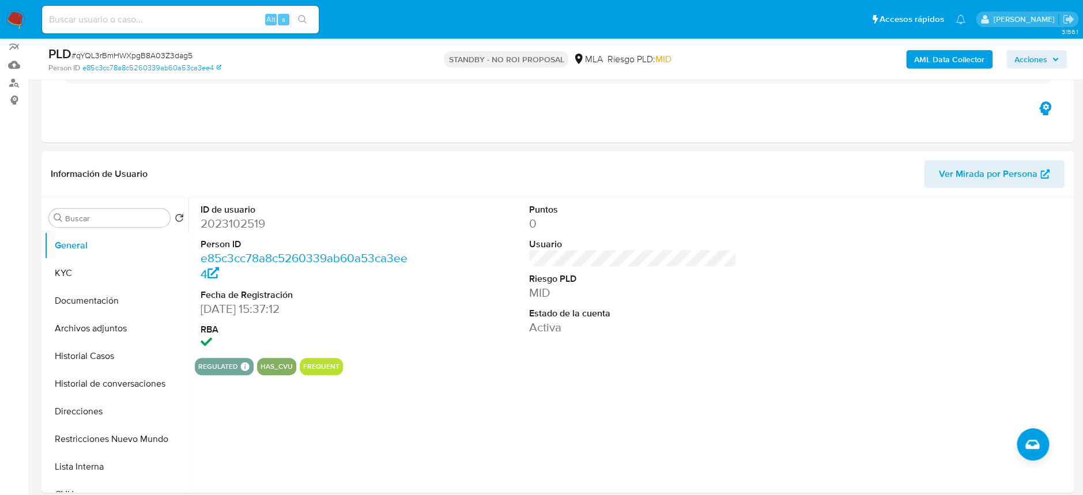
scroll to position [153, 0]
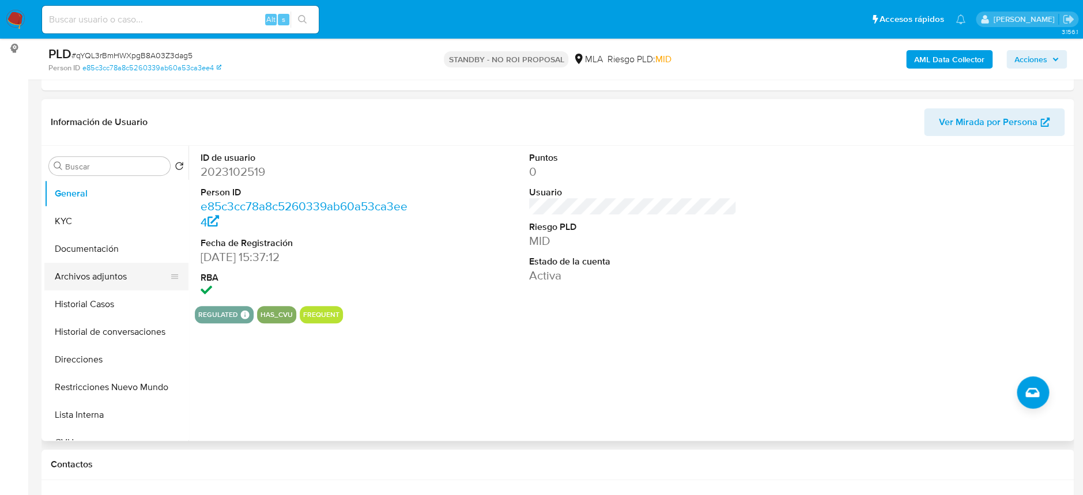
click at [104, 268] on button "Archivos adjuntos" at bounding box center [111, 277] width 135 height 28
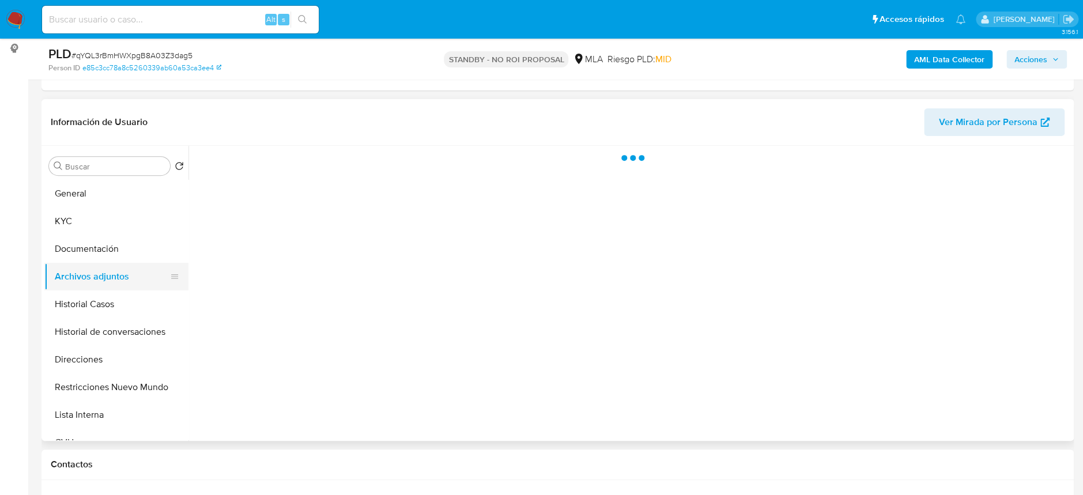
select select "10"
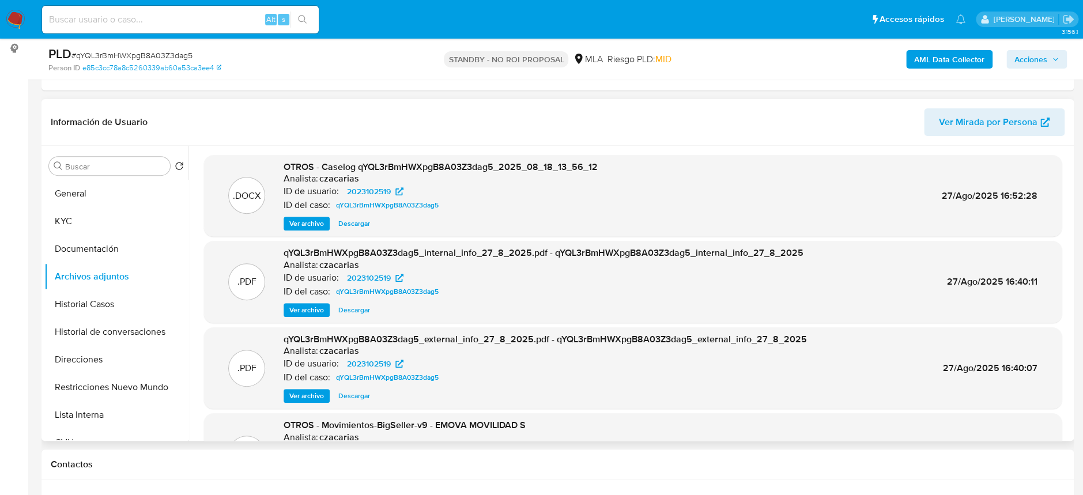
click at [300, 232] on div ".DOCX OTROS - Caselog qYQL3rBmHWXpgB8A03Z3dag5_2025_08_18_13_56_12 Analista: cz…" at bounding box center [632, 196] width 857 height 82
click at [301, 226] on span "Ver archivo" at bounding box center [306, 224] width 35 height 12
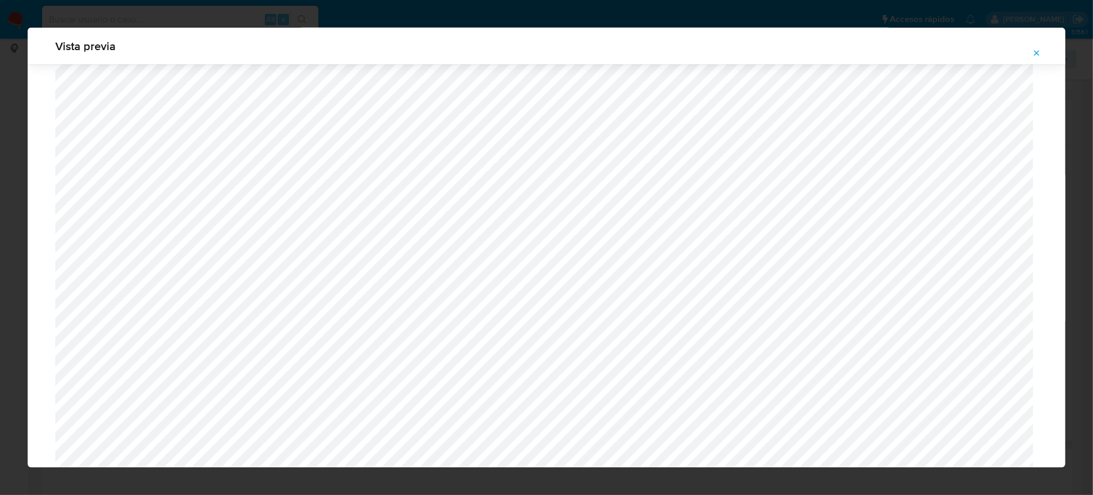
scroll to position [619, 0]
click at [1038, 54] on icon "Attachment preview" at bounding box center [1037, 52] width 5 height 5
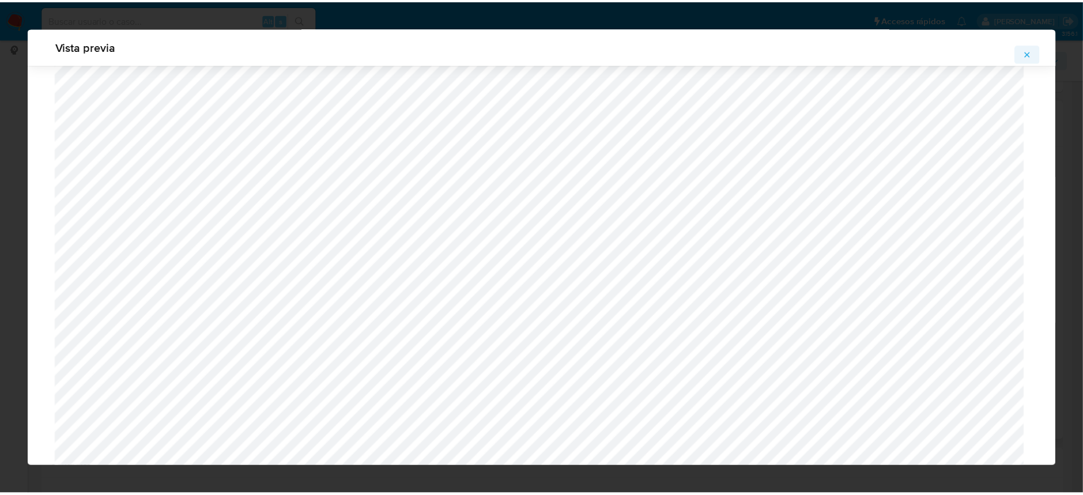
scroll to position [0, 0]
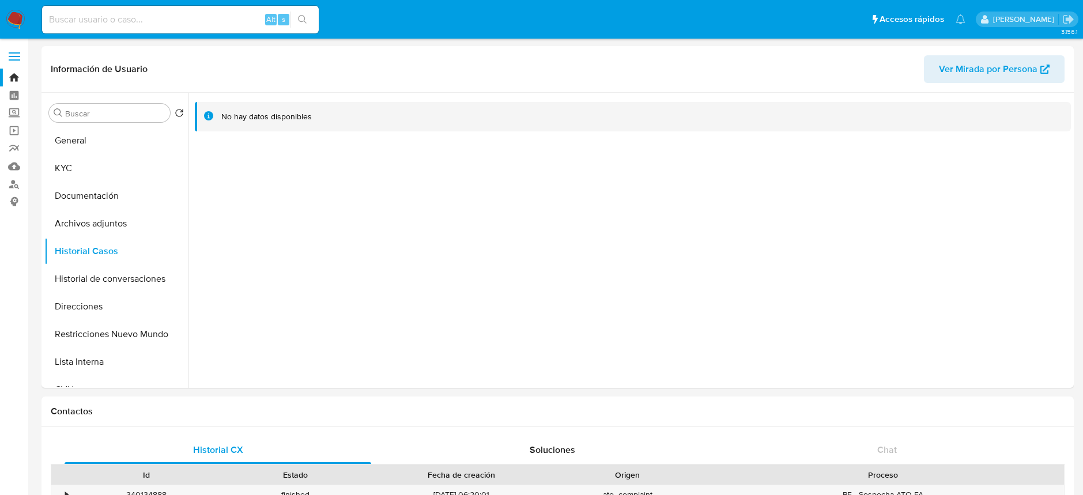
select select "10"
click at [23, 13] on img at bounding box center [16, 20] width 20 height 20
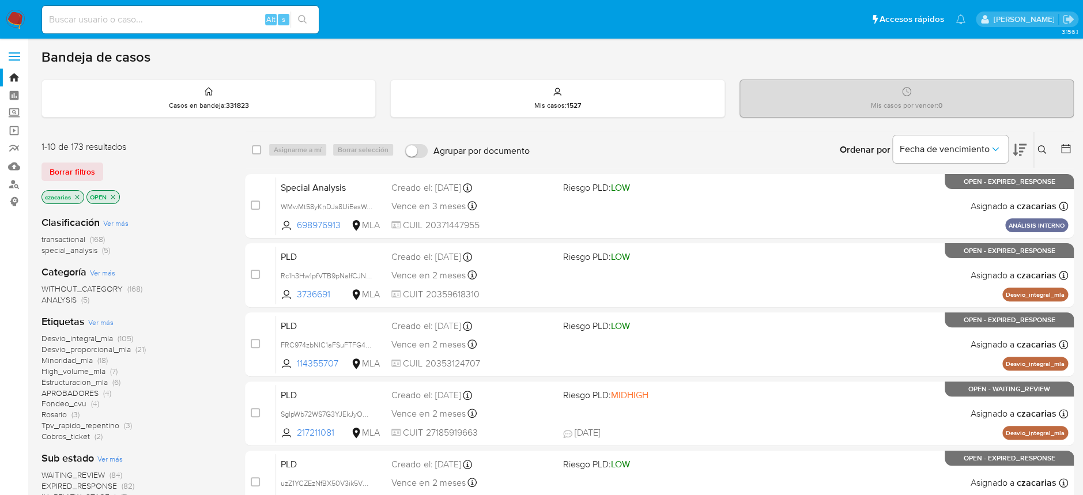
click at [184, 287] on div "WITHOUT_CATEGORY (168) ANALYSIS (5)" at bounding box center [133, 294] width 185 height 22
